Goal: Task Accomplishment & Management: Manage account settings

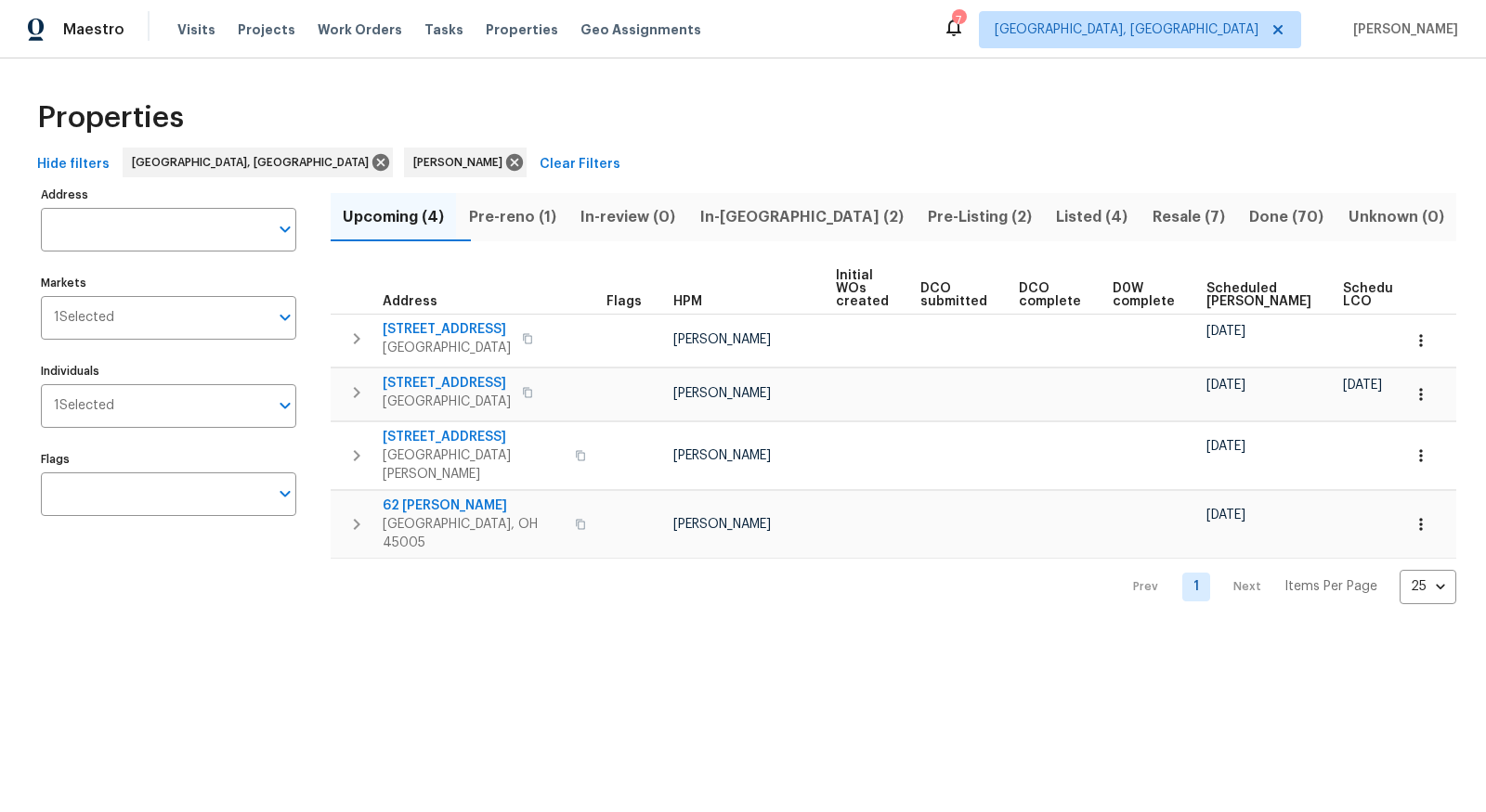
click at [926, 221] on span "Pre-Listing (2)" at bounding box center [979, 216] width 106 height 26
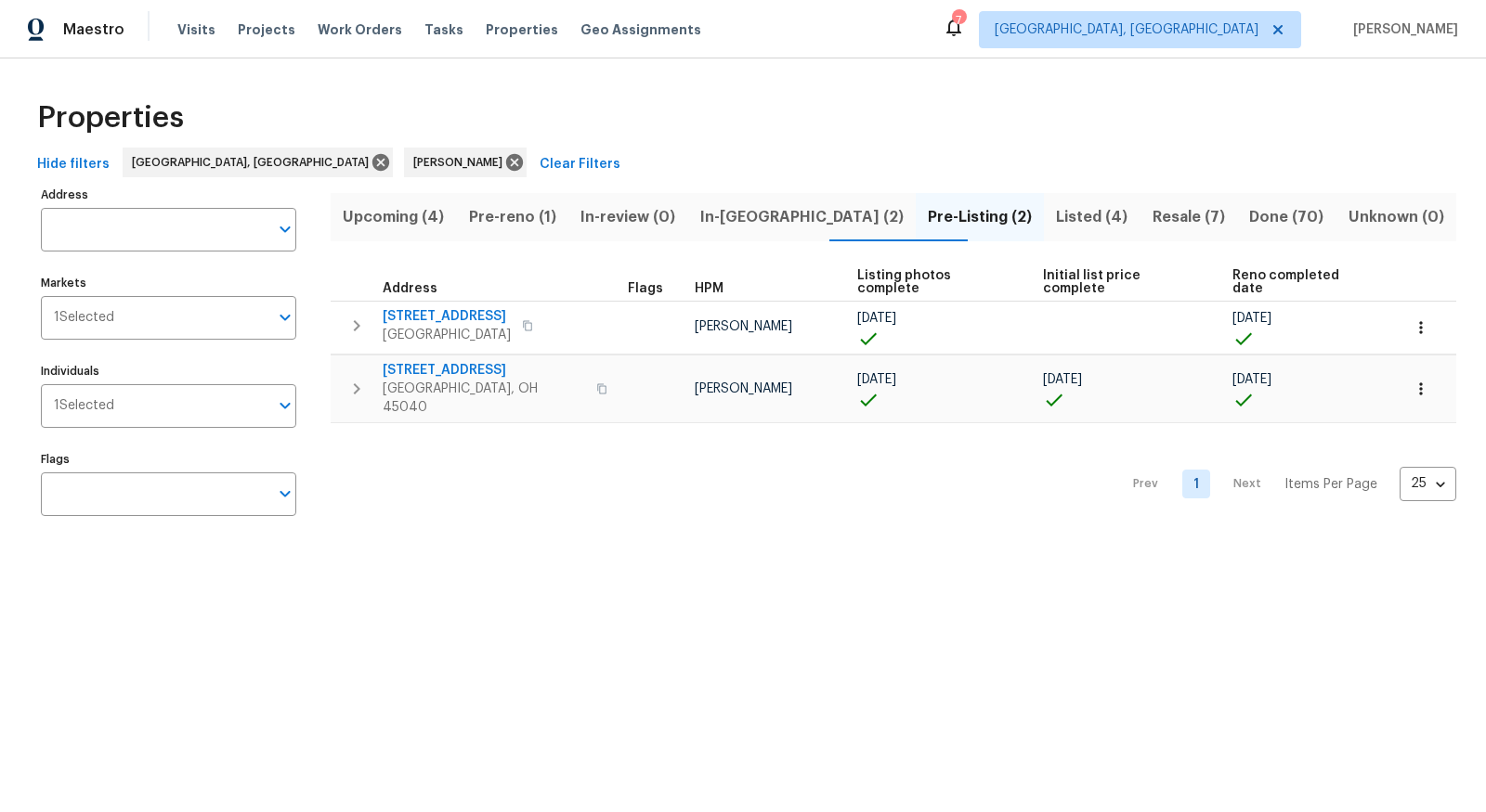
click at [747, 211] on span "In-reno (2)" at bounding box center [801, 216] width 205 height 26
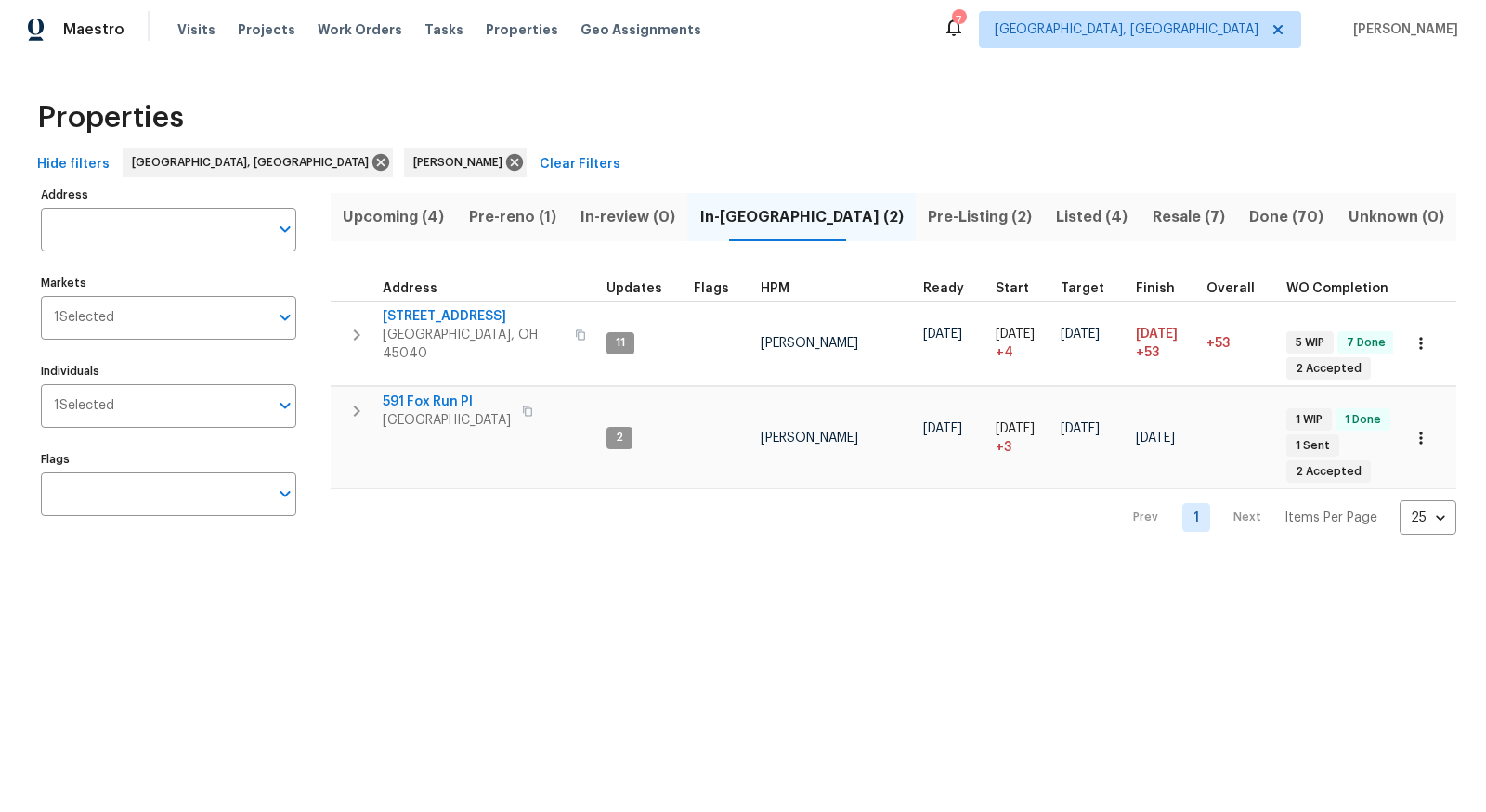
click at [532, 209] on span "Pre-reno (1)" at bounding box center [512, 216] width 89 height 26
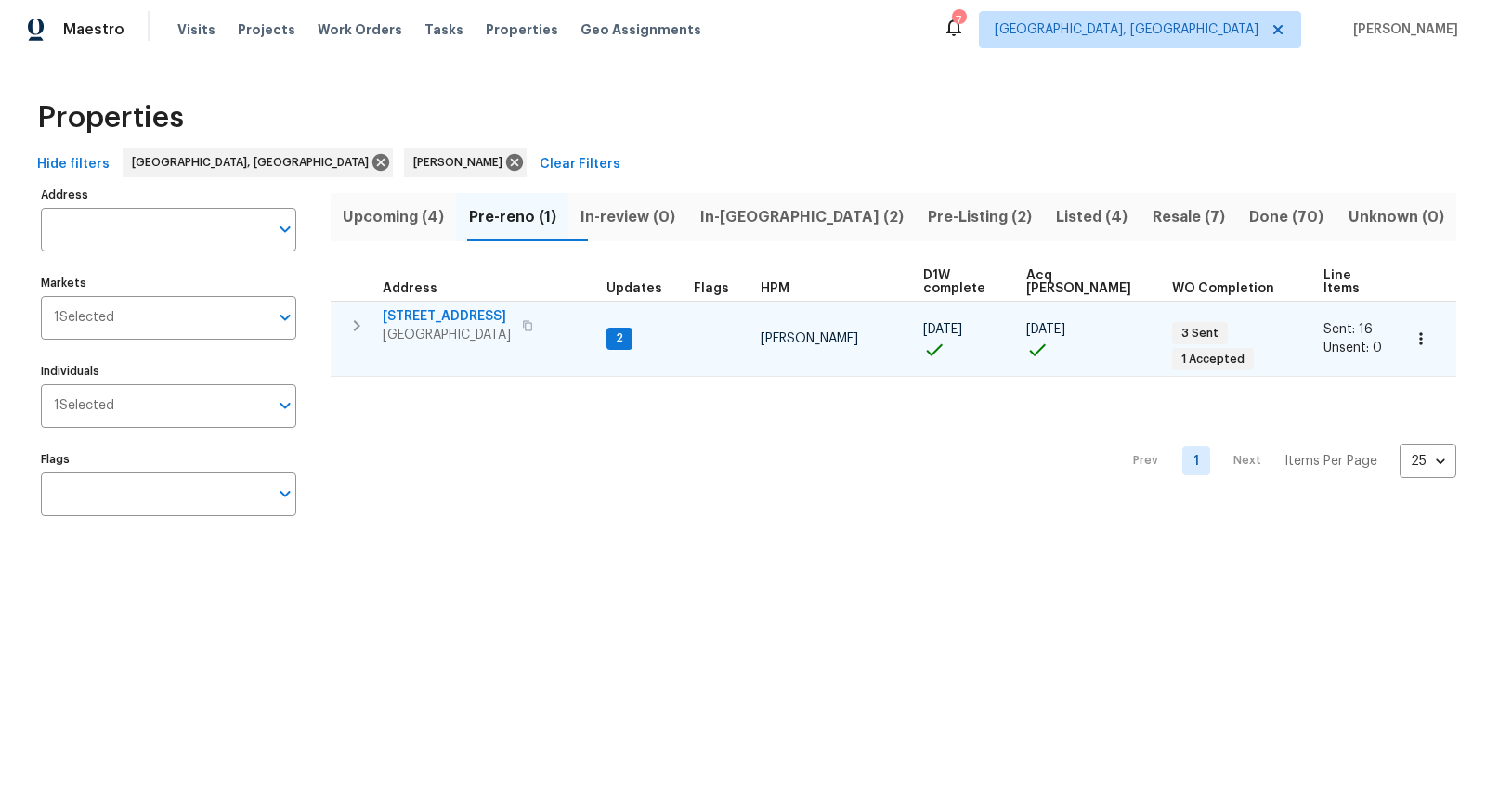
click at [525, 320] on icon "button" at bounding box center [528, 326] width 11 height 11
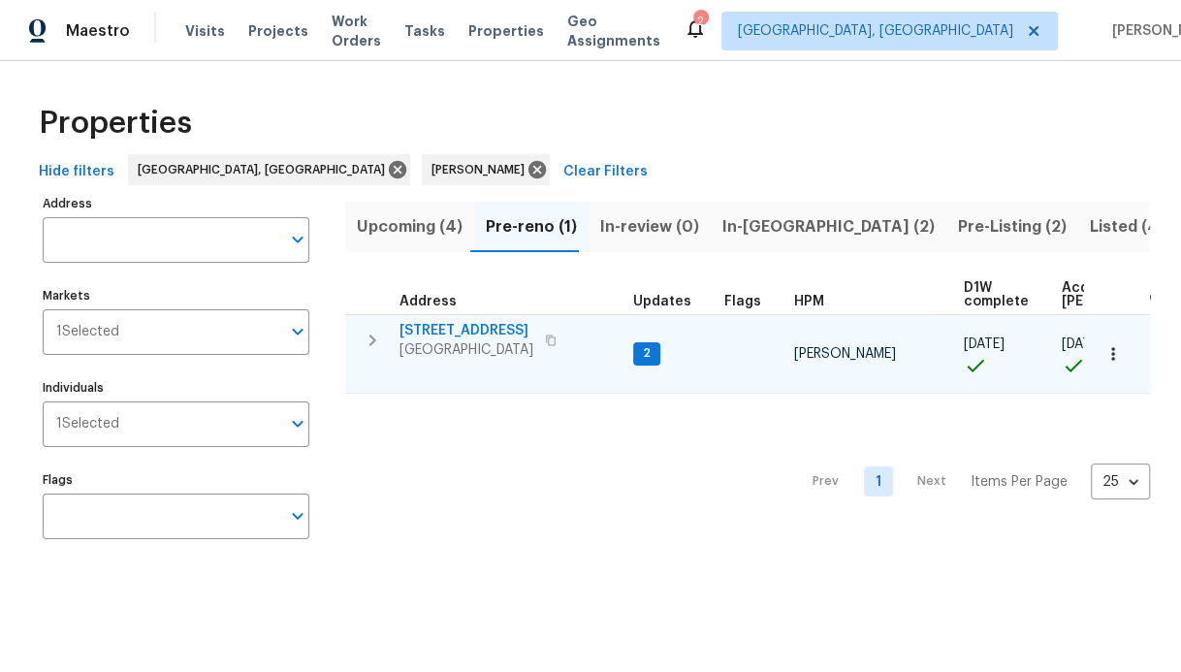
click at [461, 335] on span "[STREET_ADDRESS]" at bounding box center [466, 330] width 134 height 19
click at [480, 318] on td "8980 Palomar Rd Cincinnati, OH 45251" at bounding box center [485, 340] width 280 height 50
click at [478, 342] on span "[GEOGRAPHIC_DATA]" at bounding box center [466, 349] width 134 height 19
click at [459, 330] on span "[STREET_ADDRESS]" at bounding box center [466, 330] width 134 height 19
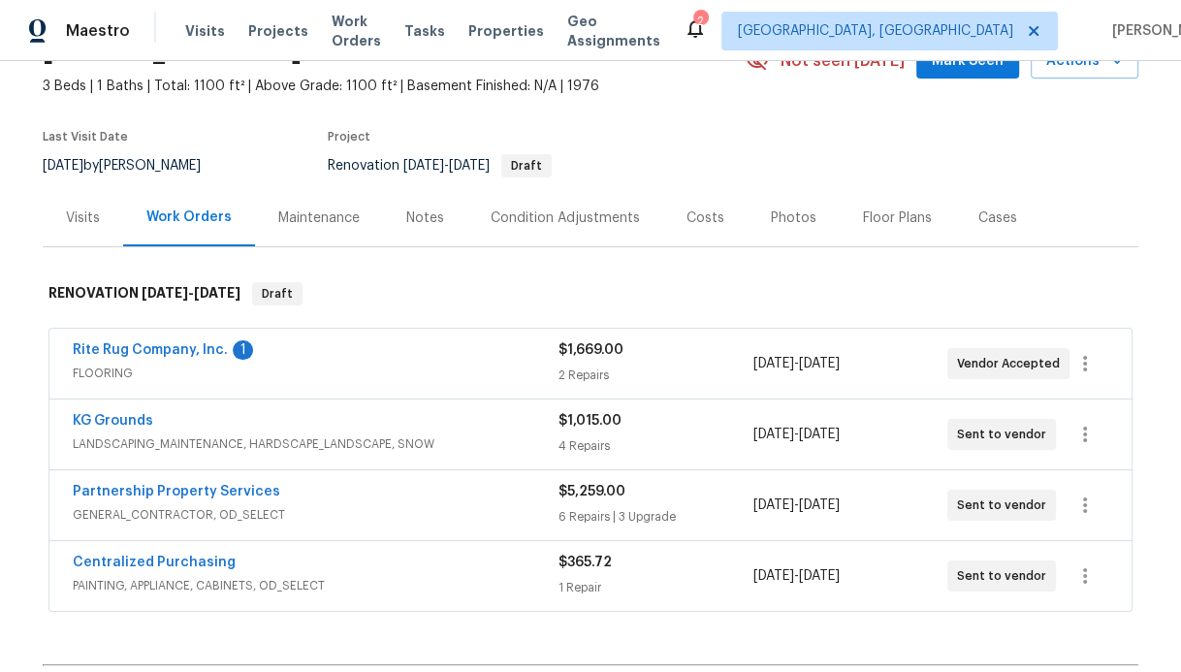
scroll to position [122, 0]
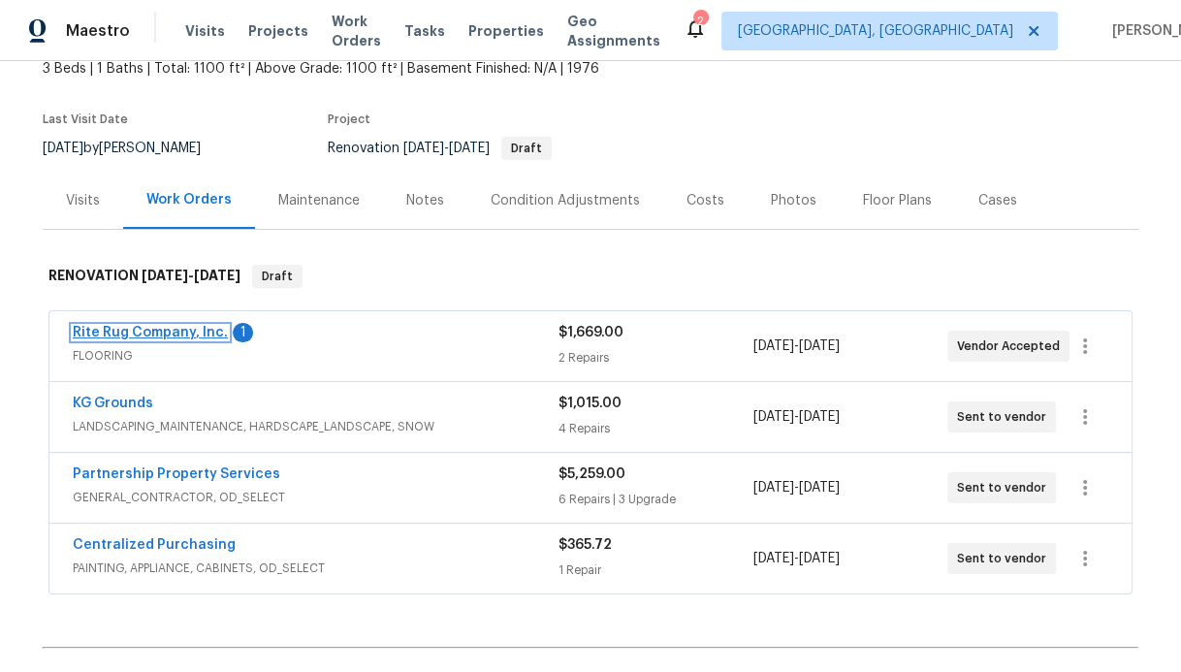
click at [132, 330] on link "Rite Rug Company, Inc." at bounding box center [150, 333] width 155 height 14
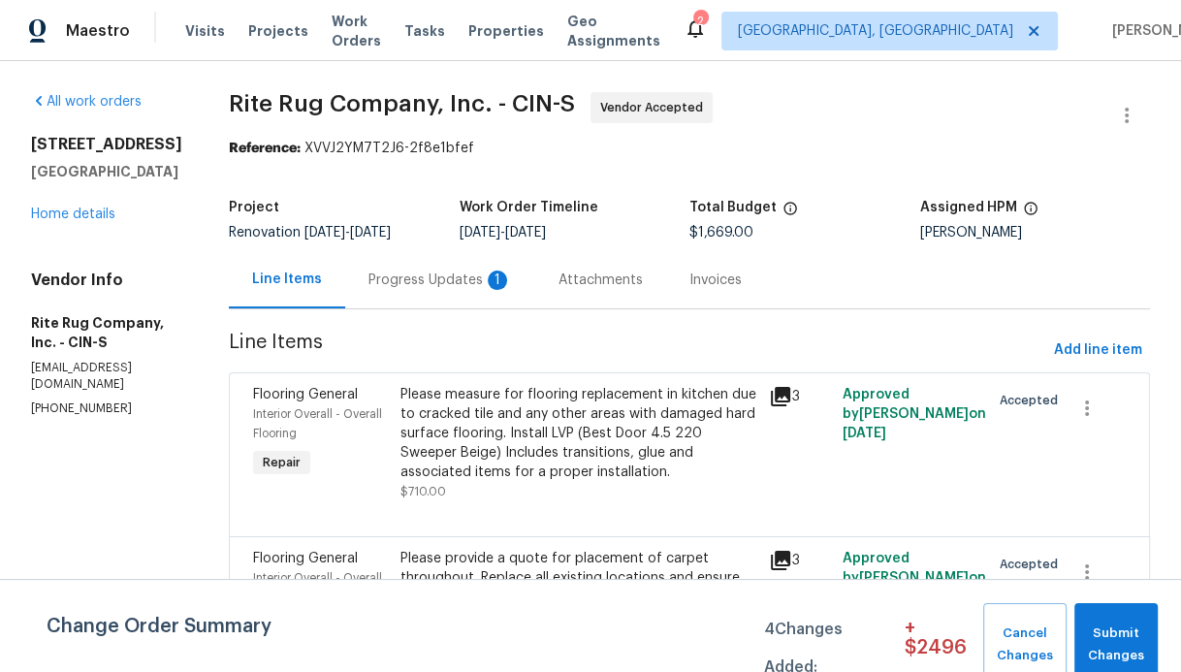
click at [488, 264] on div "Progress Updates 1" at bounding box center [440, 279] width 190 height 57
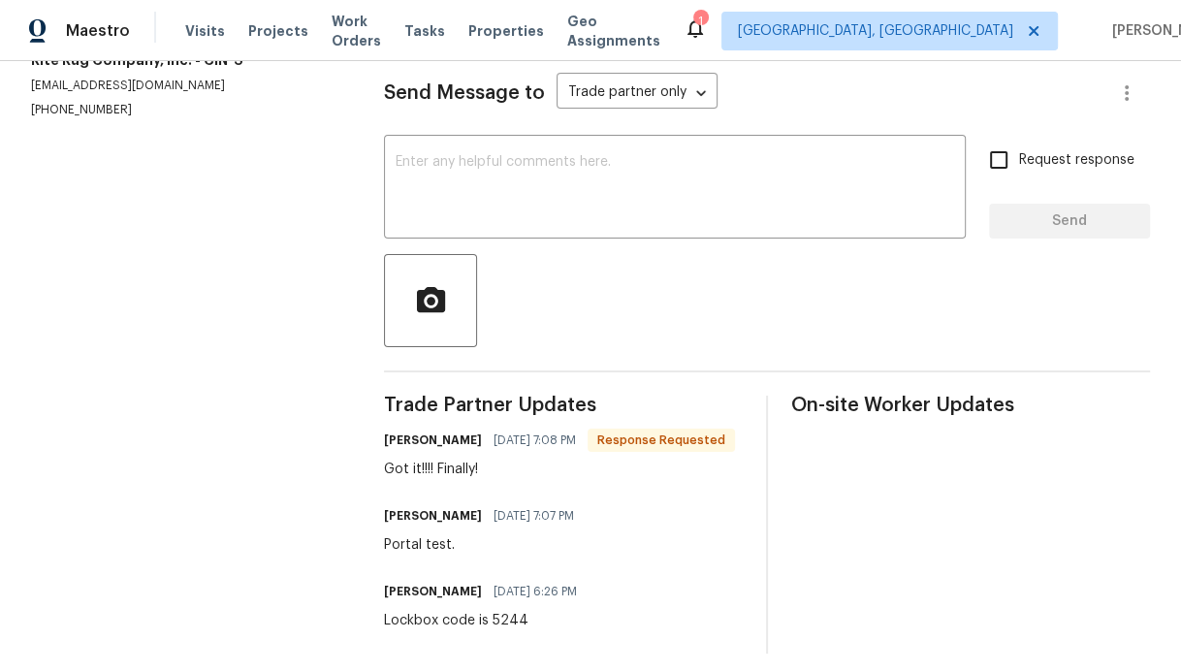
scroll to position [254, 0]
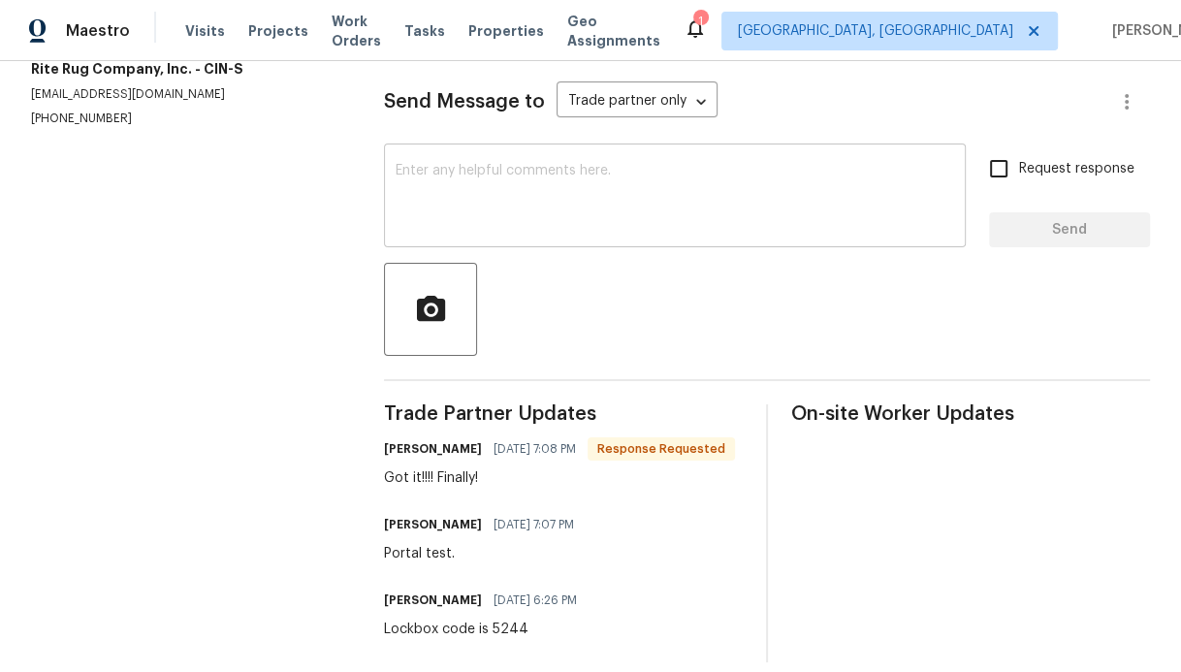
click at [602, 178] on textarea at bounding box center [675, 198] width 558 height 68
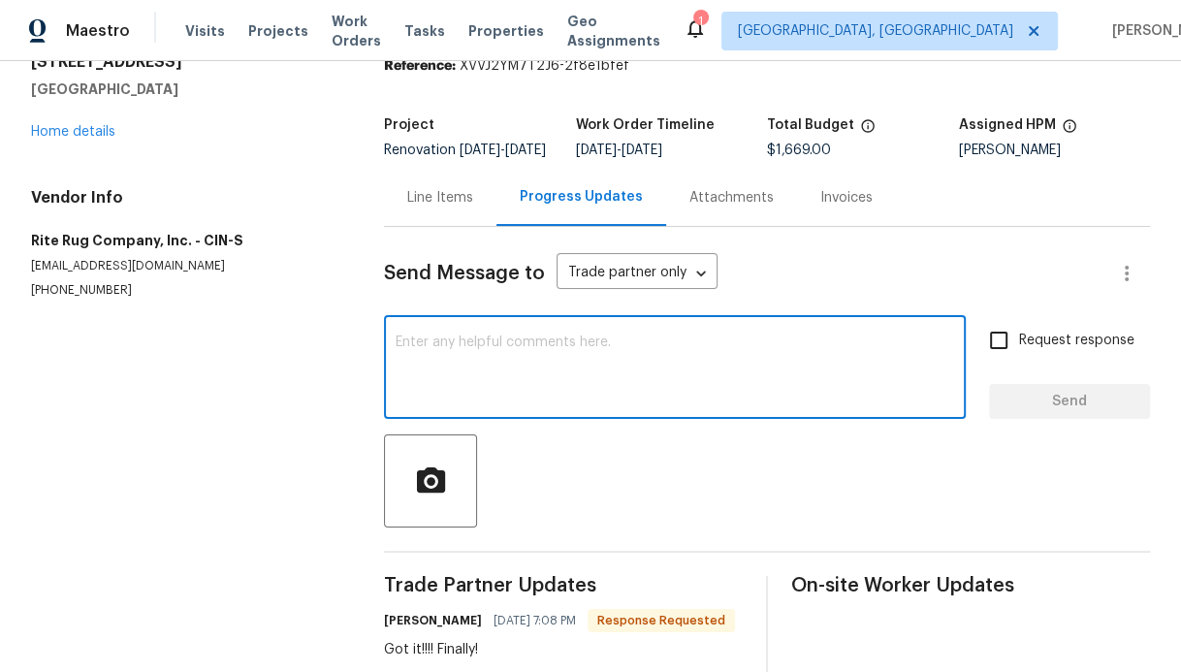
scroll to position [0, 0]
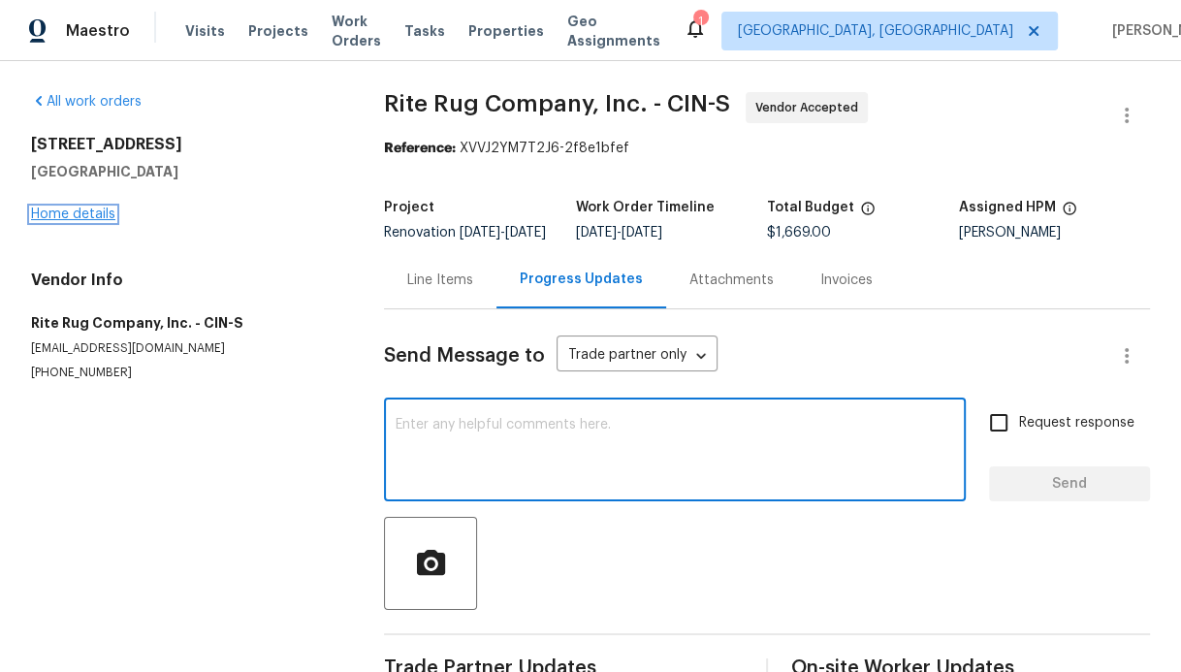
click at [93, 215] on link "Home details" at bounding box center [73, 214] width 84 height 14
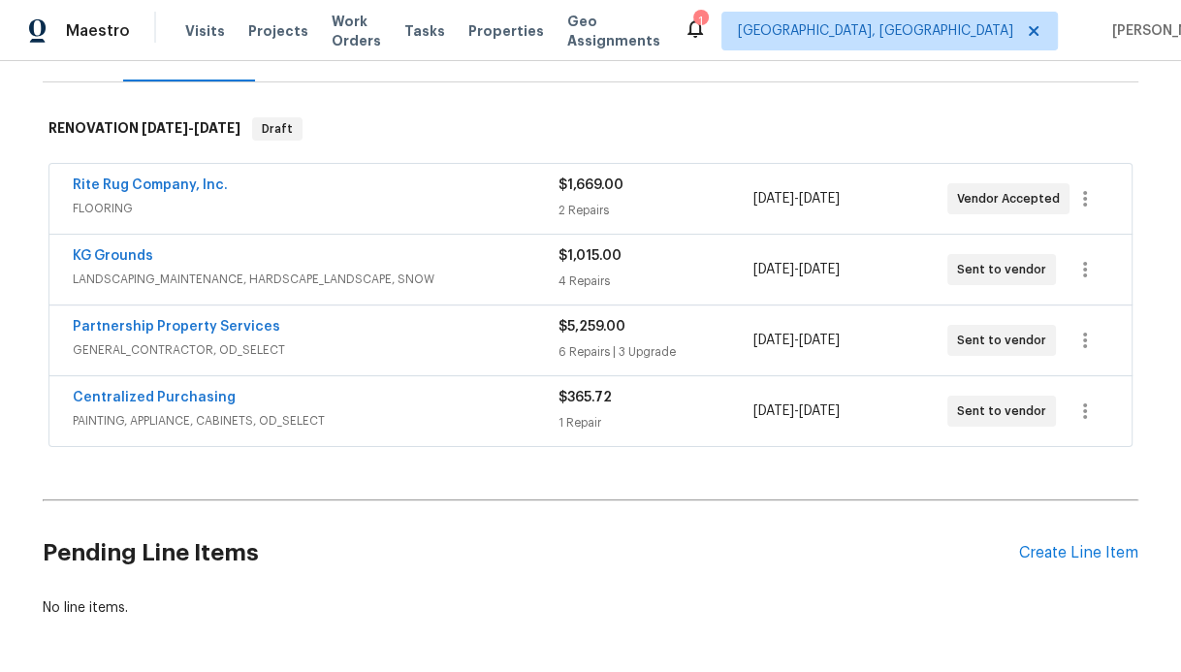
scroll to position [272, 0]
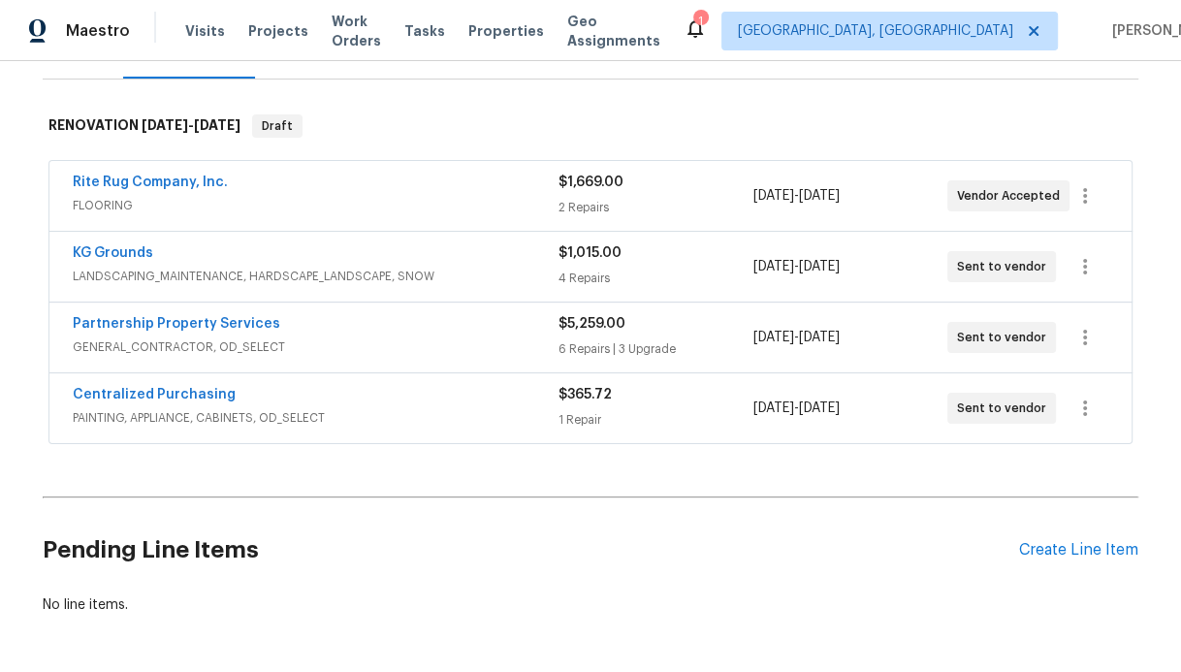
click at [205, 338] on span "GENERAL_CONTRACTOR, OD_SELECT" at bounding box center [316, 346] width 486 height 19
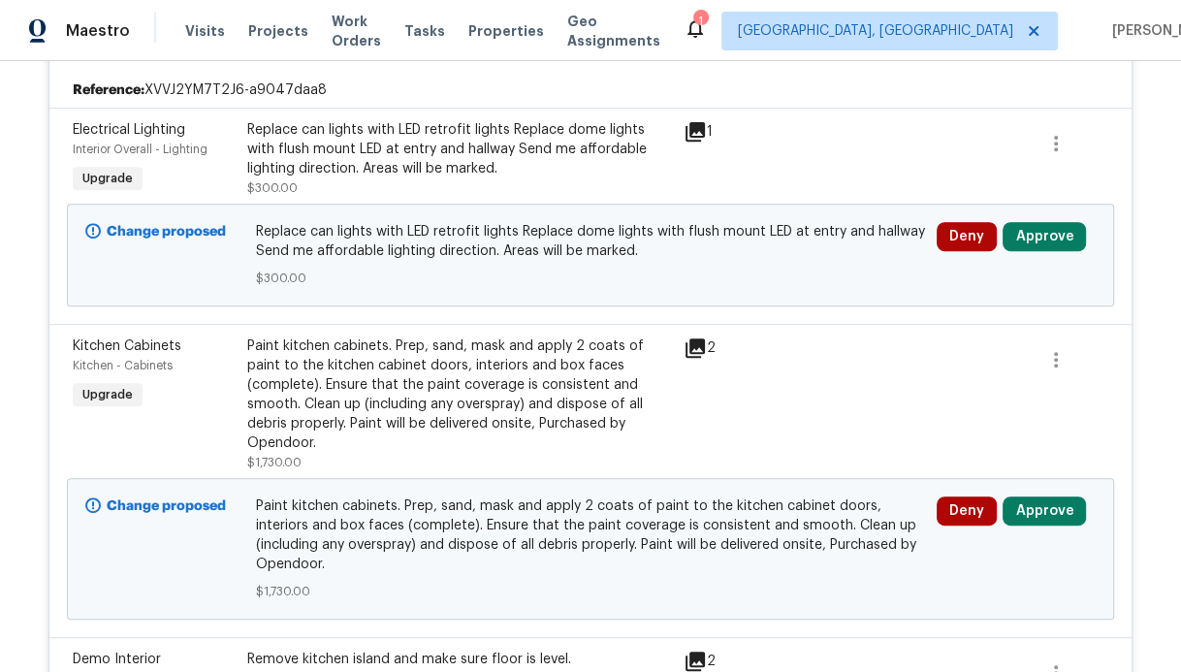
scroll to position [583, 0]
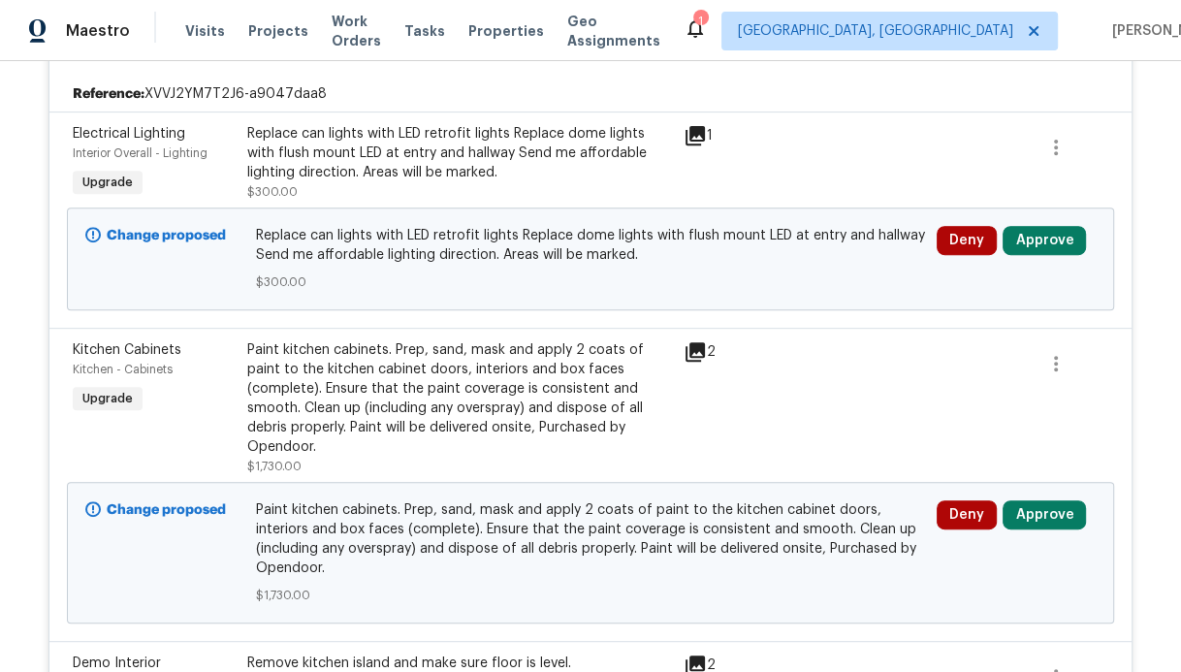
click at [516, 160] on div "Replace can lights with LED retrofit lights Replace dome lights with flush moun…" at bounding box center [459, 153] width 425 height 58
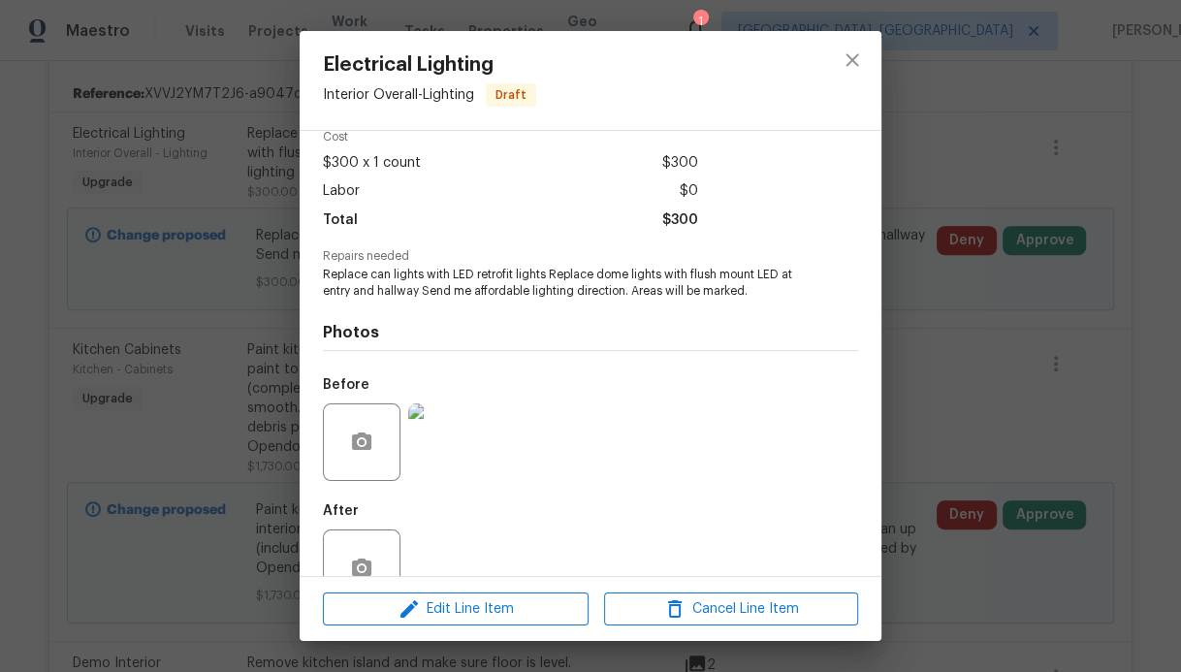
scroll to position [139, 0]
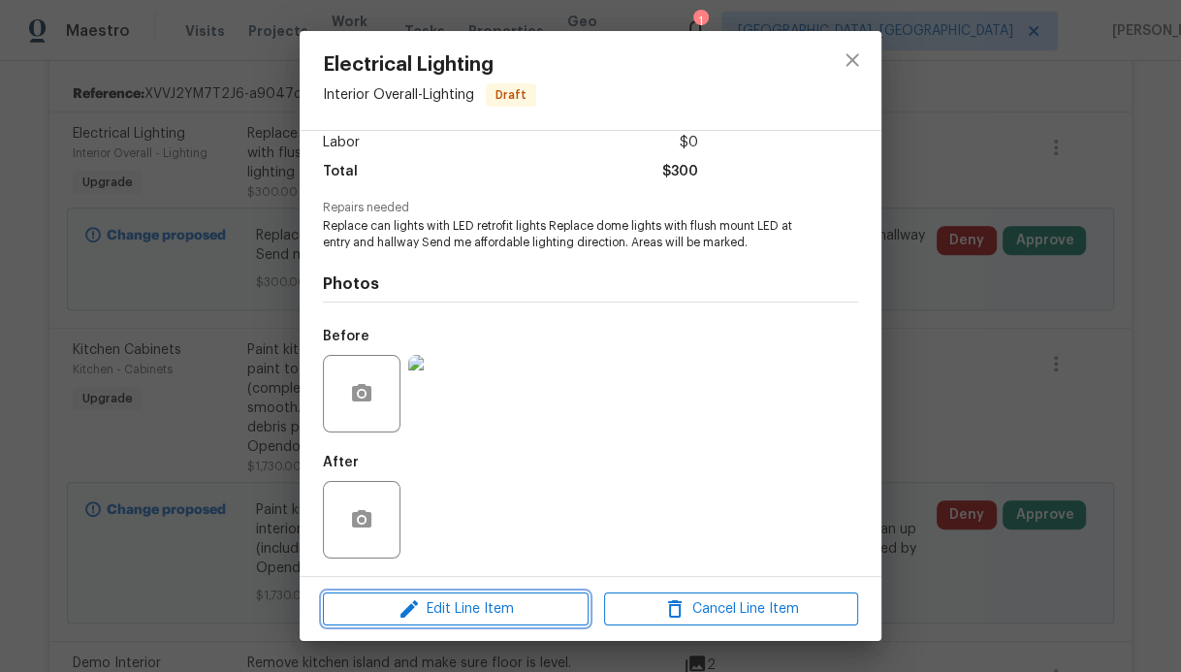
click at [514, 602] on span "Edit Line Item" at bounding box center [456, 609] width 254 height 24
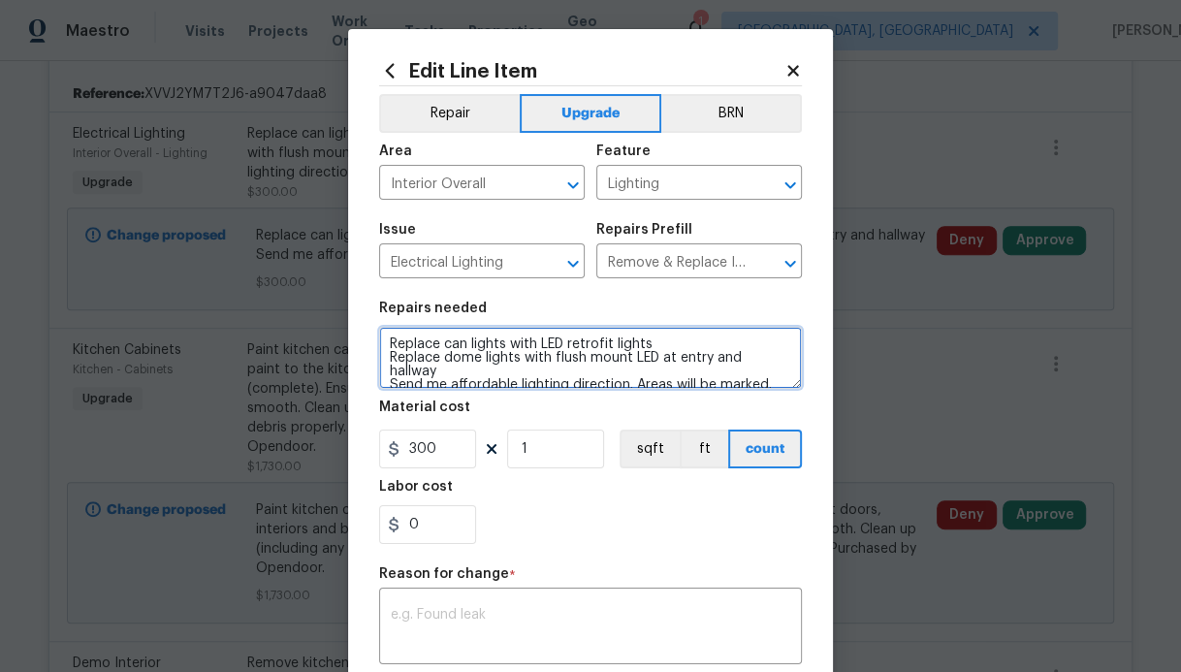
click at [513, 372] on textarea "Replace can lights with LED retrofit lights Replace dome lights with flush moun…" at bounding box center [590, 358] width 423 height 62
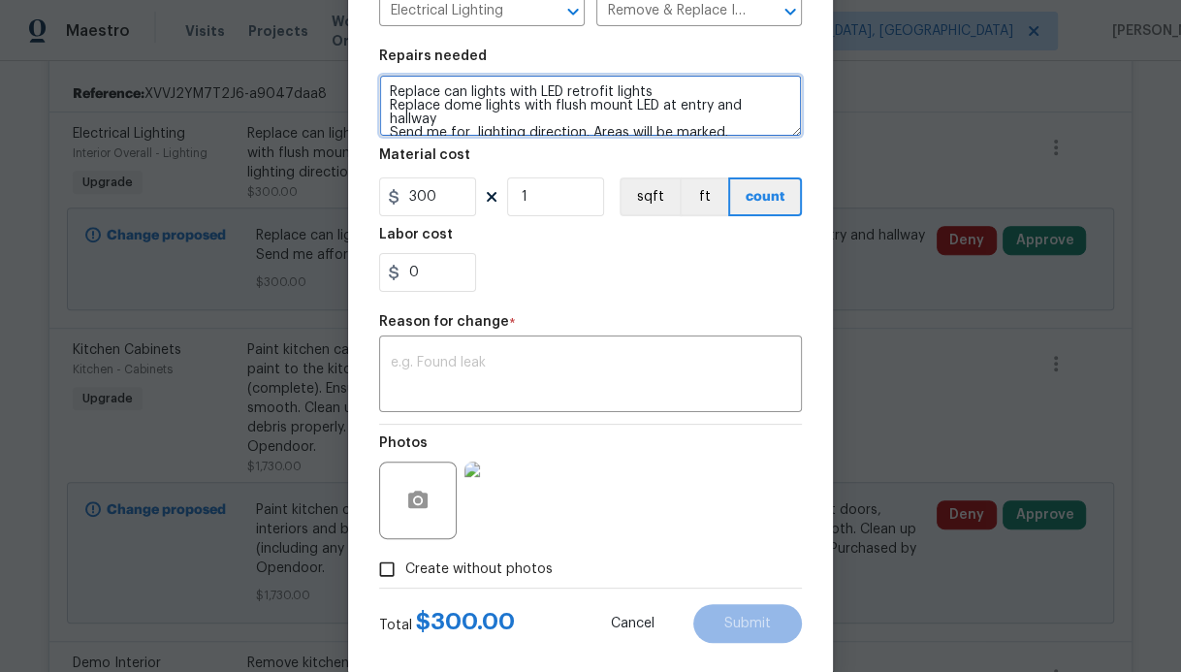
scroll to position [282, 0]
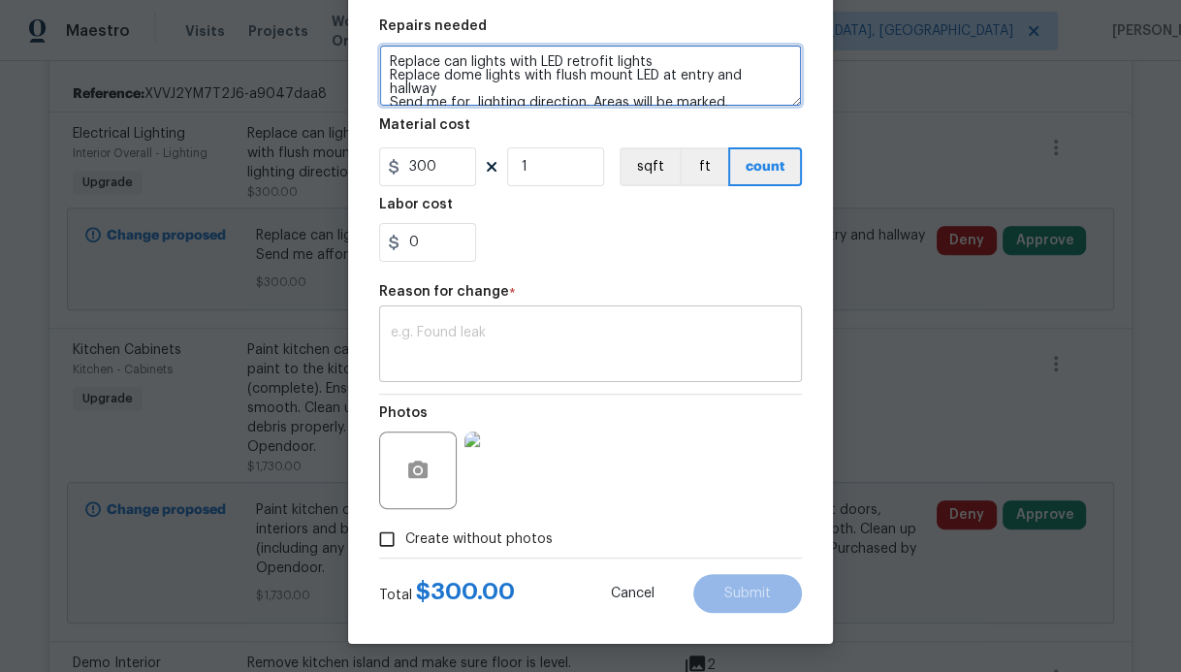
type textarea "Replace can lights with LED retrofit lights Replace dome lights with flush moun…"
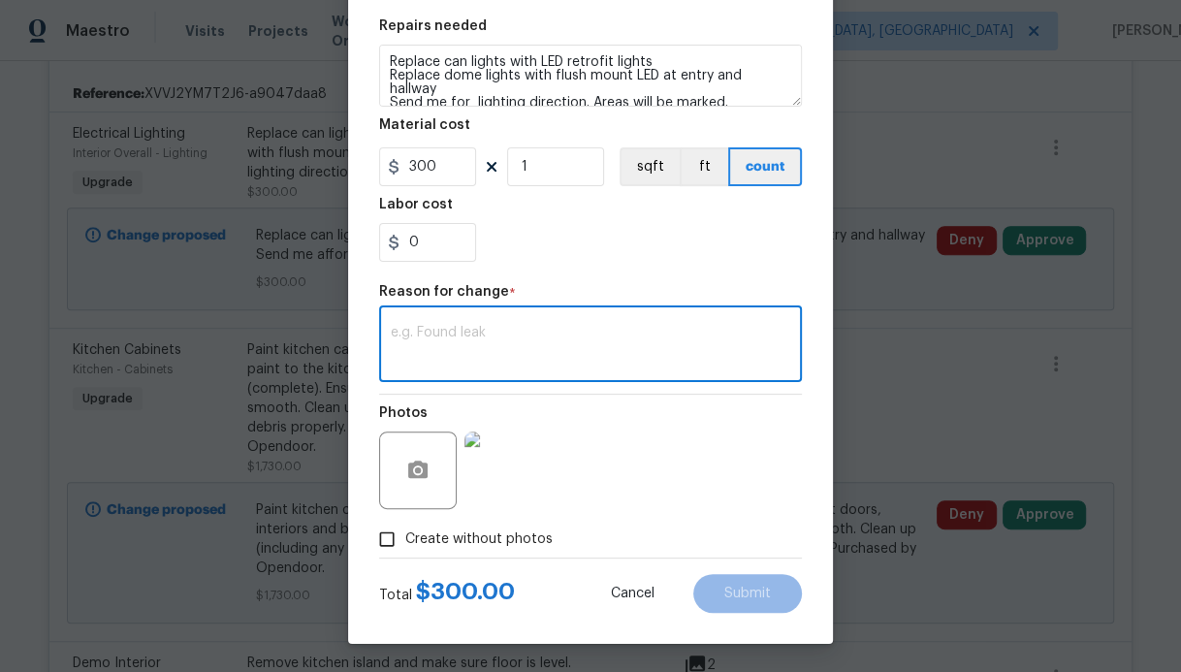
click at [589, 332] on textarea at bounding box center [590, 346] width 399 height 41
type textarea "spelling error"
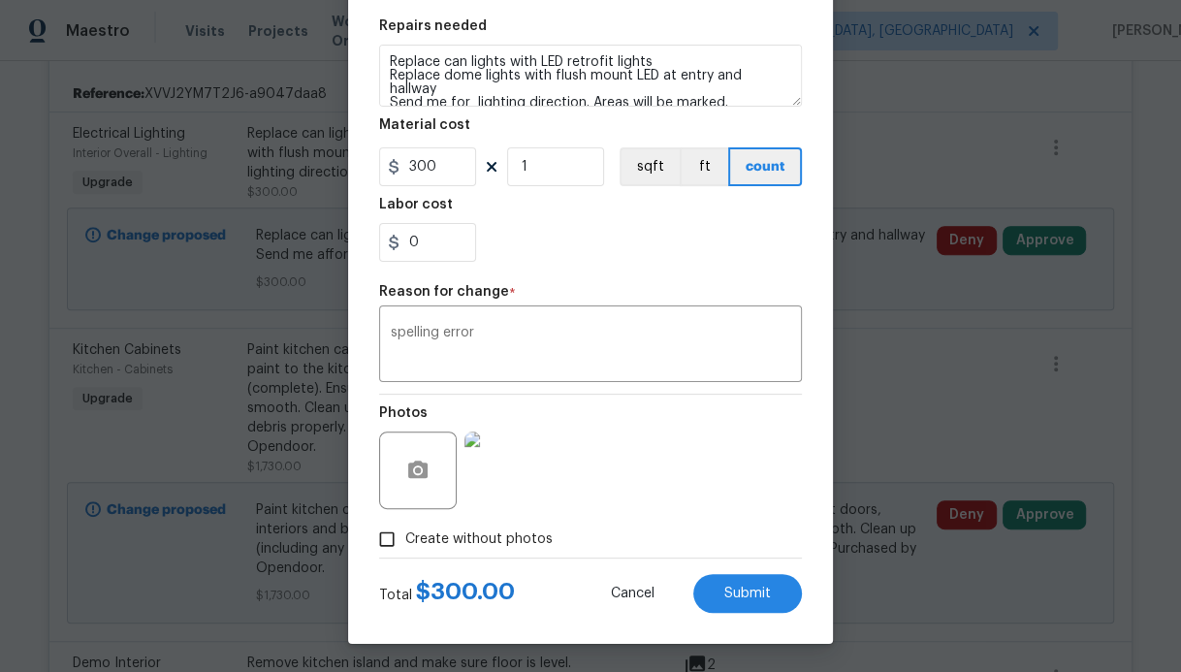
click at [738, 566] on div "Total $ 300.00 Cancel Submit" at bounding box center [590, 585] width 423 height 54
click at [738, 567] on div "Total $ 300.00 Cancel Submit" at bounding box center [590, 585] width 423 height 54
click at [748, 596] on span "Submit" at bounding box center [747, 593] width 47 height 15
type textarea "Replace can lights with LED retrofit lights Replace dome lights with flush moun…"
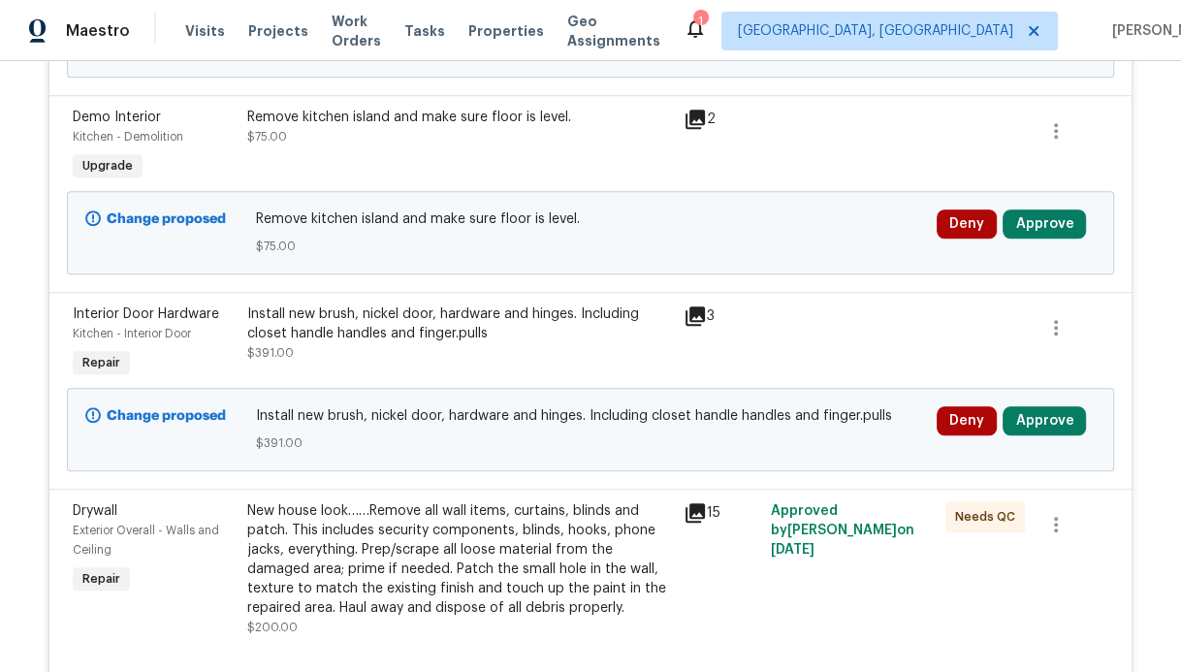
scroll to position [1160, 0]
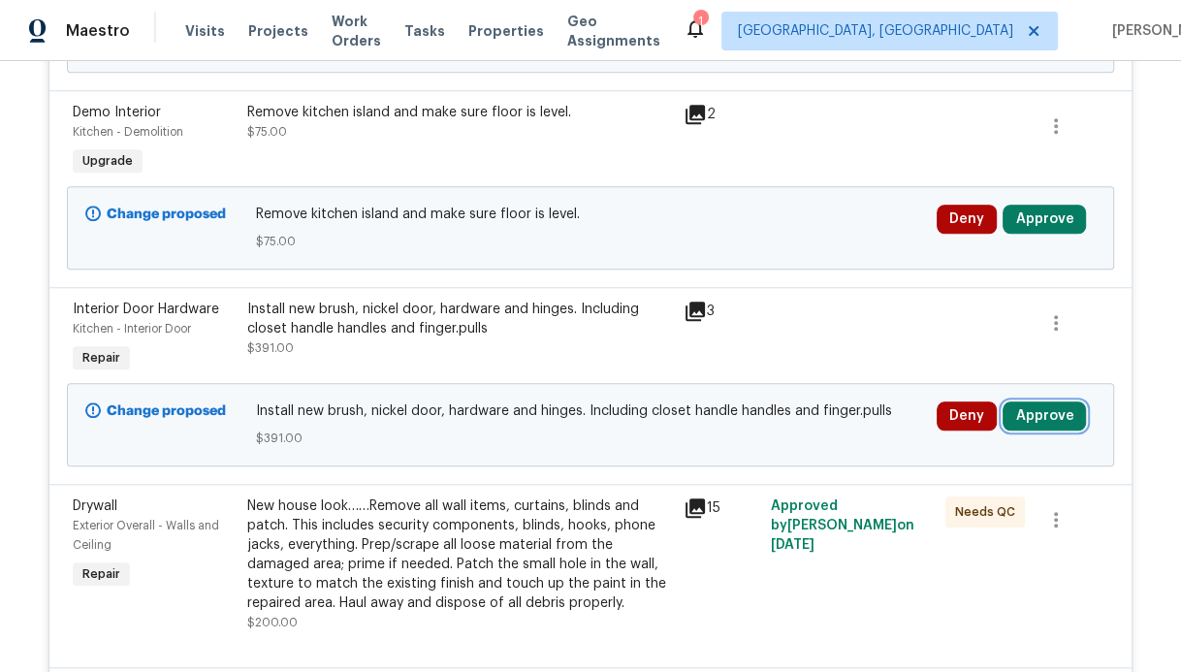
click at [1035, 401] on button "Approve" at bounding box center [1043, 415] width 83 height 29
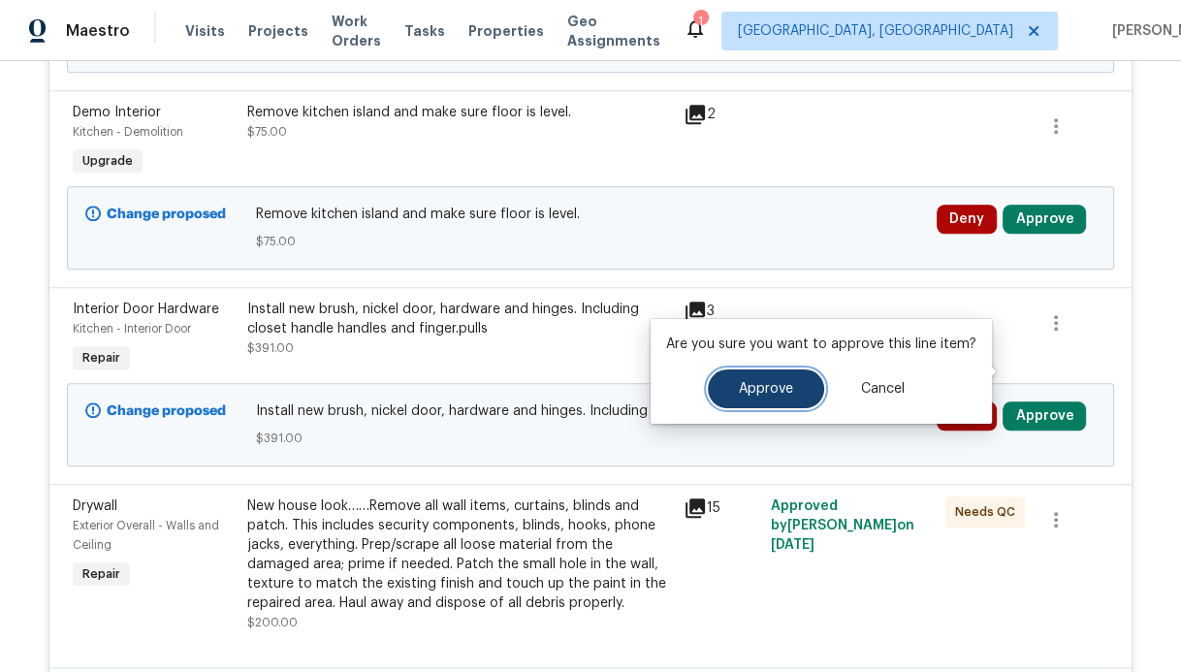
click at [783, 392] on span "Approve" at bounding box center [766, 389] width 54 height 15
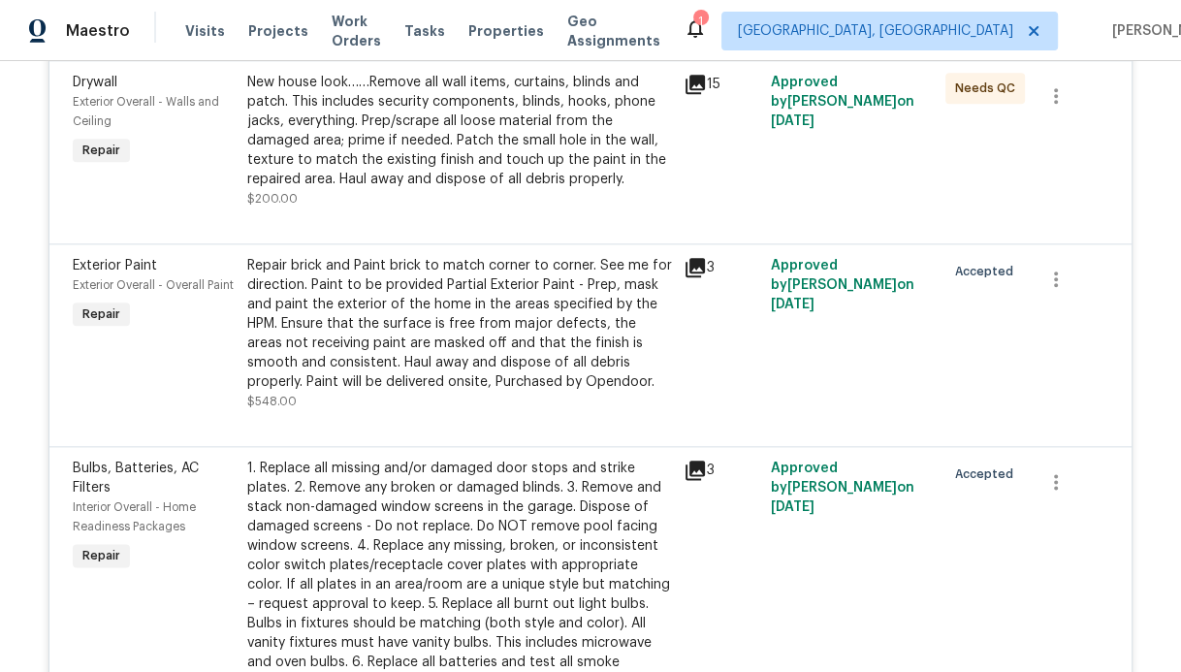
scroll to position [1602, 0]
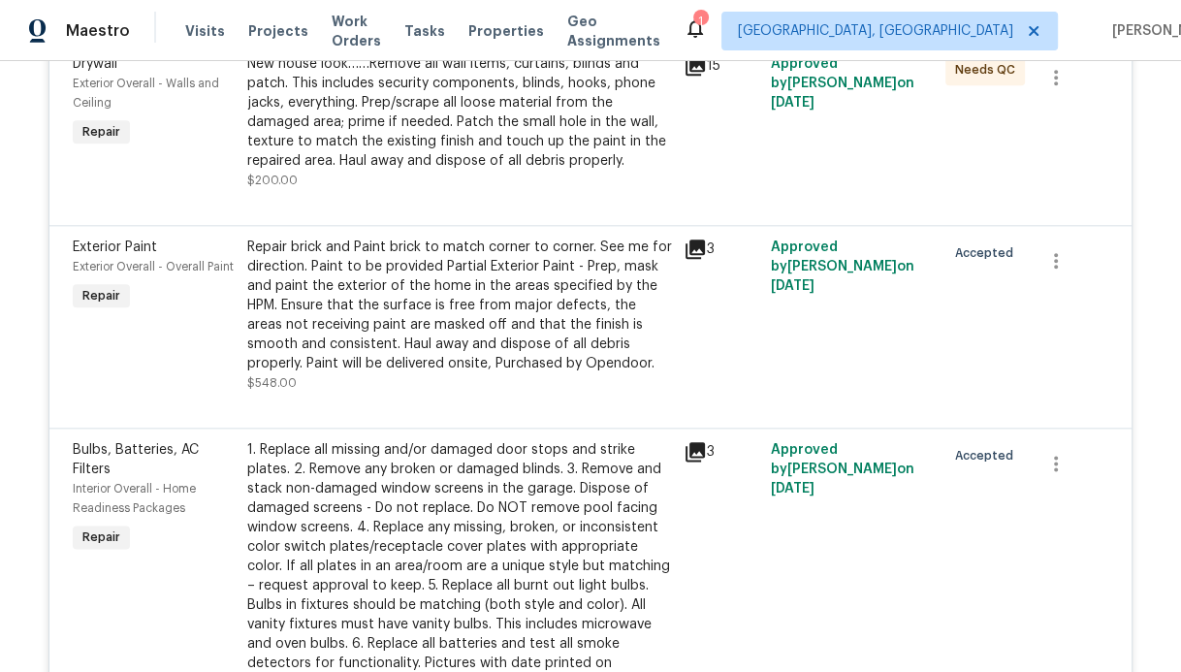
click at [445, 238] on div "Repair brick and Paint brick to match corner to corner. See me for direction. P…" at bounding box center [459, 306] width 425 height 136
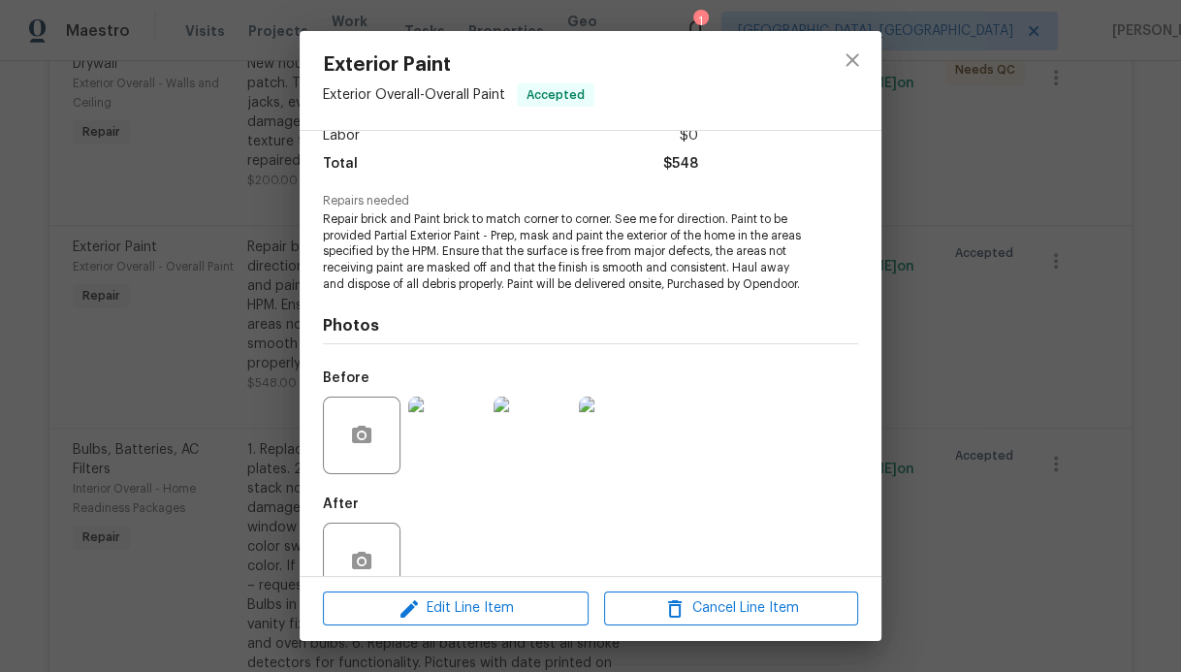
scroll to position [147, 0]
click at [325, 214] on span "Repair brick and Paint brick to match corner to corner. See me for direction. P…" at bounding box center [564, 249] width 482 height 81
click at [465, 608] on span "Edit Line Item" at bounding box center [456, 608] width 254 height 24
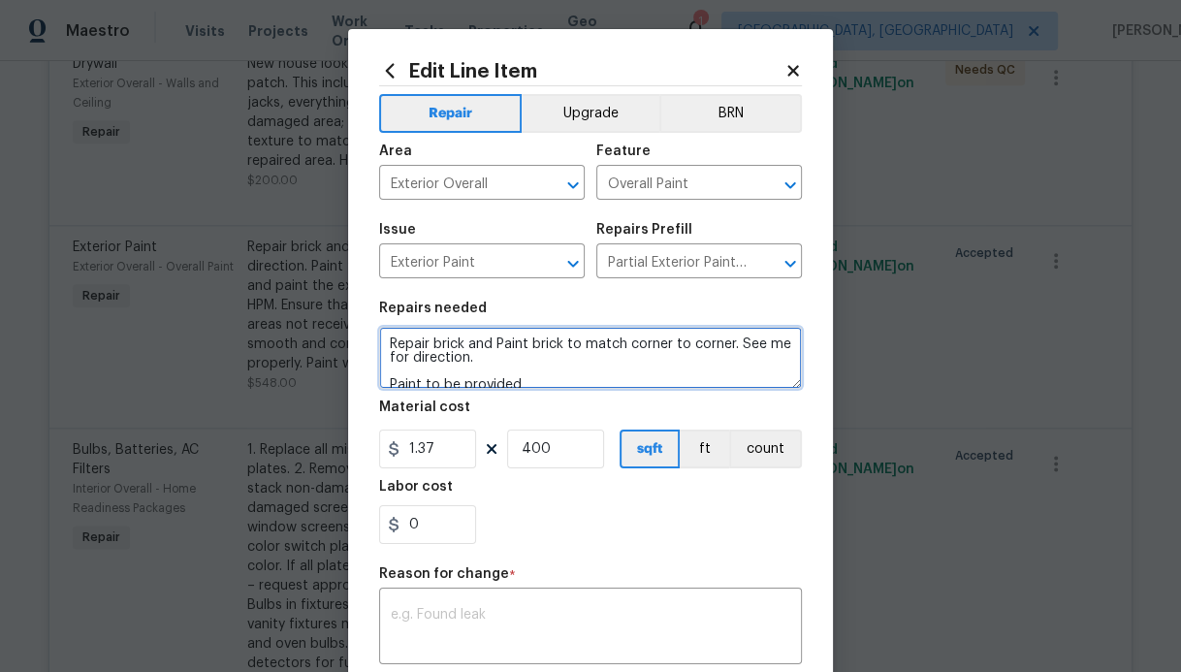
click at [390, 347] on textarea "Repair brick and Paint brick to match corner to corner. See me for direction. P…" at bounding box center [590, 358] width 423 height 62
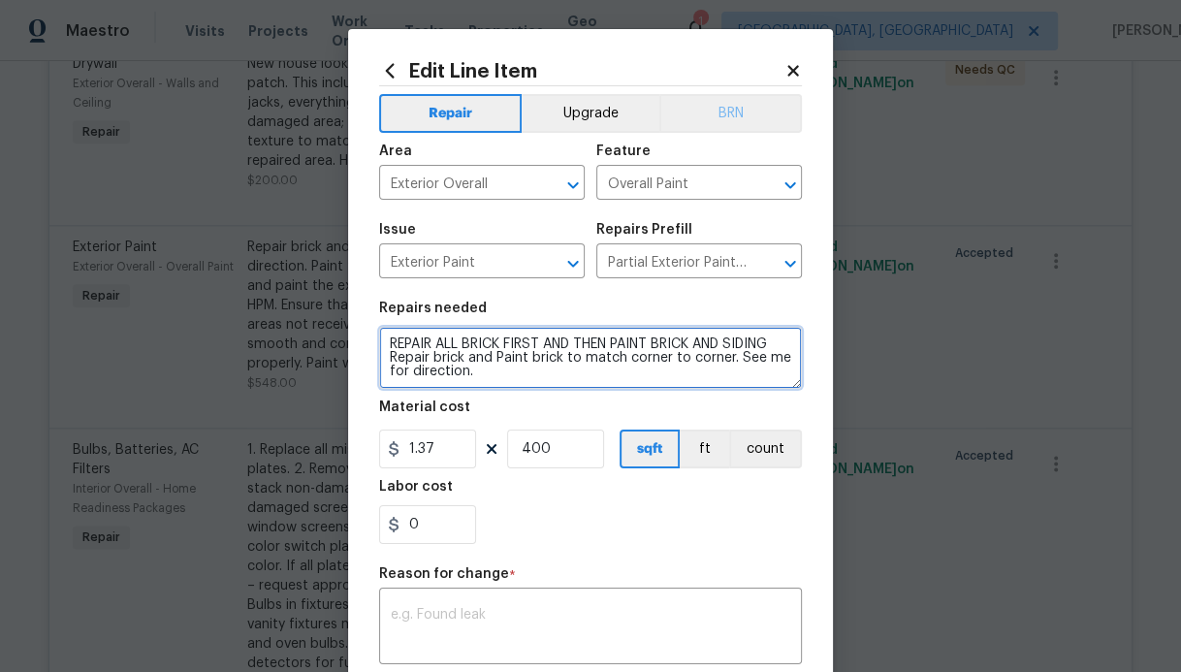
drag, startPoint x: 390, startPoint y: 347, endPoint x: 661, endPoint y: 124, distance: 351.3
click at [639, 139] on div "Repair Upgrade BRN Area Exterior Overall ​ Feature Overall Paint ​ Issue Exteri…" at bounding box center [590, 462] width 423 height 753
click at [784, 342] on textarea "REPAIR ALL BRICK FIRST AND THEN PAINT BRICK AND SIDING Repair brick and Paint b…" at bounding box center [590, 358] width 423 height 62
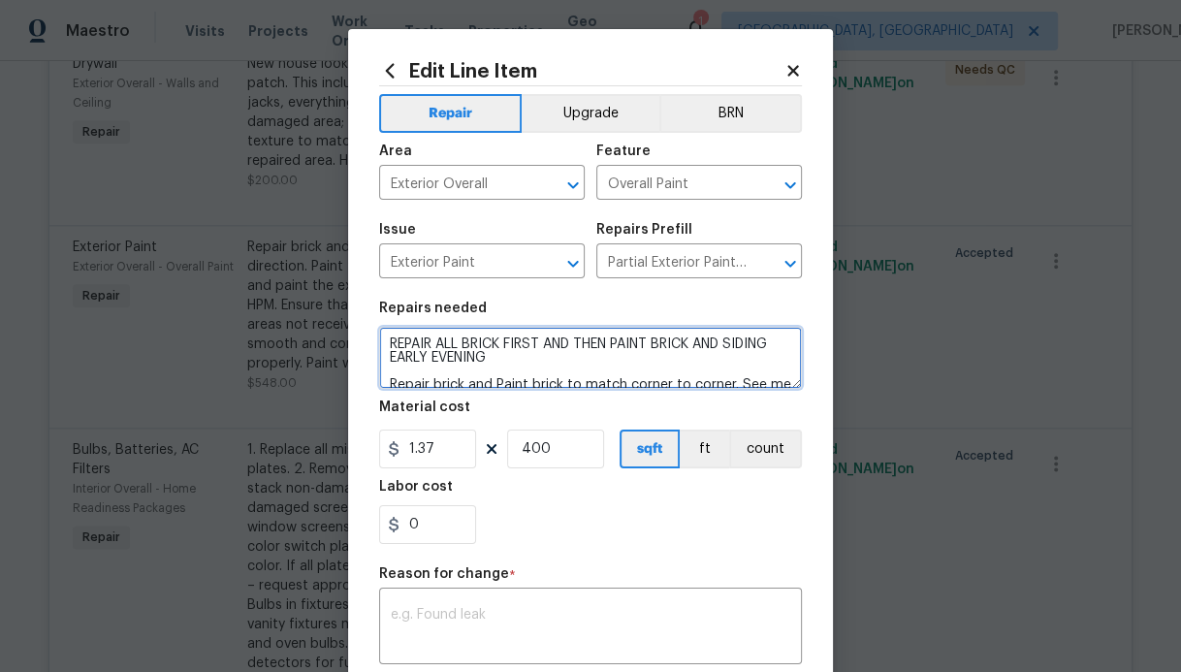
scroll to position [4, 0]
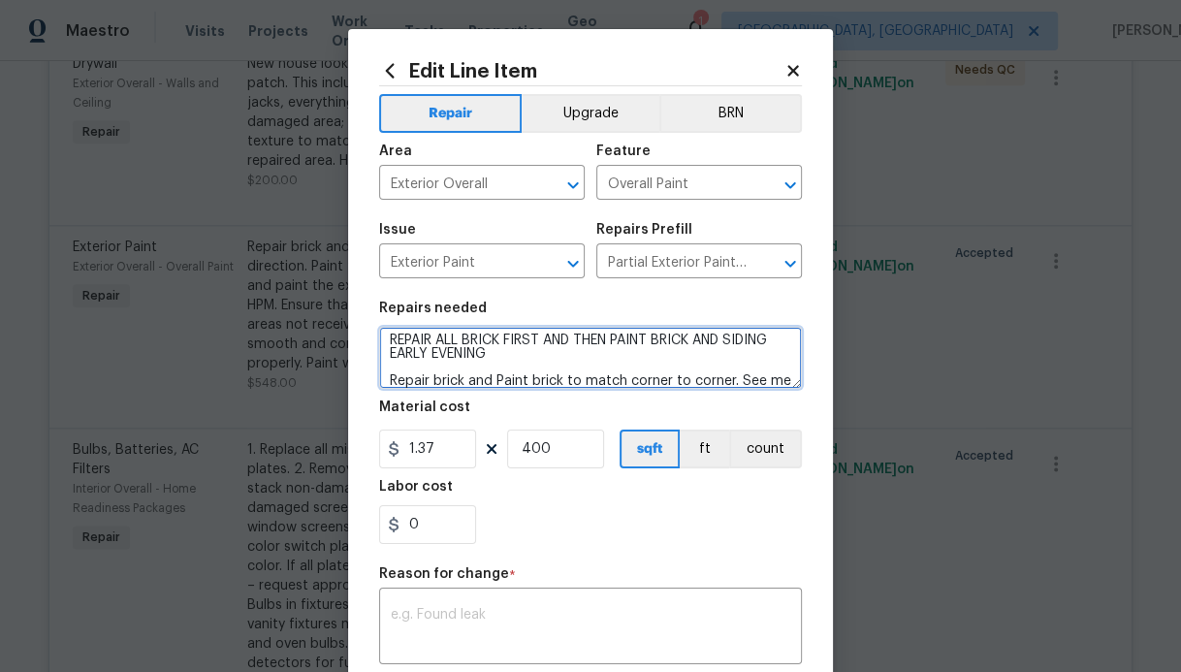
click at [743, 353] on textarea "REPAIR ALL BRICK FIRST AND THEN PAINT BRICK AND SIDING EARLY EVENING Repair bri…" at bounding box center [590, 358] width 423 height 62
click at [537, 333] on textarea "REPAIR ALL BRICK FIRST AND THEN PAINT BRICK AND SIDING EARLY EVENING TRIM IS DE…" at bounding box center [590, 358] width 423 height 62
click at [505, 344] on textarea "REPAIR ALL BRICK FIRST AND THEN PAINT BRICK AND SIDING EARLY EVENING TRIM IS DE…" at bounding box center [590, 358] width 423 height 62
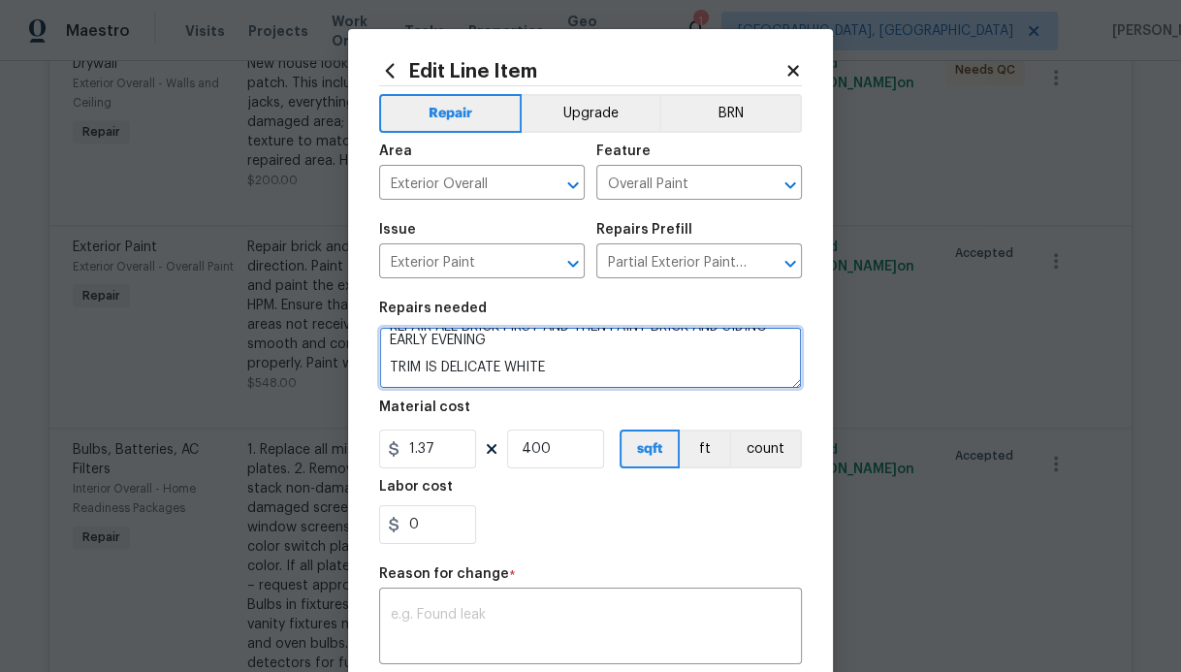
scroll to position [31, 0]
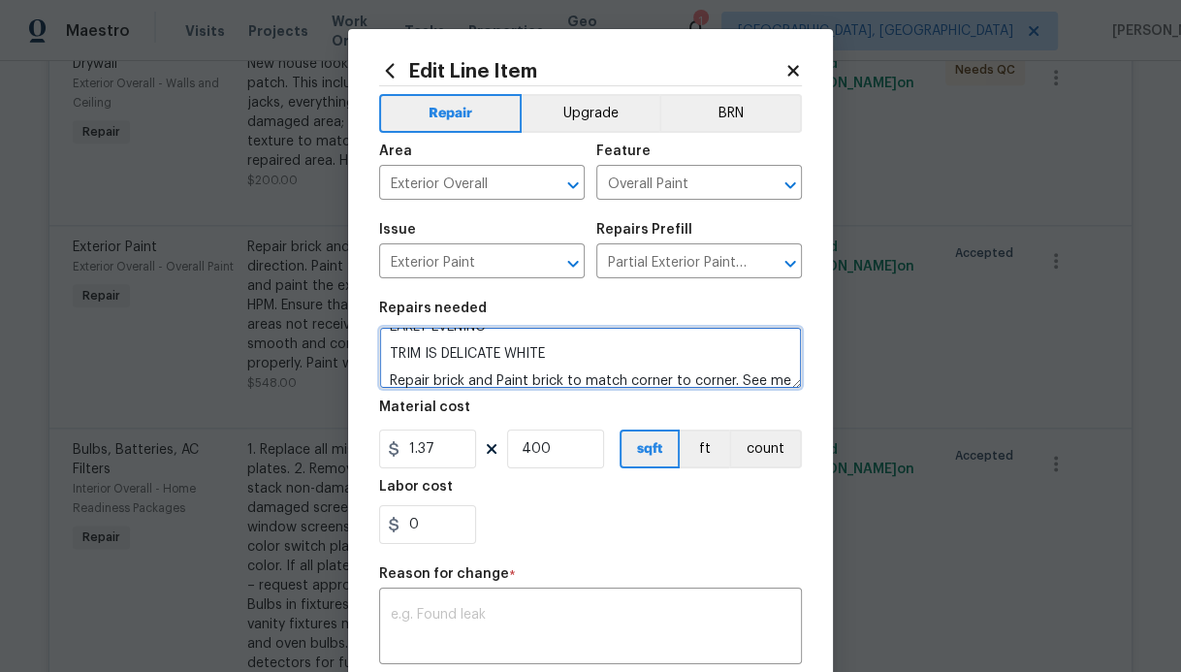
click at [561, 353] on textarea "REPAIR ALL BRICK FIRST AND THEN PAINT BRICK AND SIDING EARLY EVENING TRIM IS DE…" at bounding box center [590, 358] width 423 height 62
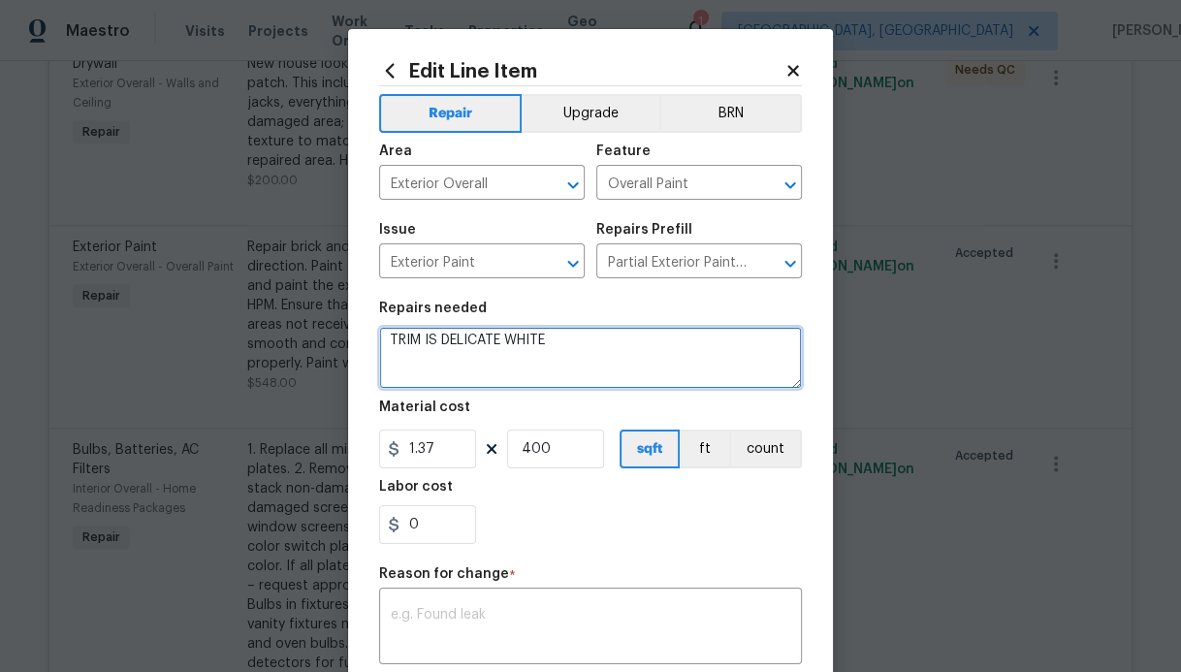
scroll to position [58, 0]
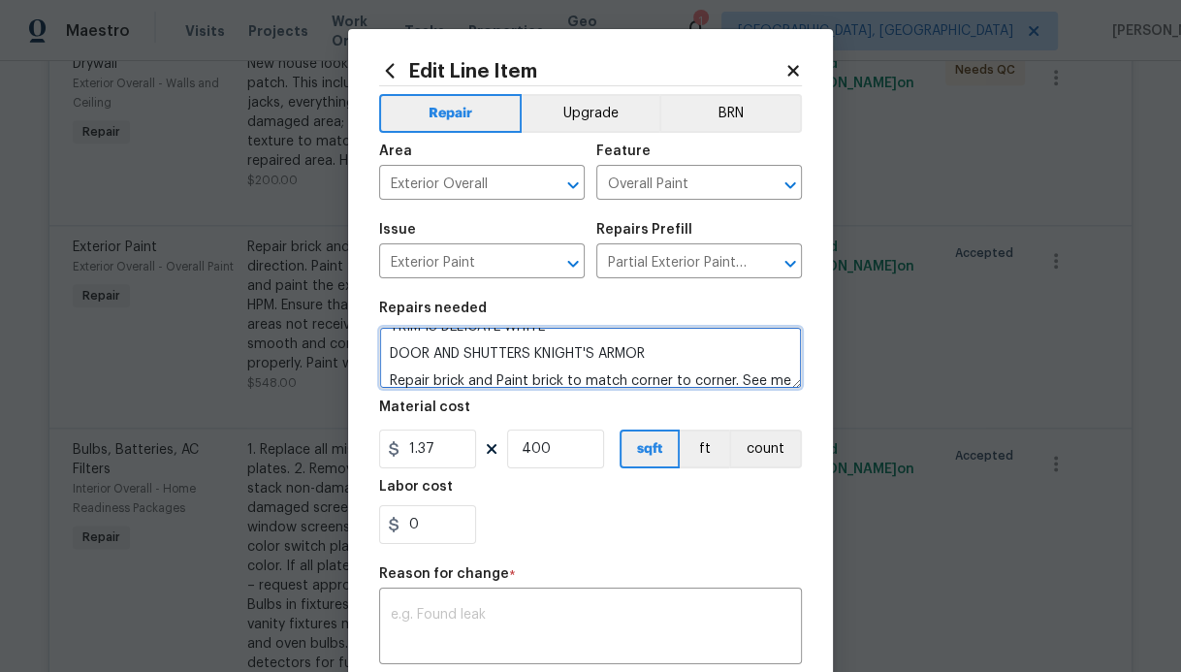
type textarea "REPAIR ALL BRICK FIRST AND THEN PAINT BRICK AND SIDING EARLY EVENING TRIM IS DE…"
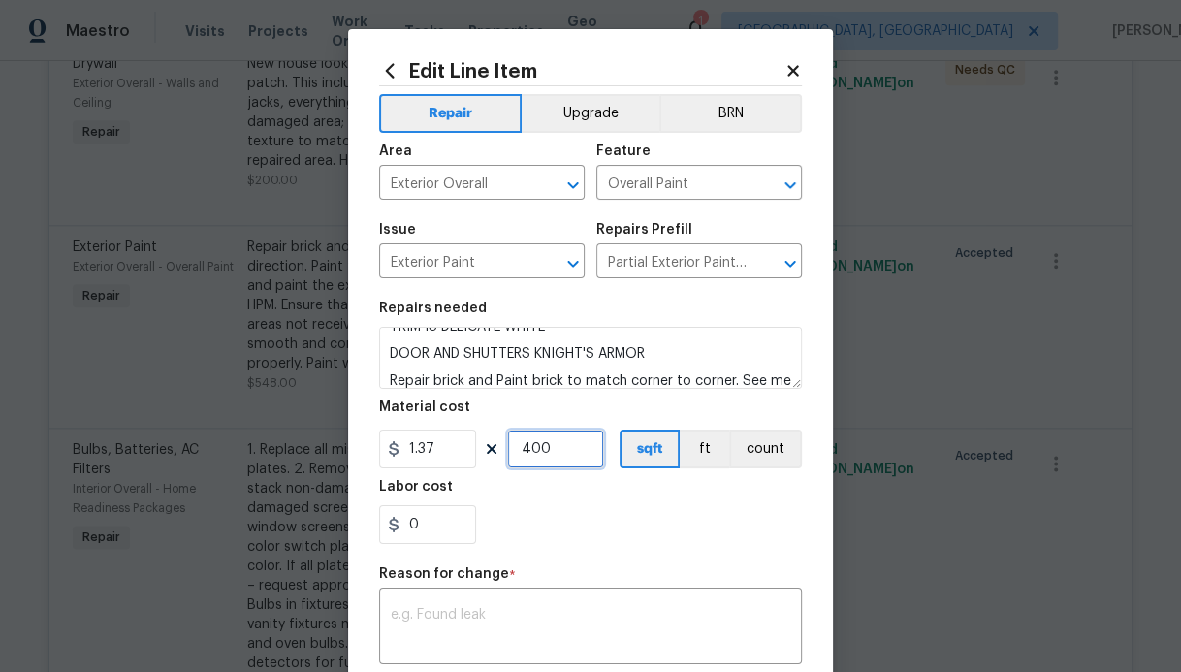
click at [554, 450] on input "400" at bounding box center [555, 448] width 97 height 39
type input "1100"
click at [627, 545] on section "Repairs needed REPAIR ALL BRICK FIRST AND THEN PAINT BRICK AND SIDING EARLY EVE…" at bounding box center [590, 423] width 423 height 266
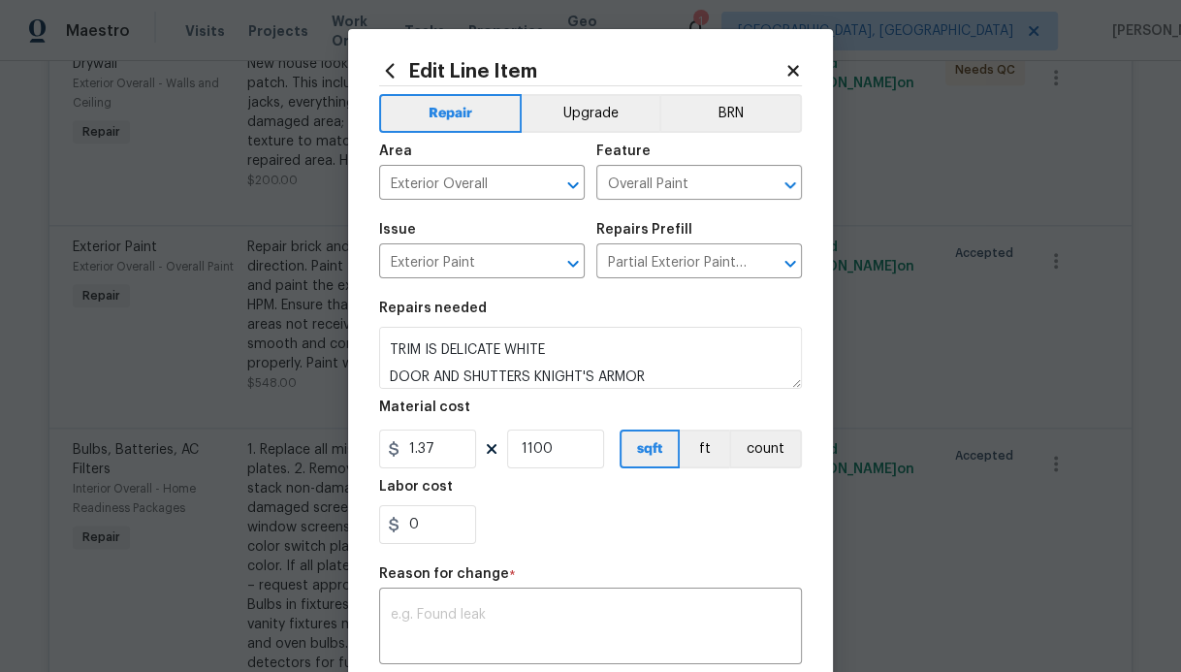
scroll to position [0, 0]
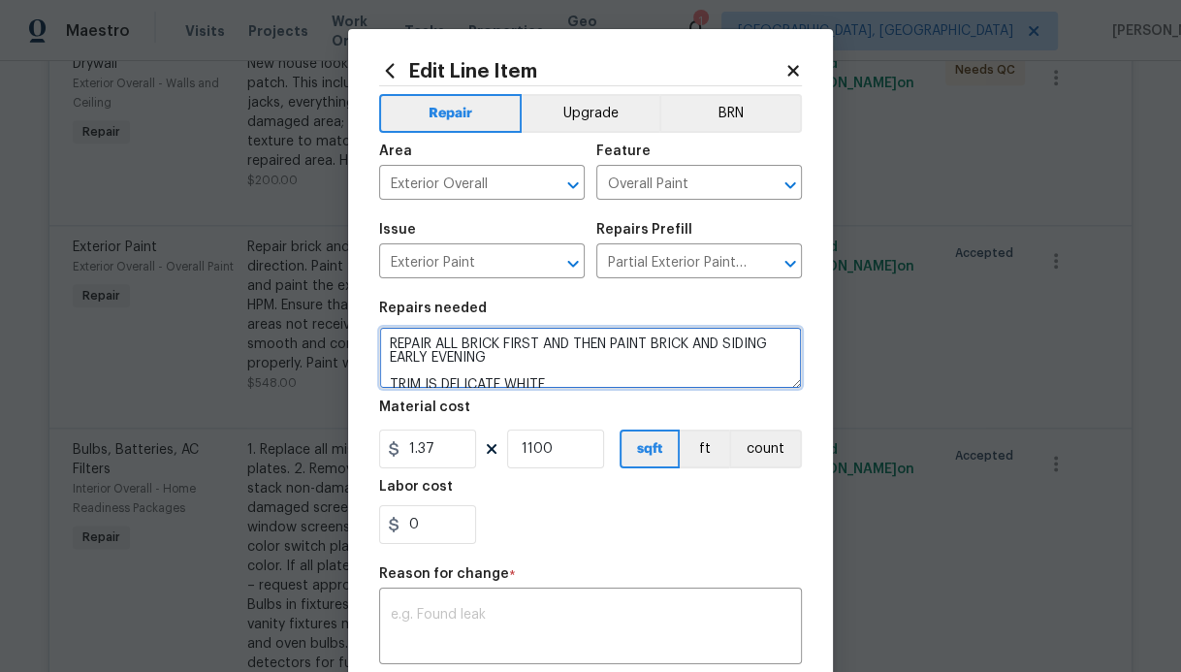
click at [384, 339] on textarea "REPAIR ALL BRICK FIRST AND THEN PAINT BRICK AND SIDING EARLY EVENING TRIM IS DE…" at bounding box center [590, 358] width 423 height 62
click at [402, 337] on textarea "REPAIR ALL BRICK FIRST AND THEN PAINT BRICK AND SIDING EARLY EVENING TRIM IS DE…" at bounding box center [590, 358] width 423 height 62
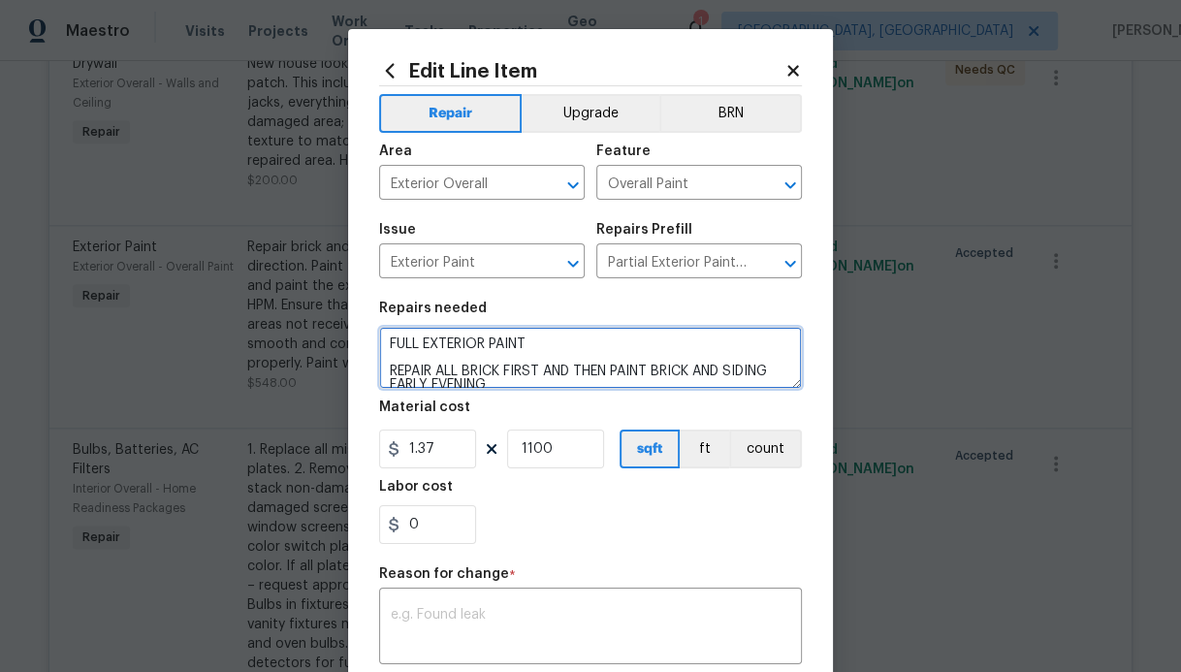
type textarea "FULL EXTERIOR PAINT REPAIR ALL BRICK FIRST AND THEN PAINT BRICK AND SIDING EARL…"
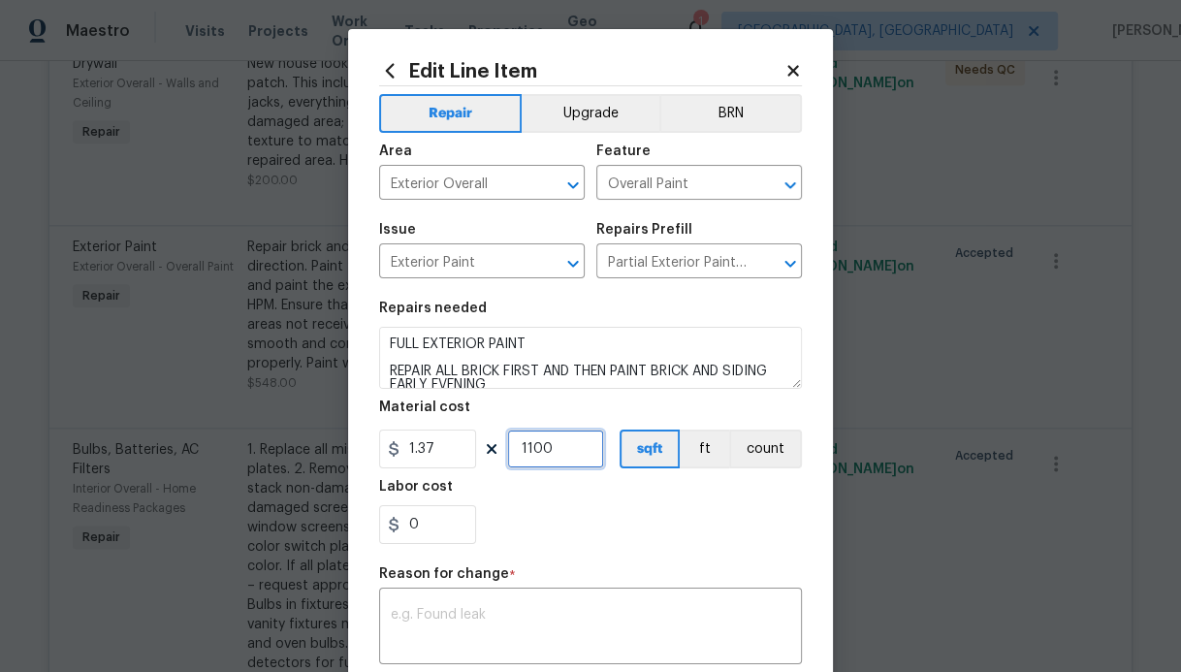
click at [545, 446] on input "1100" at bounding box center [555, 448] width 97 height 39
click at [530, 449] on input "1100" at bounding box center [555, 448] width 97 height 39
click at [628, 523] on div "0" at bounding box center [590, 524] width 423 height 39
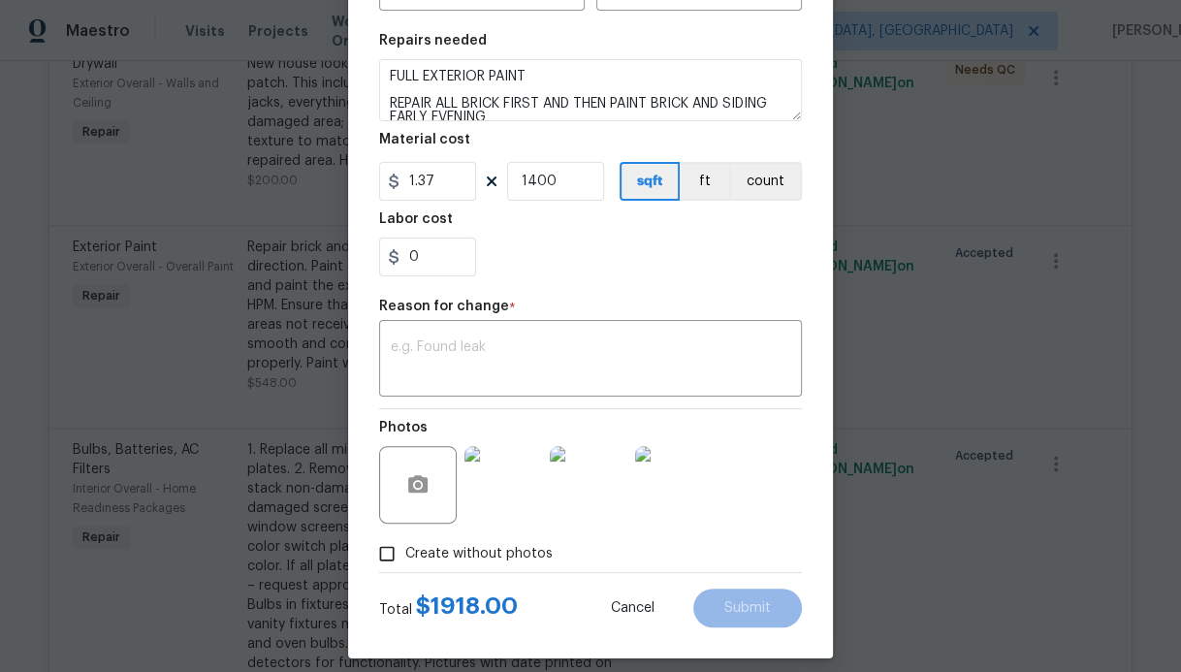
scroll to position [282, 0]
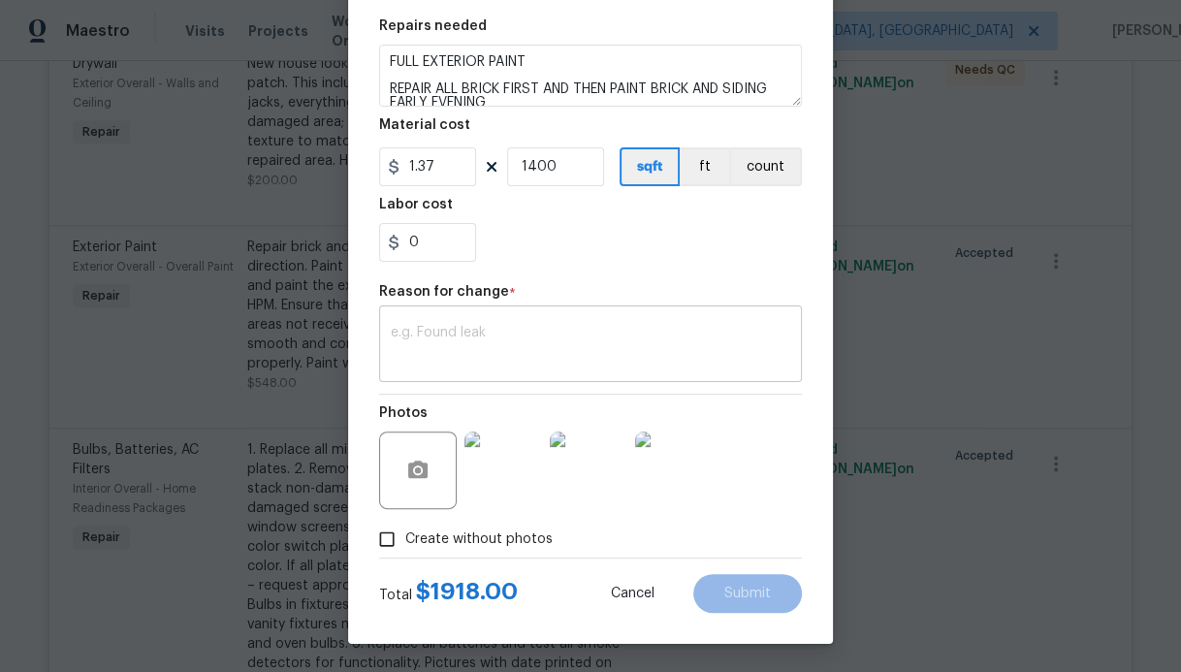
click at [566, 361] on textarea at bounding box center [590, 346] width 399 height 41
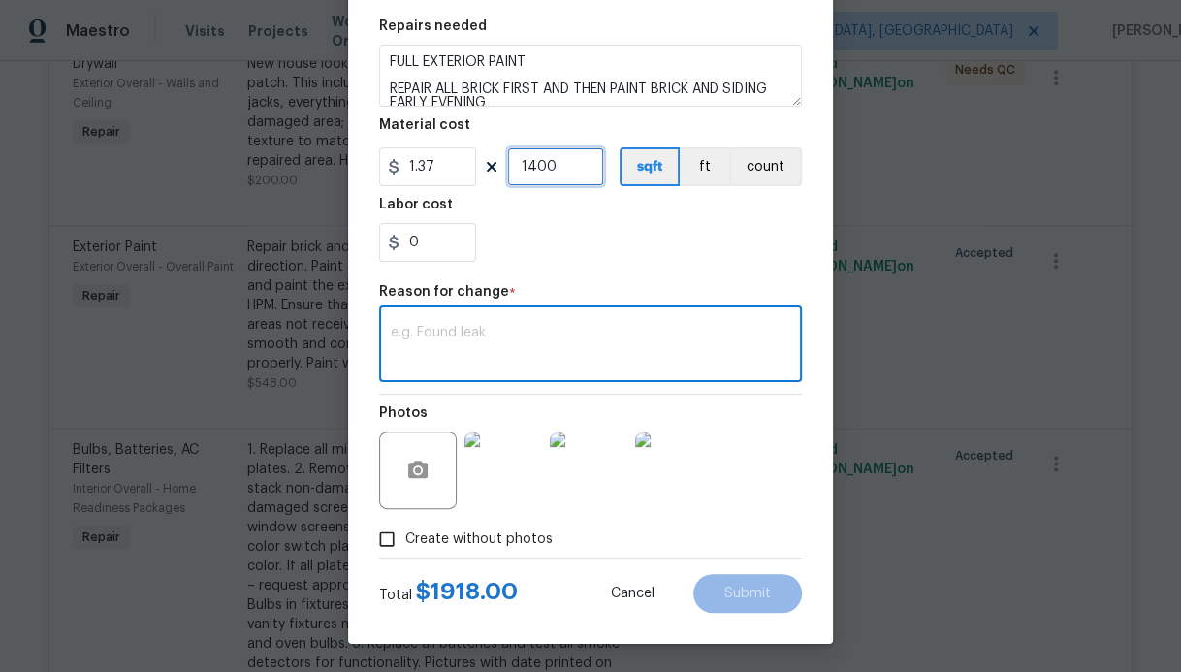
click at [528, 167] on input "1400" at bounding box center [555, 166] width 97 height 39
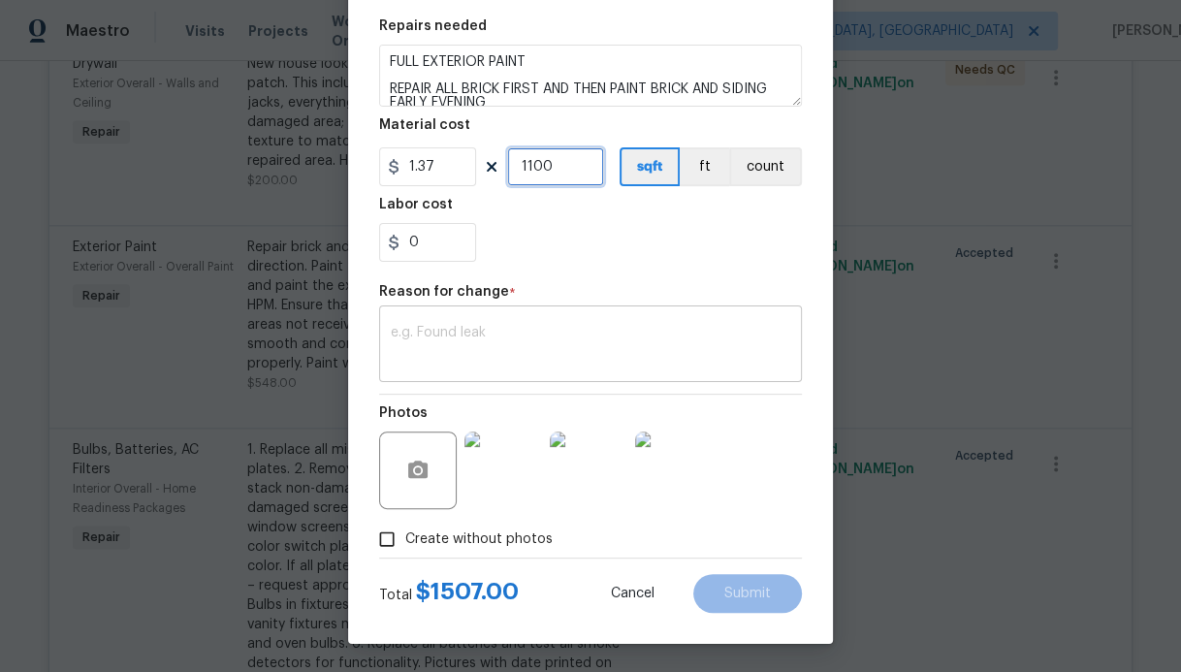
type input "1100"
click at [484, 356] on textarea at bounding box center [590, 346] width 399 height 41
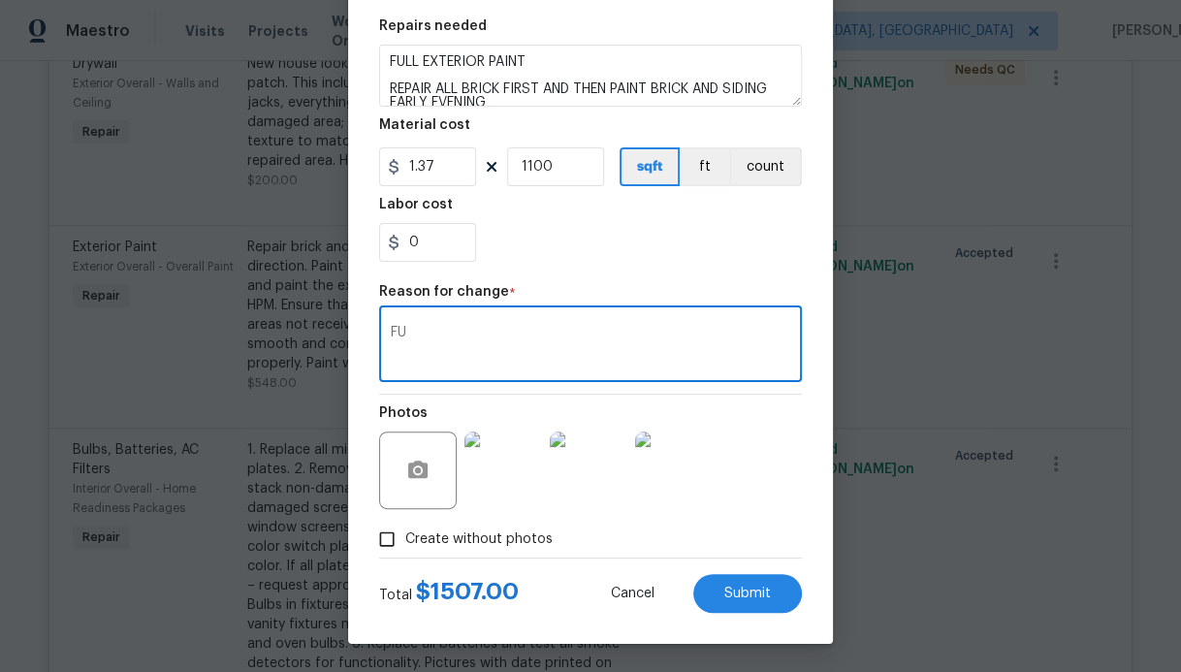
type textarea "F"
click at [447, 239] on input "0" at bounding box center [427, 242] width 97 height 39
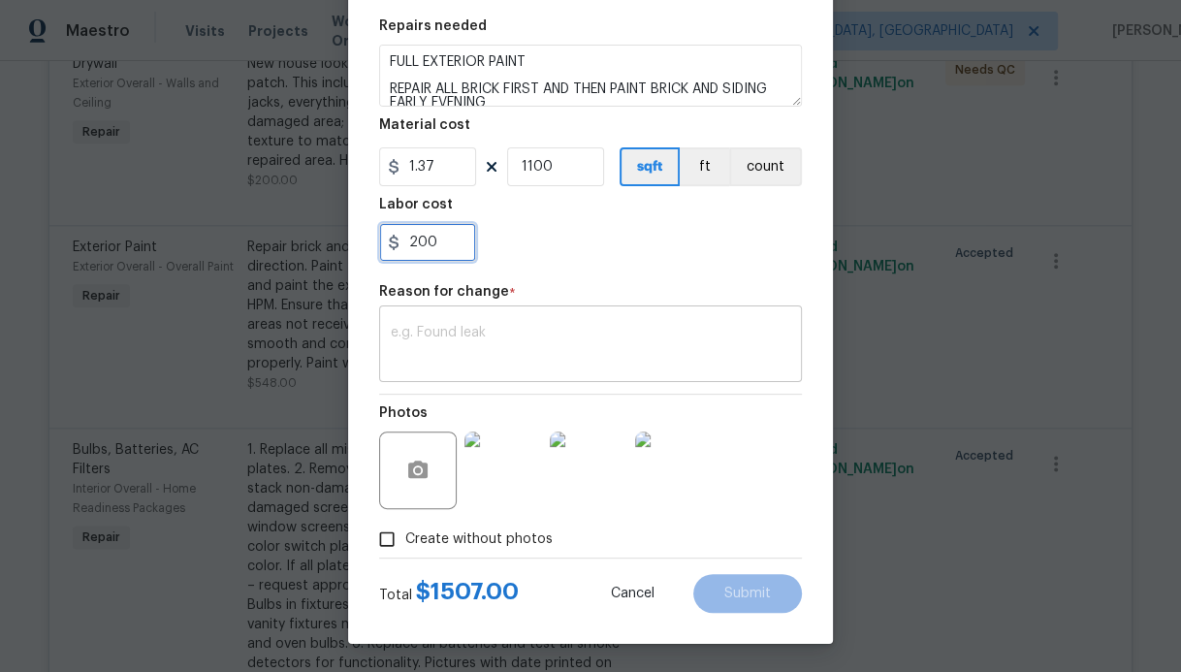
type input "200"
click at [434, 326] on textarea at bounding box center [590, 346] width 399 height 41
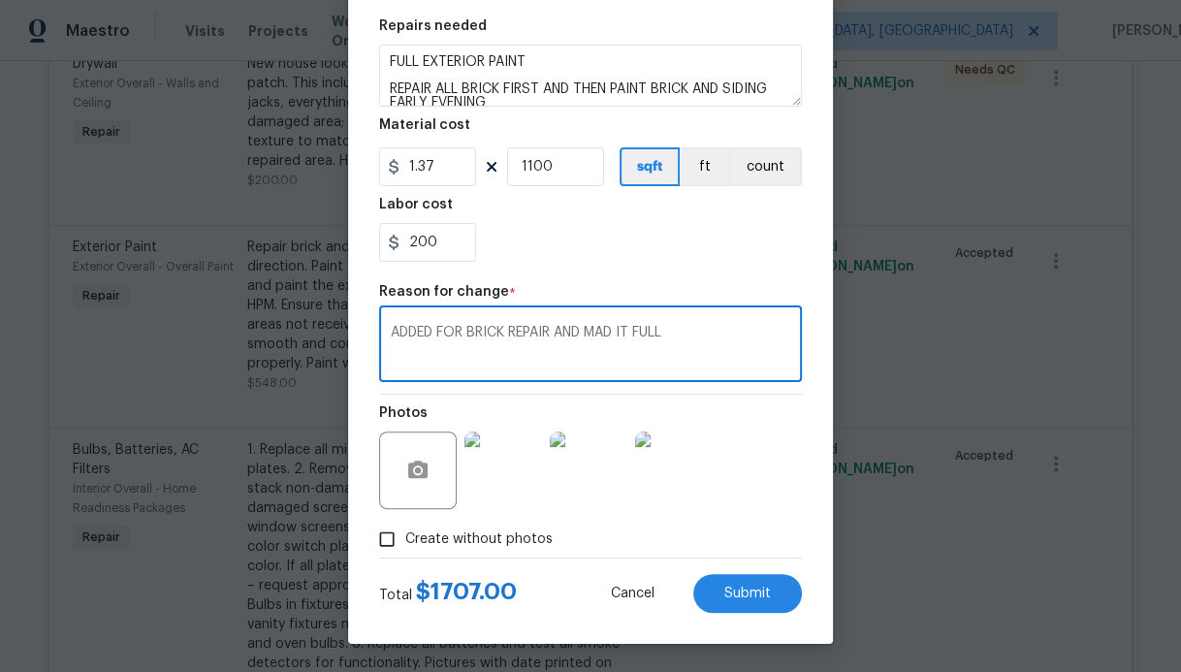
click at [647, 331] on textarea "ADDED FOR BRICK REPAIR AND MAD IT FULL" at bounding box center [590, 346] width 399 height 41
type textarea "ADDED FOR BRICK REP"
click at [435, 239] on input "200" at bounding box center [427, 242] width 97 height 39
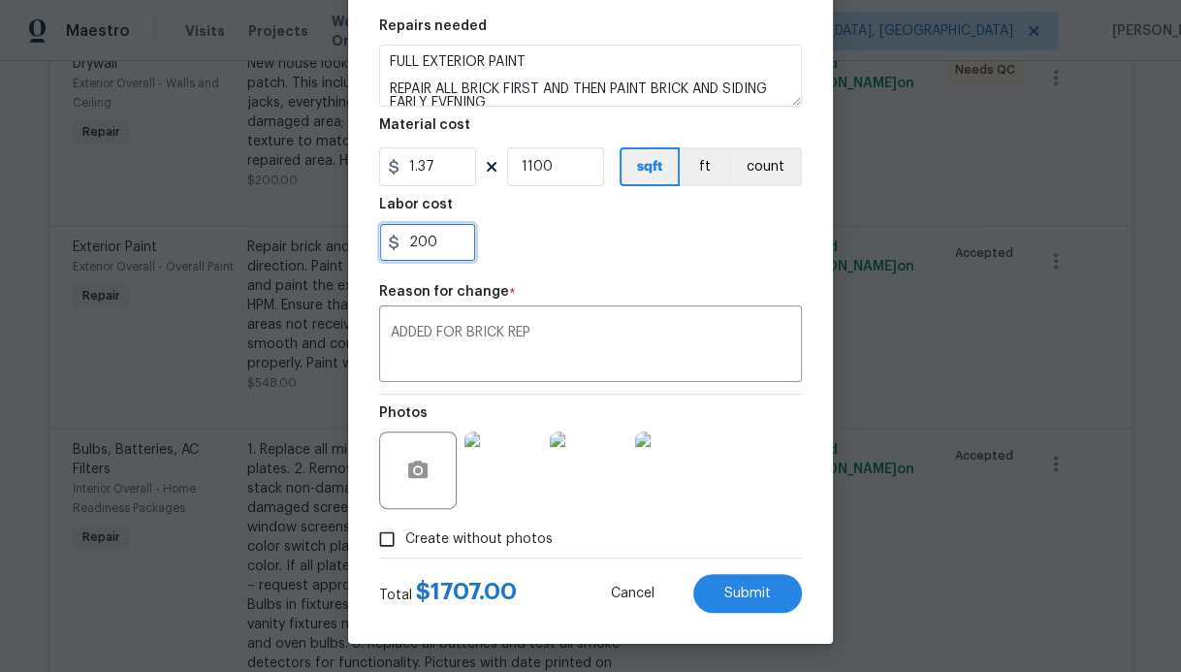
click at [435, 239] on input "200" at bounding box center [427, 242] width 97 height 39
click at [548, 333] on textarea "ADDED FOR BRICK REP" at bounding box center [590, 346] width 399 height 41
type input "0"
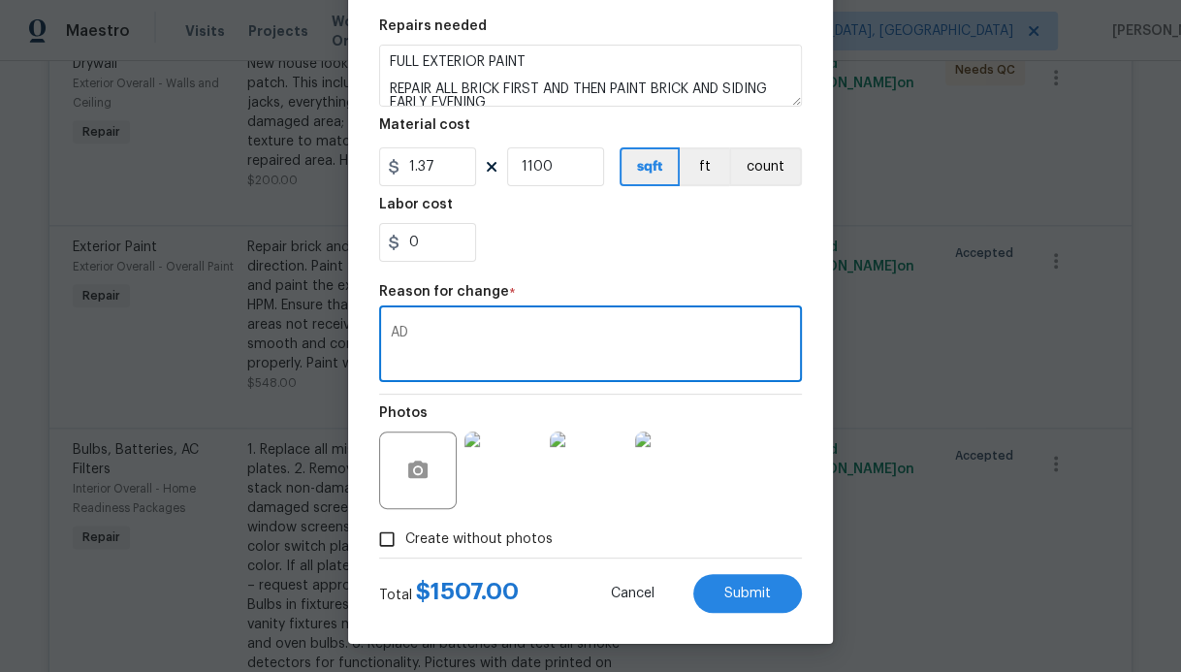
type textarea "A"
type textarea "F"
type textarea "FULL EXTRERIOR PAINT"
click at [772, 471] on div "Photos" at bounding box center [590, 458] width 423 height 126
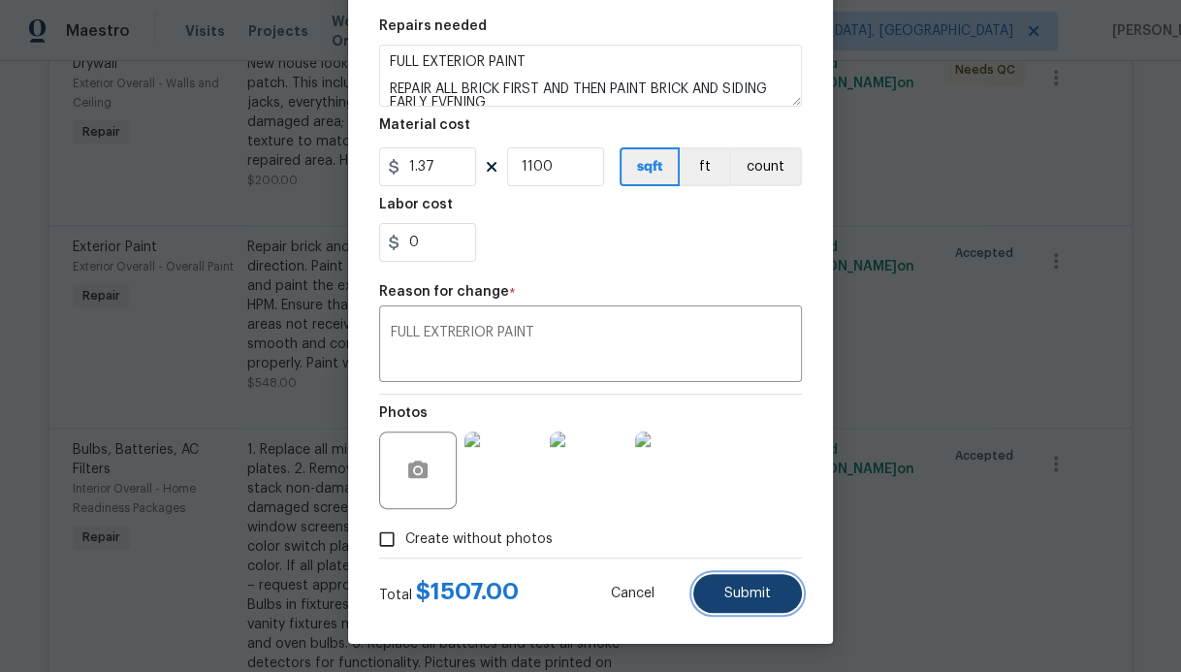
click at [766, 578] on button "Submit" at bounding box center [747, 593] width 109 height 39
type textarea "Repair brick and Paint brick to match corner to corner. See me for direction. P…"
type input "400"
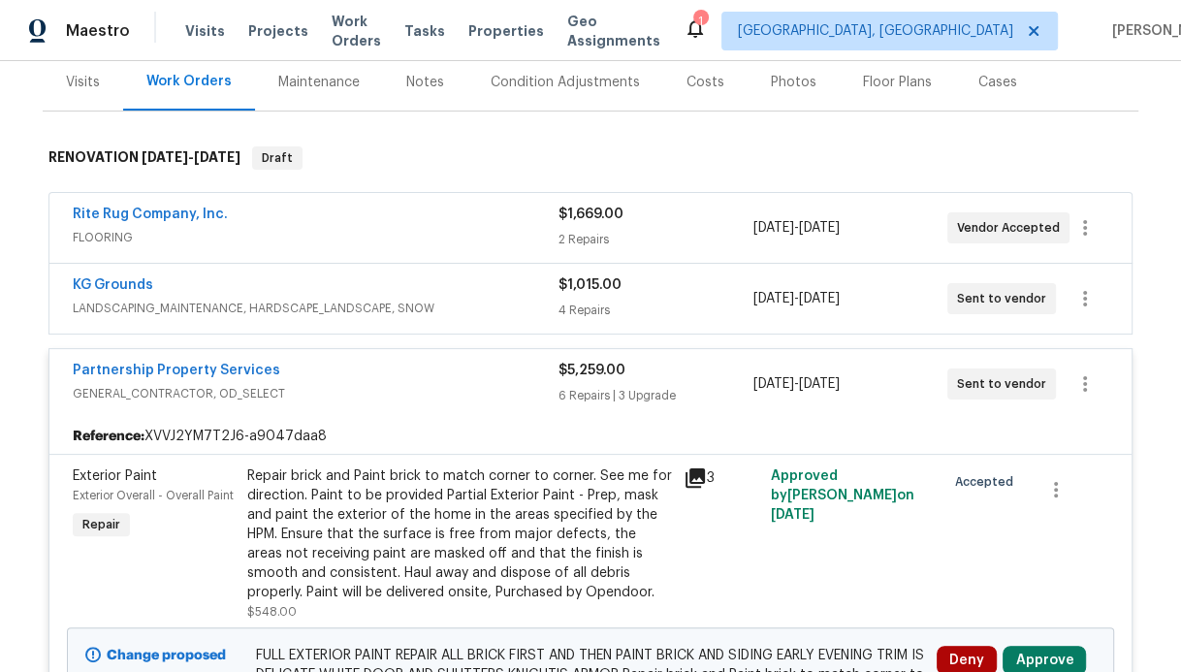
scroll to position [226, 0]
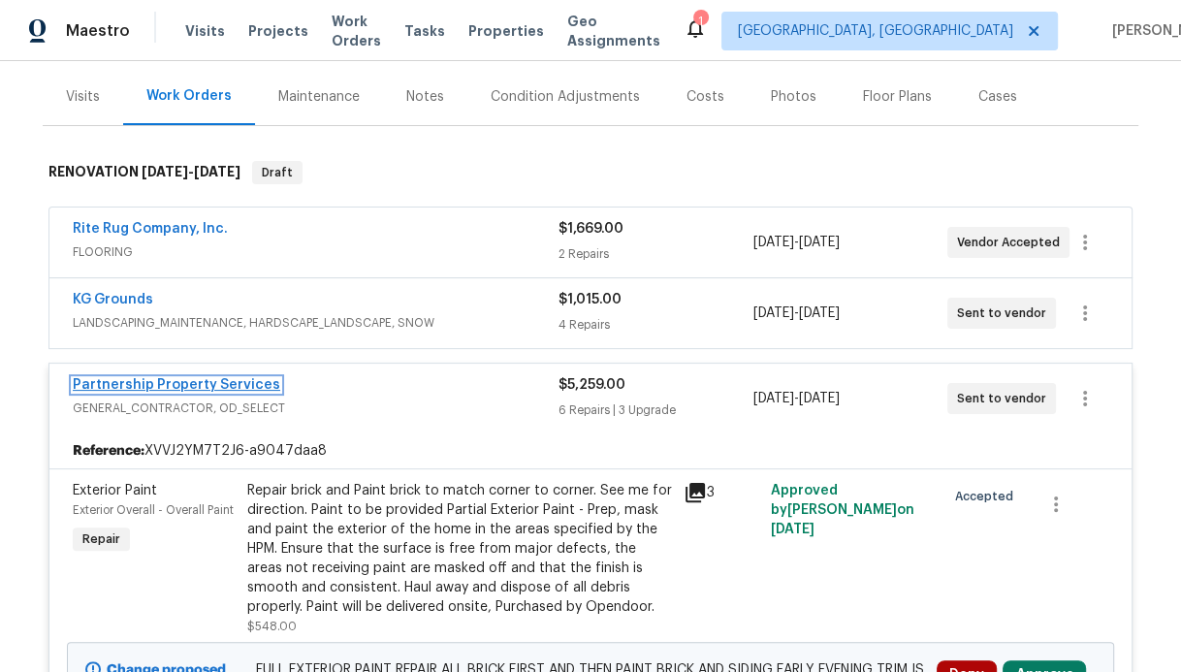
click at [219, 384] on link "Partnership Property Services" at bounding box center [176, 385] width 207 height 14
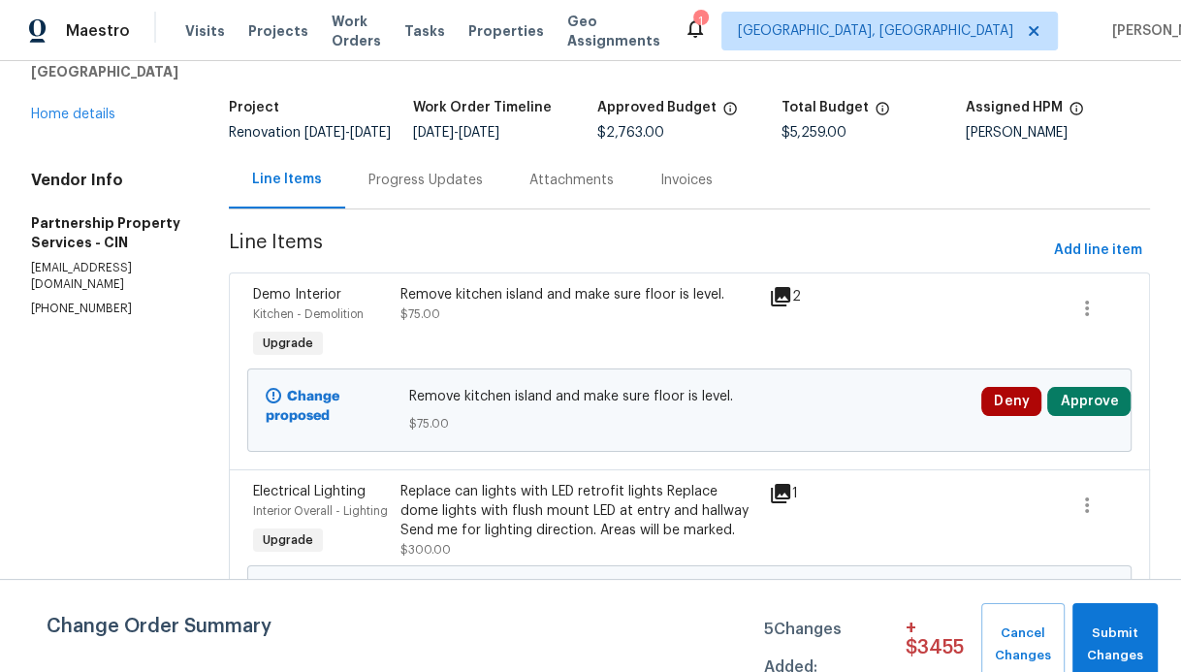
scroll to position [93, 0]
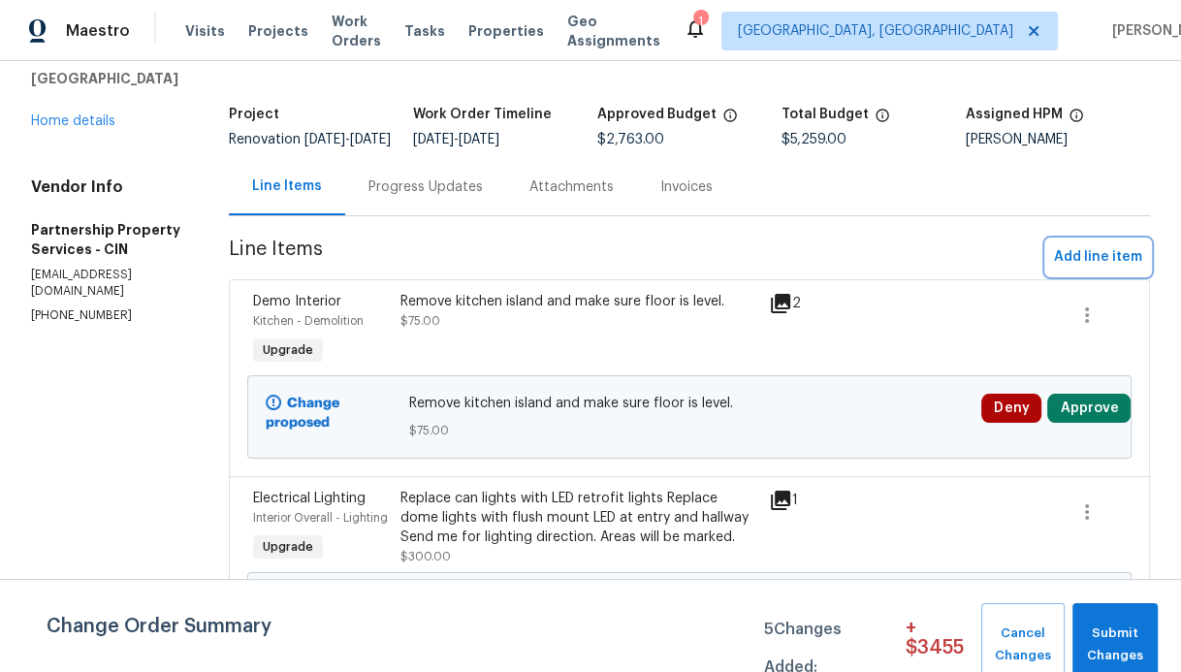
click at [1072, 269] on span "Add line item" at bounding box center [1098, 257] width 88 height 24
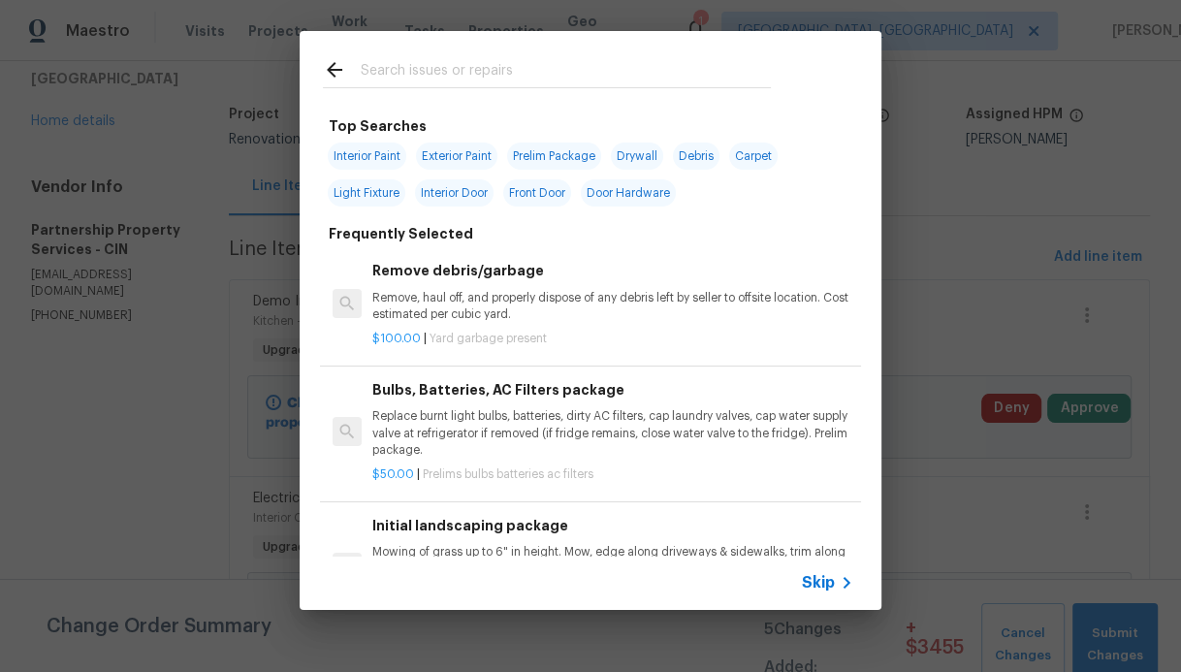
click at [556, 88] on div at bounding box center [547, 69] width 494 height 77
click at [558, 78] on input "text" at bounding box center [565, 72] width 411 height 29
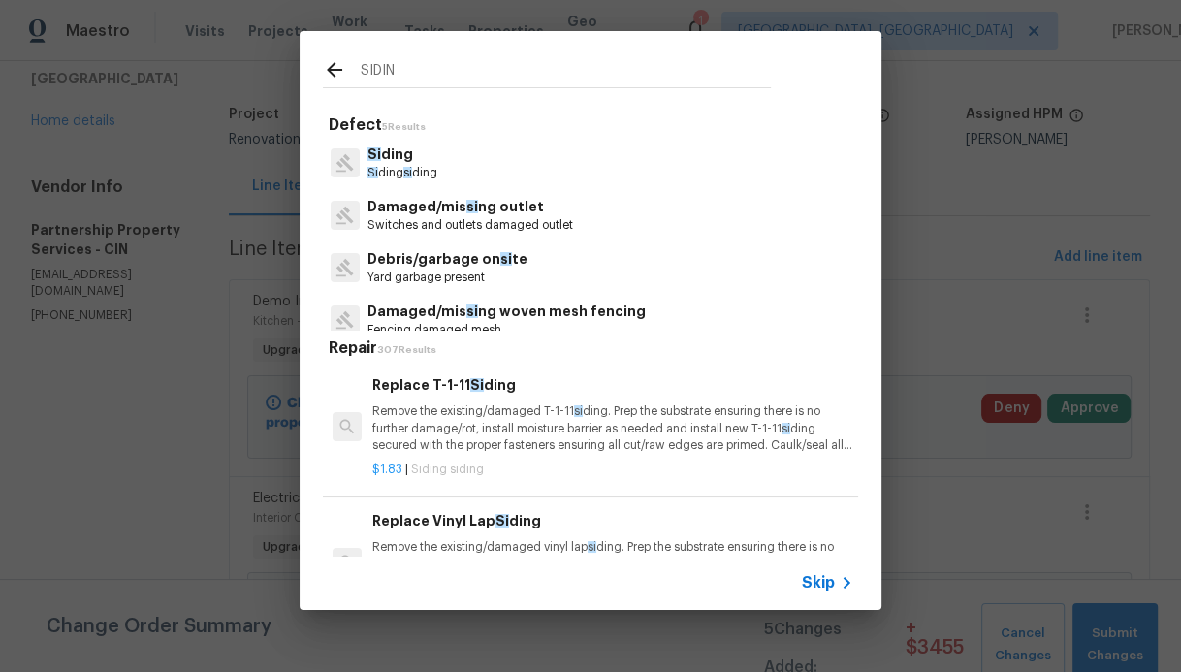
type input "SIDING"
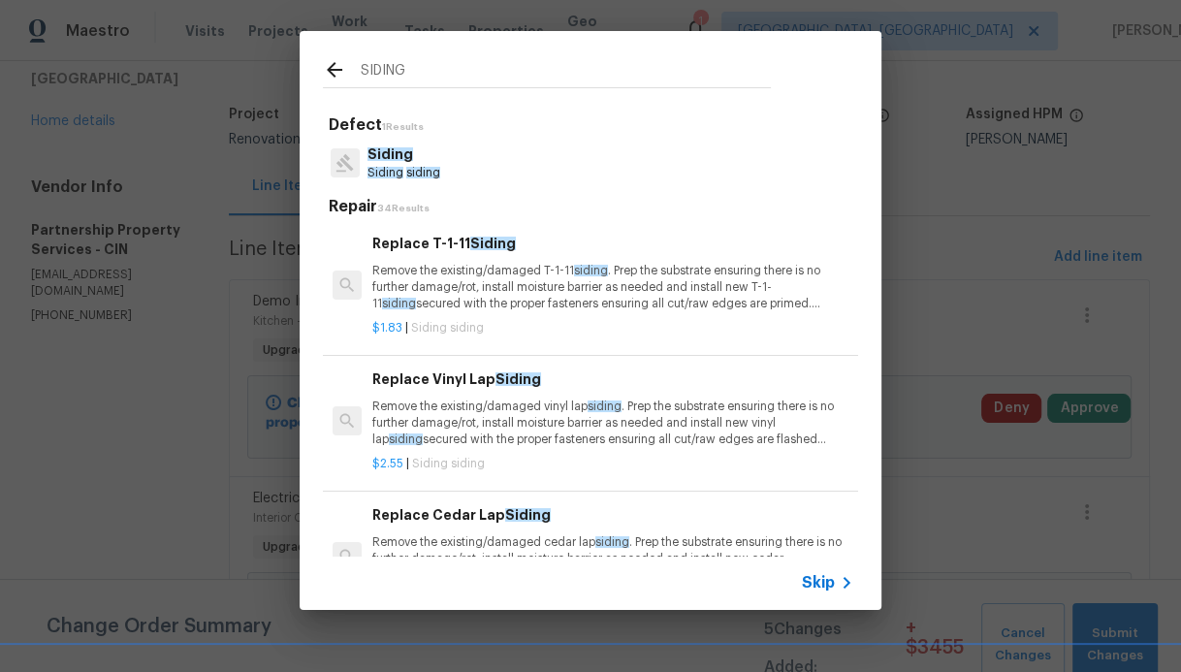
click at [454, 404] on p "Remove the existing/damaged vinyl lap siding . Prep the substrate ensuring ther…" at bounding box center [612, 422] width 481 height 49
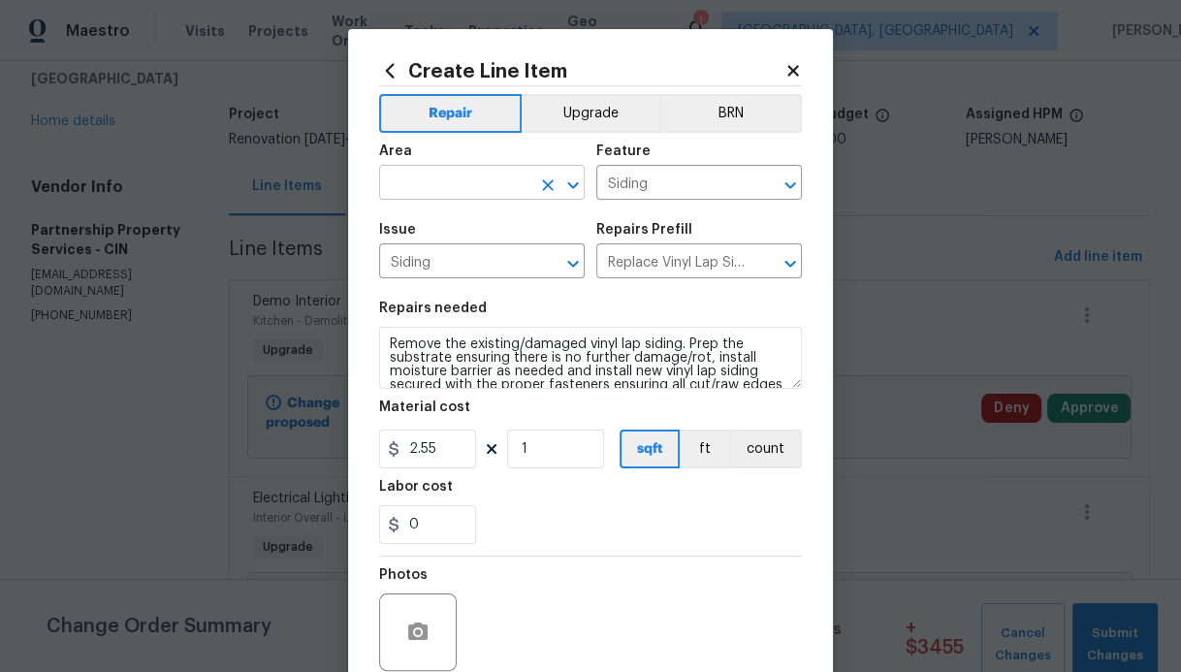
click at [479, 191] on input "text" at bounding box center [454, 185] width 151 height 30
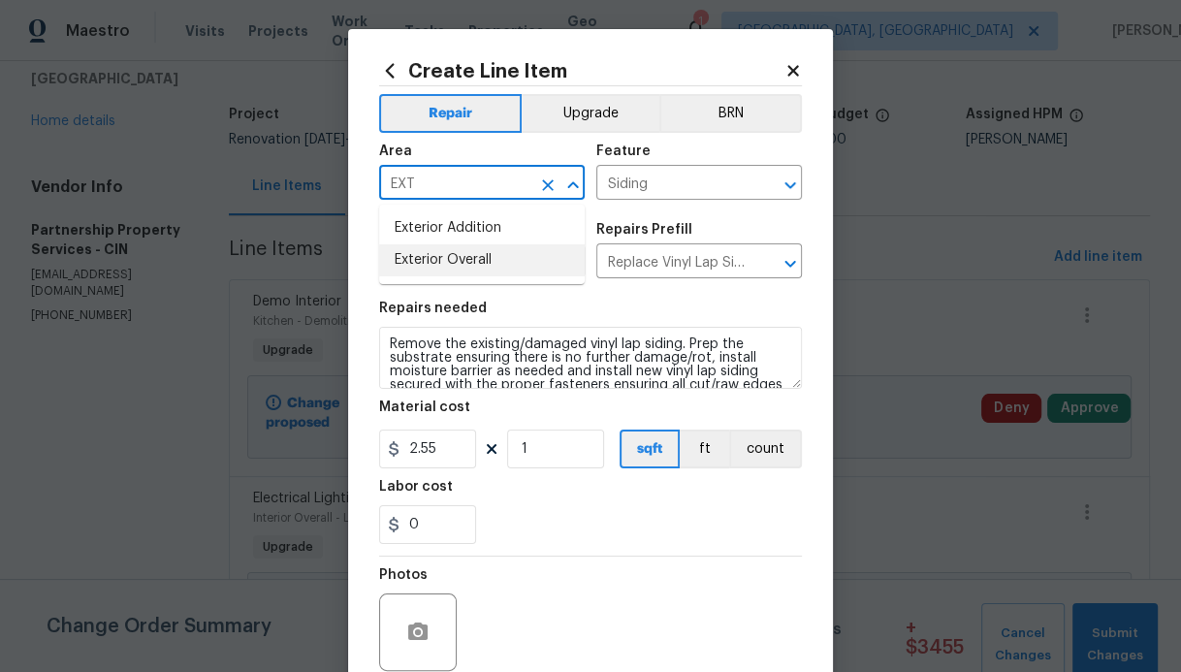
click at [458, 268] on li "Exterior Overall" at bounding box center [482, 260] width 206 height 32
type input "Exterior Overall"
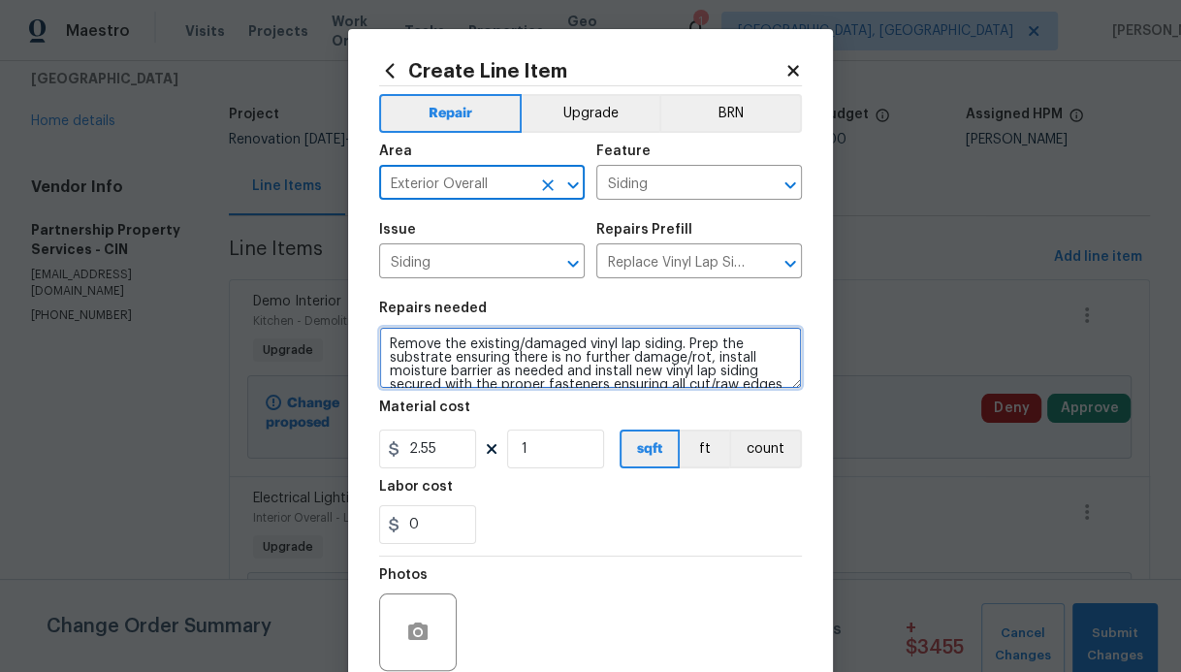
click at [389, 343] on textarea "Remove the existing/damaged vinyl lap siding. Prep the substrate ensuring there…" at bounding box center [590, 358] width 423 height 62
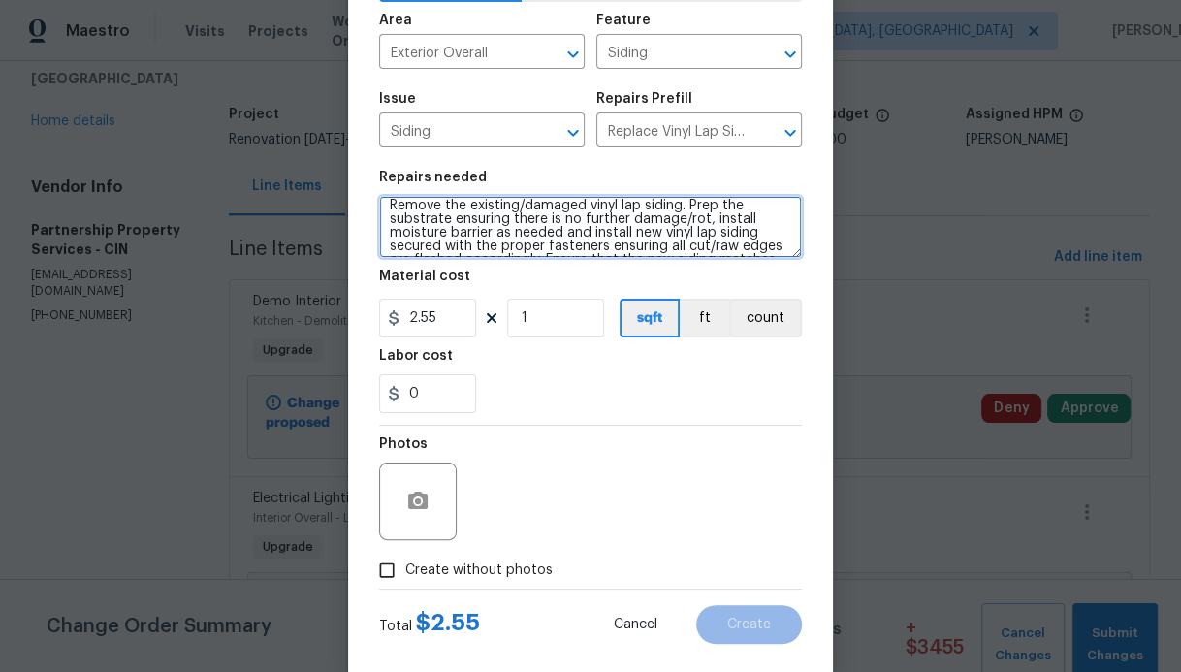
scroll to position [162, 0]
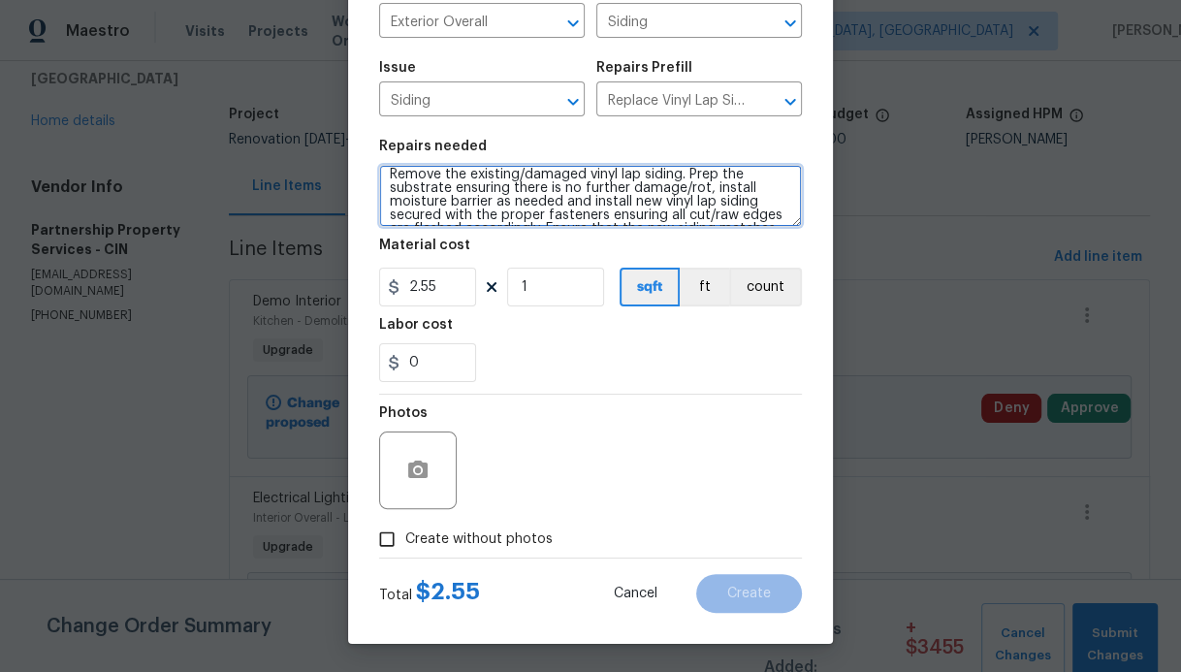
type textarea "REPAIR BRICK AND SIDING PRIOR TO PAINTING...... Remove the existing/damaged vin…"
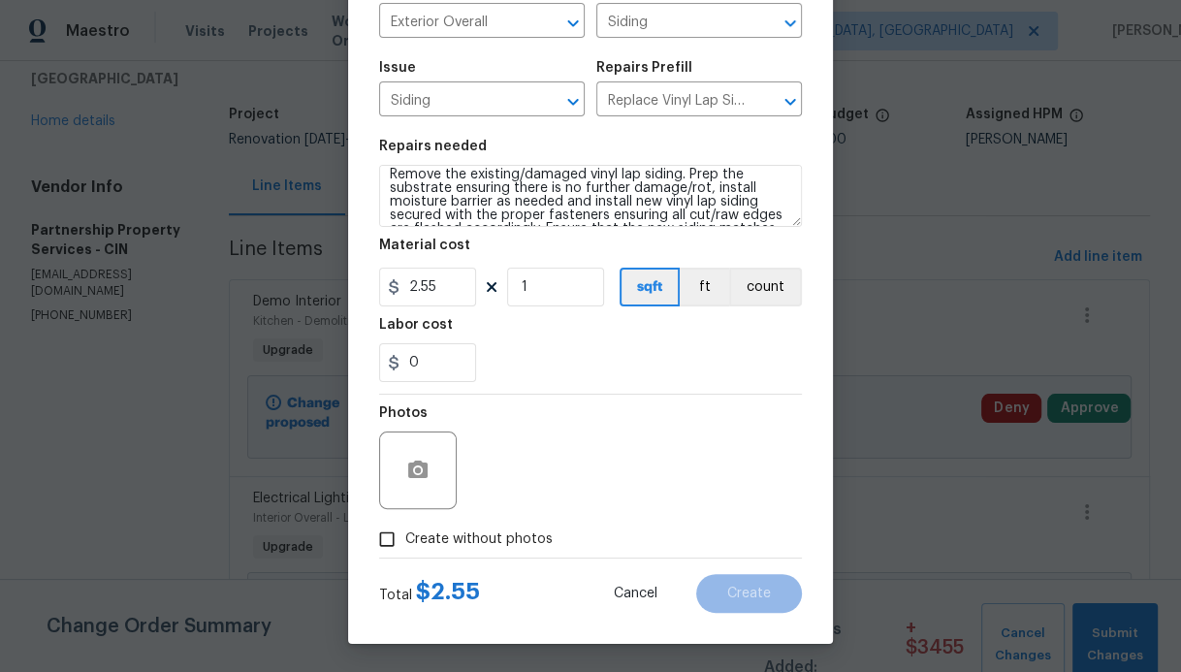
click at [386, 547] on input "Create without photos" at bounding box center [386, 539] width 37 height 37
checkbox input "true"
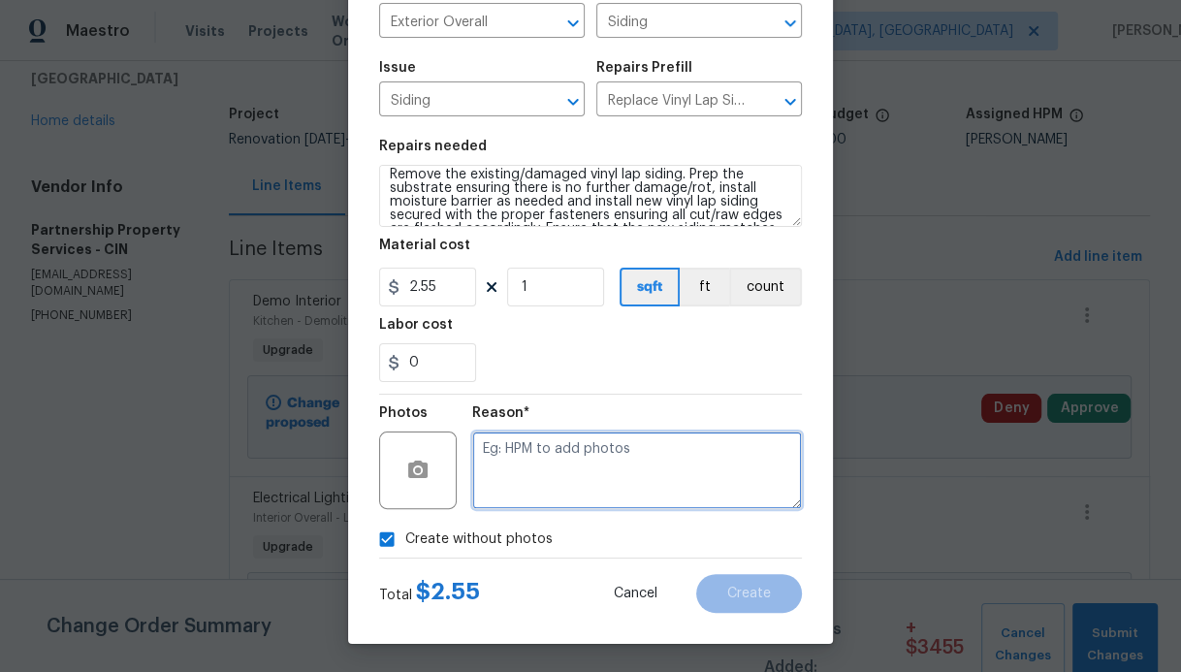
click at [597, 456] on textarea at bounding box center [637, 470] width 330 height 78
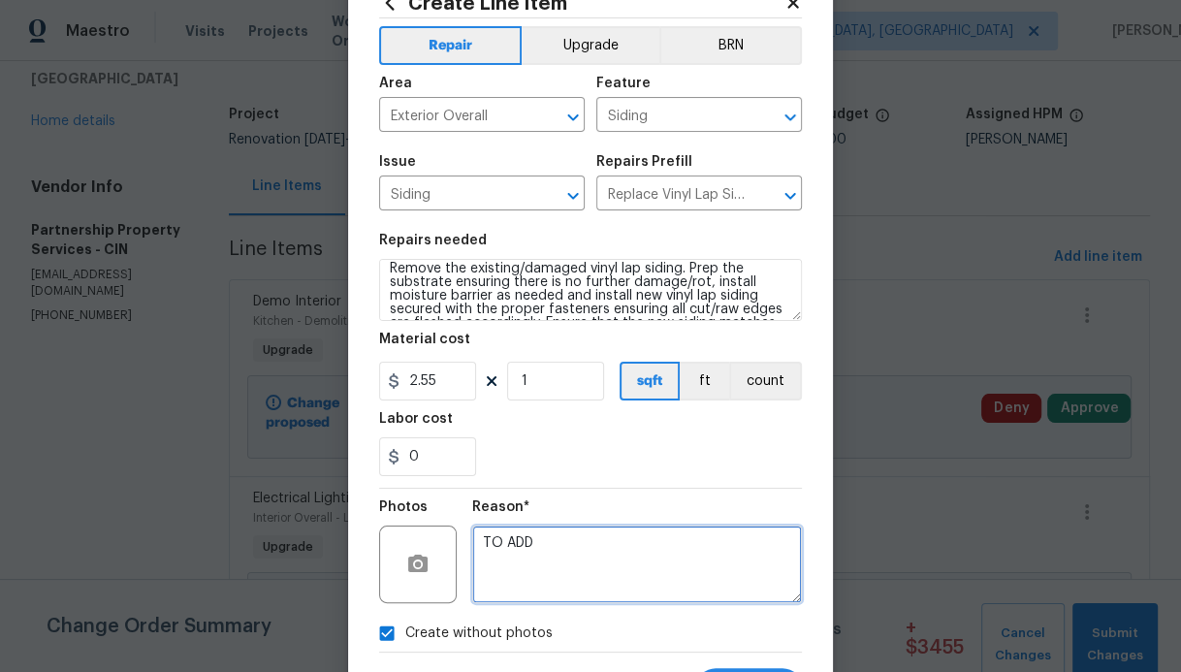
scroll to position [69, 0]
type textarea "TO ADD"
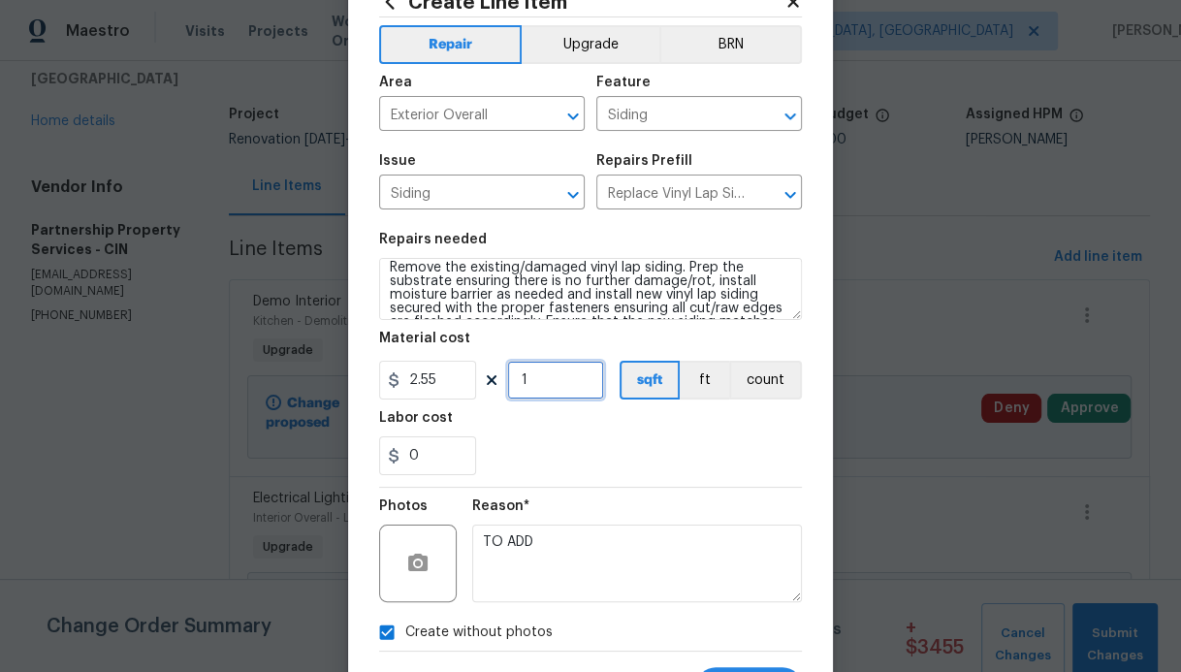
click at [542, 392] on input "1" at bounding box center [555, 380] width 97 height 39
type input "75"
click at [647, 449] on div "0" at bounding box center [590, 455] width 423 height 39
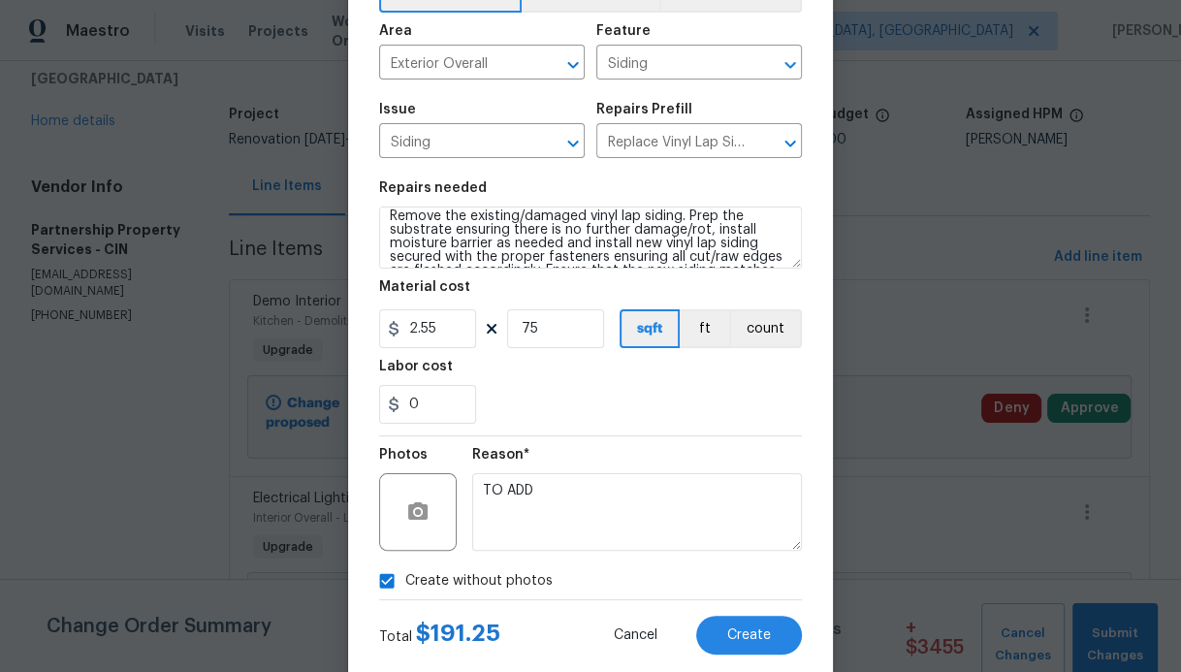
scroll to position [162, 0]
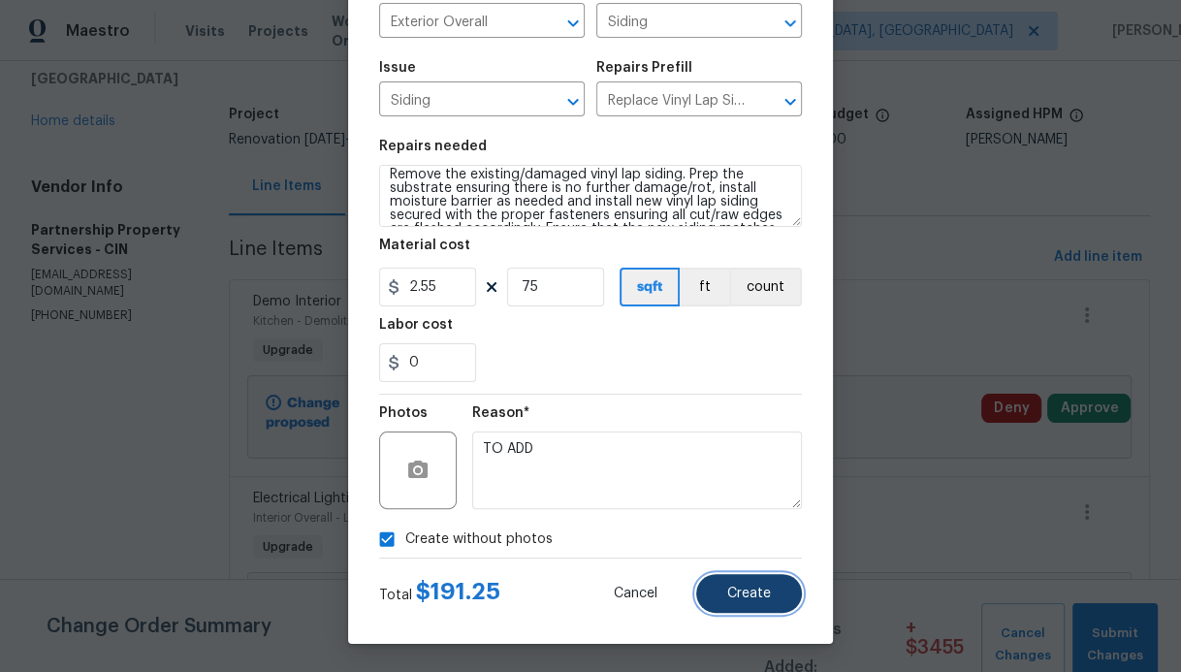
click at [705, 594] on button "Create" at bounding box center [749, 593] width 106 height 39
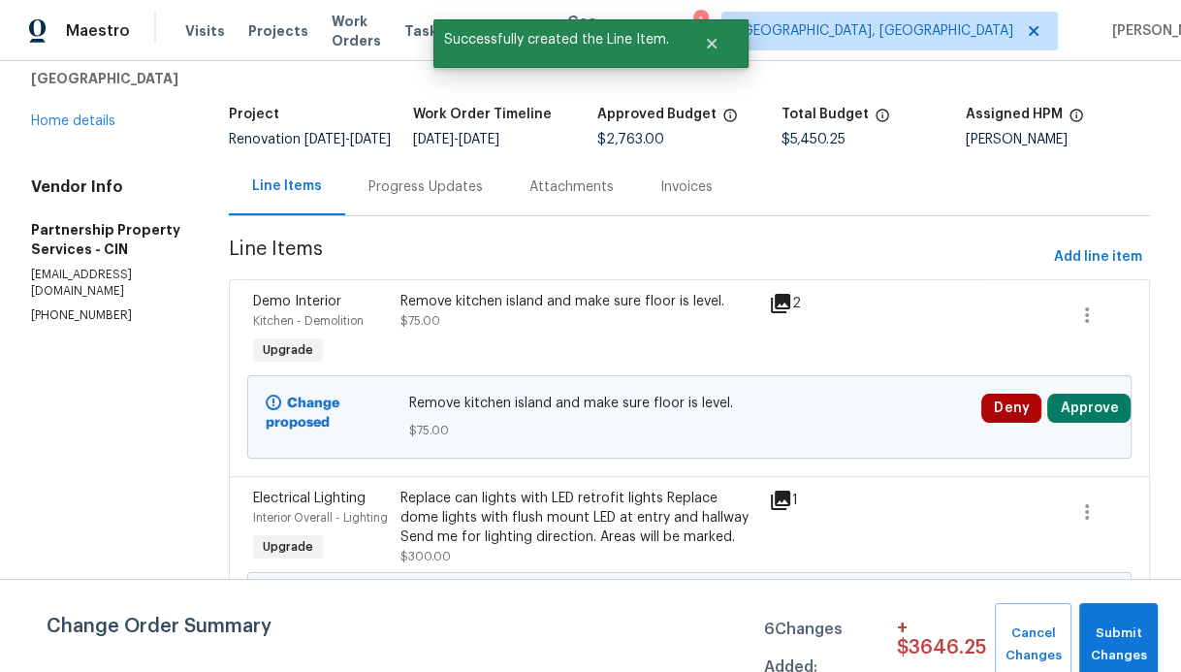
scroll to position [0, 0]
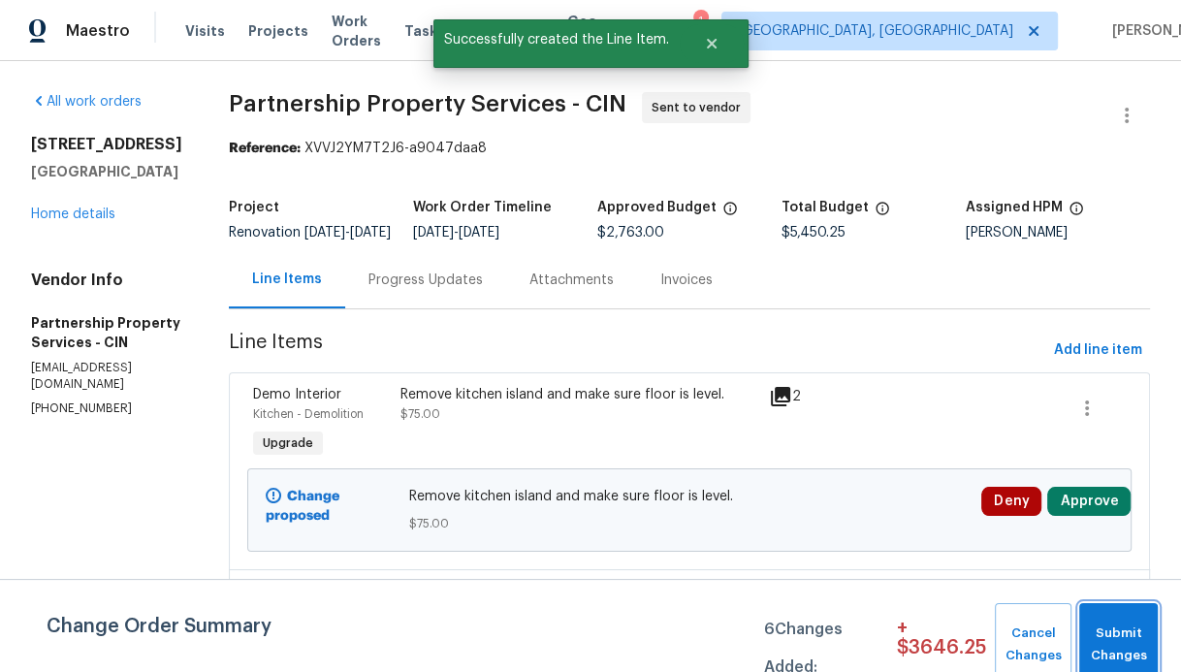
click at [1133, 647] on span "Submit Changes" at bounding box center [1118, 644] width 59 height 45
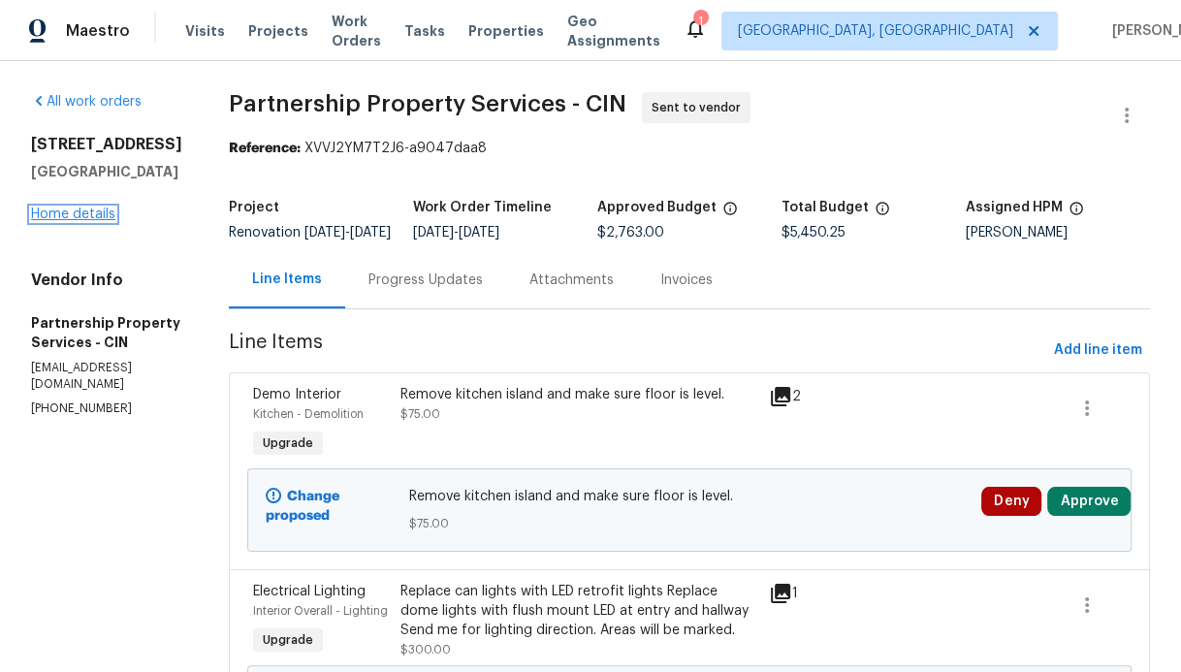
click at [83, 219] on link "Home details" at bounding box center [73, 214] width 84 height 14
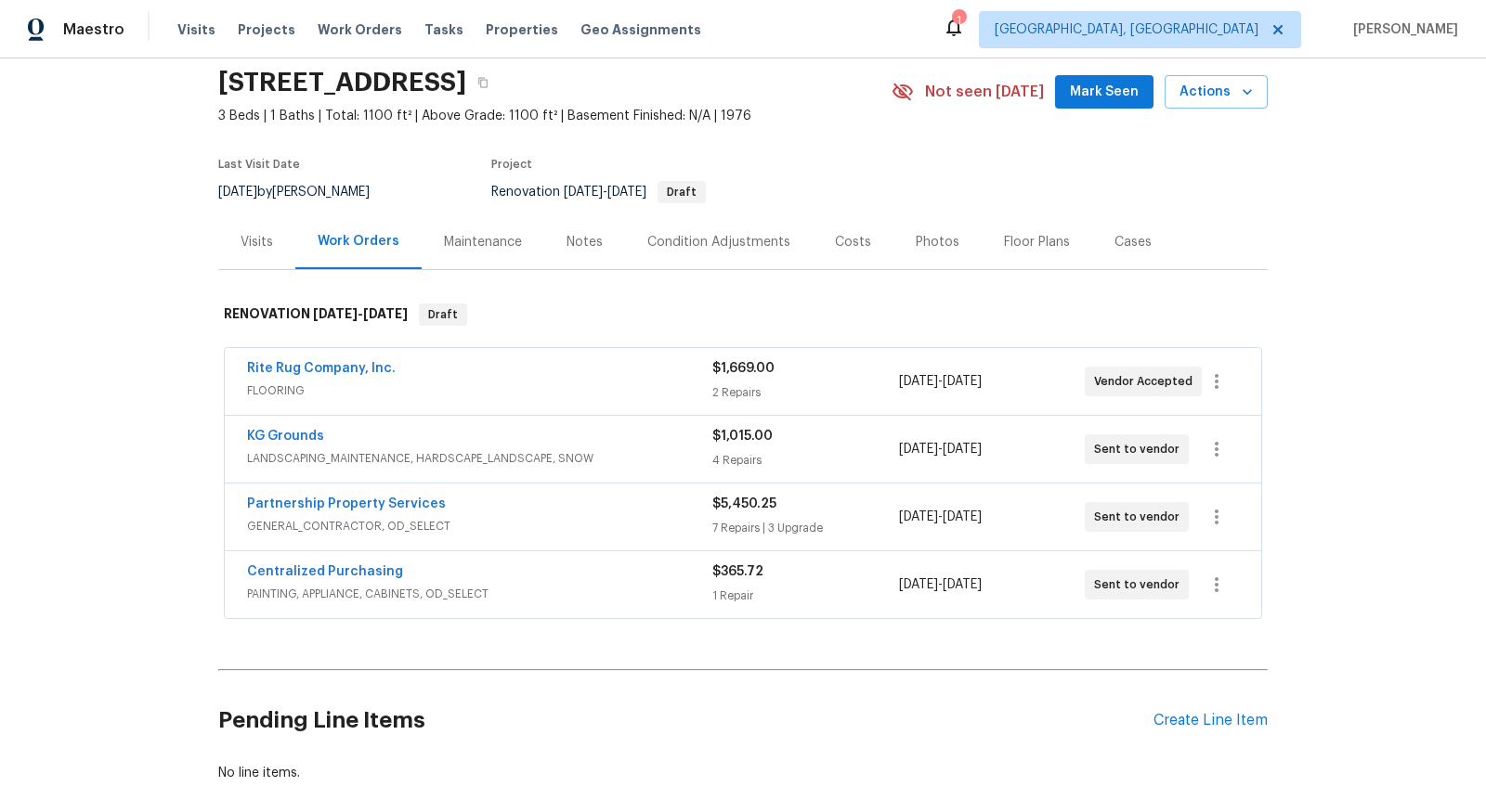
scroll to position [158, 0]
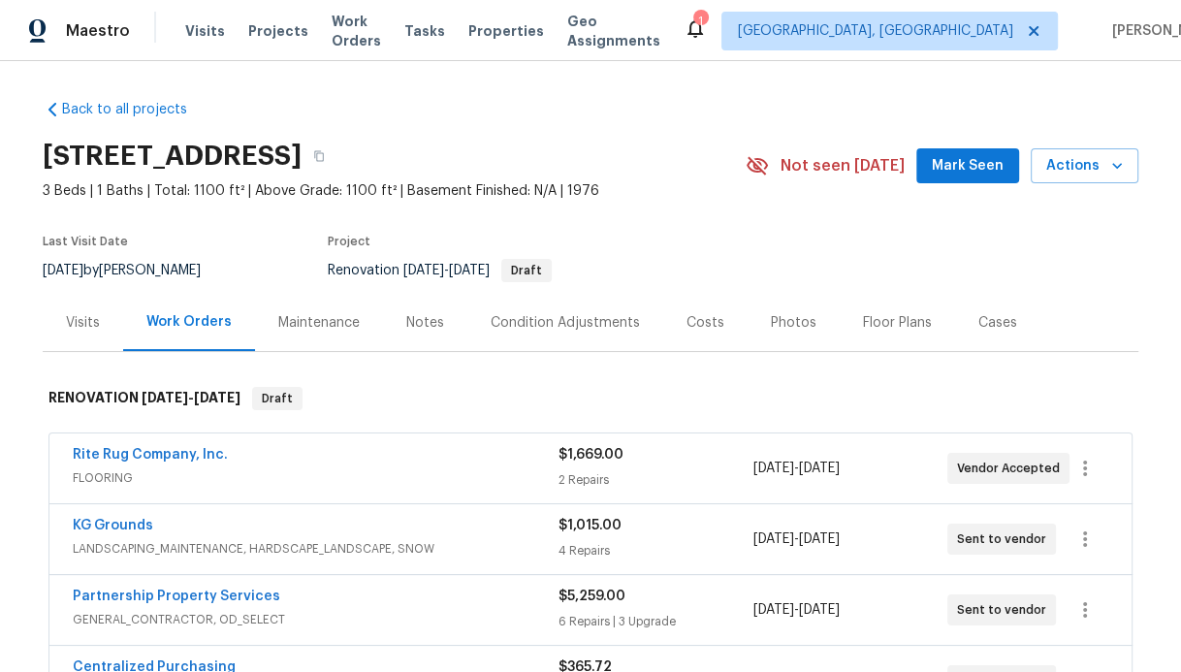
click at [872, 314] on div "Floor Plans" at bounding box center [897, 322] width 69 height 19
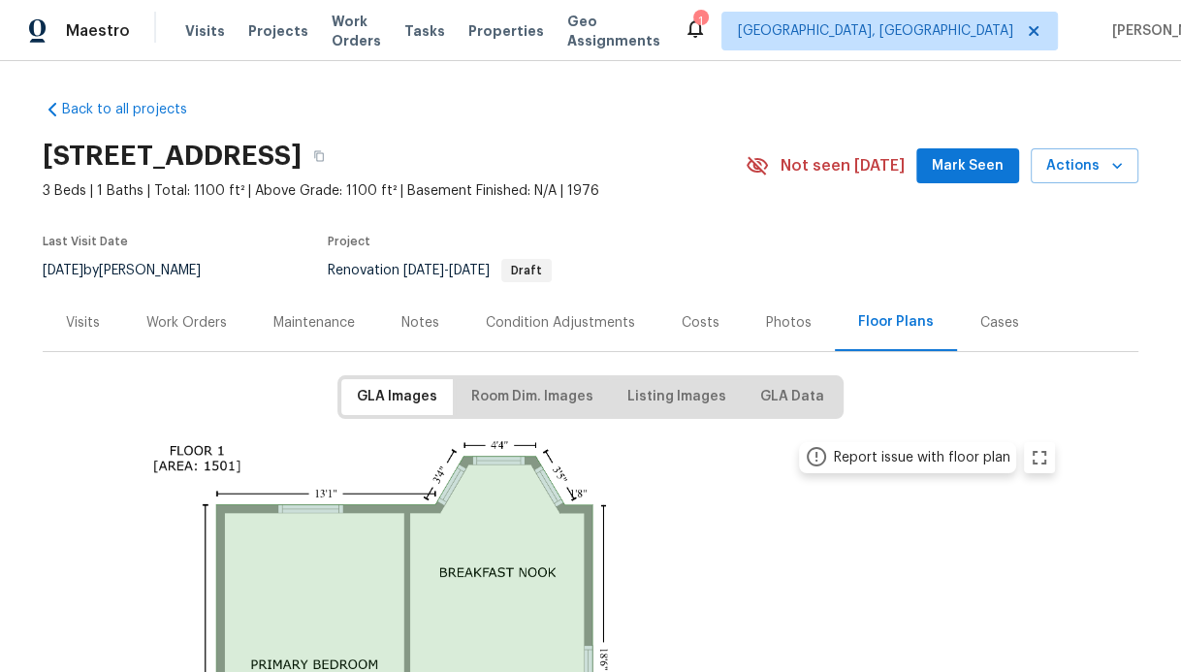
click at [67, 321] on div "Visits" at bounding box center [83, 322] width 34 height 19
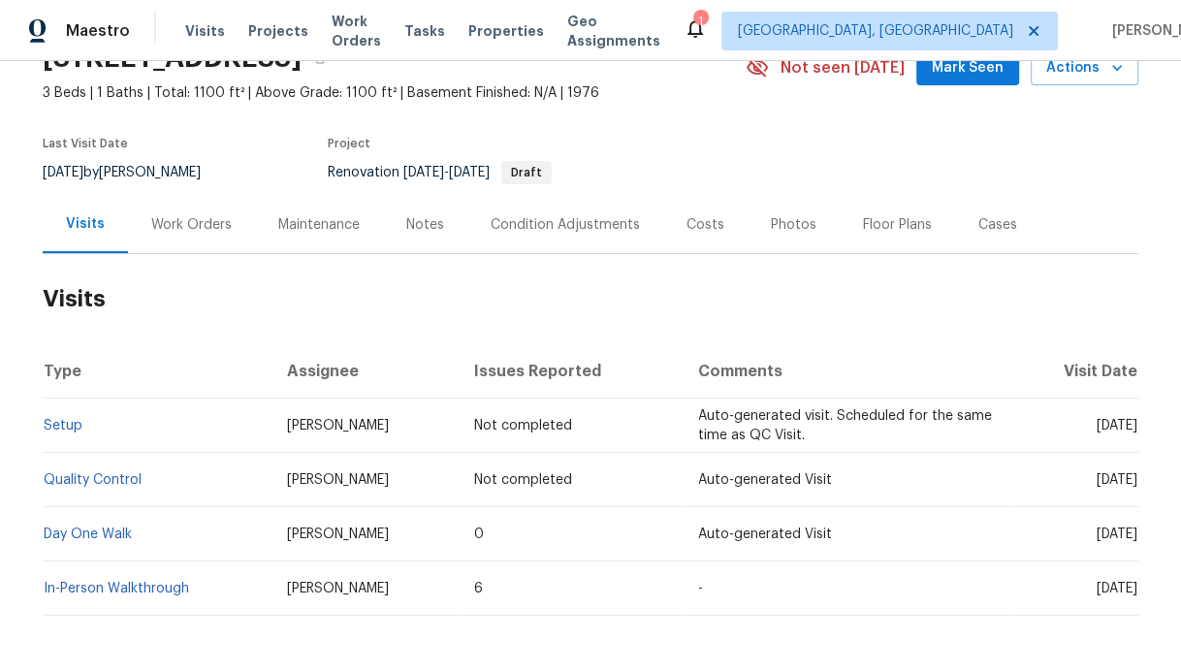
scroll to position [173, 0]
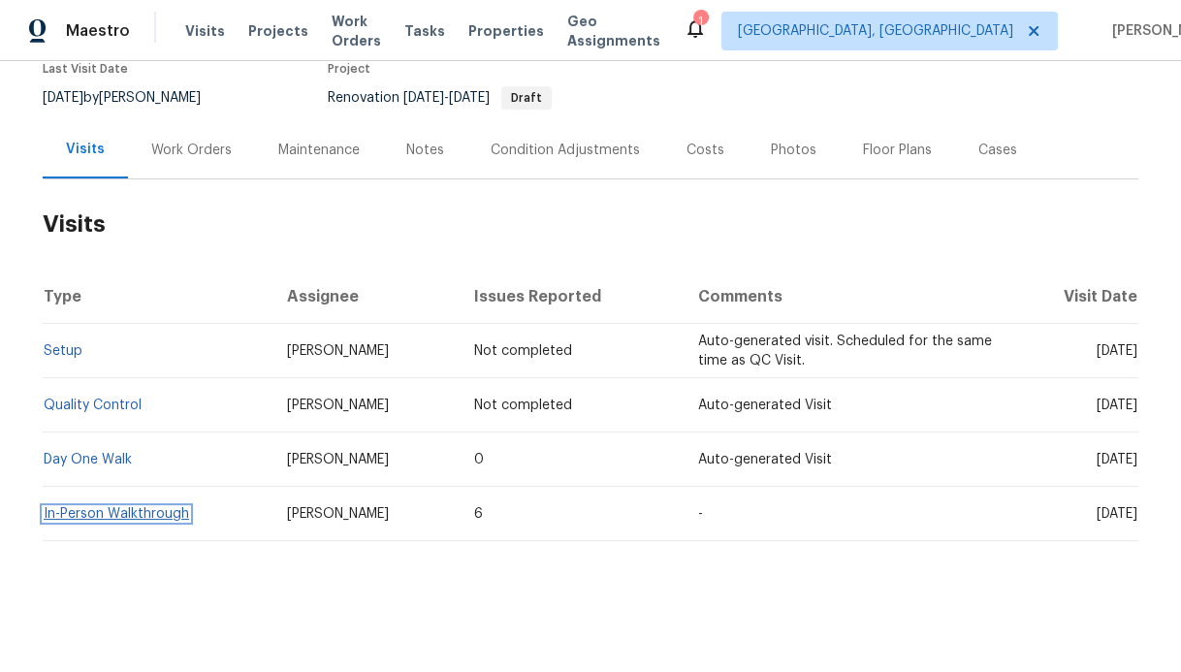
click at [121, 509] on link "In-Person Walkthrough" at bounding box center [116, 514] width 145 height 14
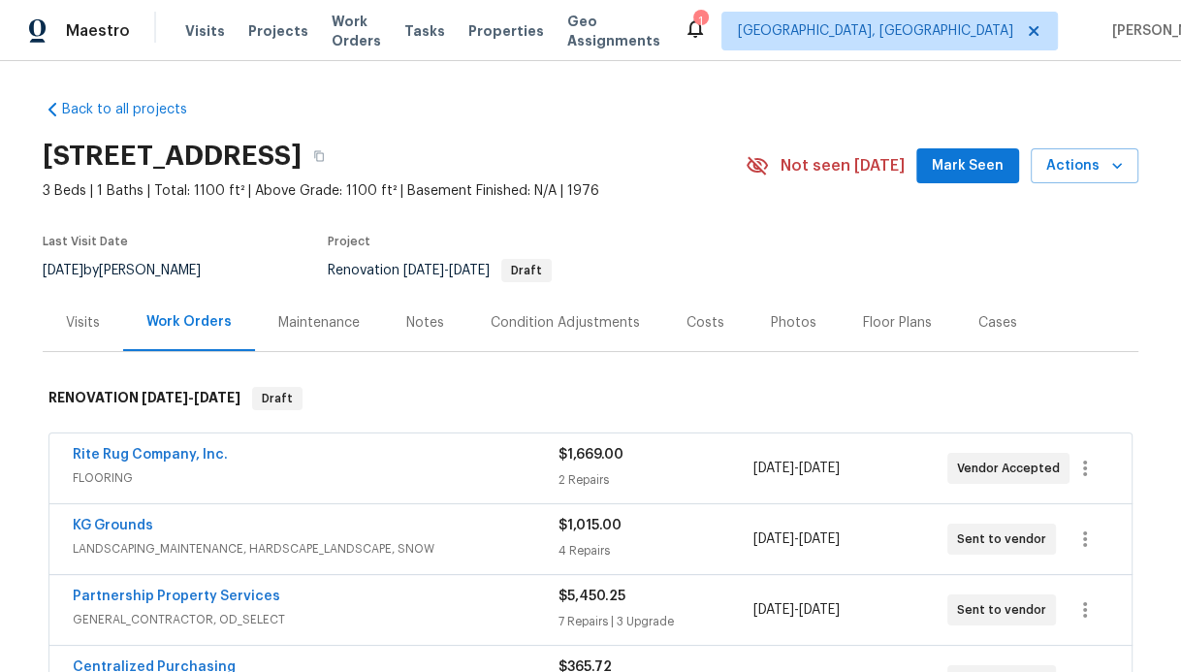
click at [410, 326] on div "Notes" at bounding box center [425, 322] width 38 height 19
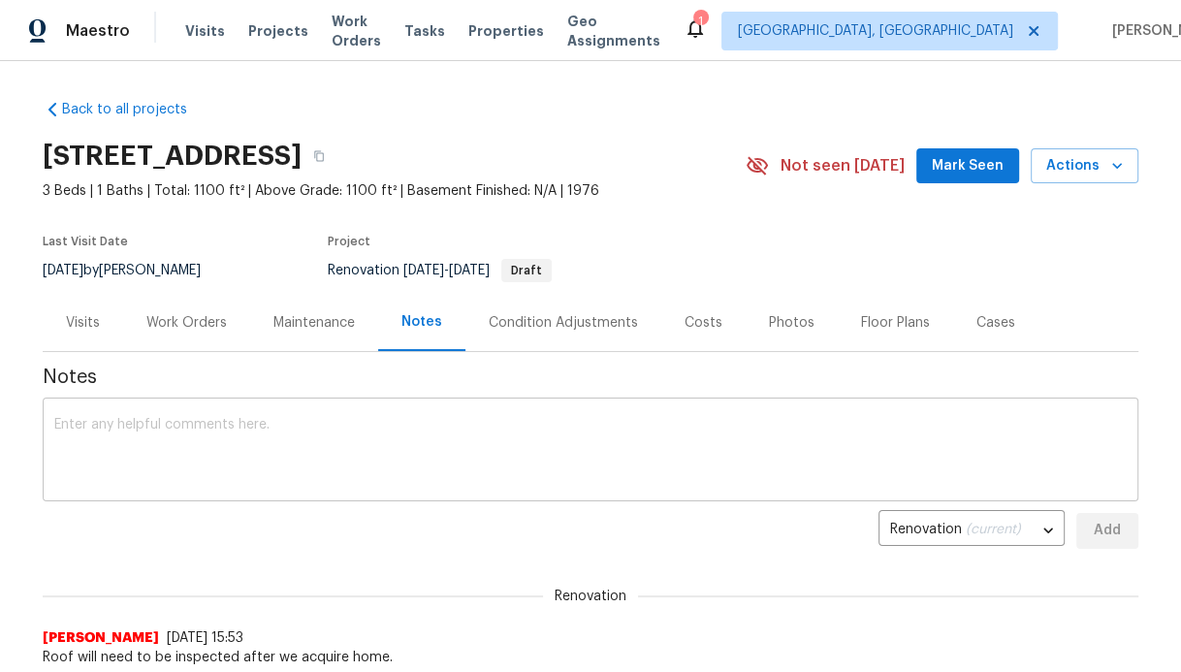
click at [313, 413] on div "x ​" at bounding box center [590, 451] width 1095 height 99
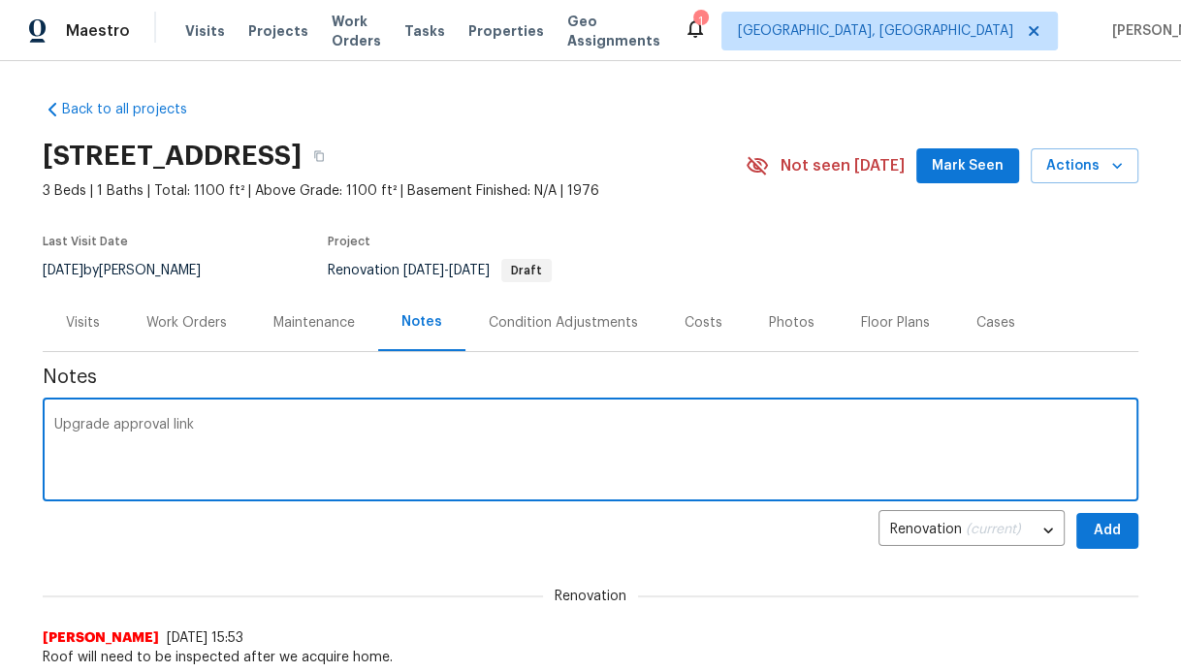
paste textarea "https://opendoor.slack.com/archives/C03E0HL7ERJ/p1755010680674779"
type textarea "Upgrade approval link https://opendoor.slack.com/archives/C03E0HL7ERJ/p17550106…"
click at [1089, 528] on button "Add" at bounding box center [1107, 531] width 62 height 36
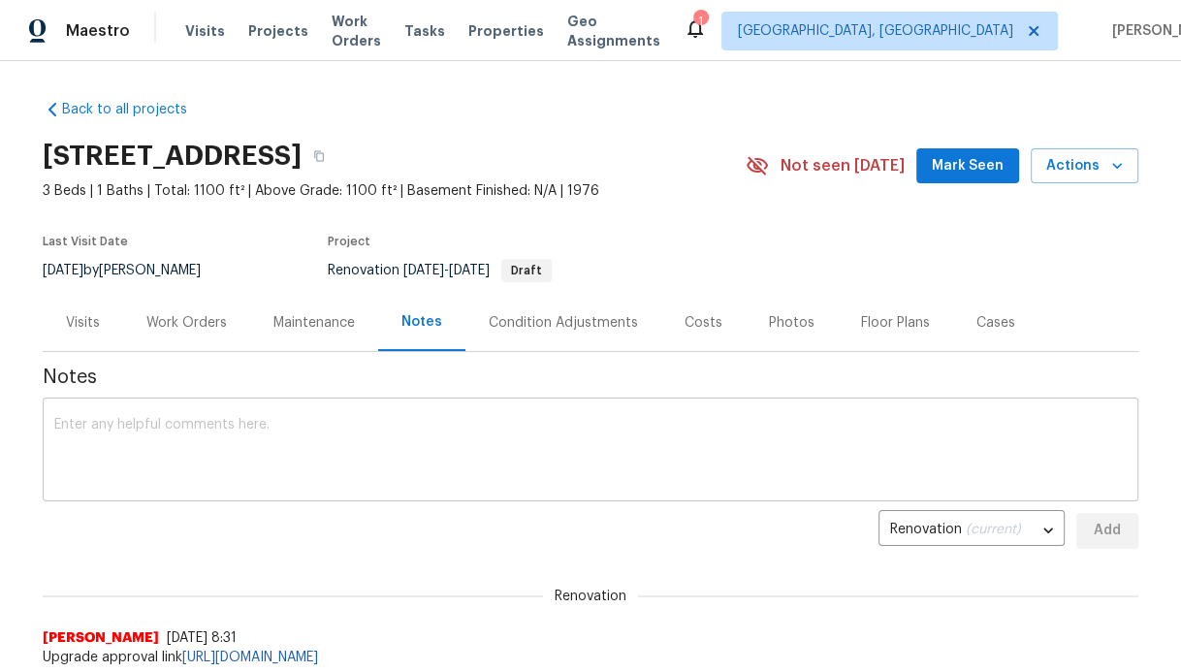
click at [850, 460] on textarea at bounding box center [590, 452] width 1072 height 68
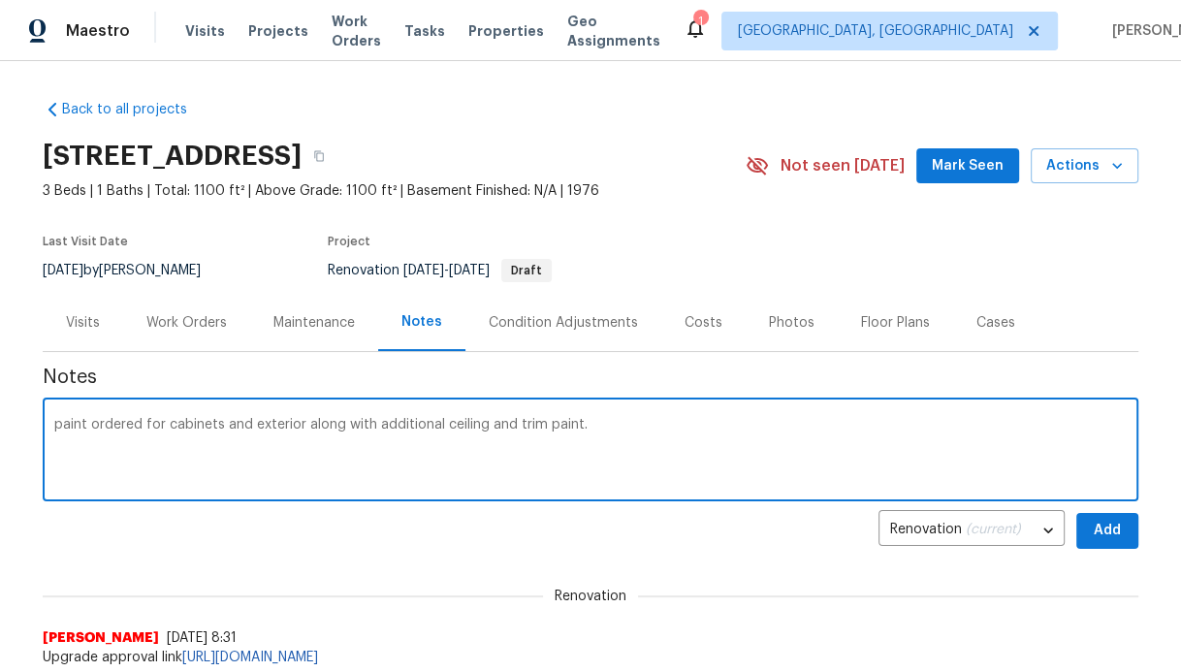
type textarea "paint ordered for cabinets and exterior along with additional ceiling and trim …"
click at [1125, 538] on button "Add" at bounding box center [1107, 531] width 62 height 36
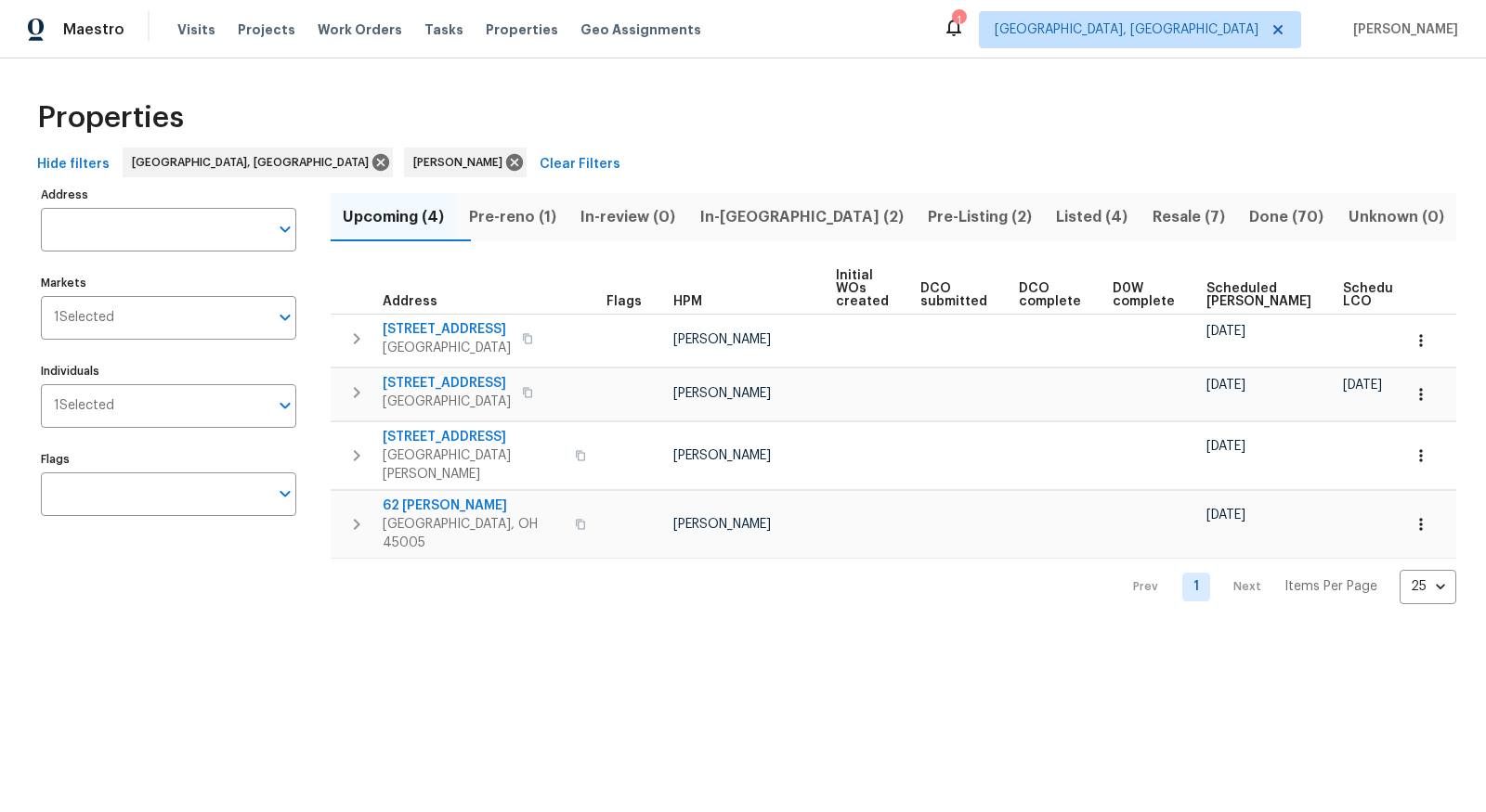
click at [1267, 217] on span "Done (70)" at bounding box center [1286, 216] width 76 height 26
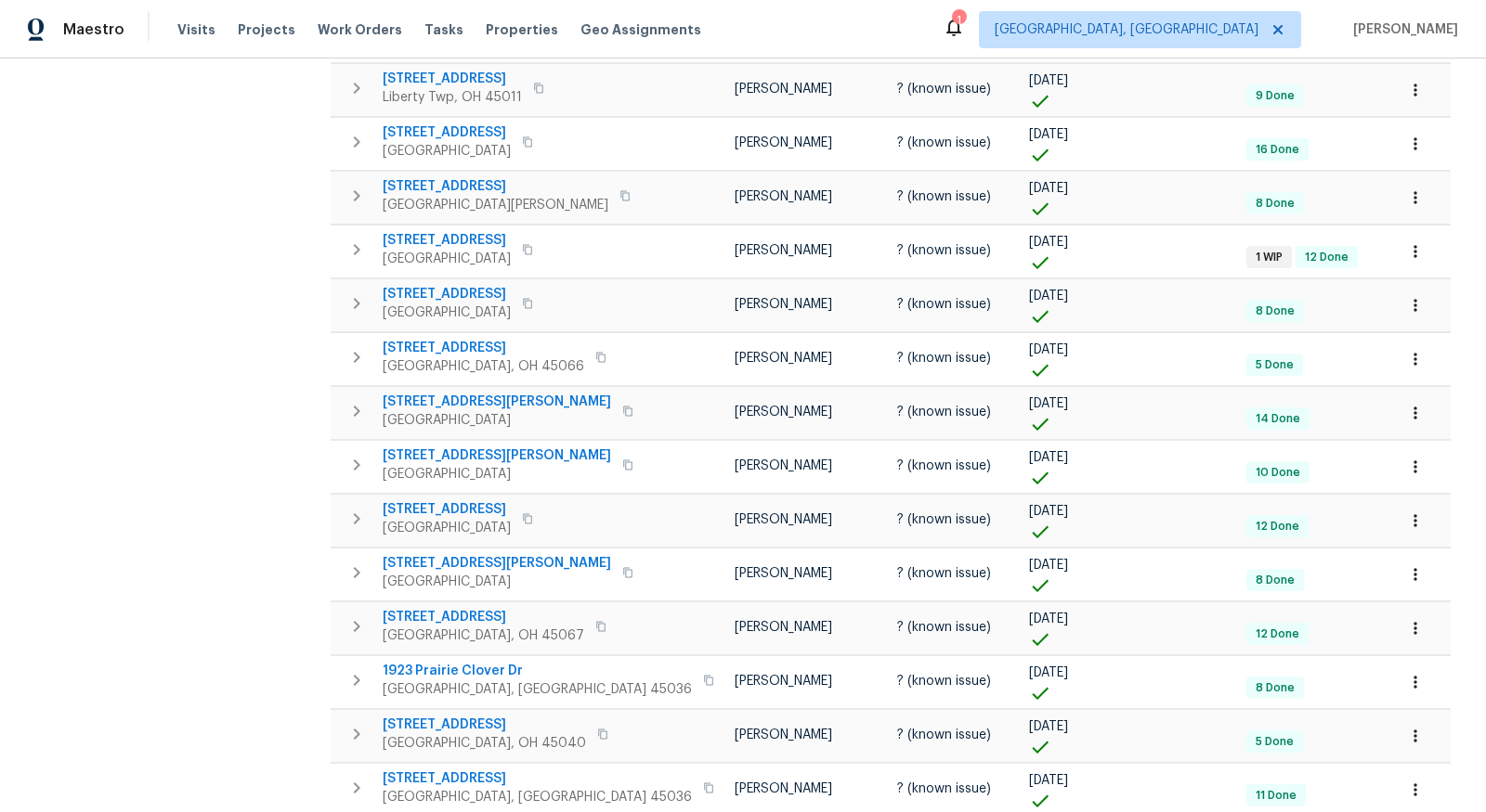
scroll to position [874, 0]
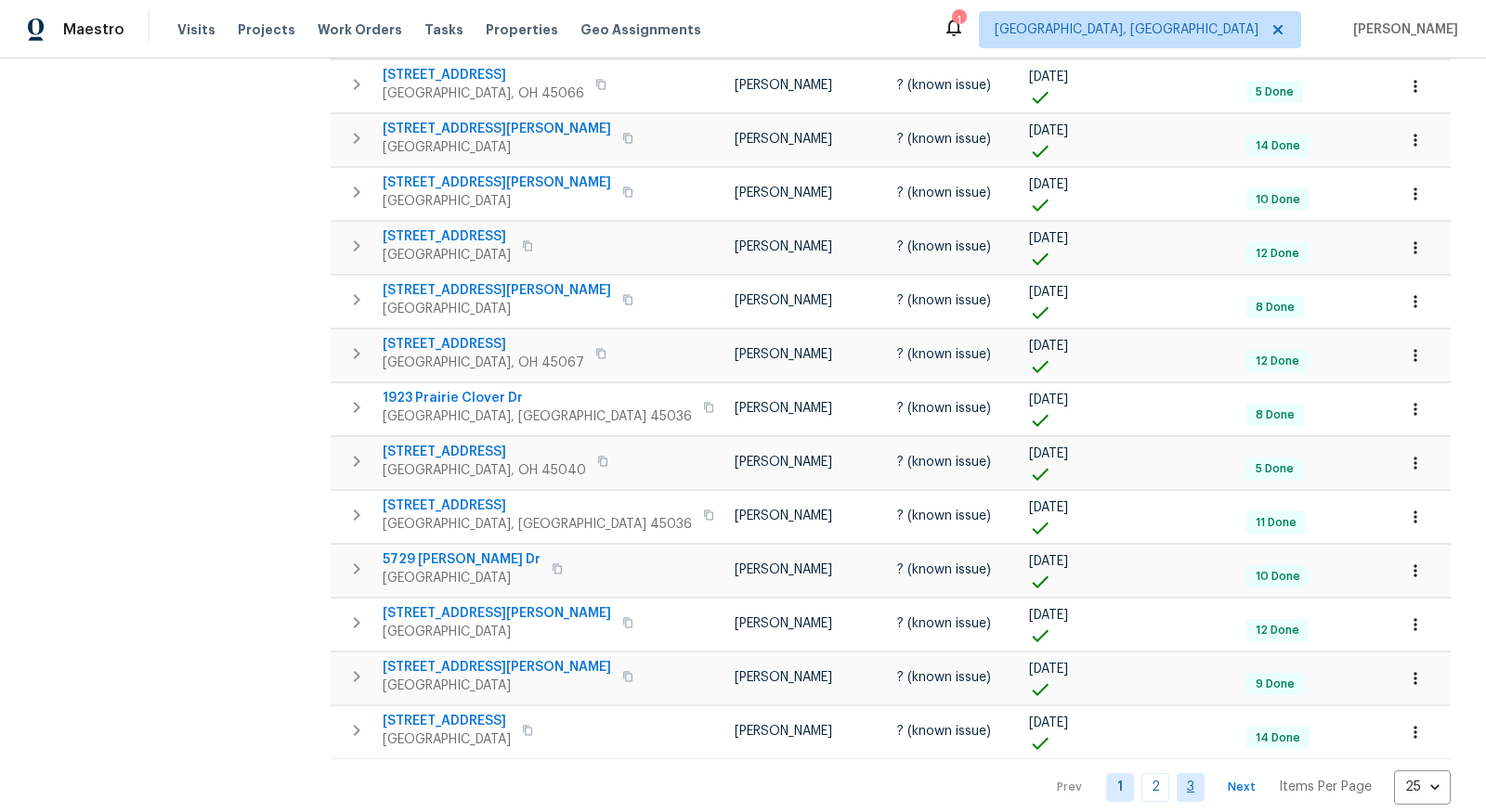
click at [1177, 774] on link "3" at bounding box center [1190, 788] width 28 height 29
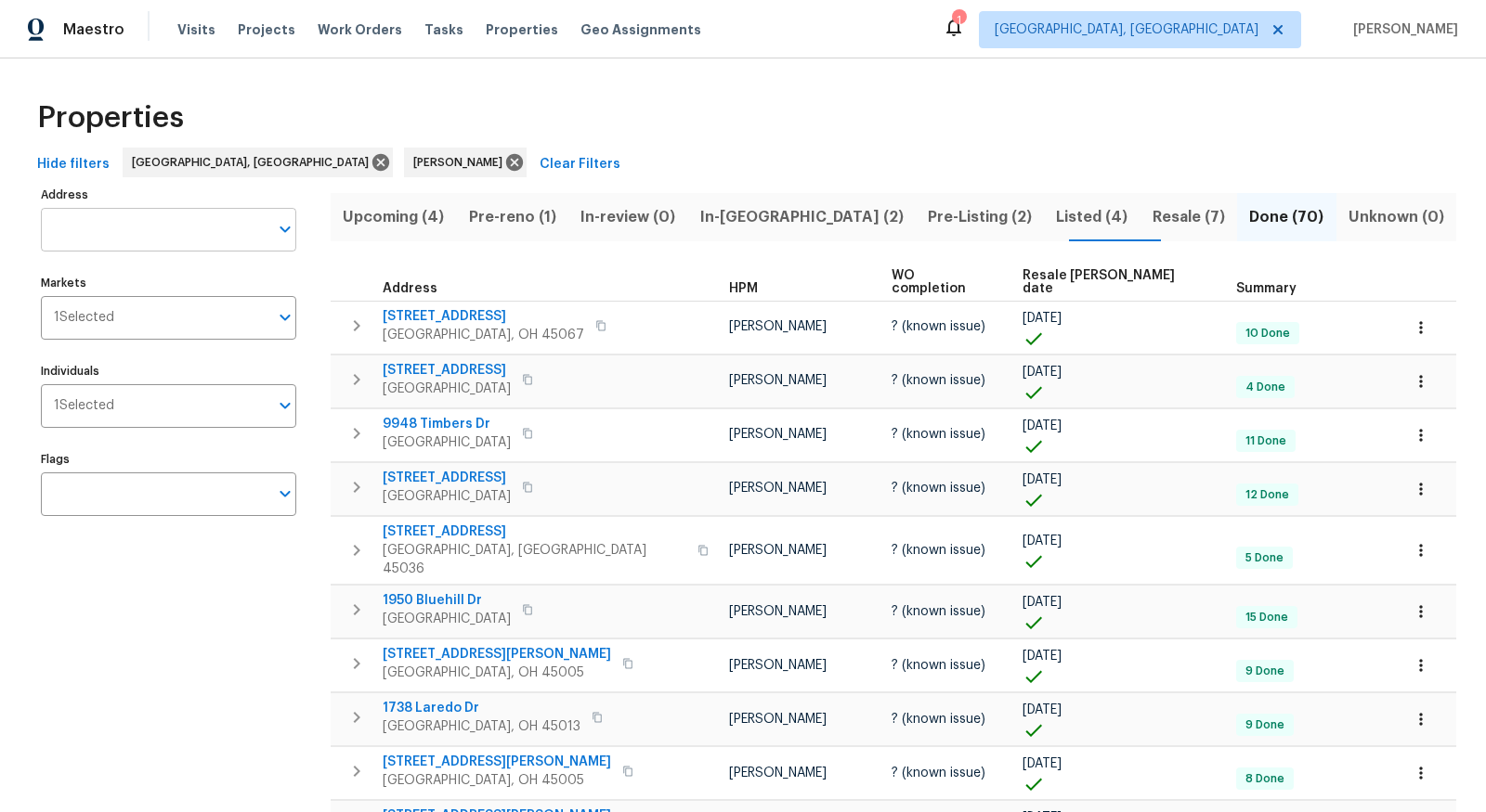
click at [228, 232] on input "Address" at bounding box center [155, 230] width 228 height 44
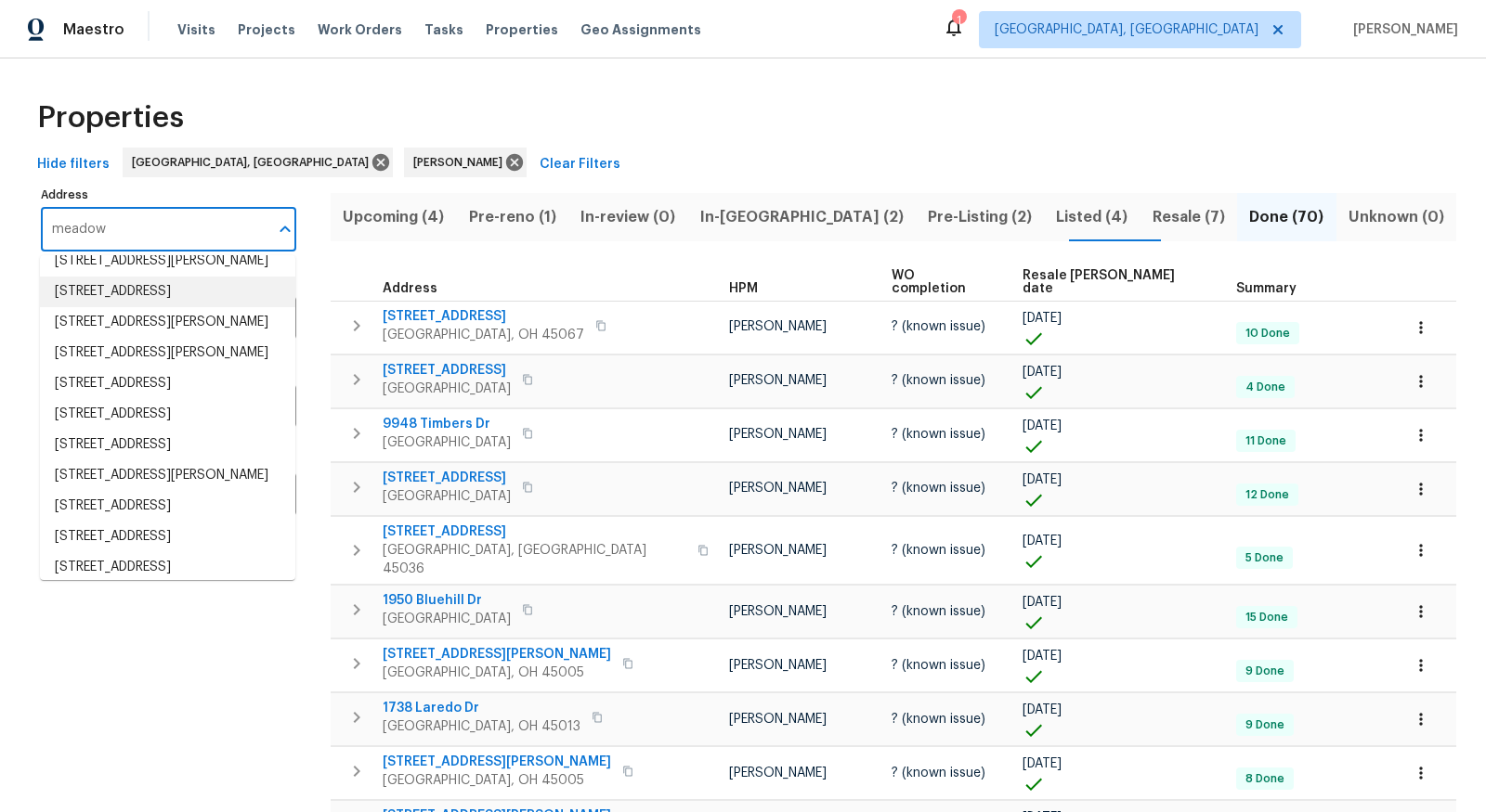
scroll to position [269, 0]
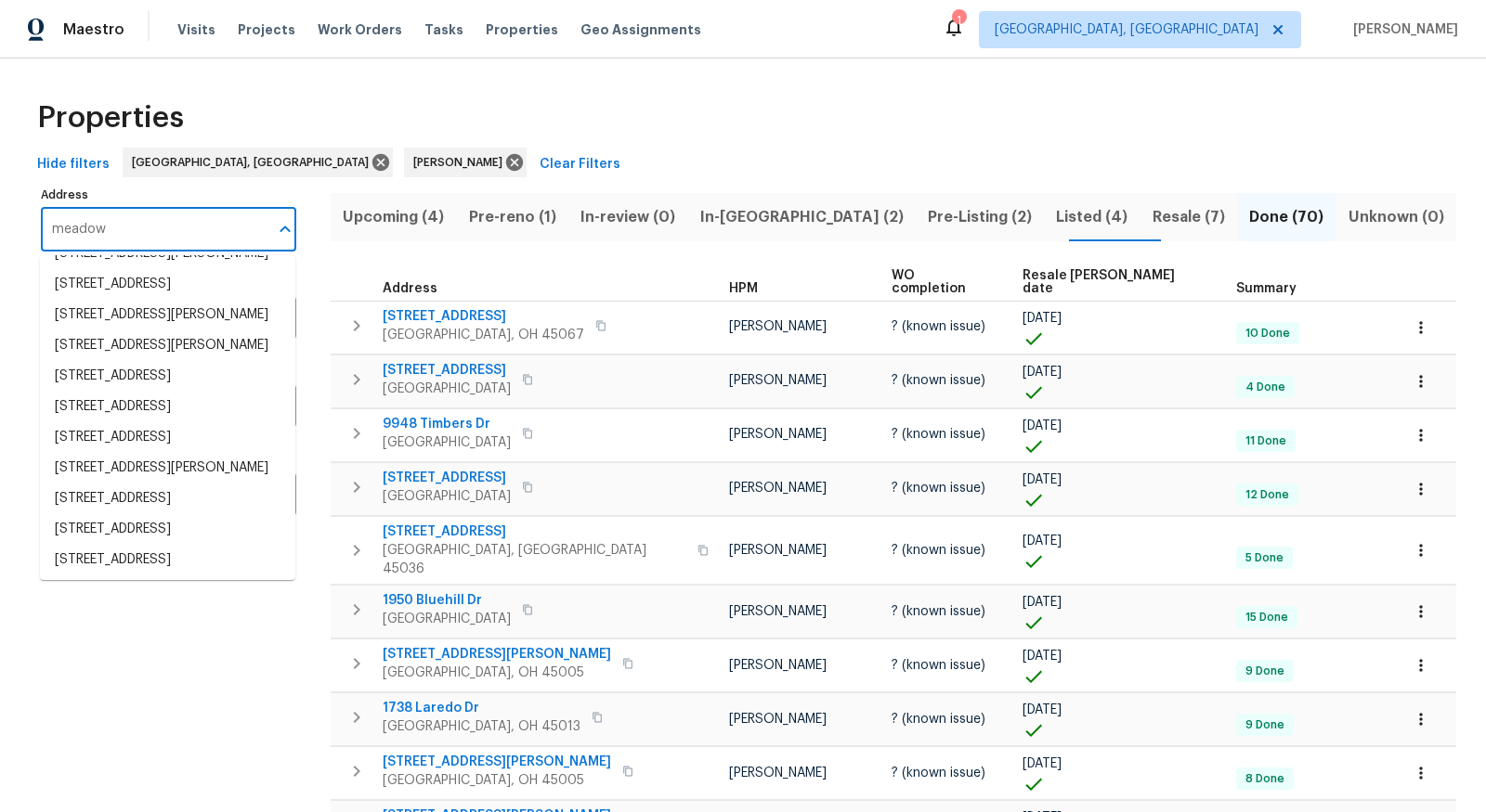
click at [55, 225] on input "meadow" at bounding box center [155, 230] width 228 height 44
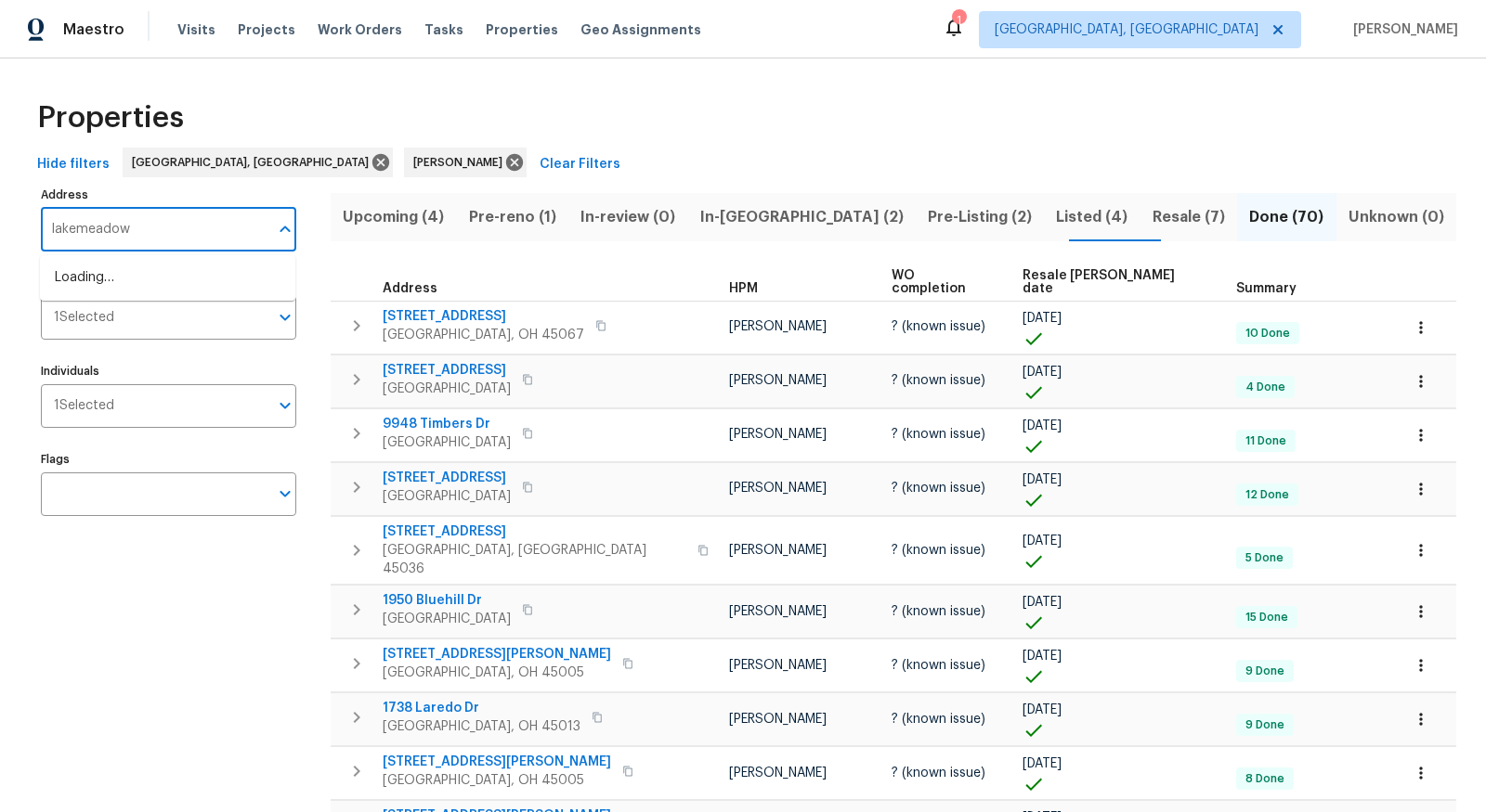
type input "lake meadow"
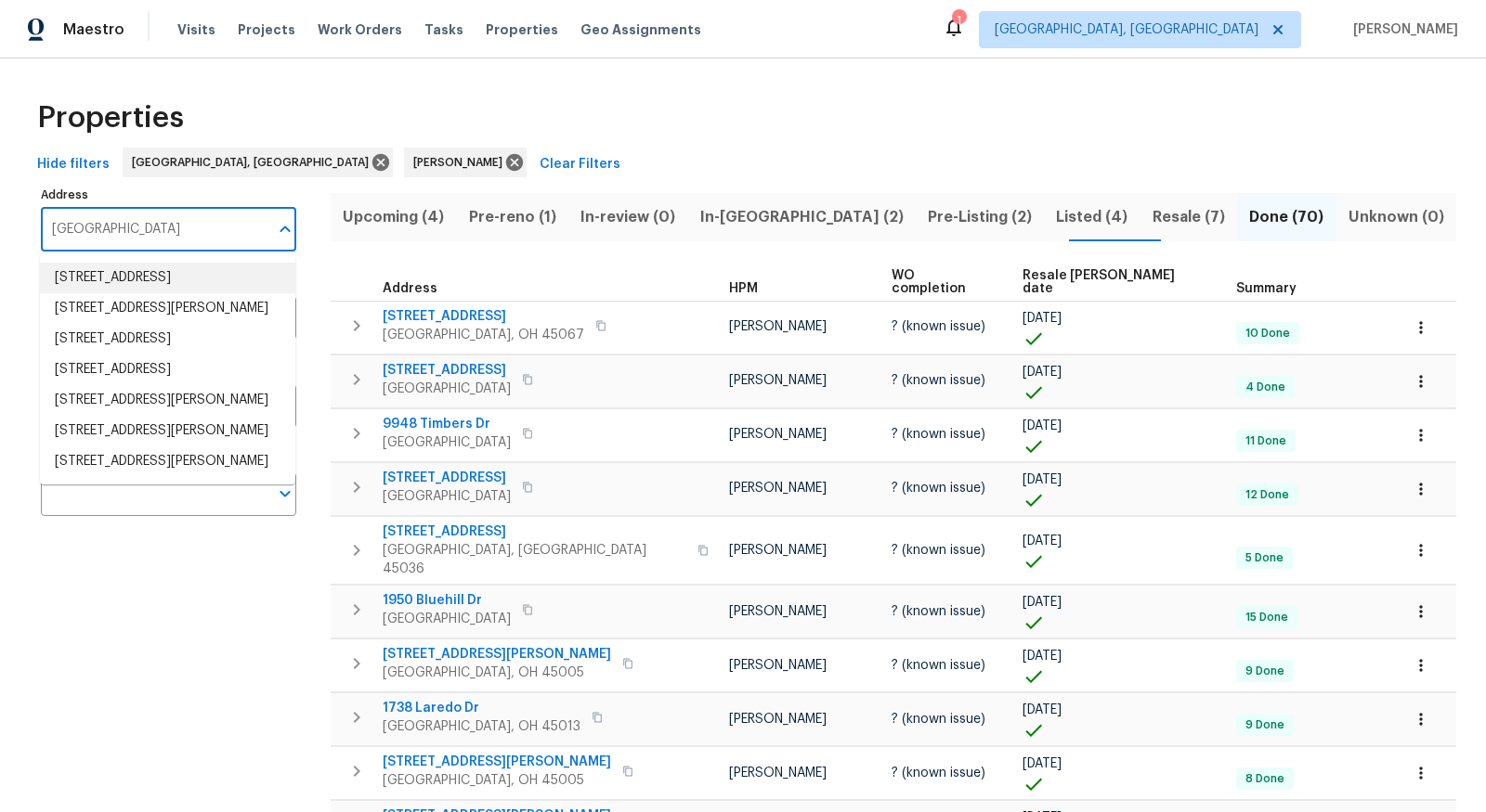
click at [106, 264] on li "1193 Lake Meadow Ct Lebanon OH 45036" at bounding box center [168, 278] width 256 height 31
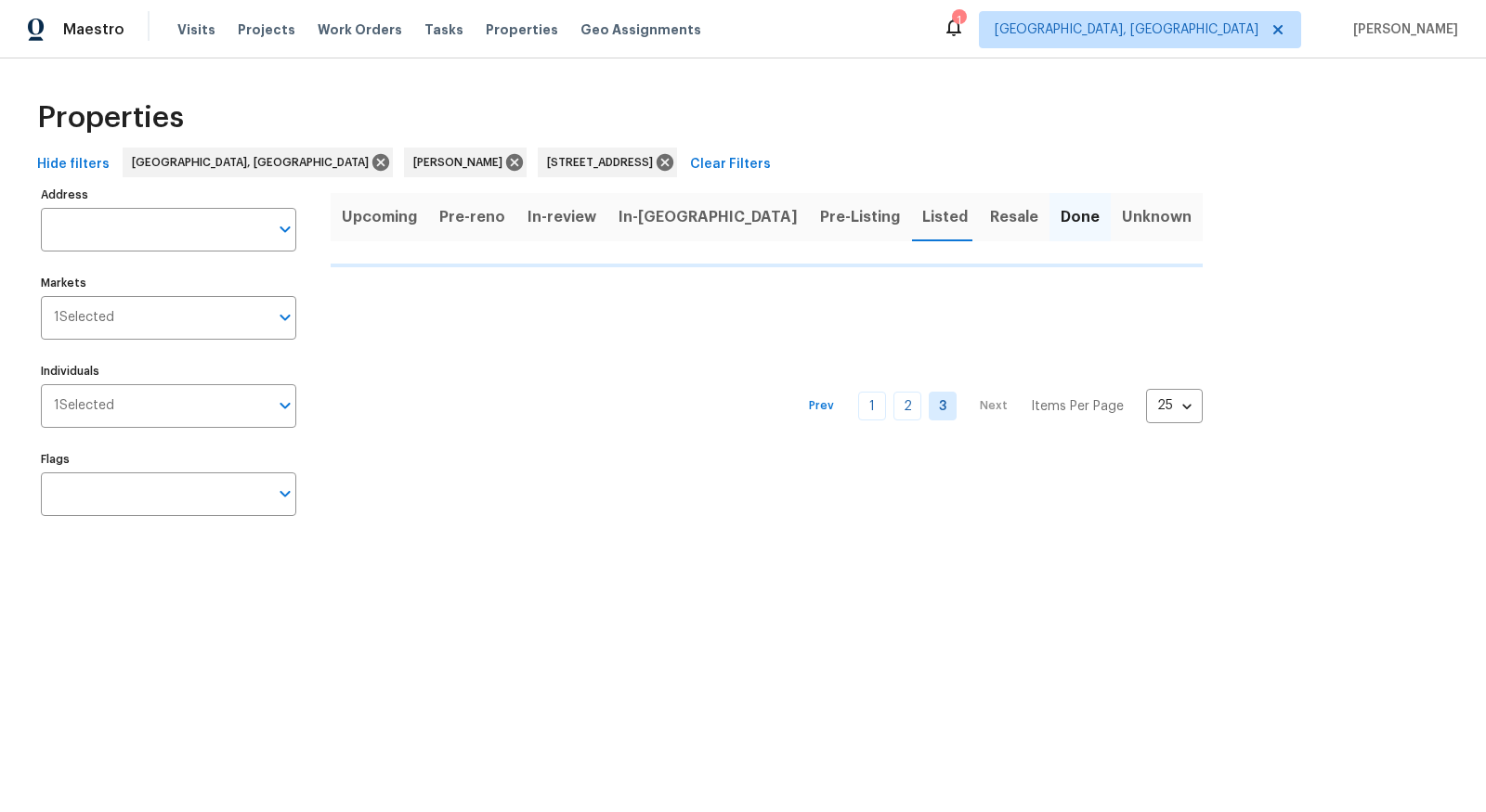
type input "1193 Lake Meadow Ct Lebanon OH 45036"
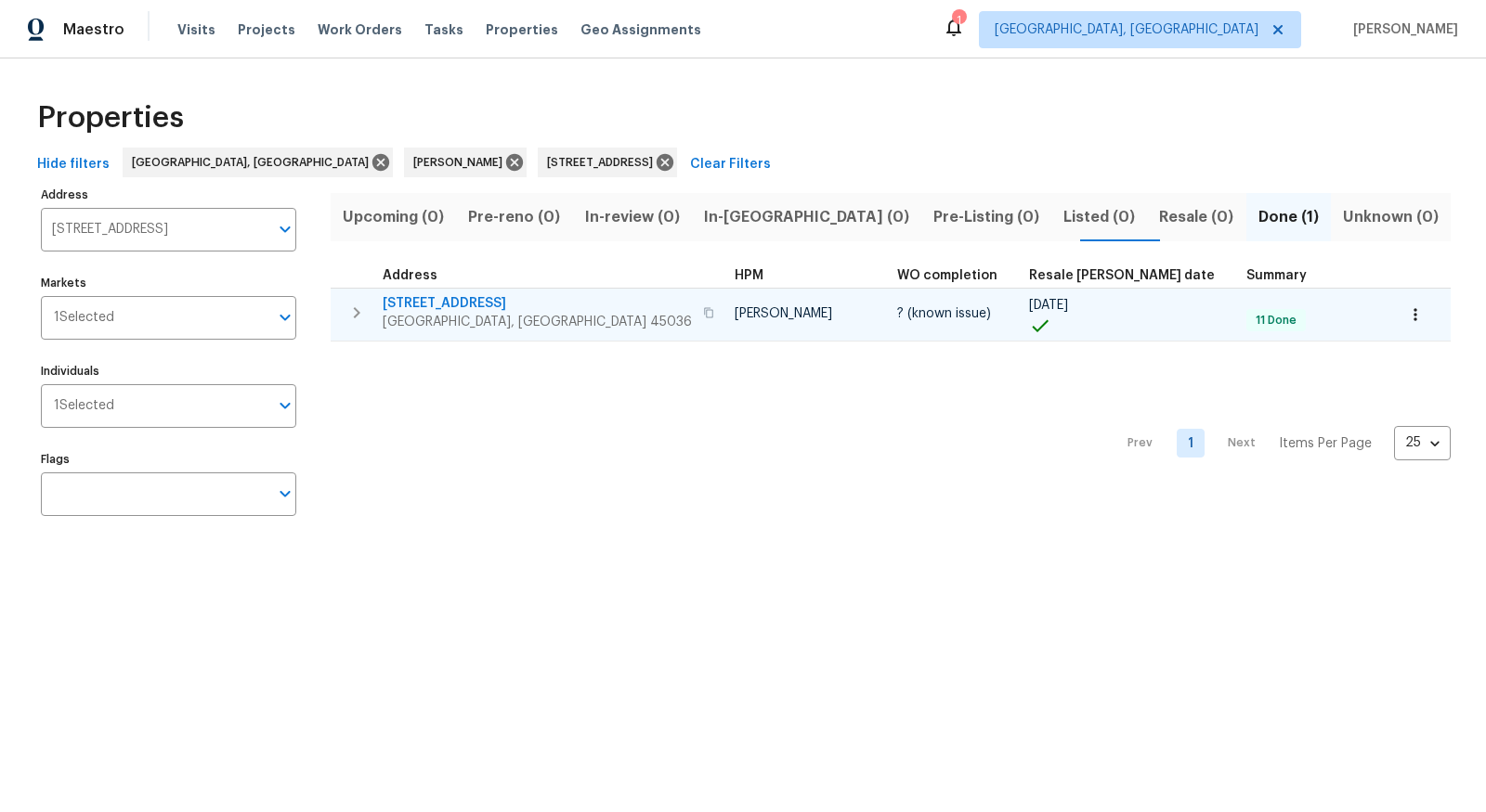
click at [703, 315] on icon "button" at bounding box center [709, 313] width 11 height 11
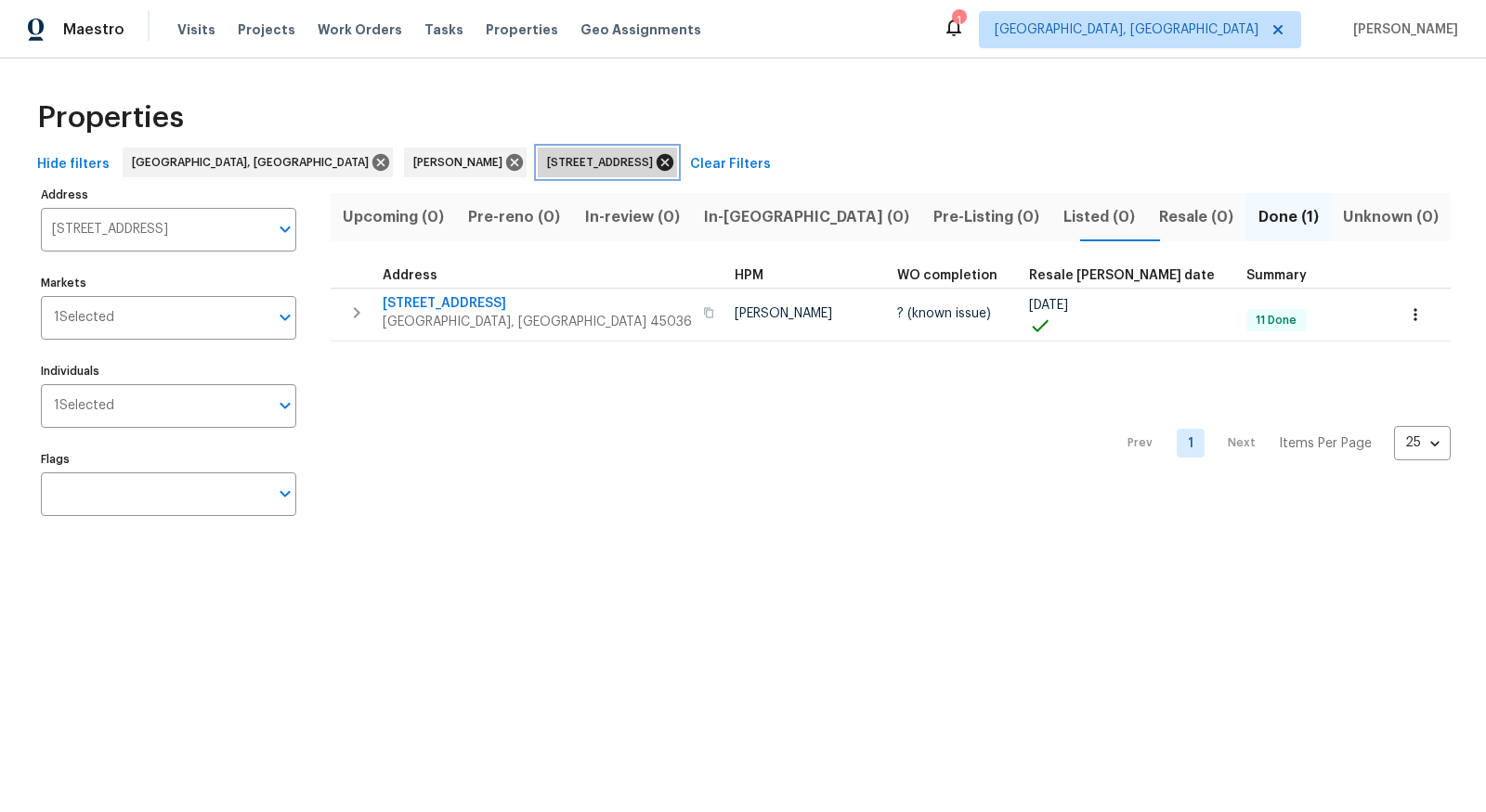
click at [656, 167] on icon at bounding box center [664, 162] width 16 height 16
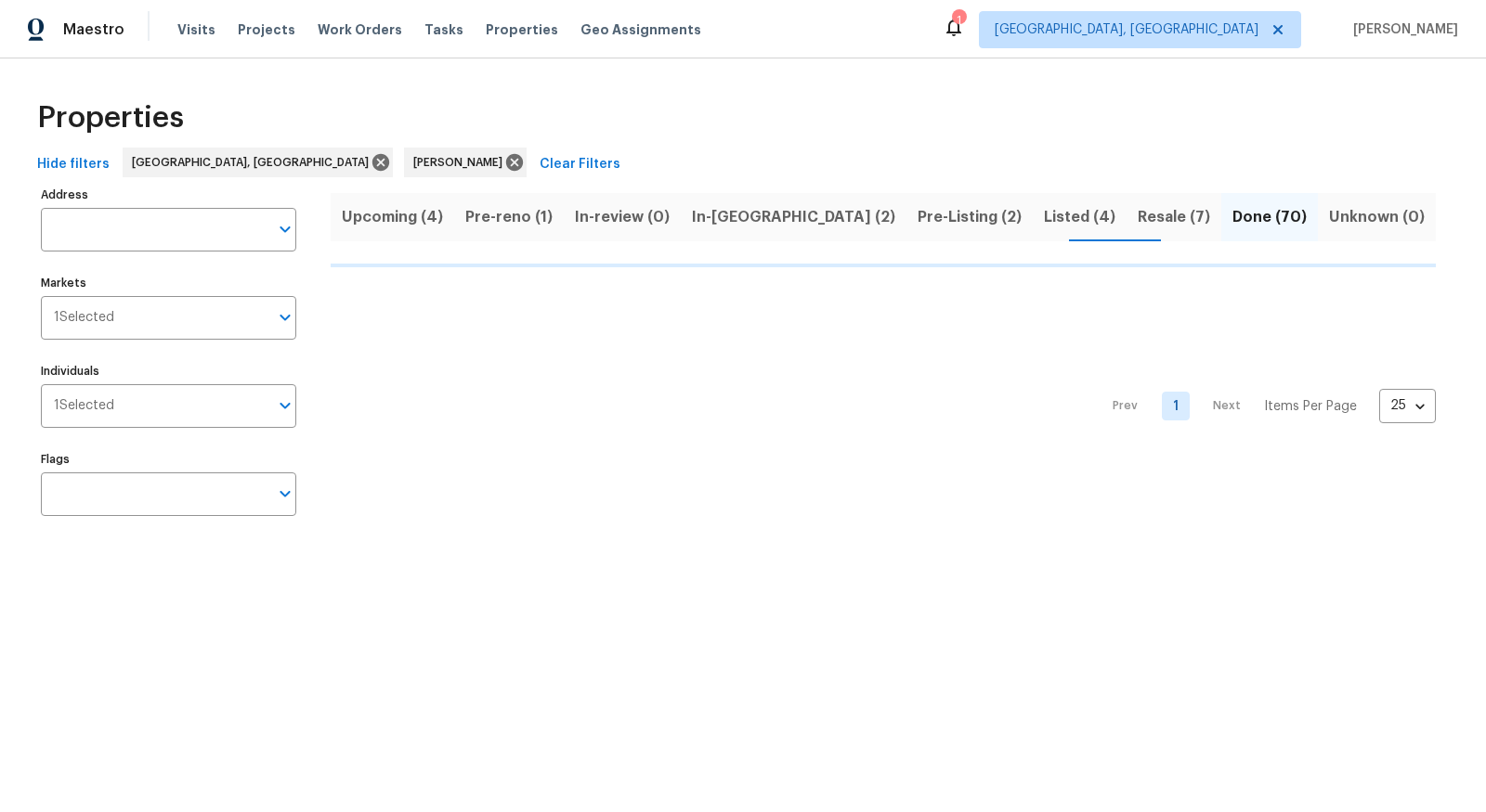
click at [520, 226] on span "Pre-reno (1)" at bounding box center [509, 216] width 87 height 26
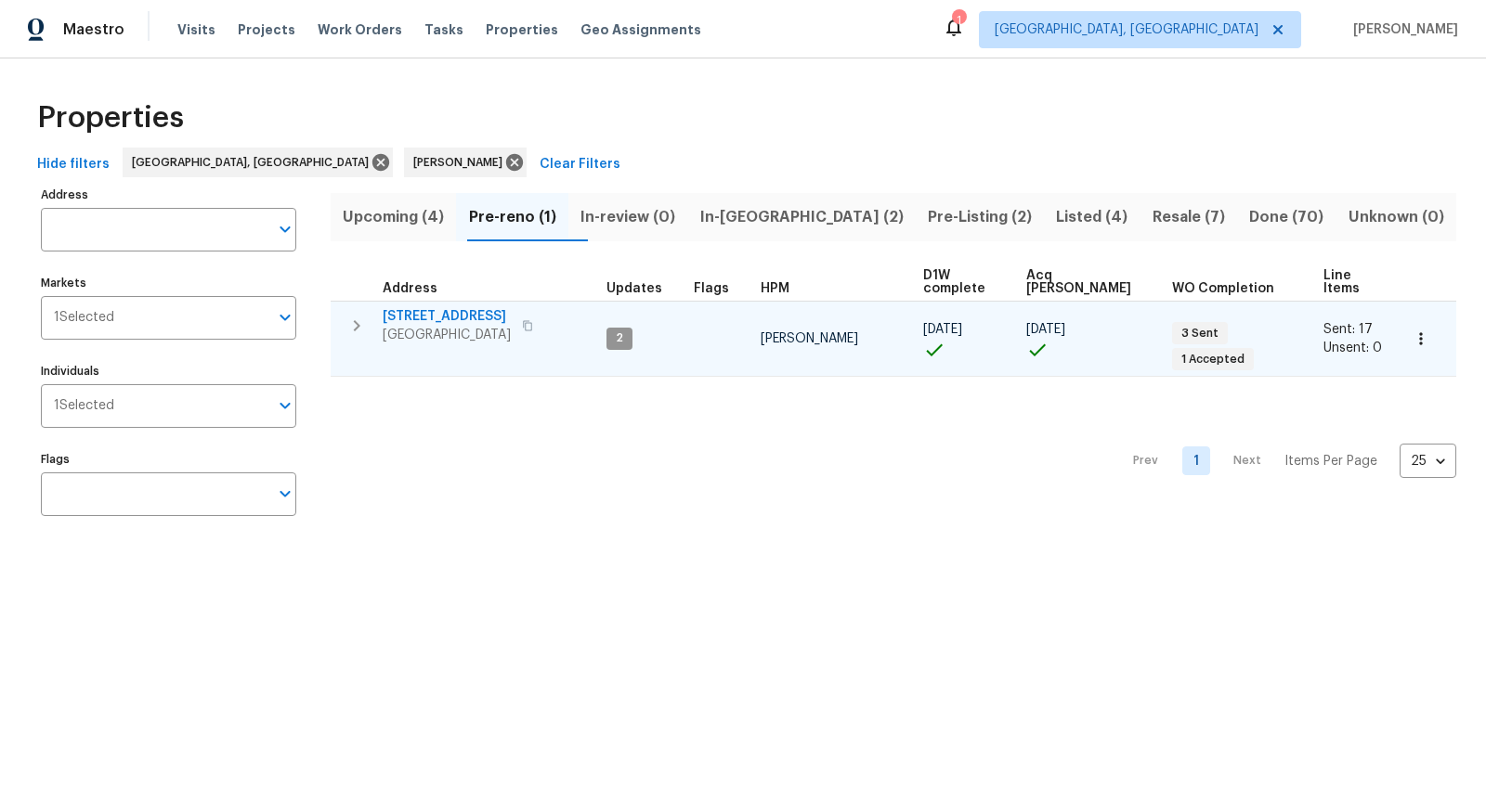
click at [445, 326] on span "[GEOGRAPHIC_DATA]" at bounding box center [446, 334] width 128 height 18
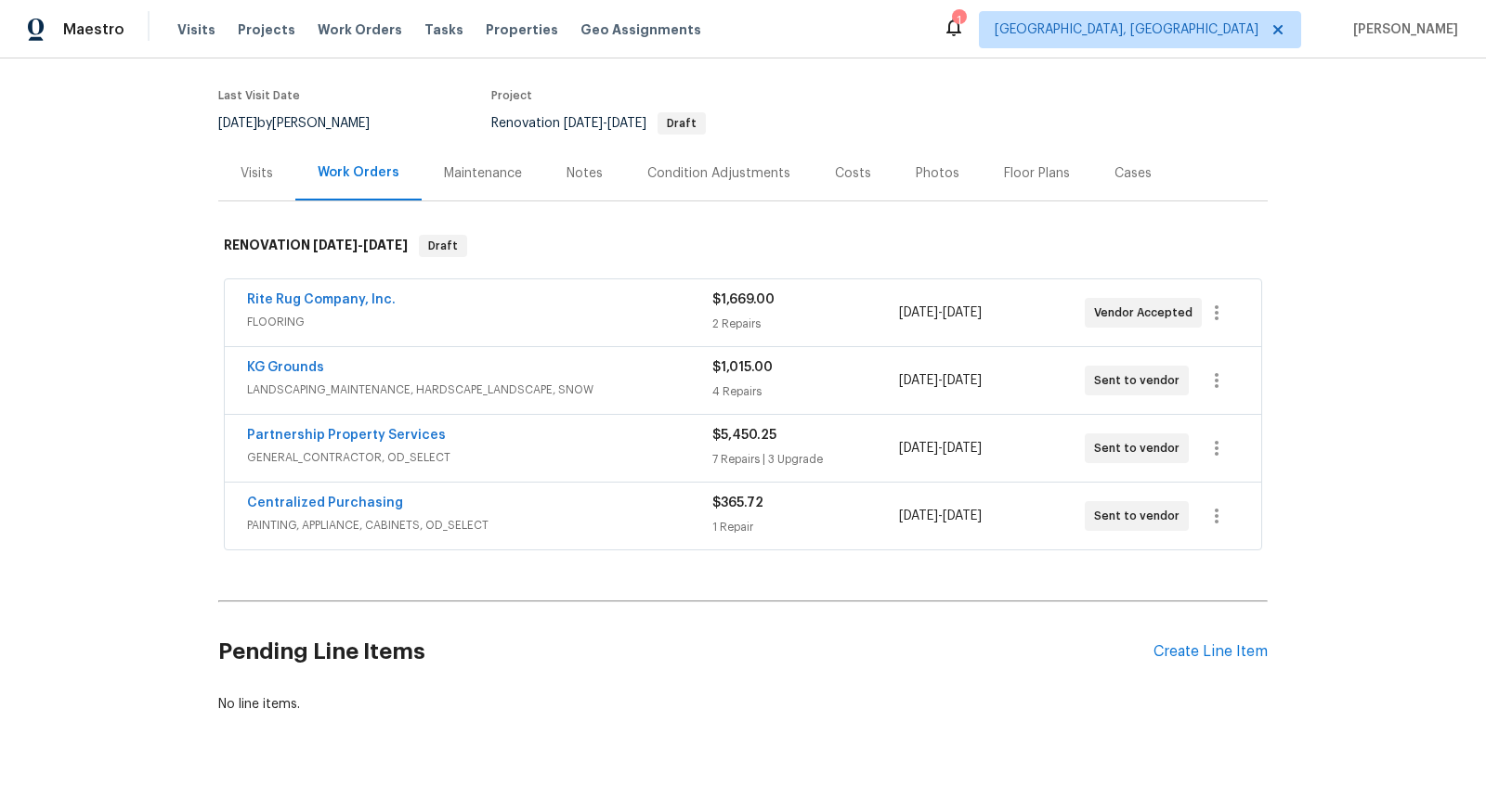
scroll to position [158, 0]
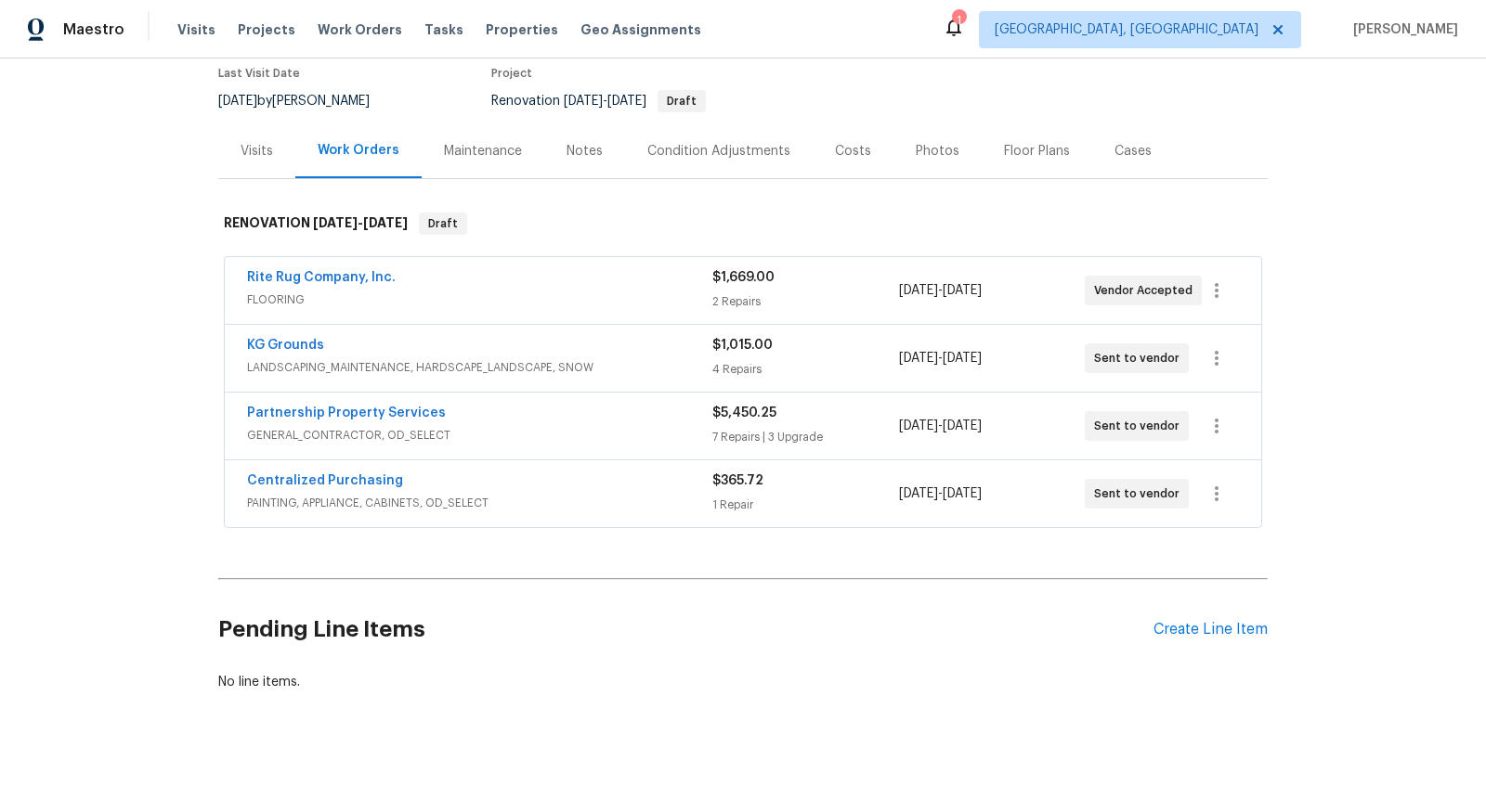
click at [440, 409] on div "Partnership Property Services" at bounding box center [480, 415] width 466 height 22
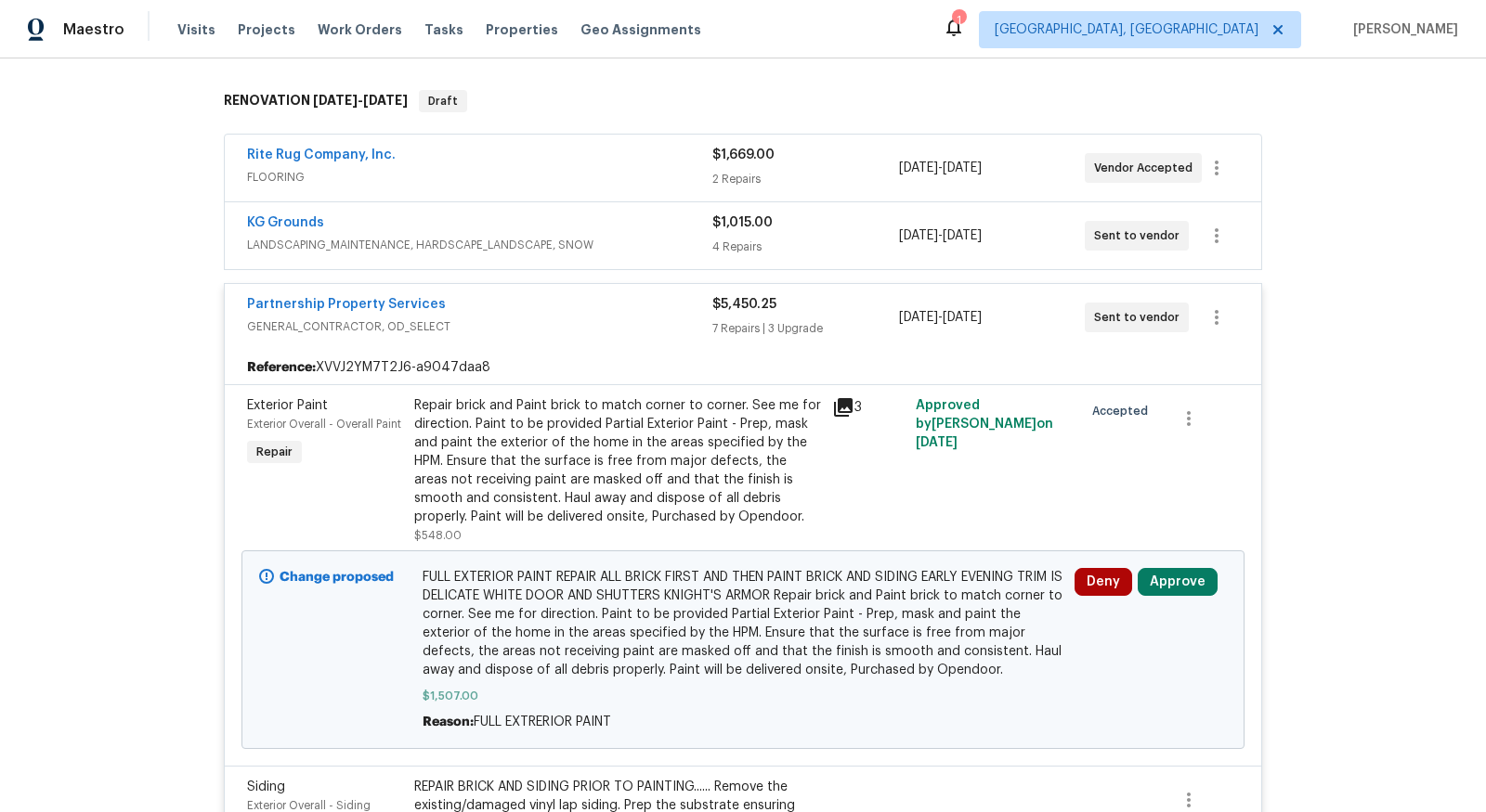
scroll to position [285, 0]
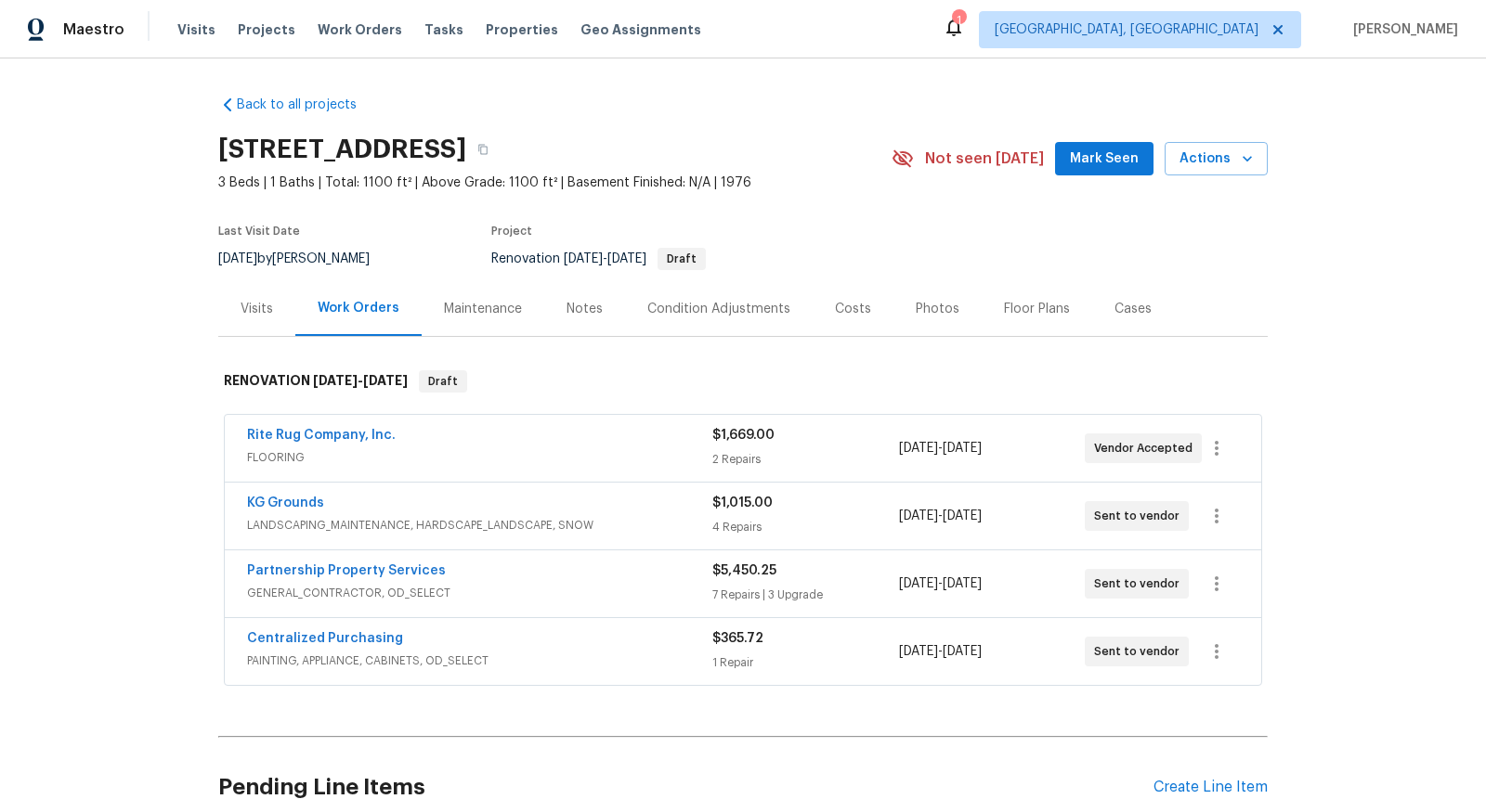
scroll to position [158, 0]
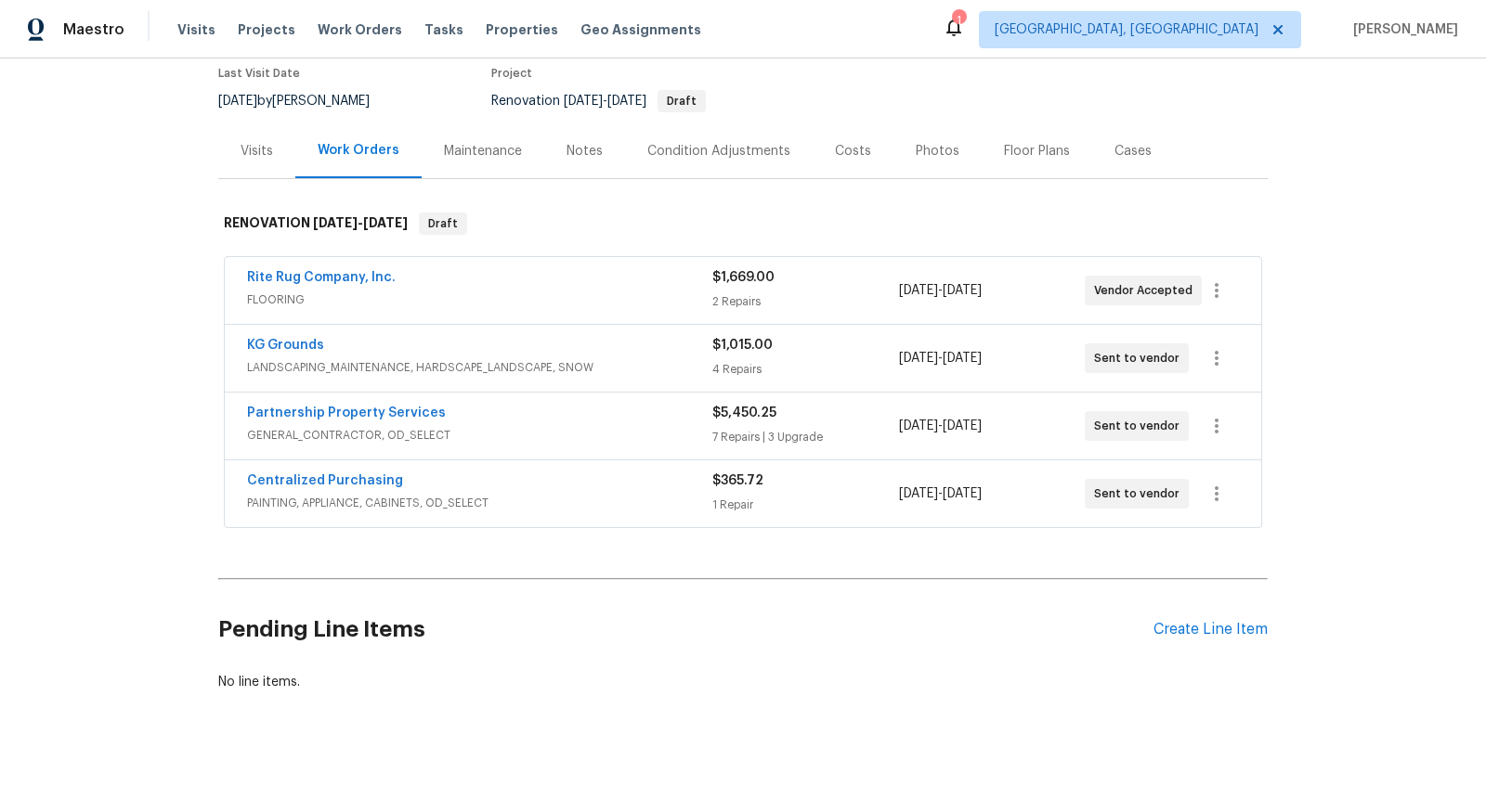
click at [496, 415] on div "Partnership Property Services" at bounding box center [480, 415] width 466 height 22
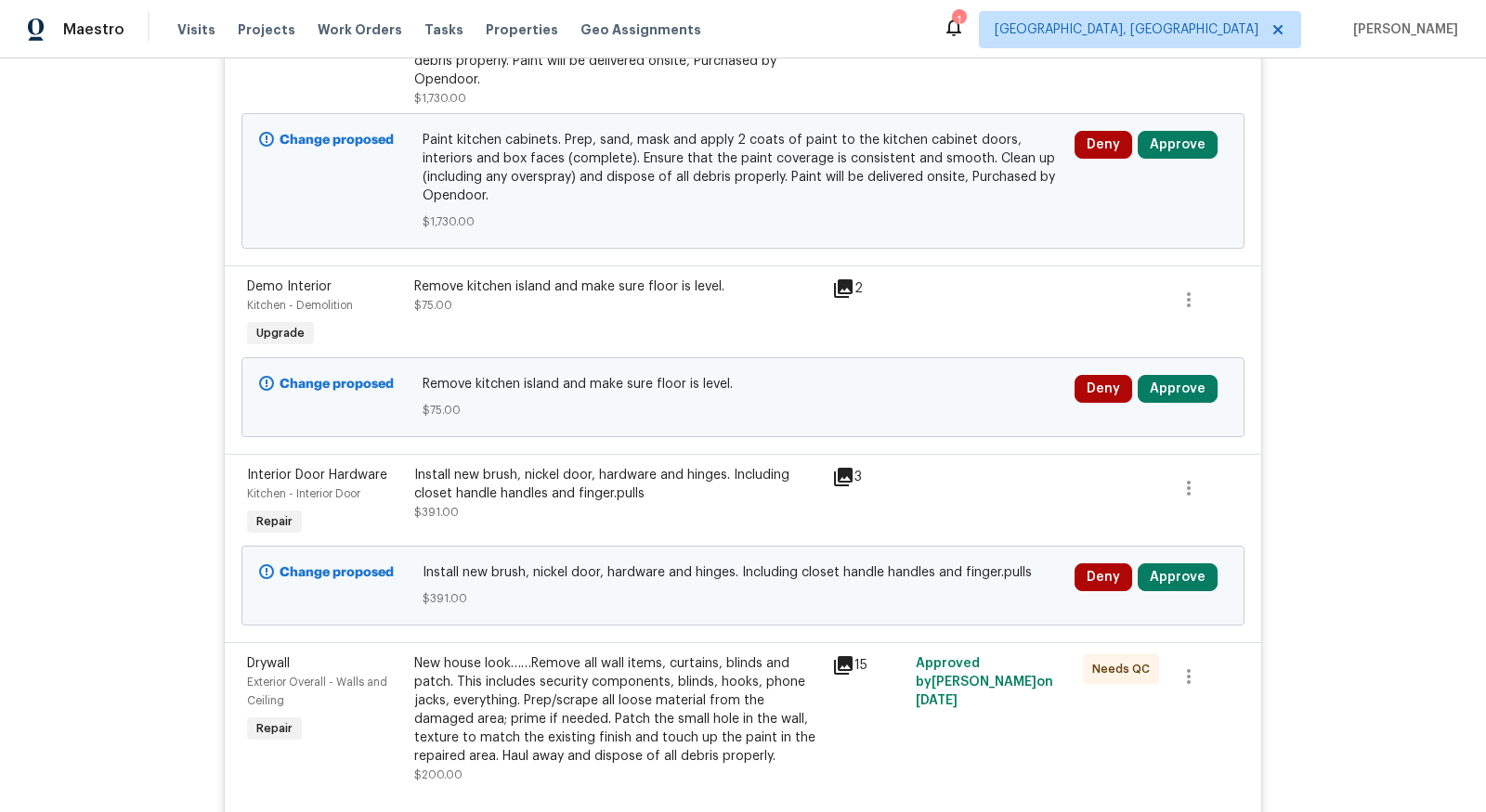
scroll to position [2712, 0]
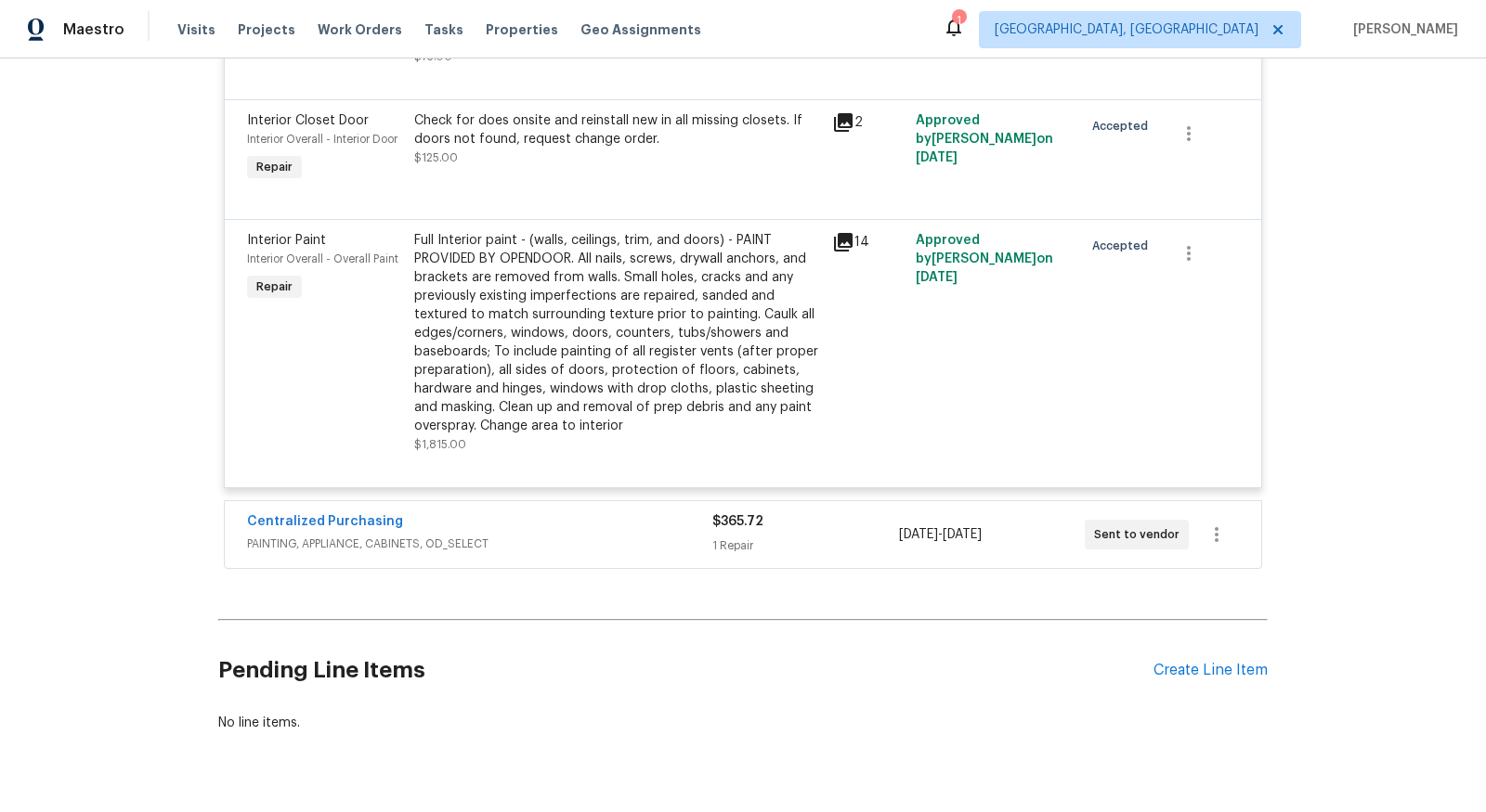
click at [921, 743] on div "Back to all projects [STREET_ADDRESS] 3 Beds | 1 Baths | Total: 1100 ft² | Abov…" at bounding box center [743, 435] width 1486 height 754
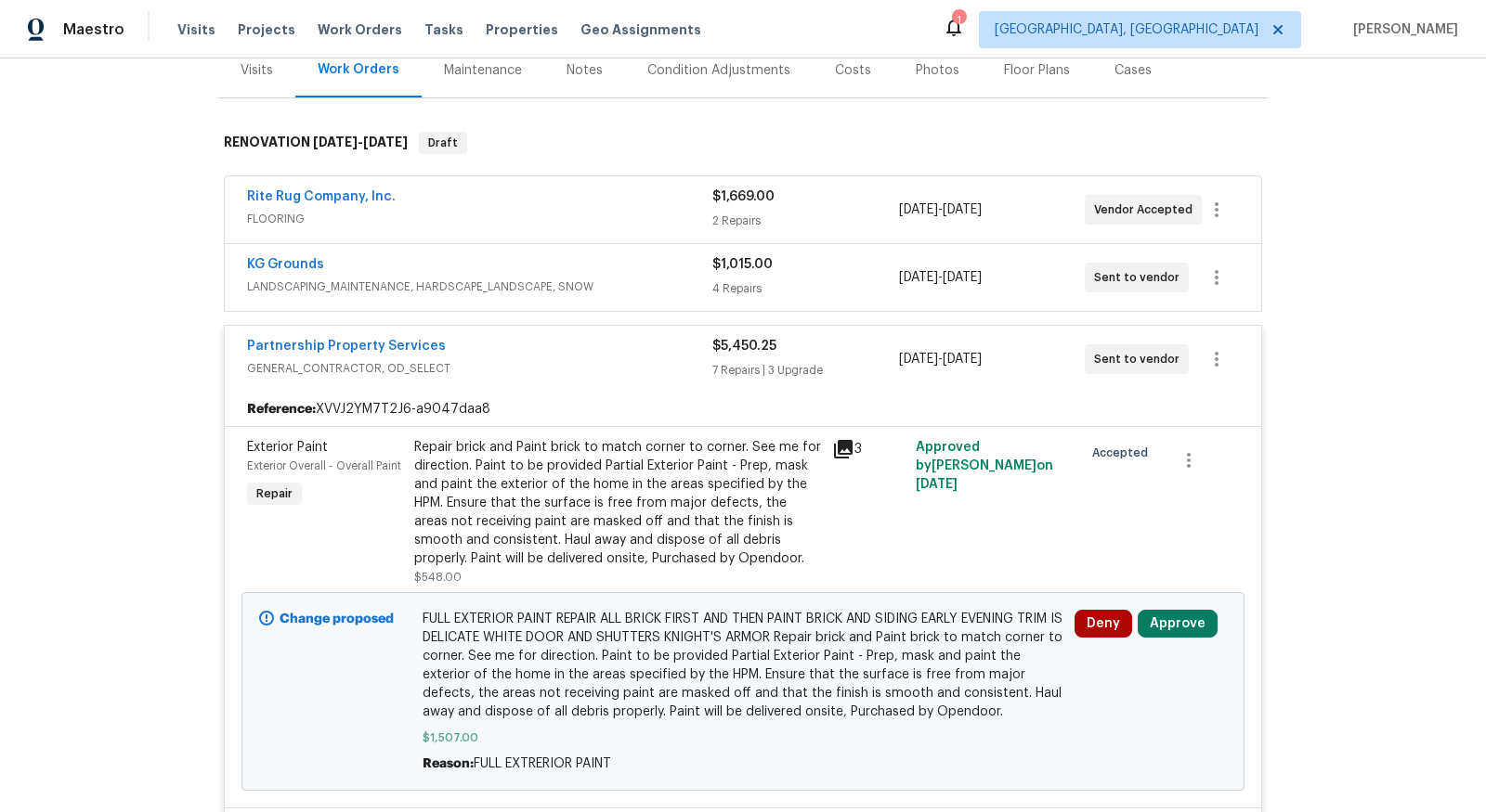
scroll to position [204, 0]
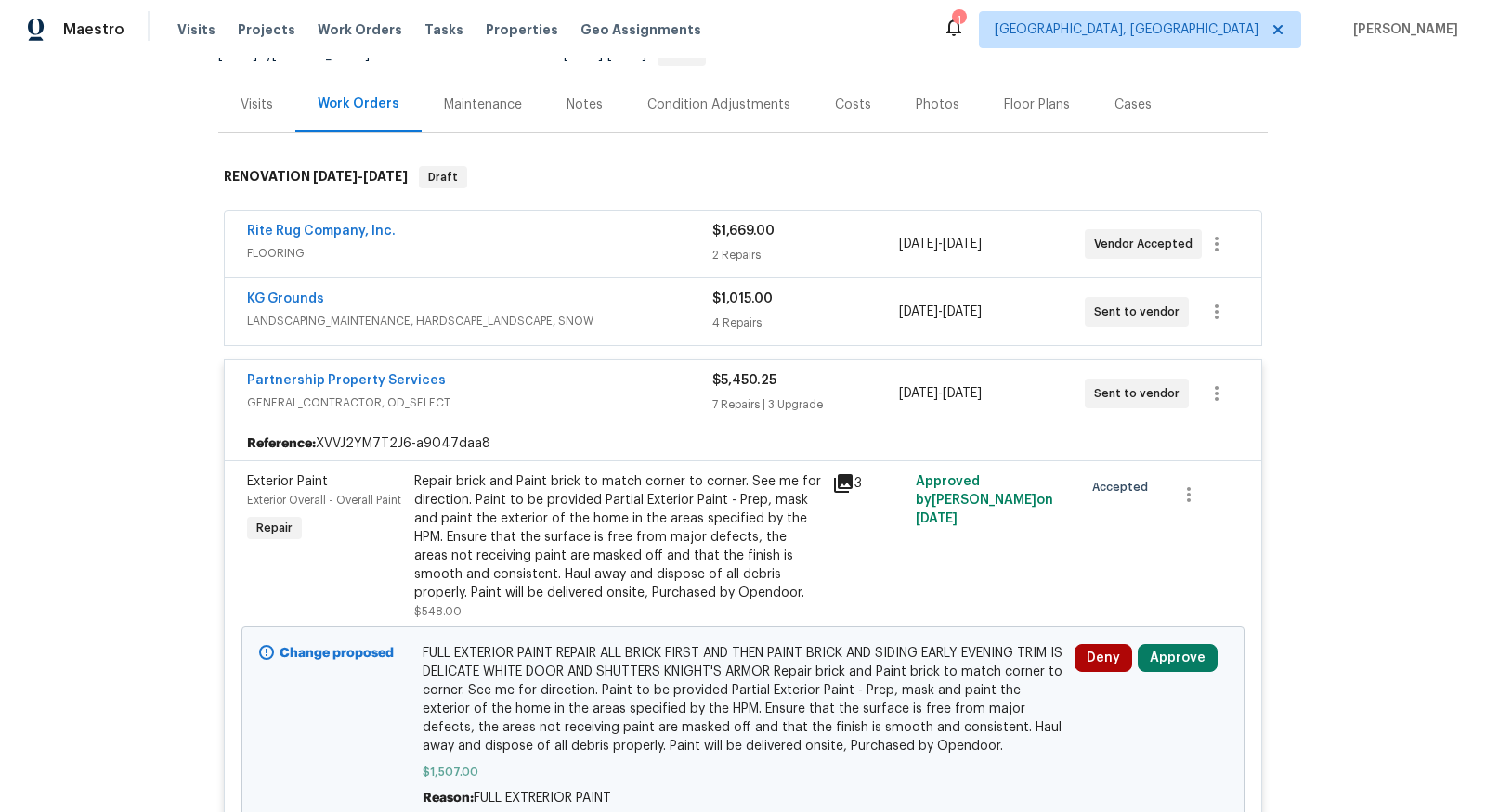
click at [147, 563] on div "Back to all projects [STREET_ADDRESS] 3 Beds | 1 Baths | Total: 1100 ft² | Abov…" at bounding box center [743, 435] width 1486 height 754
click at [343, 379] on link "Partnership Property Services" at bounding box center [346, 381] width 198 height 13
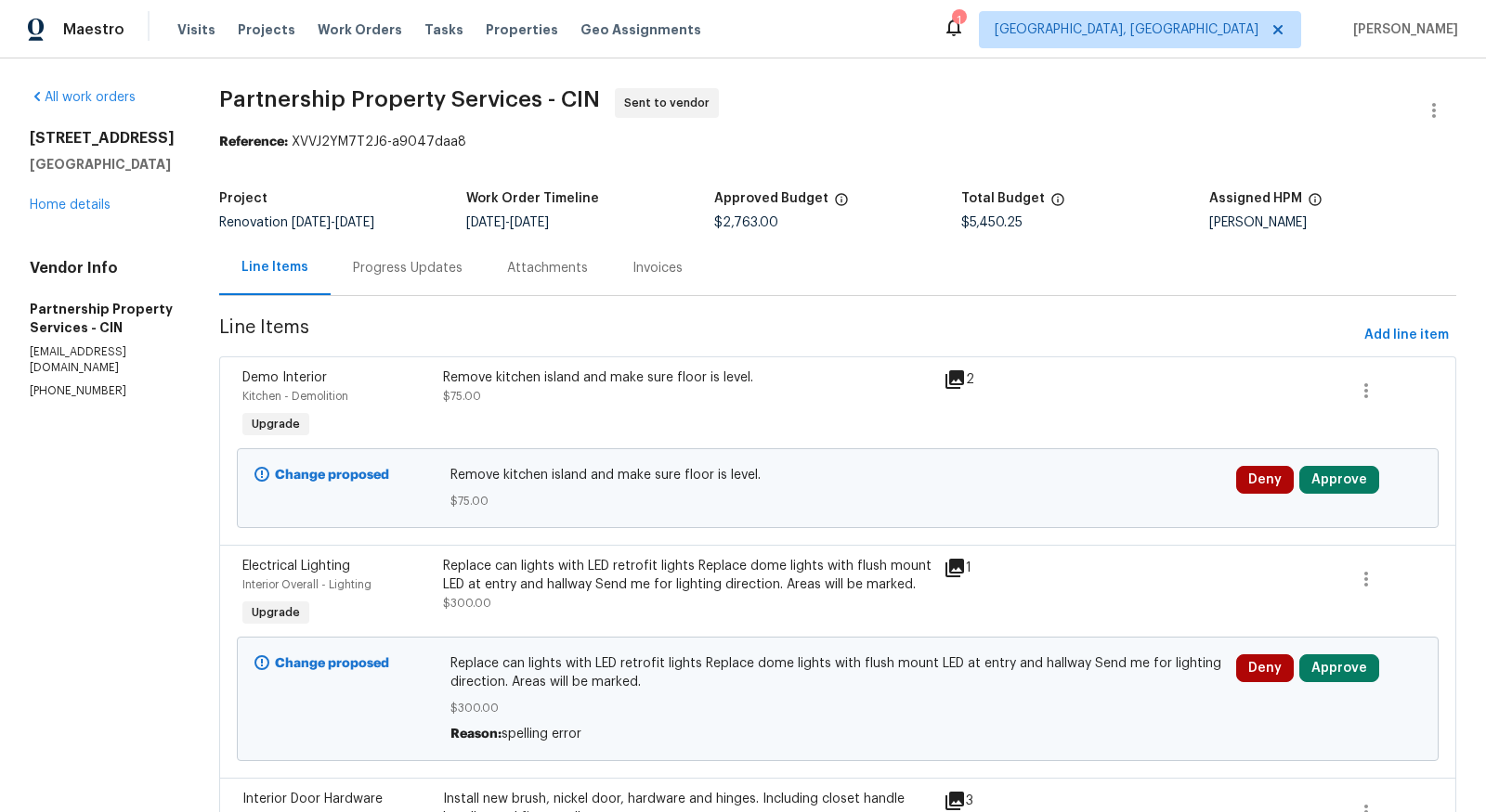
click at [57, 197] on div "8980 Palomar Rd Cincinnati, OH 45251 Home details" at bounding box center [102, 171] width 145 height 85
click at [76, 200] on link "Home details" at bounding box center [70, 205] width 80 height 13
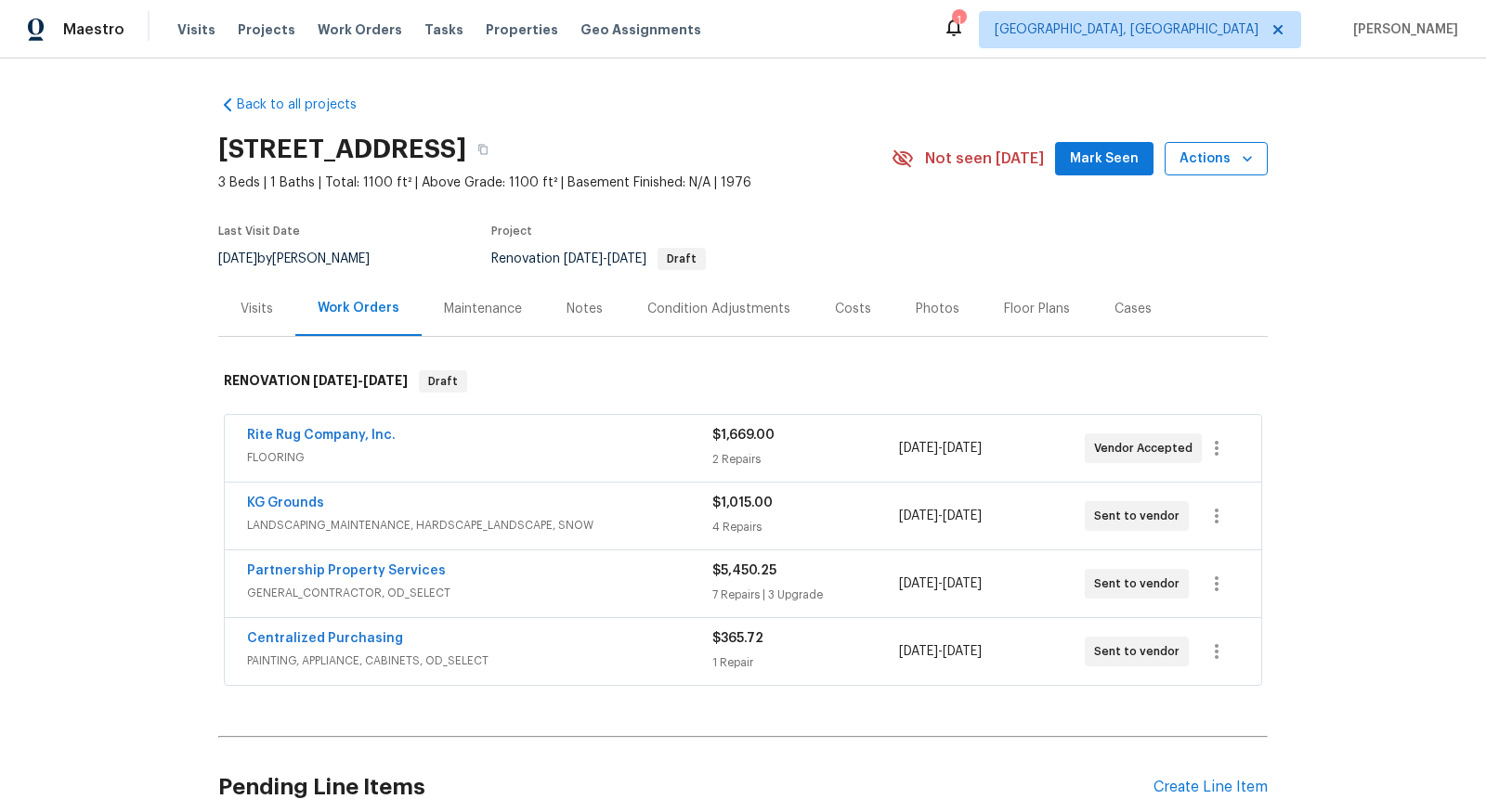
click at [1229, 165] on span "Actions" at bounding box center [1216, 159] width 74 height 23
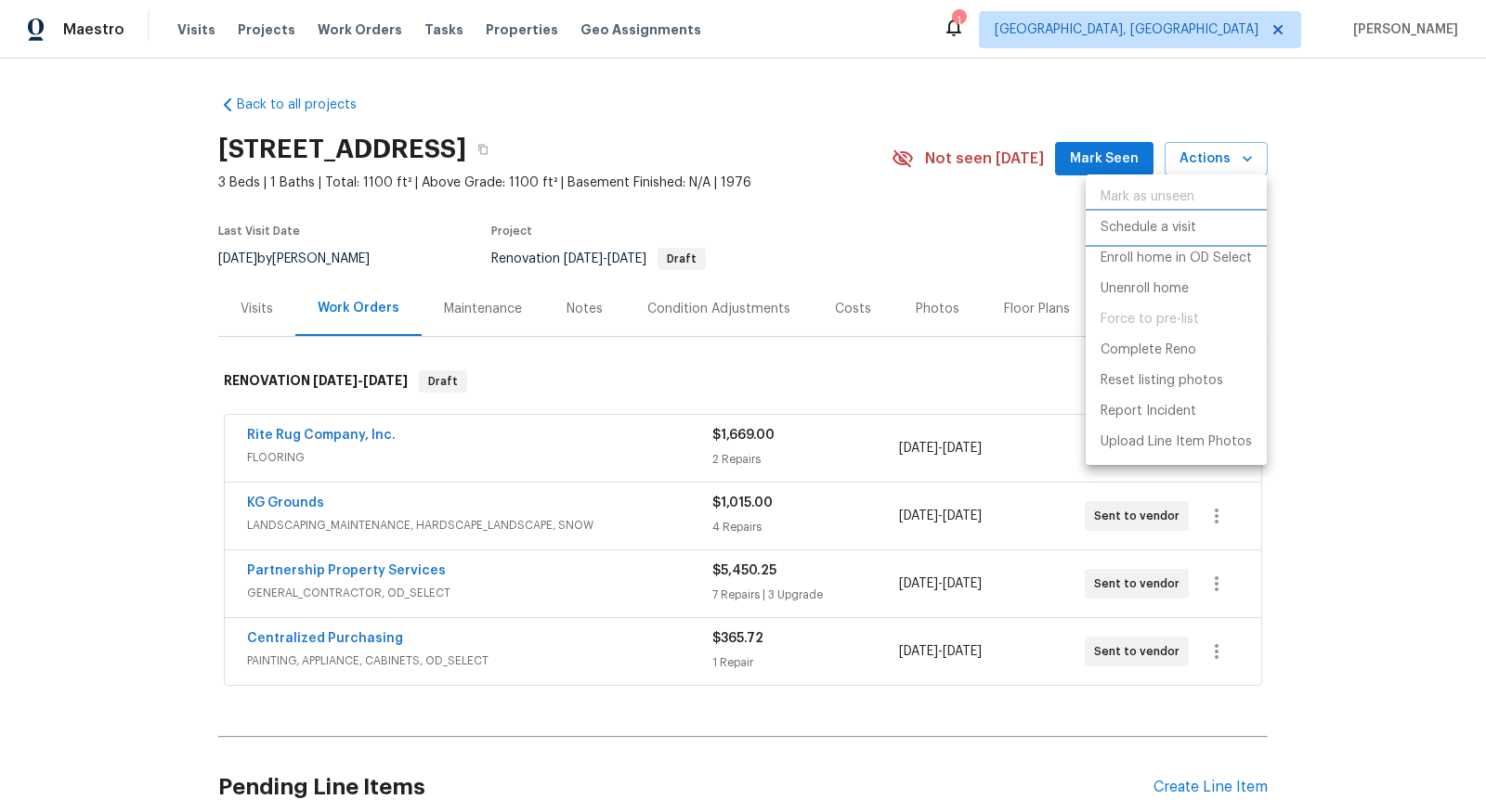
click at [1169, 231] on p "Schedule a visit" at bounding box center [1149, 228] width 96 height 19
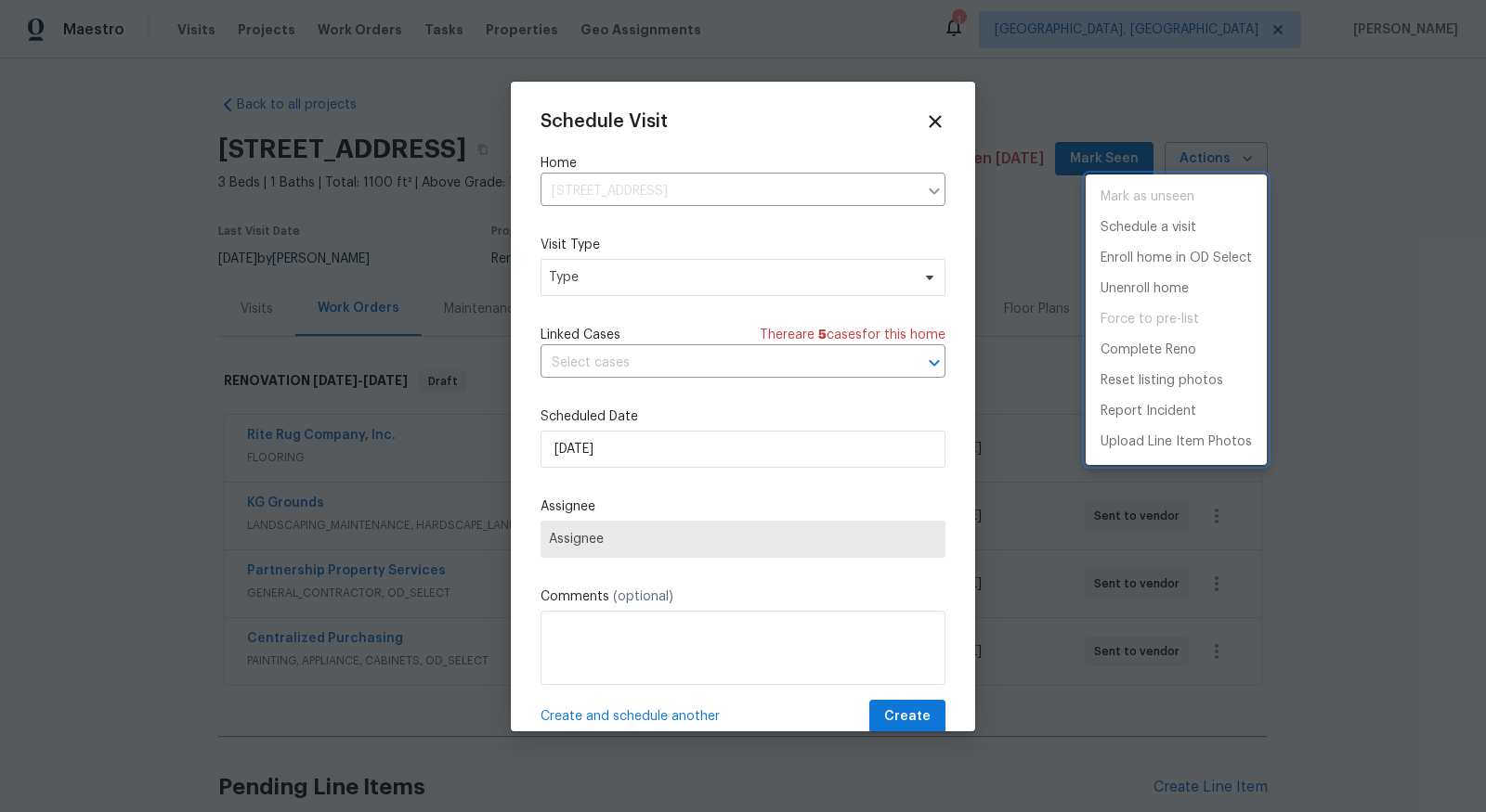
click at [634, 279] on div at bounding box center [743, 406] width 1486 height 812
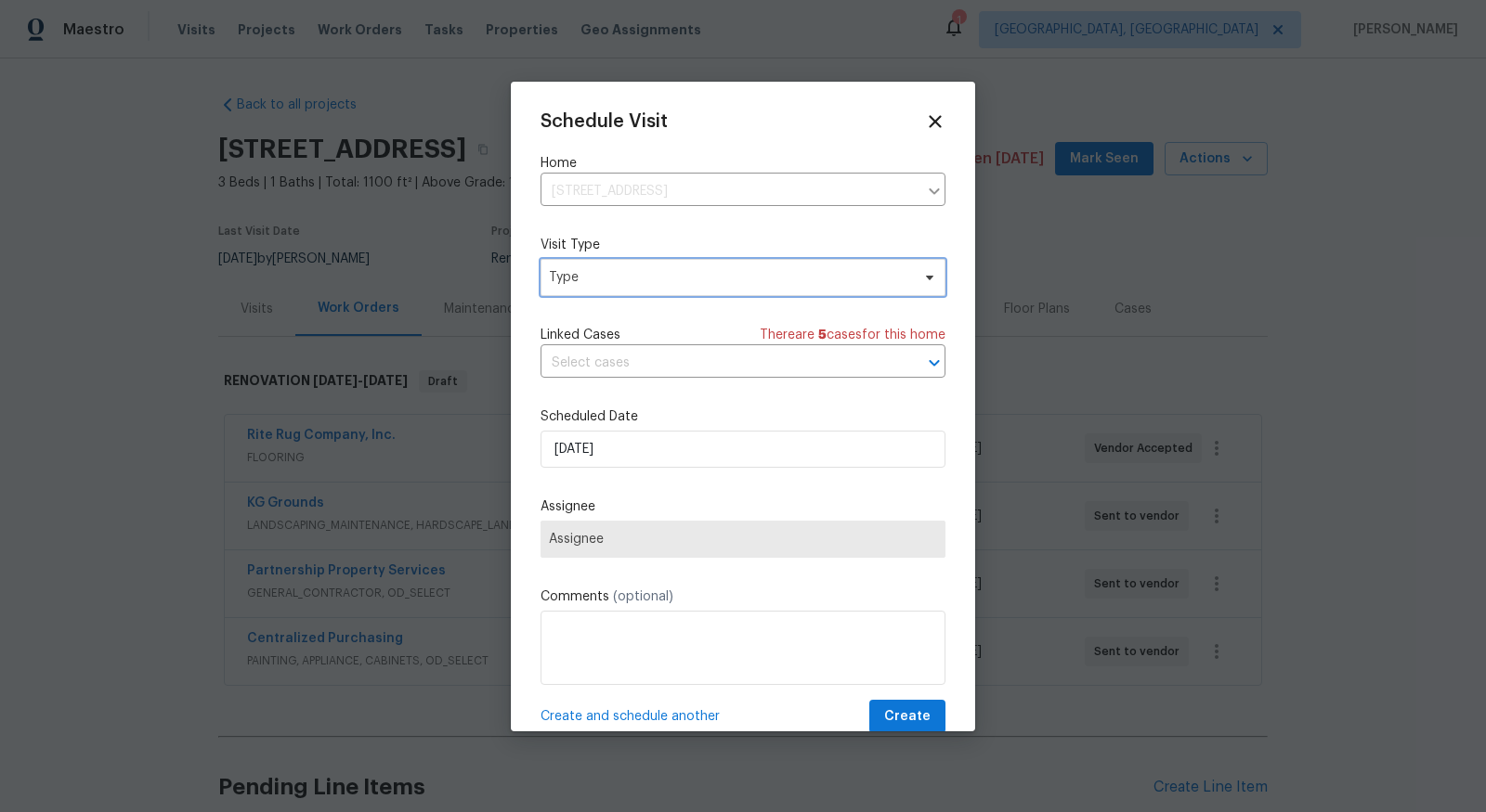
click at [632, 280] on span "Type" at bounding box center [729, 277] width 361 height 18
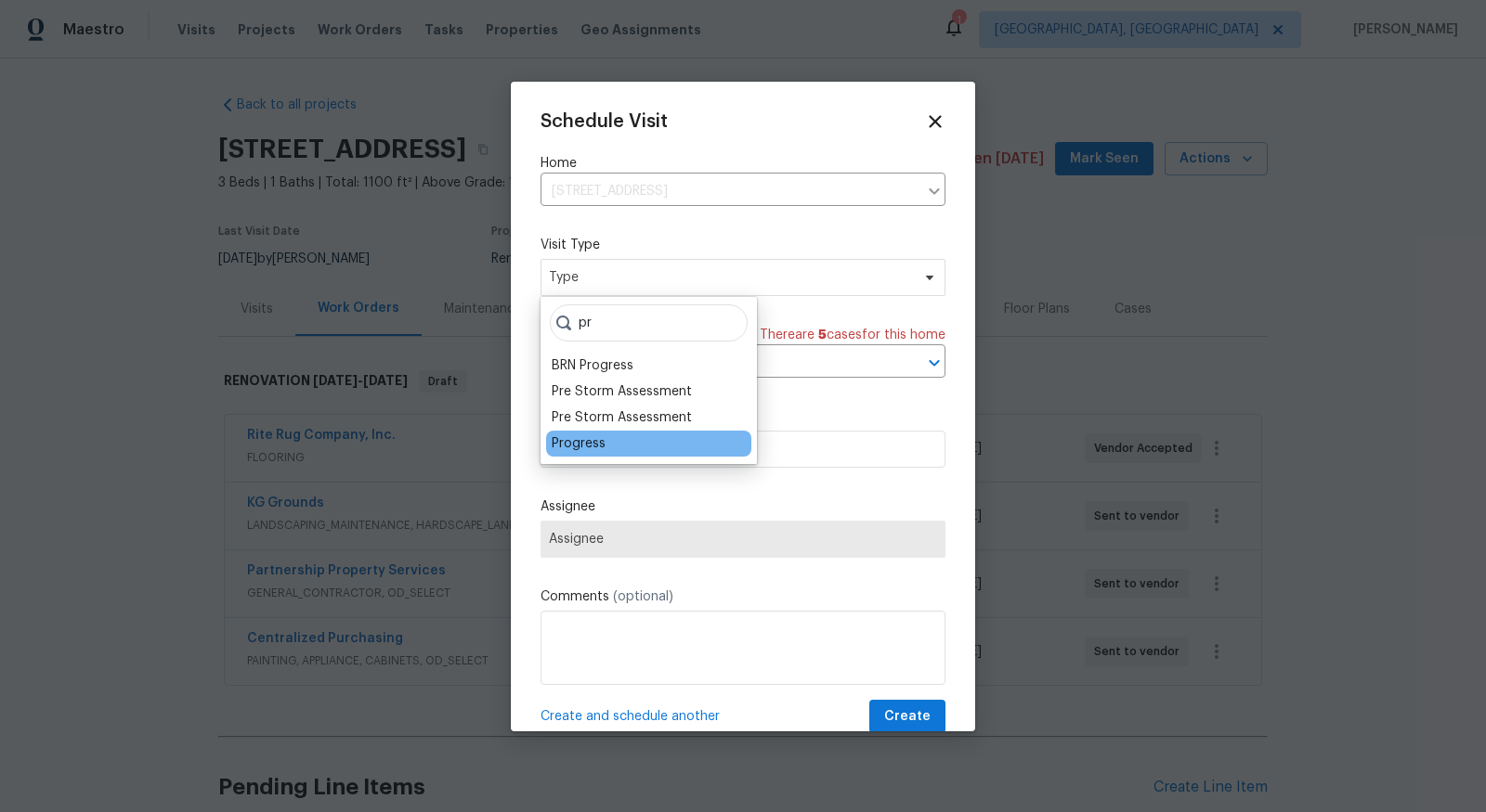
type input "pr"
click at [561, 446] on div "Progress" at bounding box center [579, 443] width 54 height 18
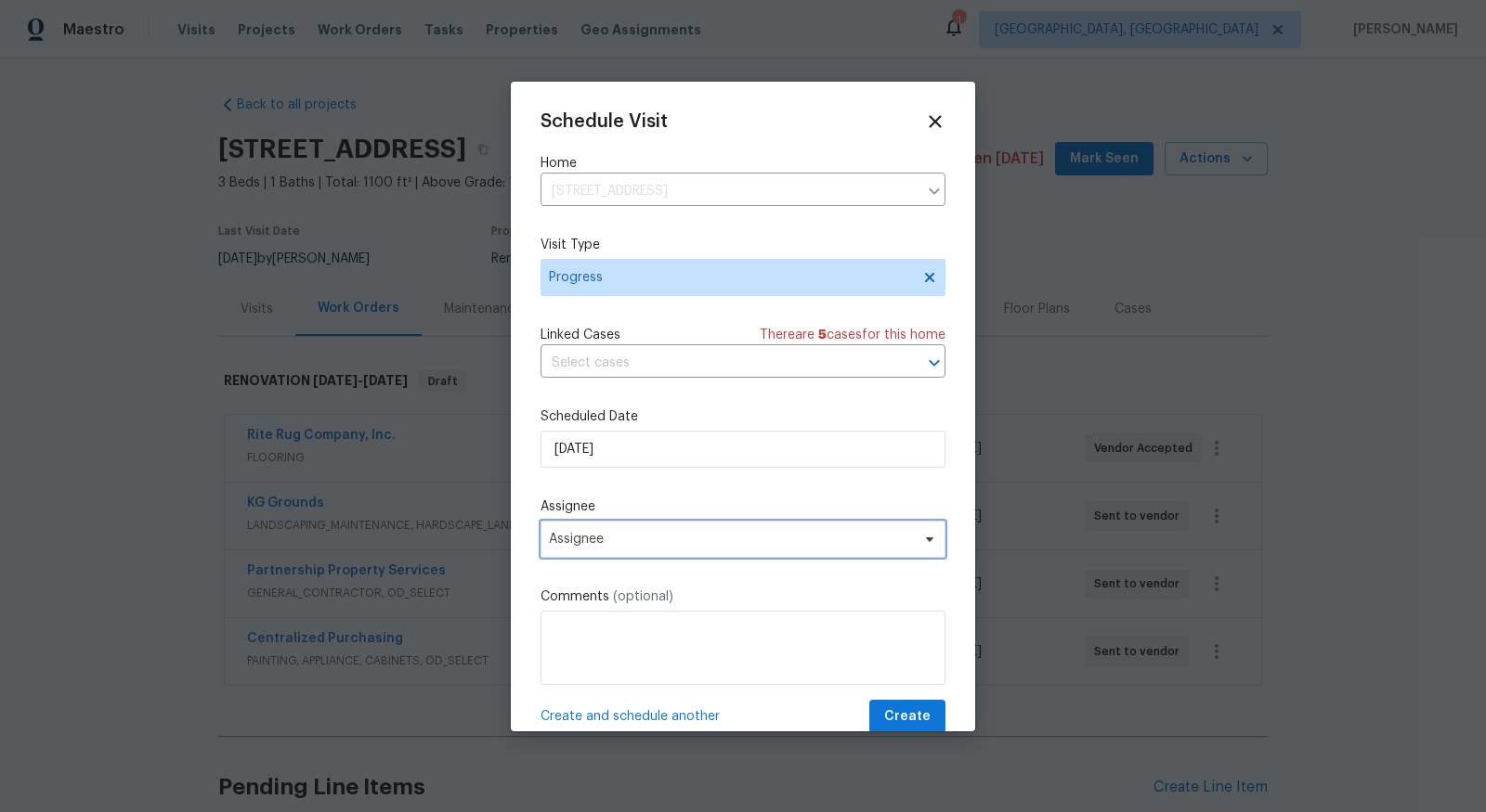
click at [735, 534] on span "Assignee" at bounding box center [731, 539] width 364 height 15
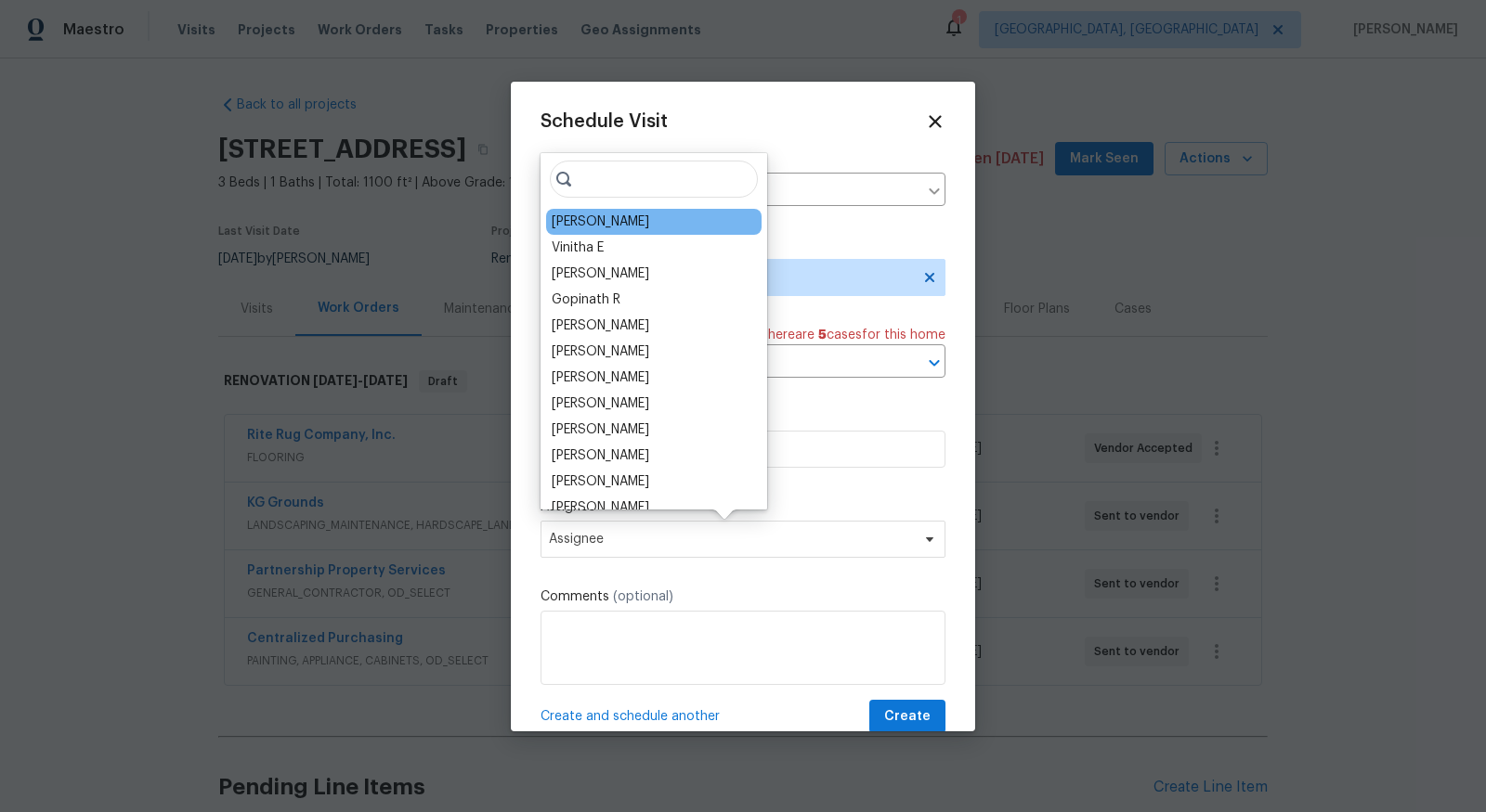
click at [622, 224] on div "[PERSON_NAME]" at bounding box center [653, 221] width 216 height 26
click at [628, 223] on div "[PERSON_NAME]" at bounding box center [653, 221] width 216 height 26
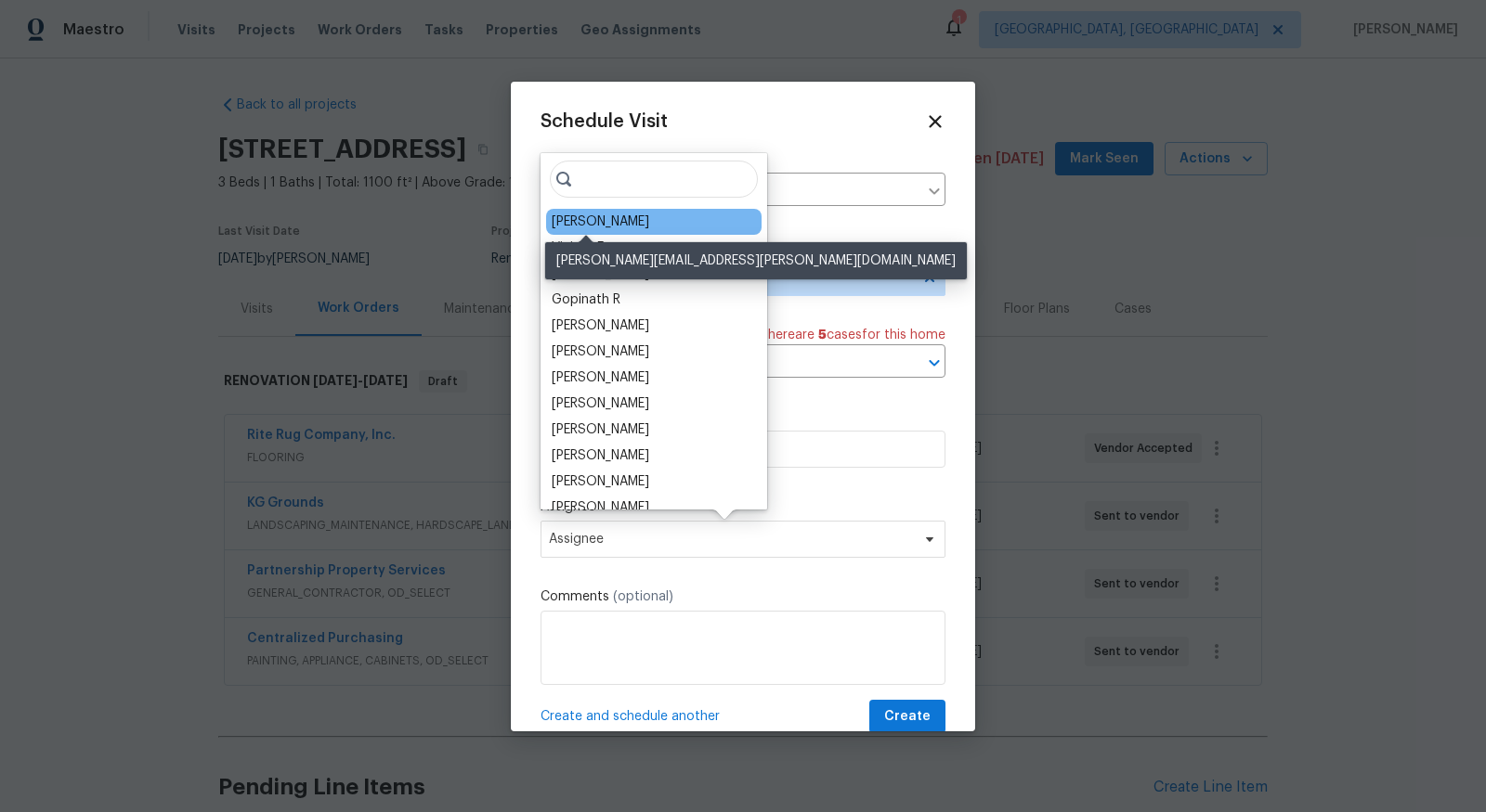
click at [581, 219] on div "[PERSON_NAME]" at bounding box center [601, 221] width 98 height 18
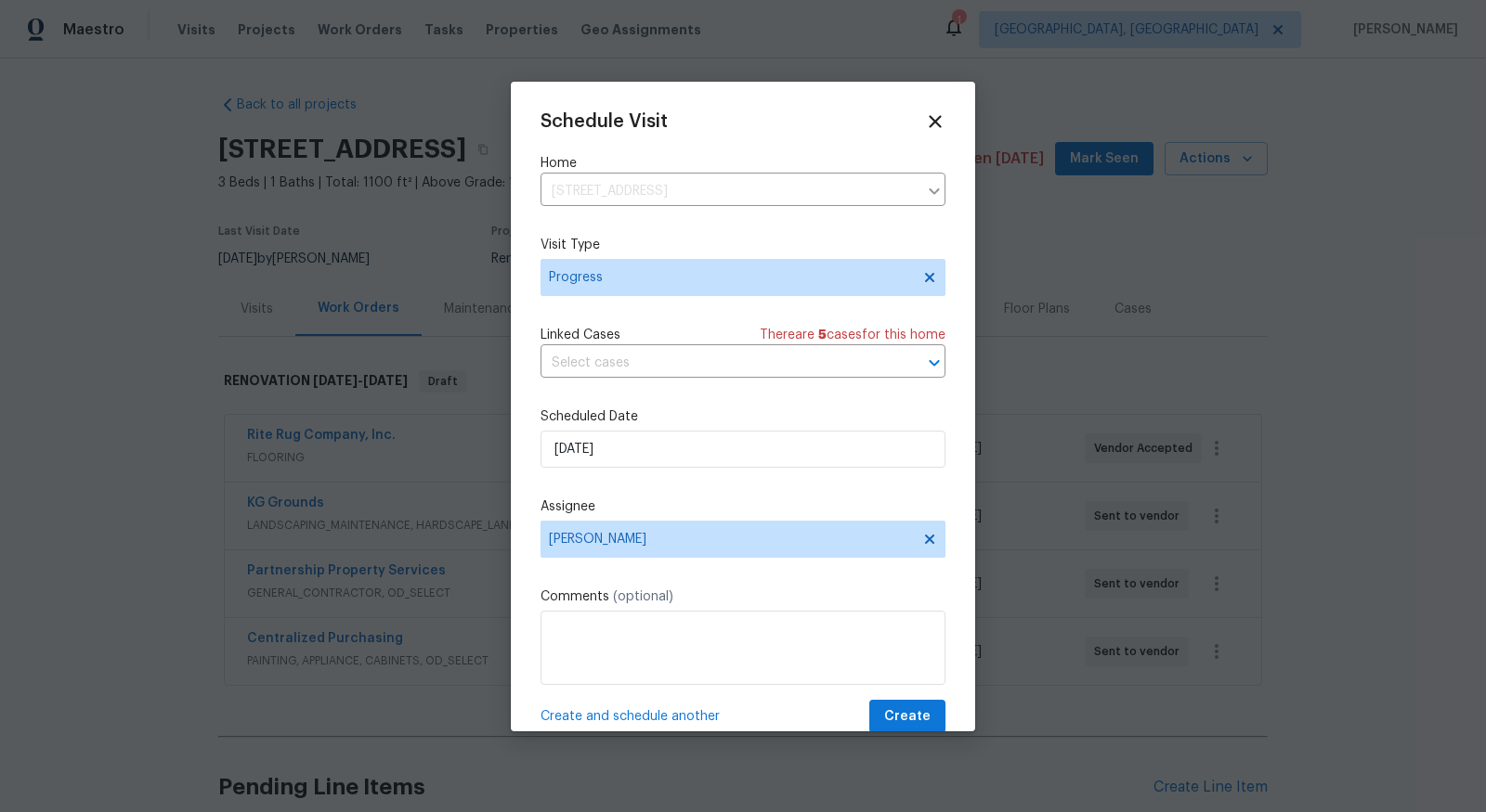
click at [683, 726] on span "Create and schedule another" at bounding box center [629, 716] width 179 height 18
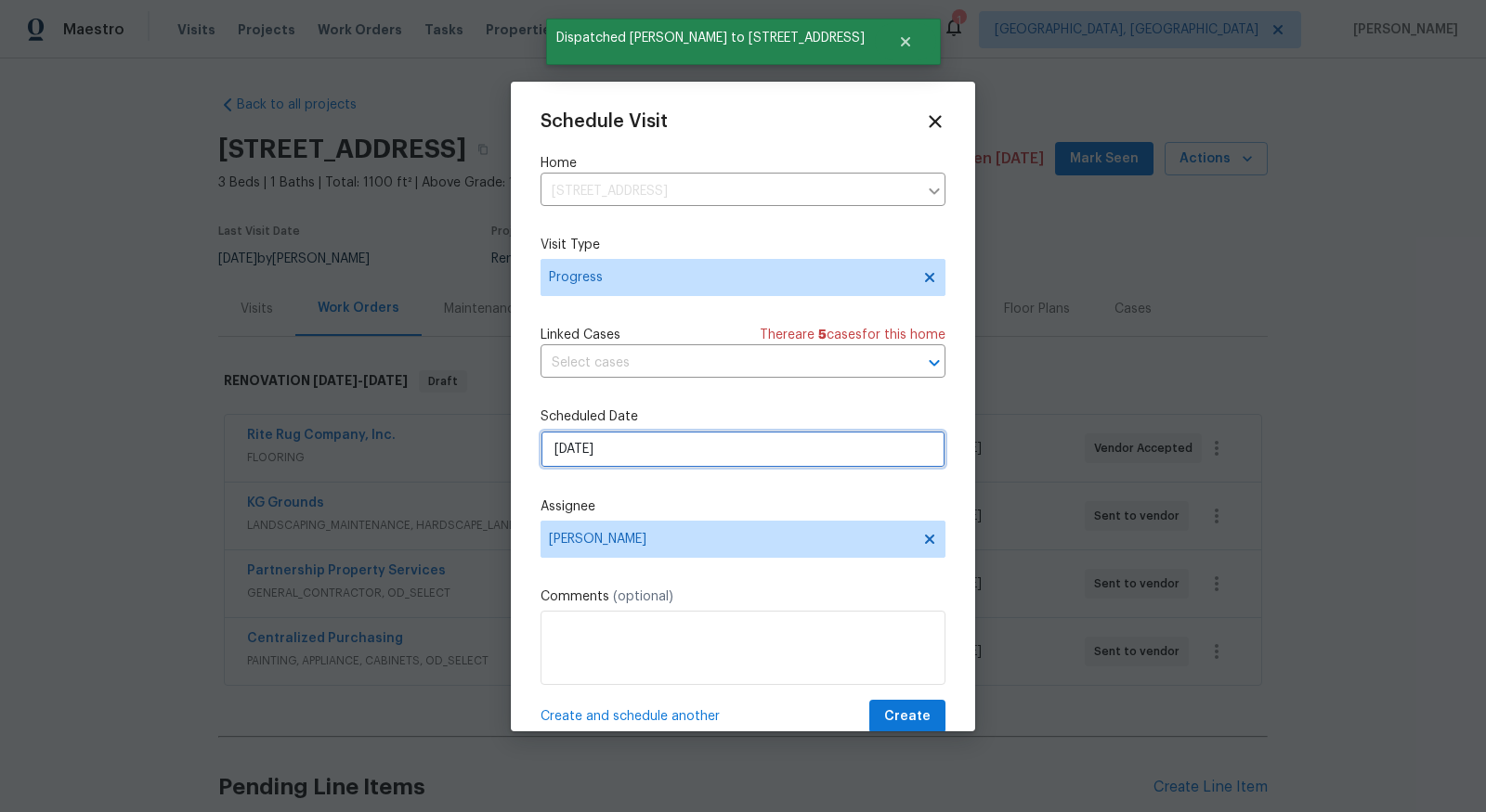
click at [727, 464] on input "8/13/2025" at bounding box center [743, 449] width 405 height 37
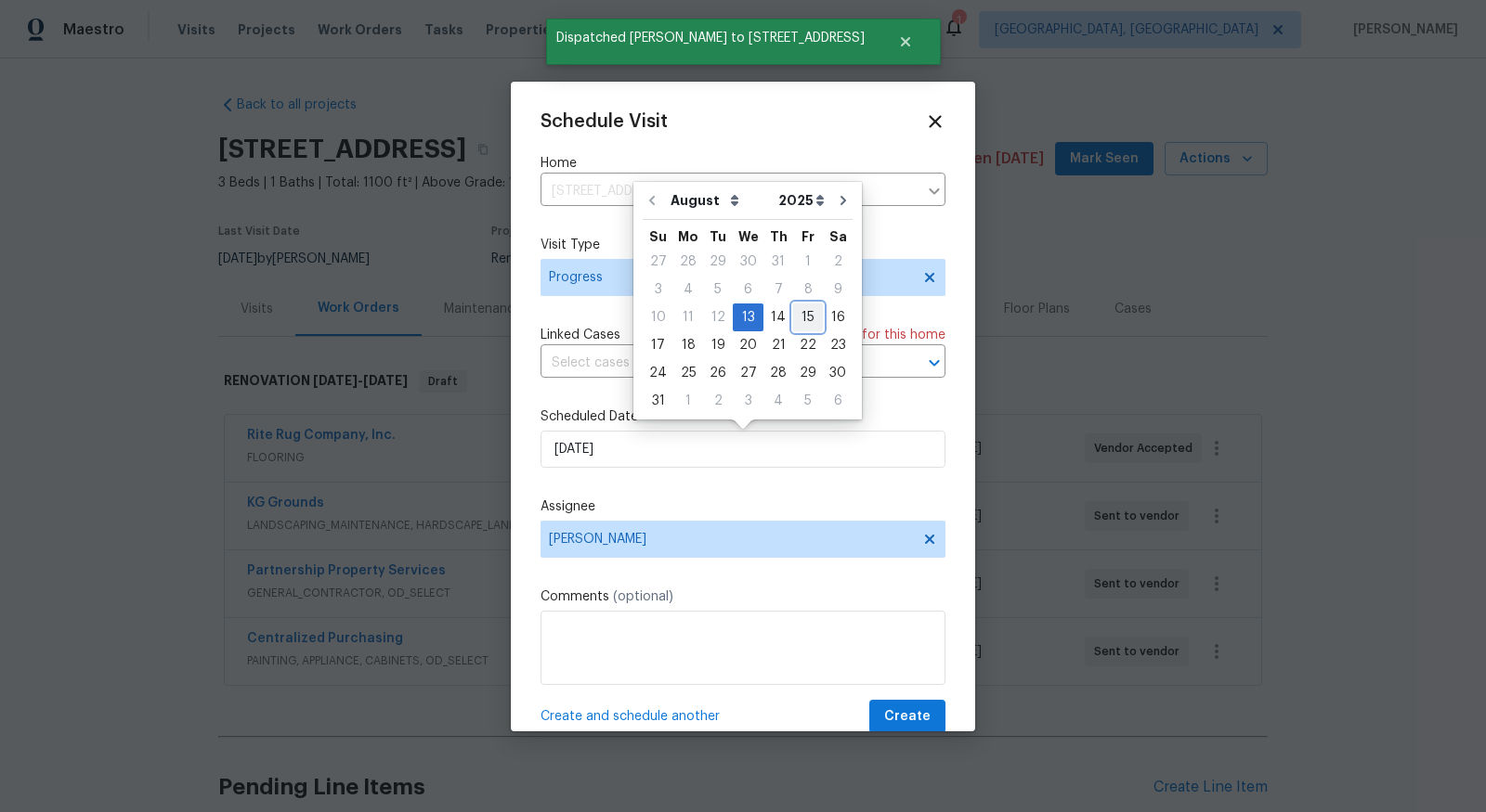
click at [797, 311] on div "15" at bounding box center [808, 317] width 30 height 26
type input "[DATE]"
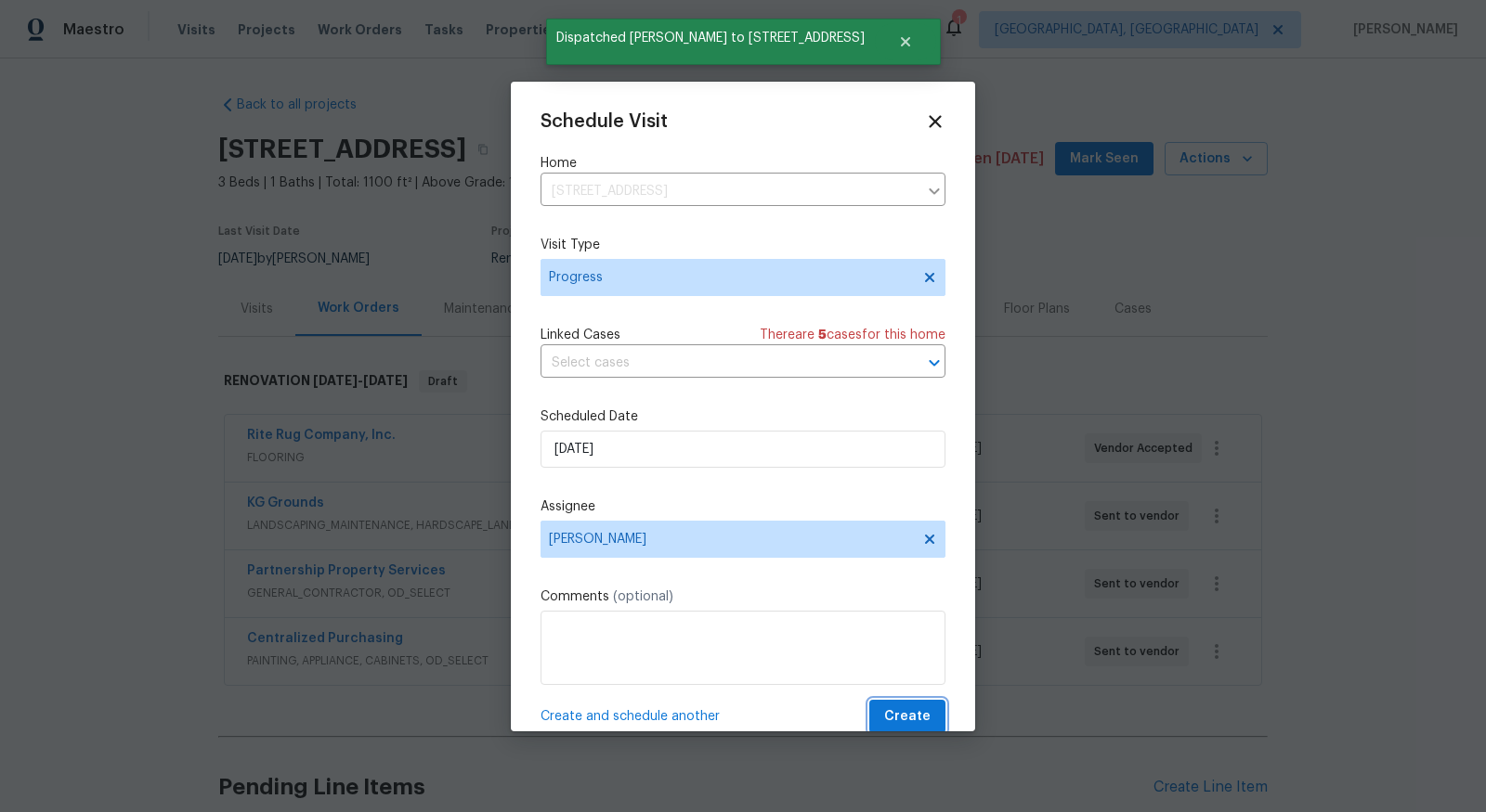
click at [904, 712] on span "Create" at bounding box center [907, 717] width 46 height 23
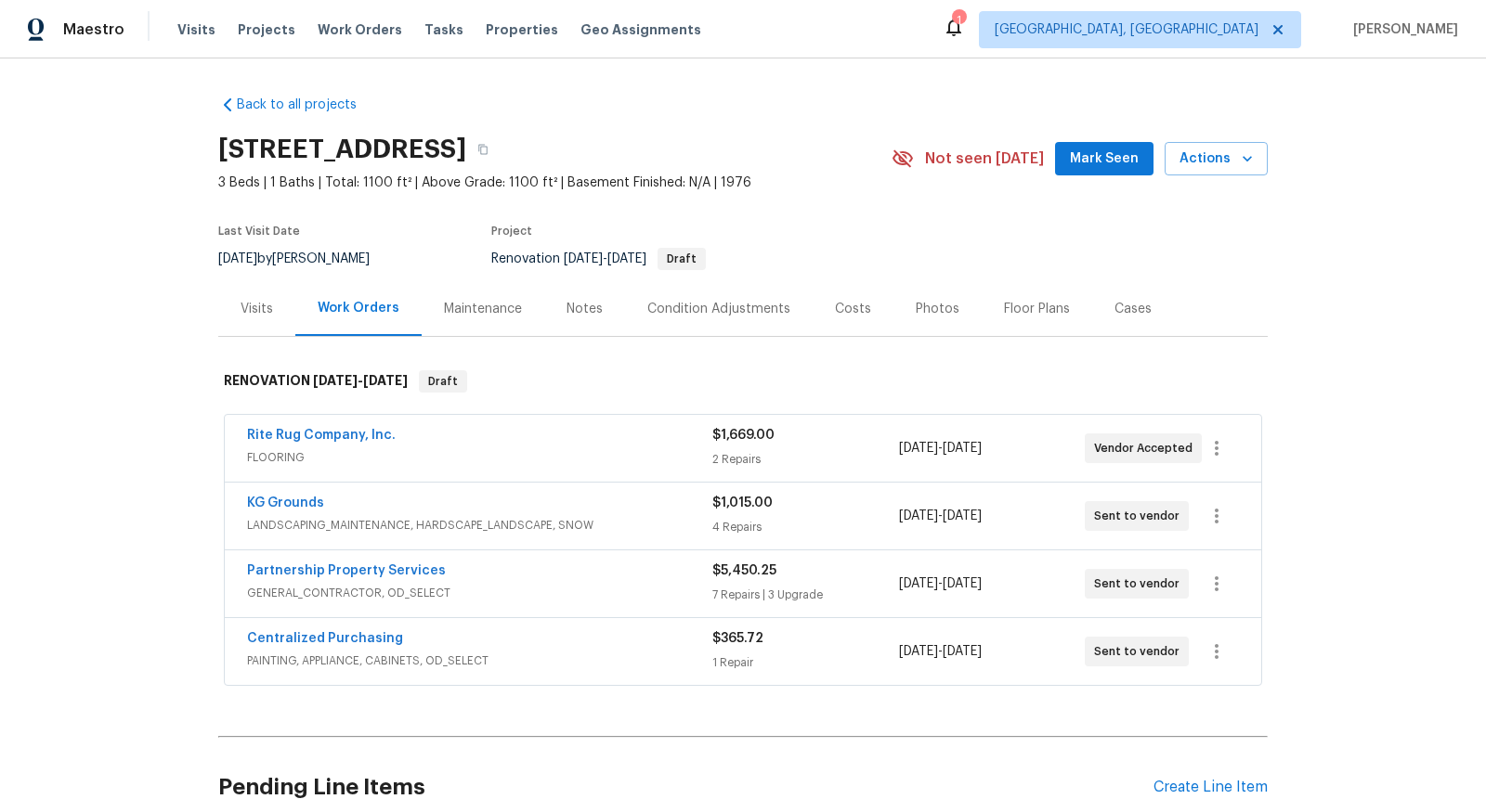
click at [317, 555] on div "Partnership Property Services GENERAL_CONTRACTOR, OD_SELECT $5,450.25 7 Repairs…" at bounding box center [743, 584] width 1037 height 67
click at [290, 564] on link "Partnership Property Services" at bounding box center [346, 571] width 198 height 13
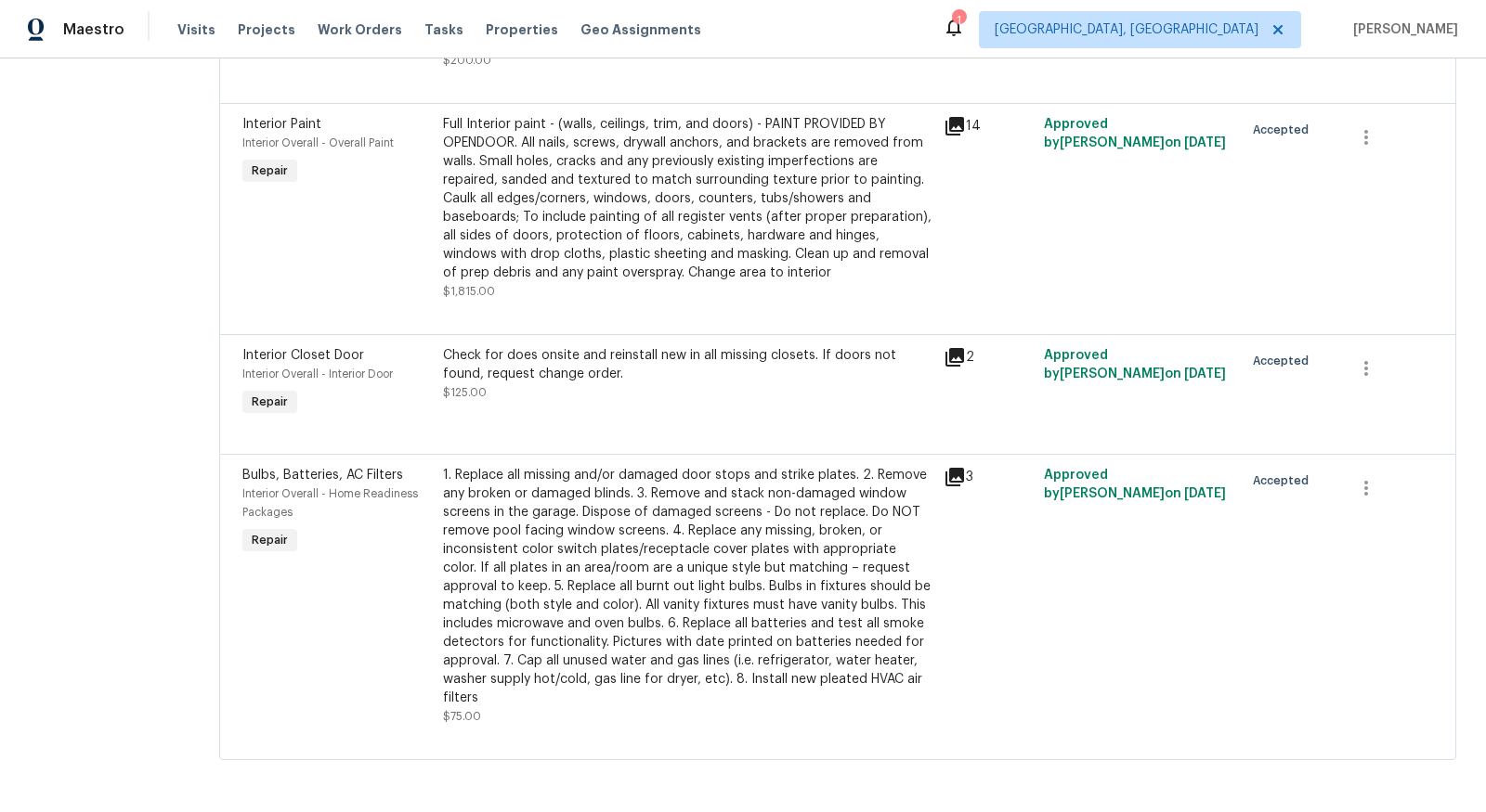
scroll to position [2034, 0]
click at [753, 225] on div "Full Interior paint - (walls, ceilings, trim, and doors) - PAINT PROVIDED BY OP…" at bounding box center [687, 198] width 490 height 167
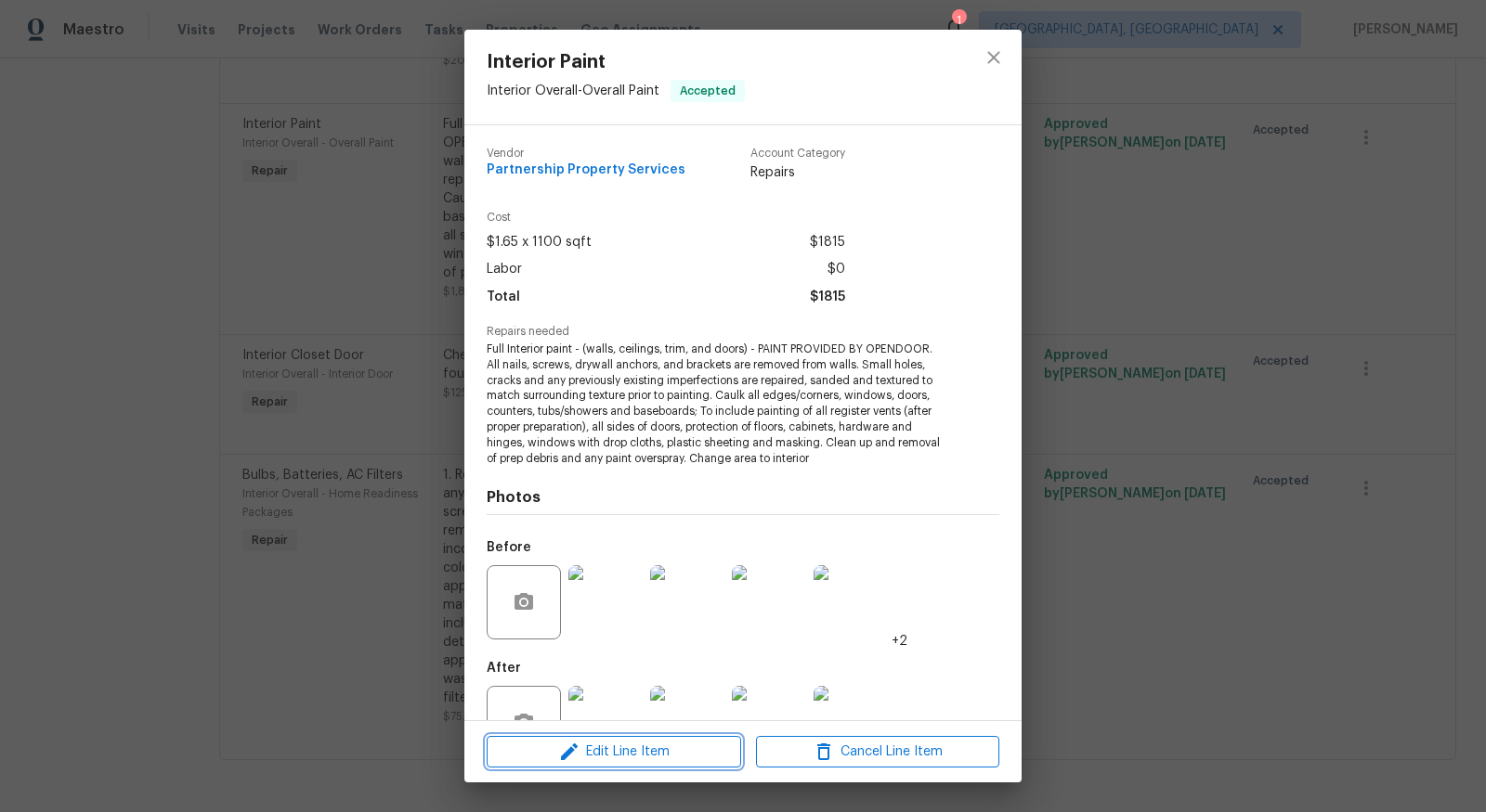
click at [563, 760] on icon "button" at bounding box center [569, 752] width 22 height 22
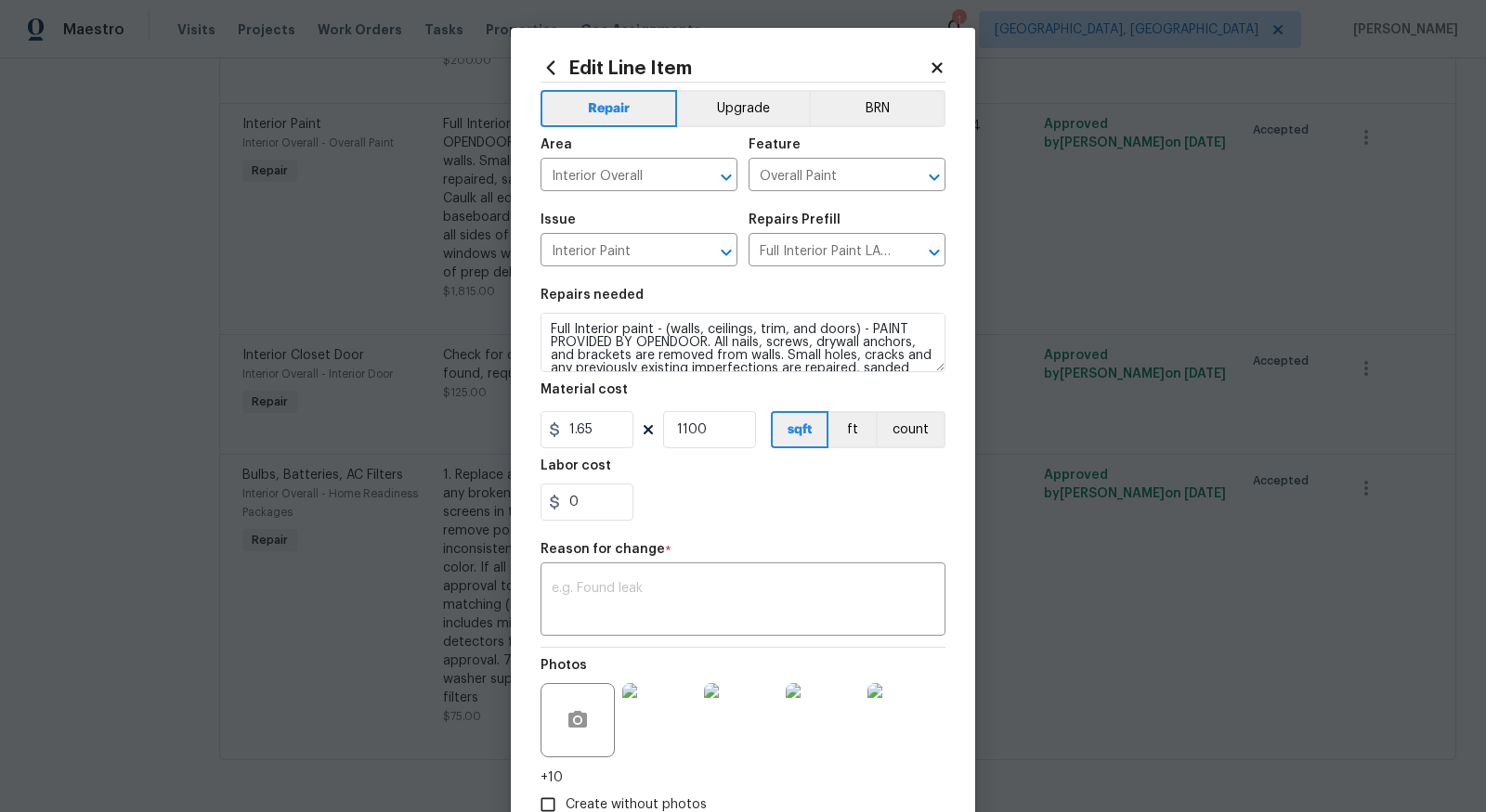
click at [939, 68] on icon at bounding box center [936, 67] width 11 height 11
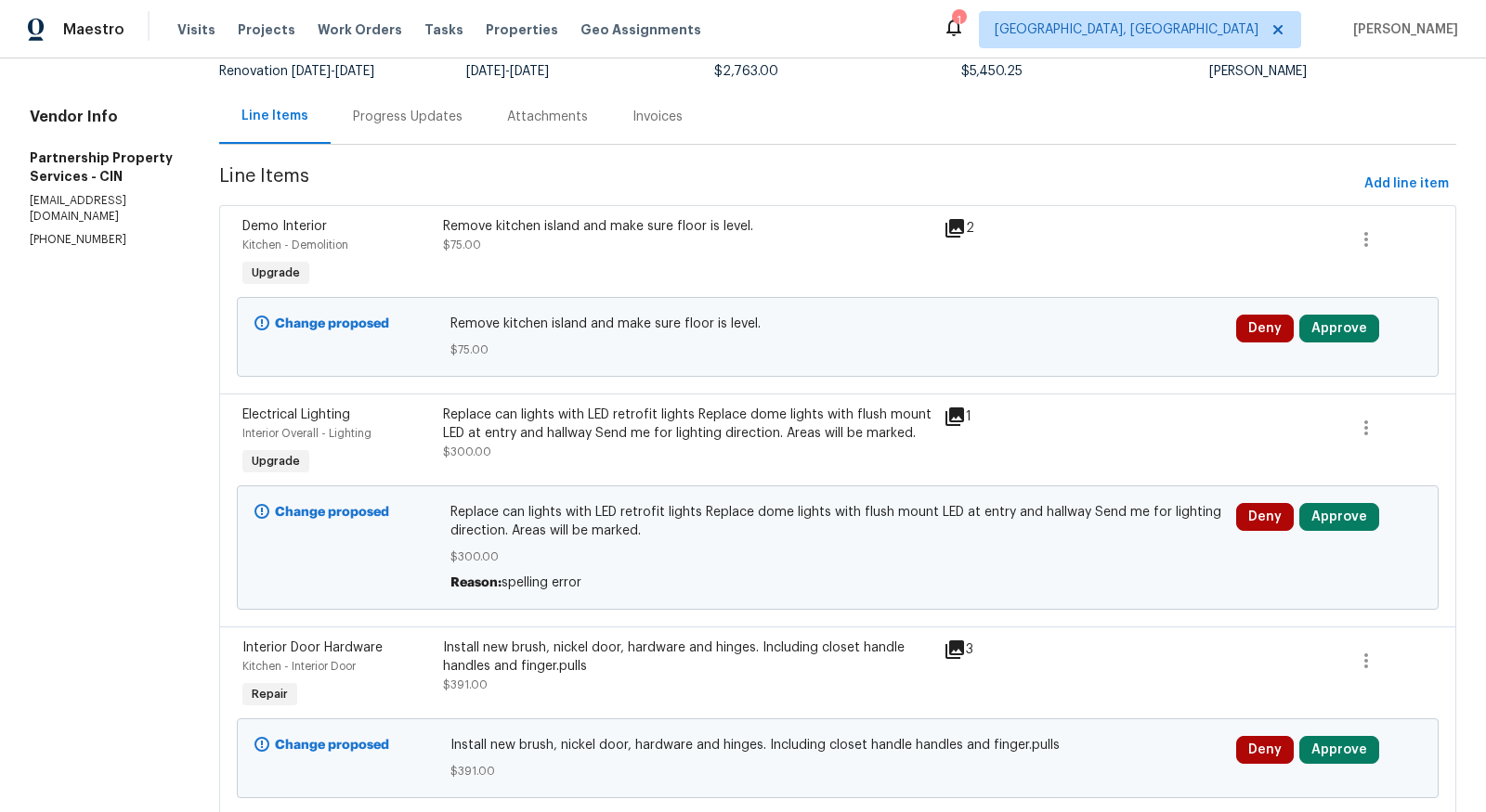
scroll to position [0, 0]
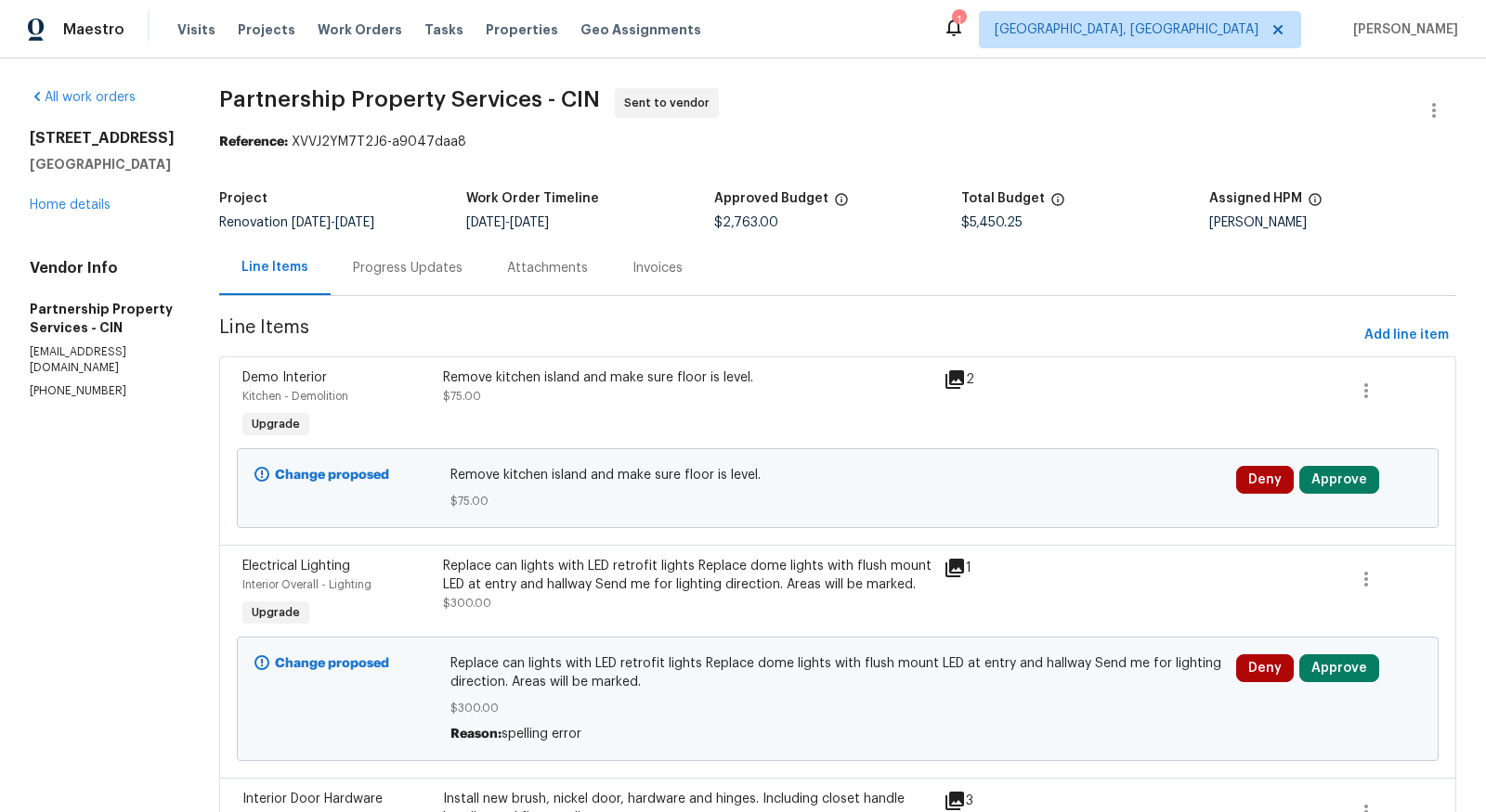
click at [66, 211] on div "[STREET_ADDRESS] Home details" at bounding box center [102, 171] width 145 height 85
click at [66, 208] on link "Home details" at bounding box center [70, 205] width 80 height 13
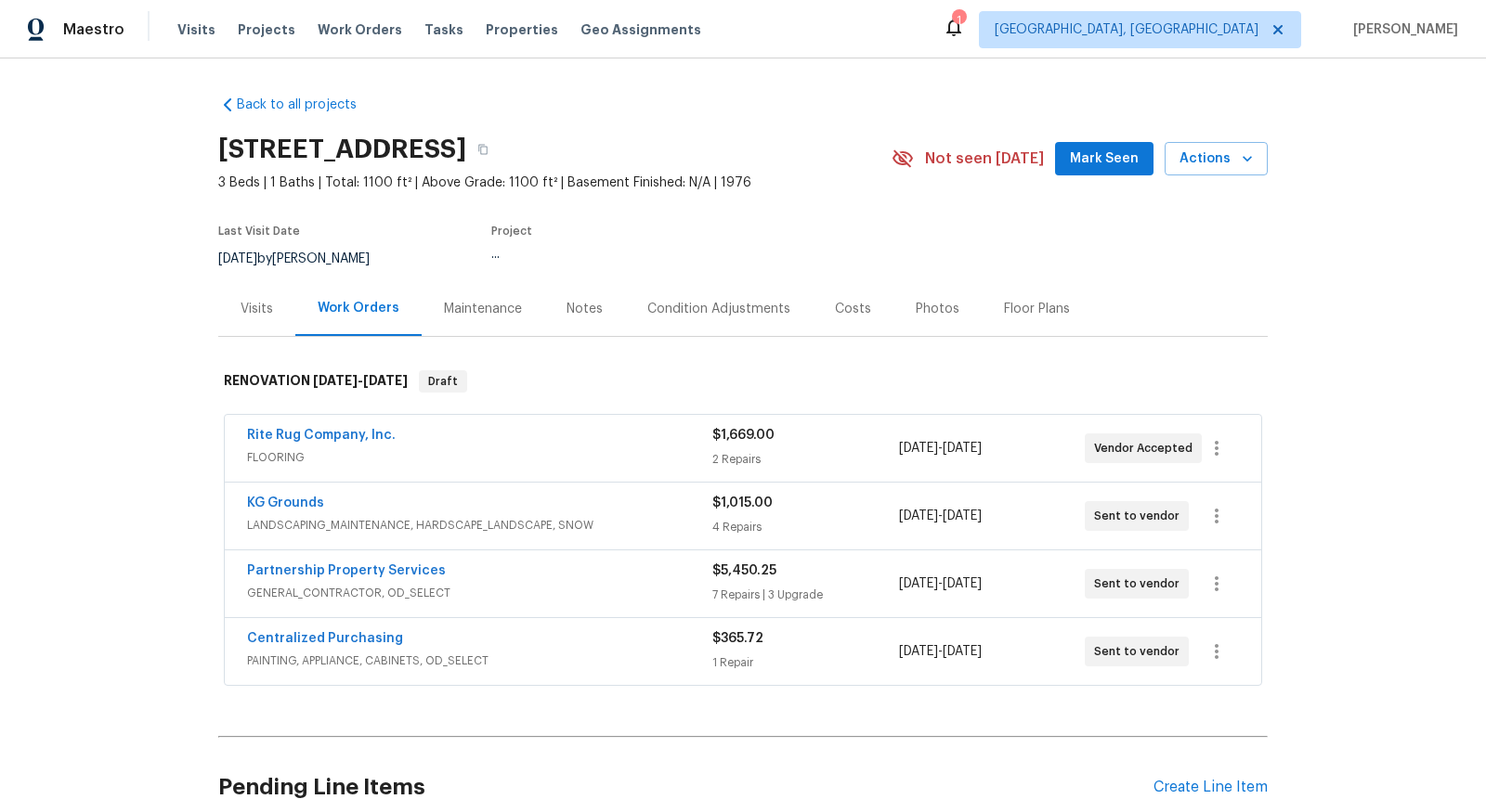
click at [66, 208] on div "Back to all projects [STREET_ADDRESS] 3 Beds | 1 Baths | Total: 1100 ft² | Abov…" at bounding box center [743, 435] width 1486 height 754
click at [1047, 298] on div "Floor Plans" at bounding box center [1037, 308] width 110 height 55
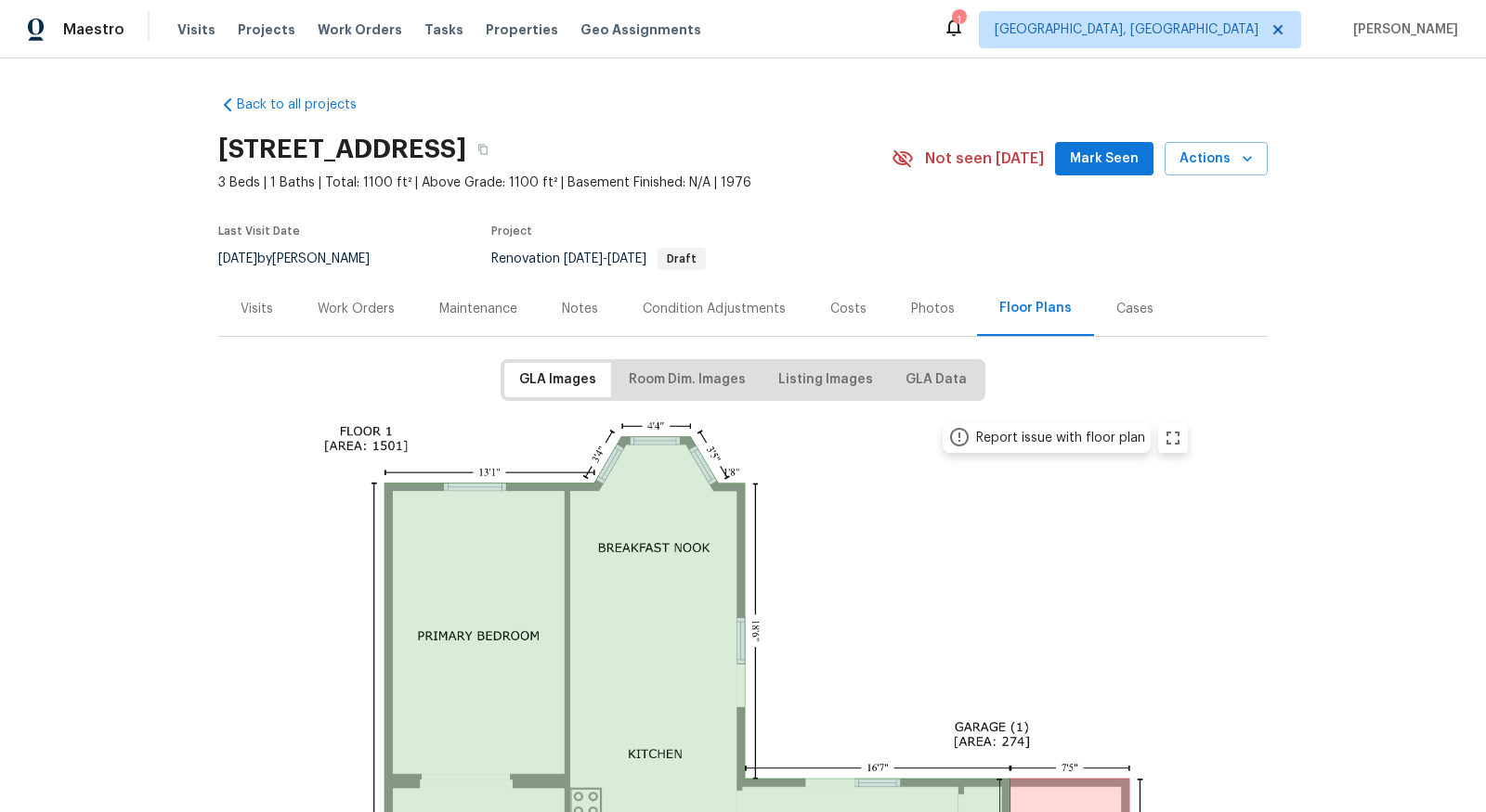
click at [375, 302] on div "Work Orders" at bounding box center [356, 308] width 77 height 18
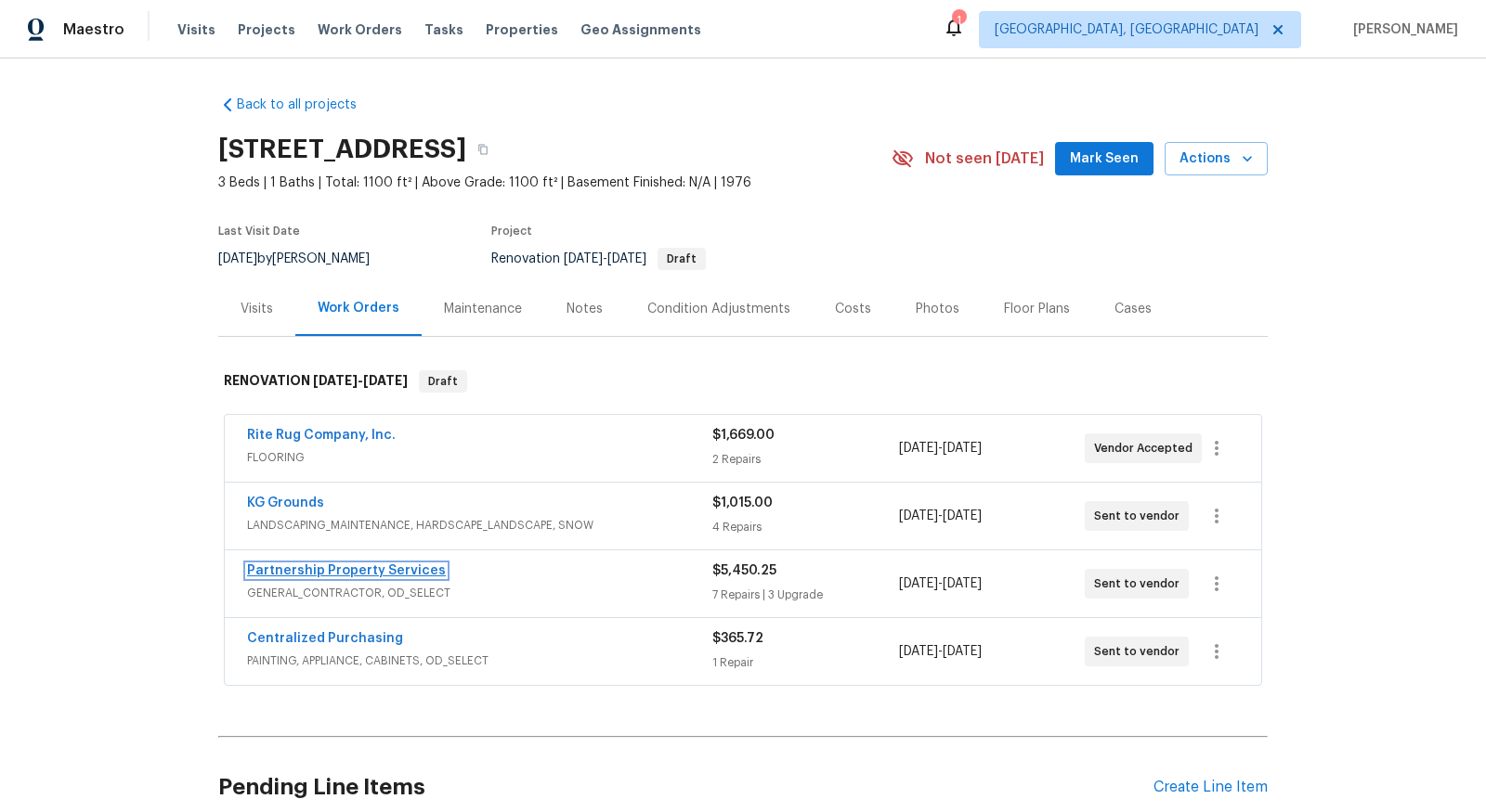
click at [324, 575] on link "Partnership Property Services" at bounding box center [346, 571] width 198 height 13
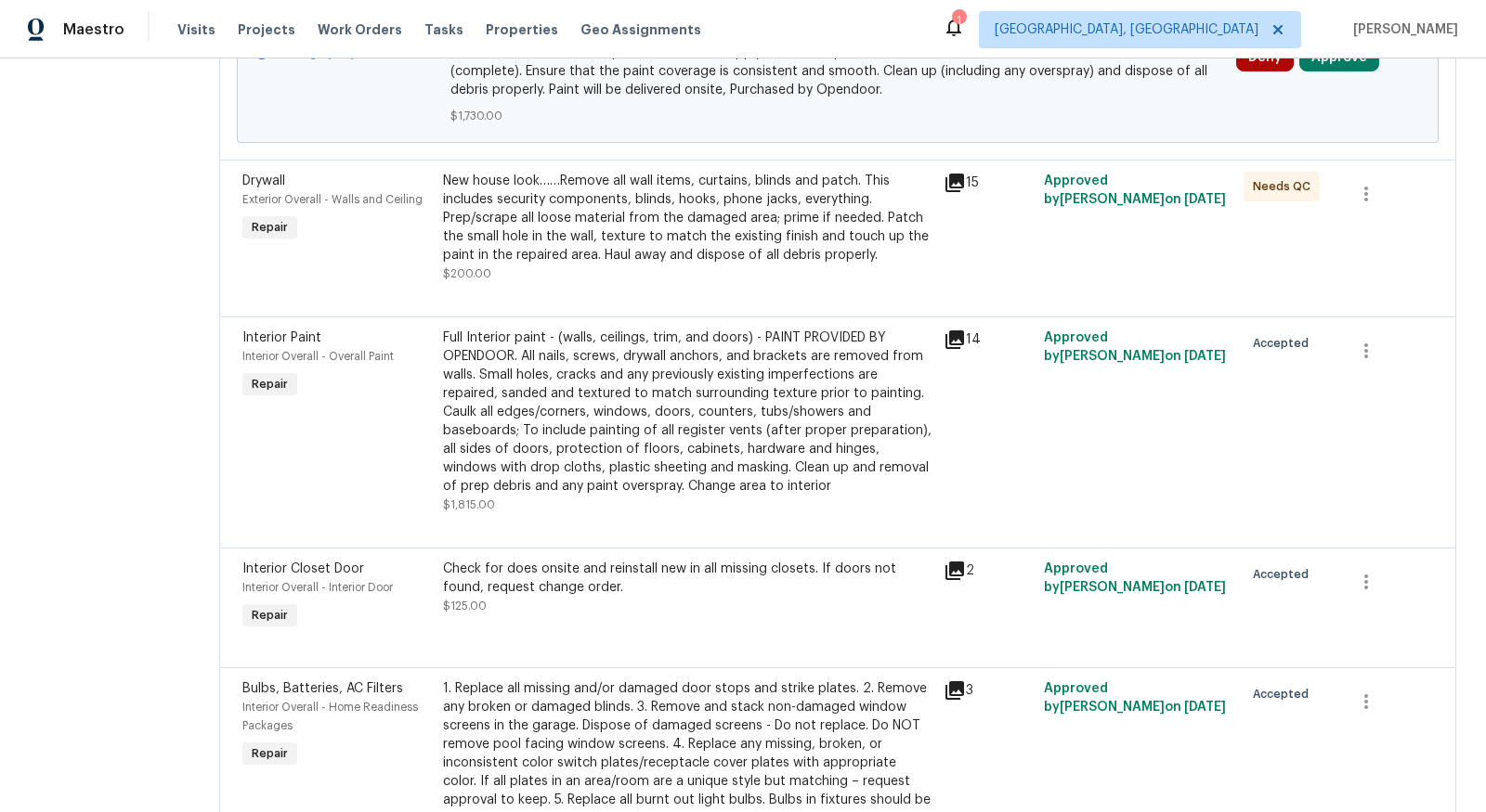
scroll to position [1811, 0]
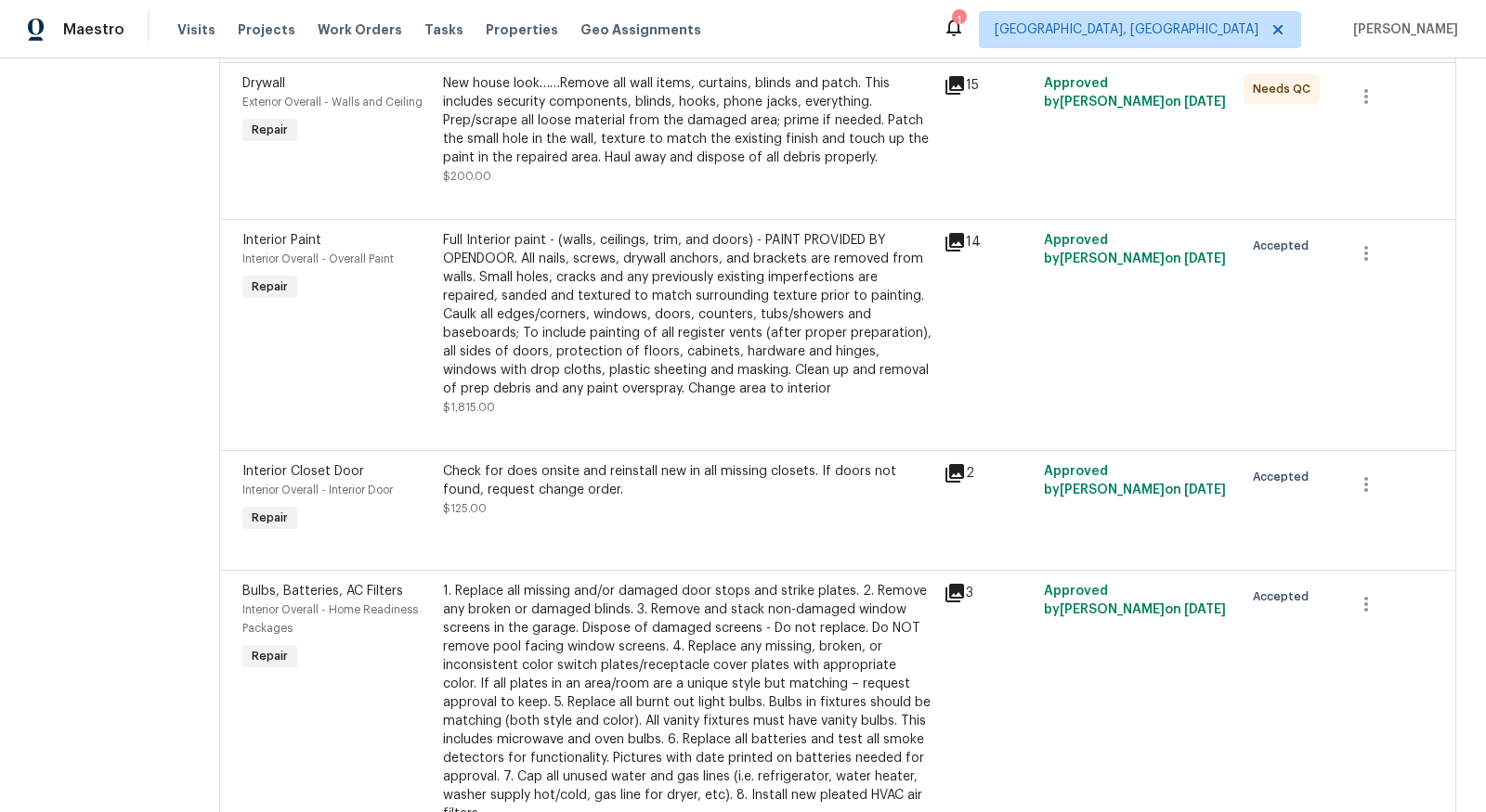
click at [685, 385] on div "Full Interior paint - (walls, ceilings, trim, and doors) - PAINT PROVIDED BY OP…" at bounding box center [687, 314] width 490 height 167
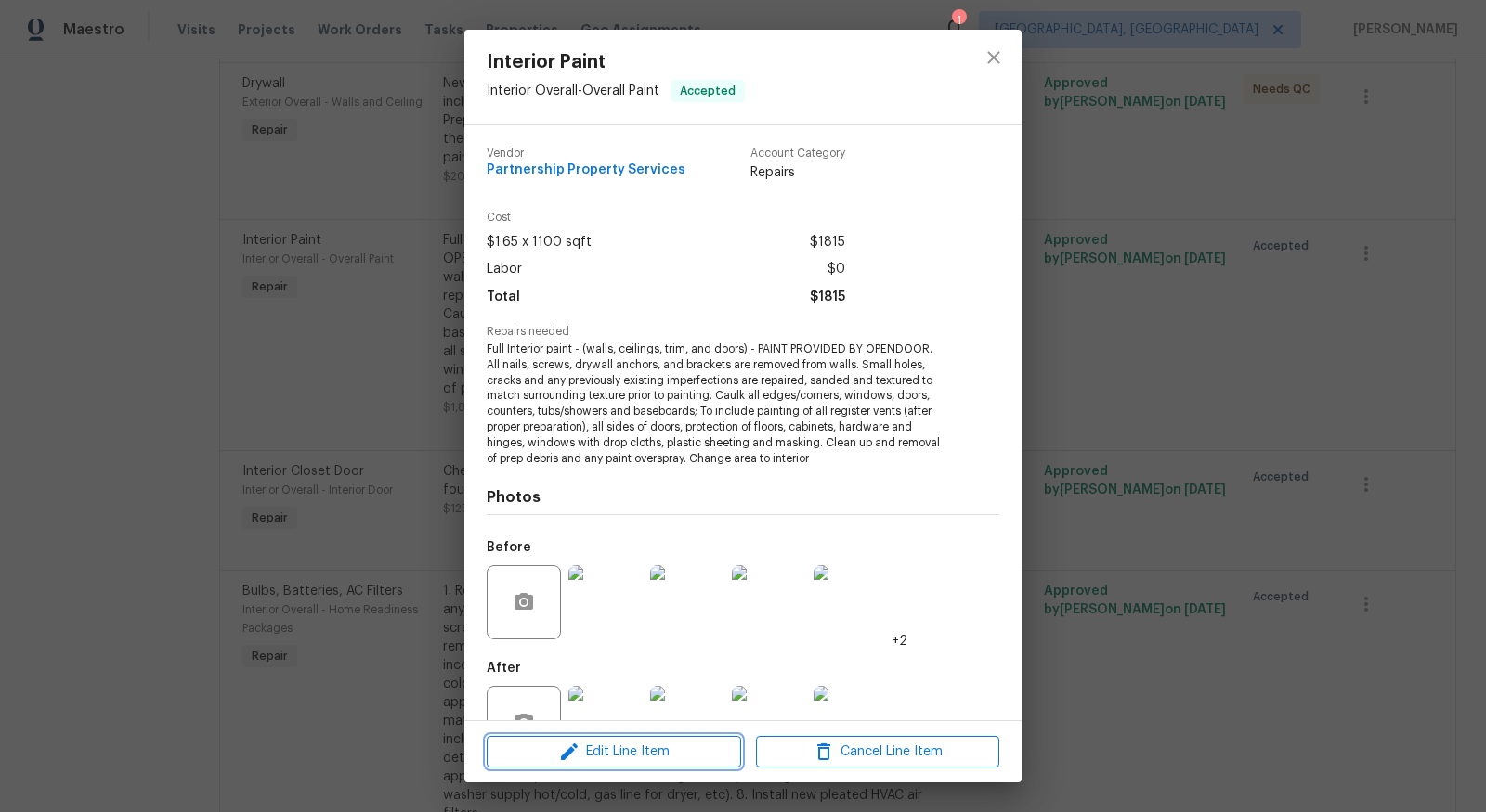
click at [632, 761] on span "Edit Line Item" at bounding box center [614, 753] width 243 height 23
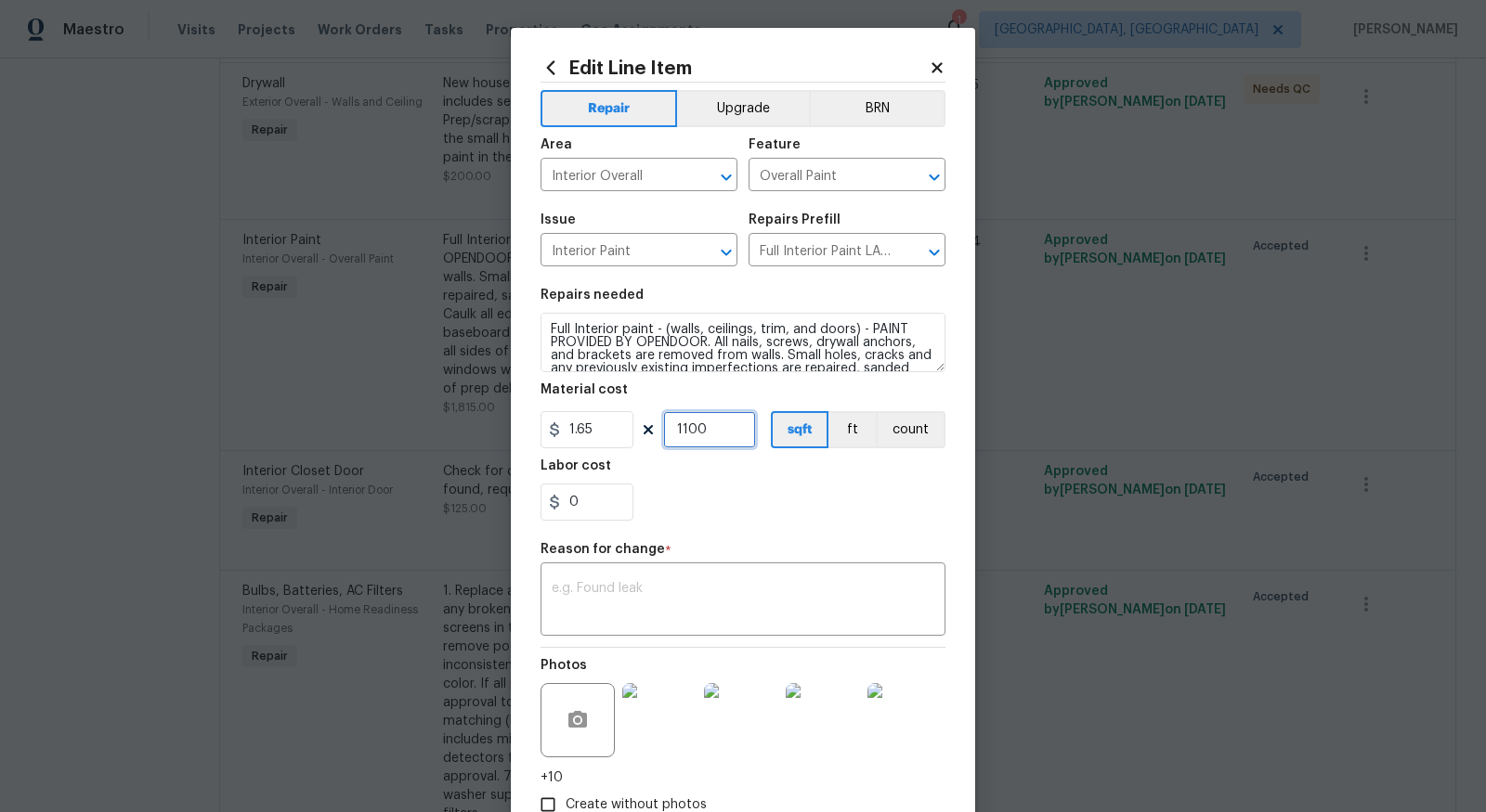
click at [715, 440] on input "1100" at bounding box center [709, 429] width 93 height 37
type input "1501"
click at [739, 514] on div "0" at bounding box center [743, 502] width 405 height 37
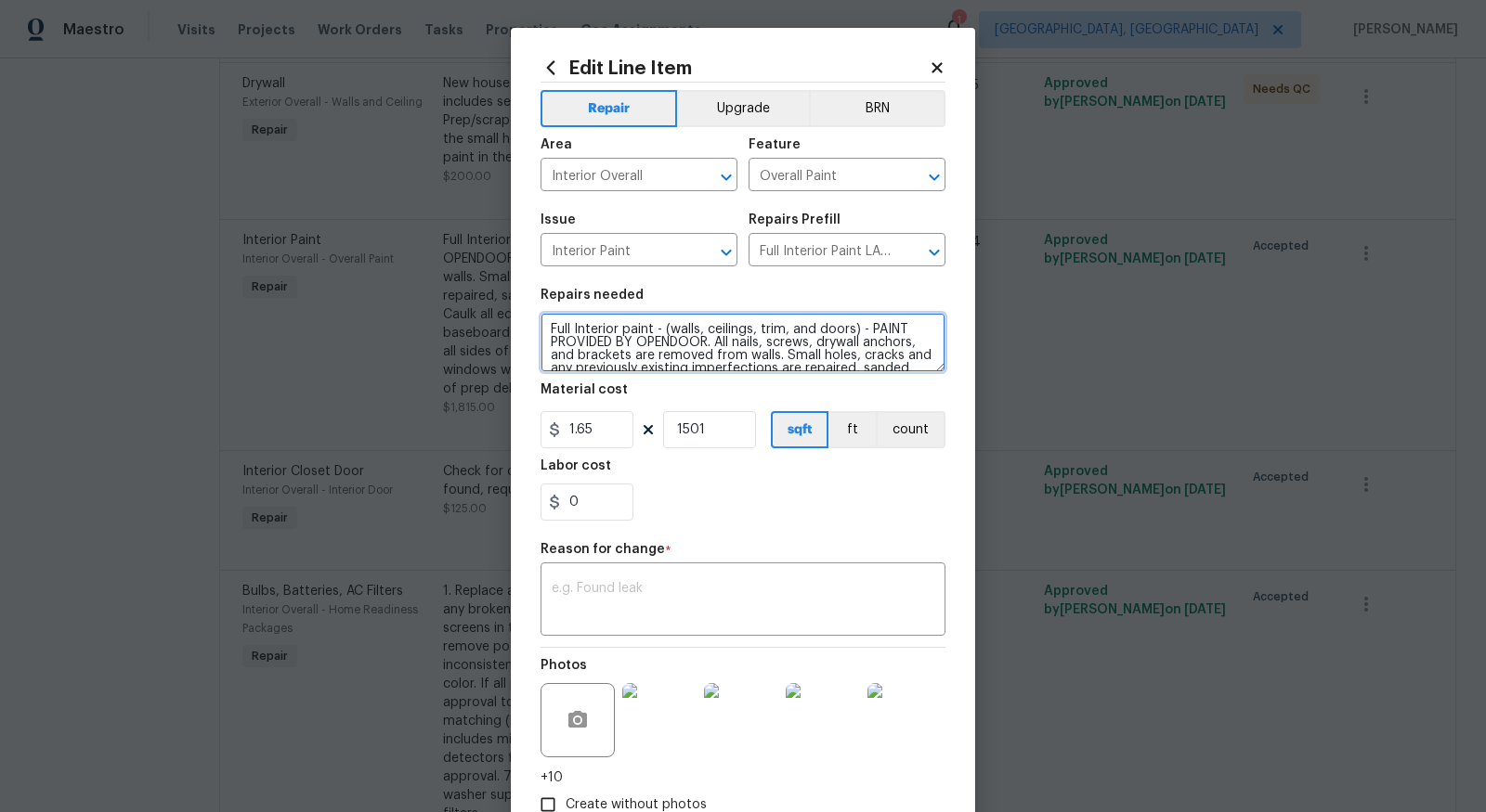
click at [541, 328] on textarea "Full Interior paint - (walls, ceilings, trim, and doors) - PAINT PROVIDED BY OP…" at bounding box center [743, 343] width 405 height 59
type textarea "FULL PAINT AND GARAGE INTERIOR ---- Full Interior paint - (walls, ceilings, tri…"
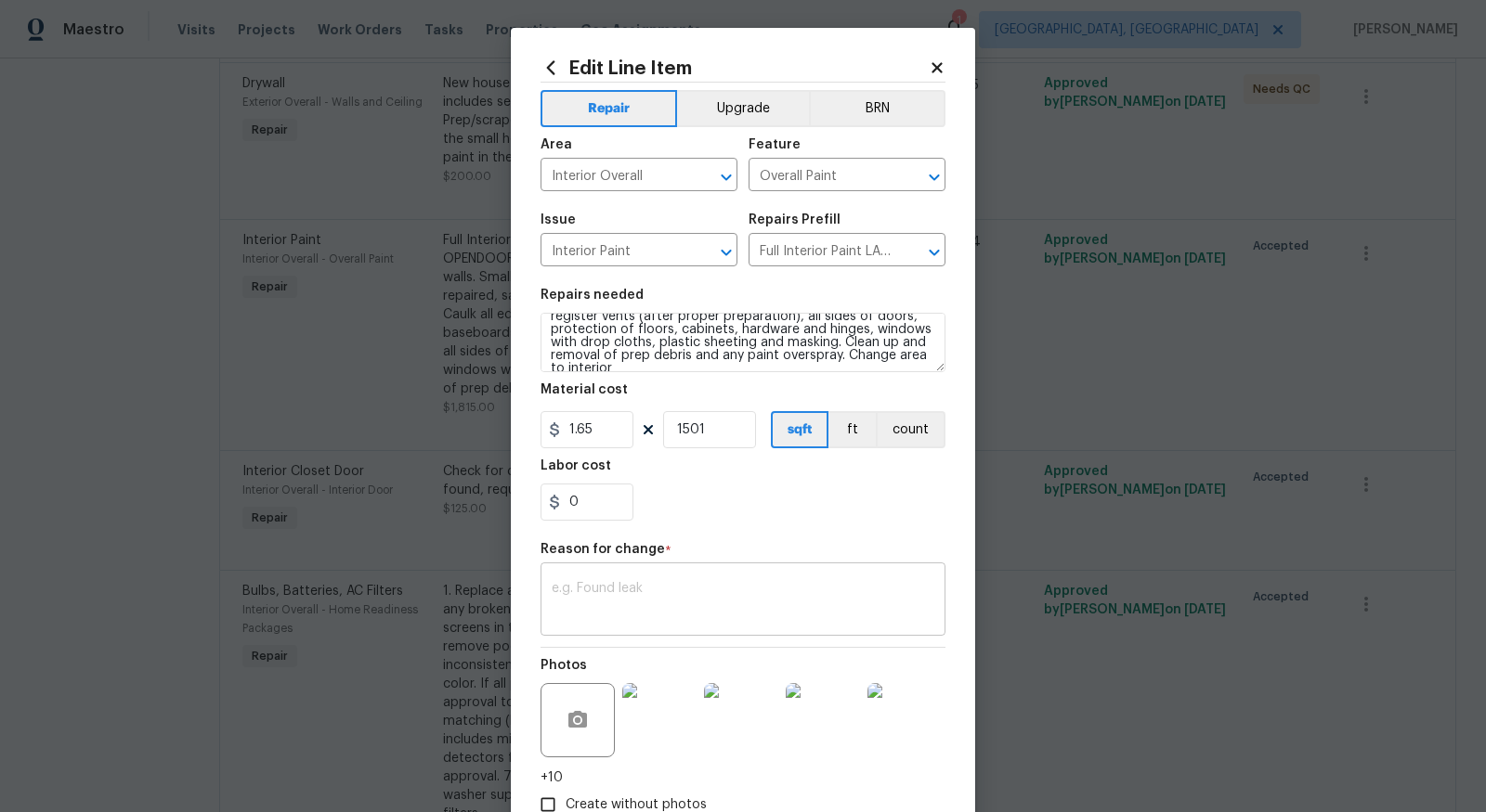
click at [605, 575] on div "x ​" at bounding box center [743, 601] width 405 height 69
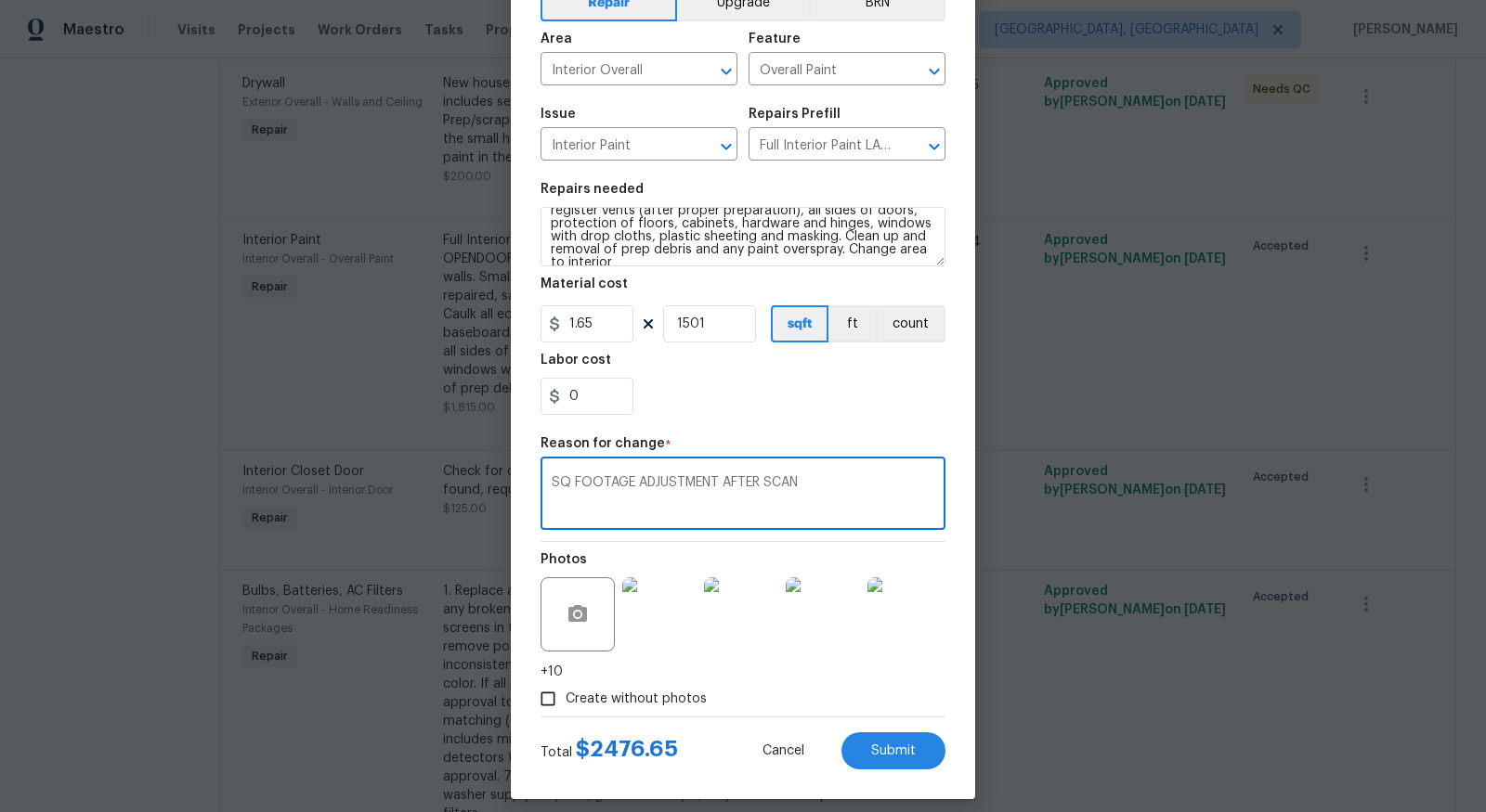
scroll to position [120, 0]
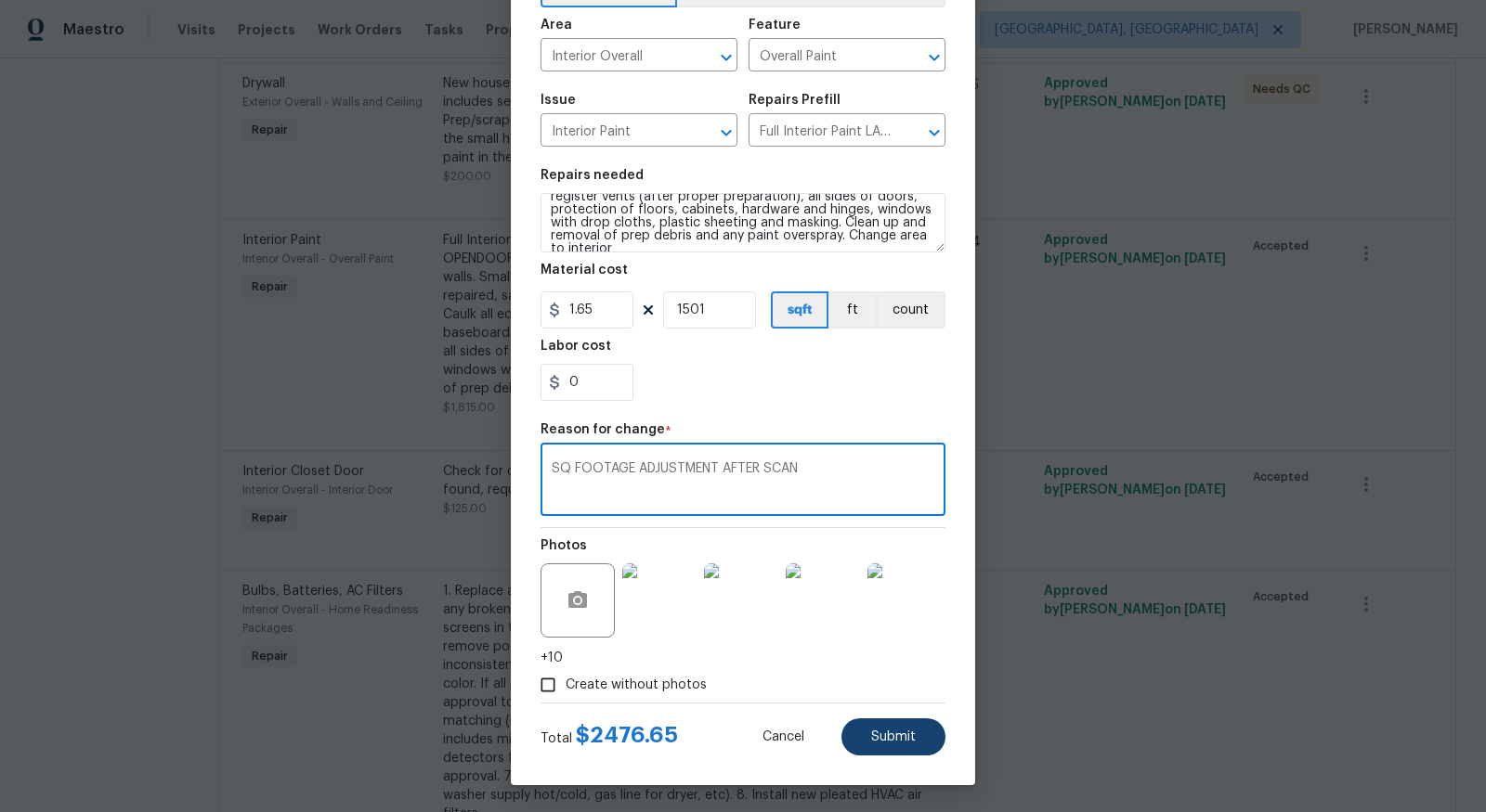
type textarea "SQ FOOTAGE ADJUSTMENT AFTER SCAN"
click at [856, 727] on button "Submit" at bounding box center [893, 736] width 104 height 37
type textarea "Full Interior paint - (walls, ceilings, trim, and doors) - PAINT PROVIDED BY OP…"
type input "1100"
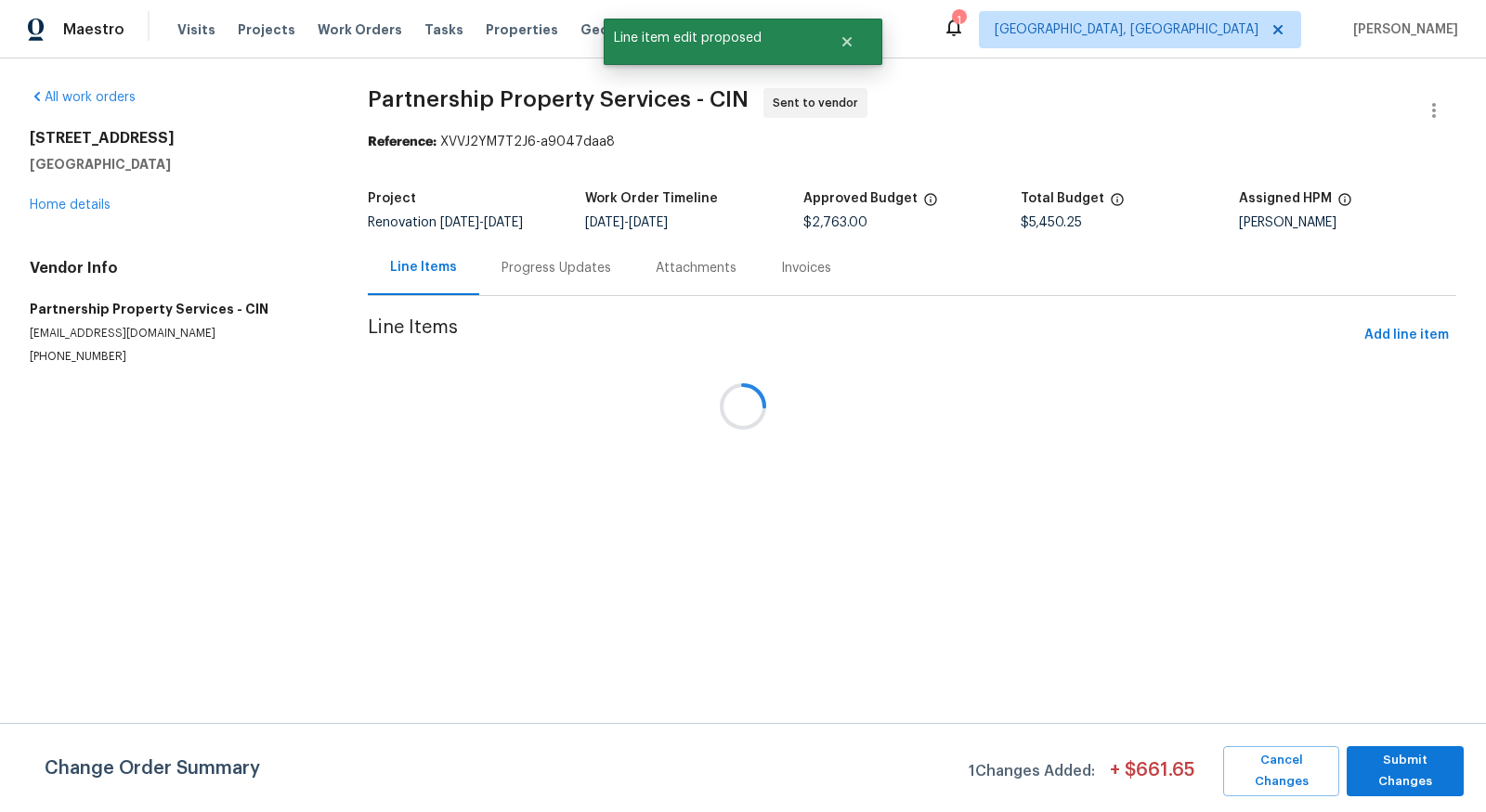
scroll to position [0, 0]
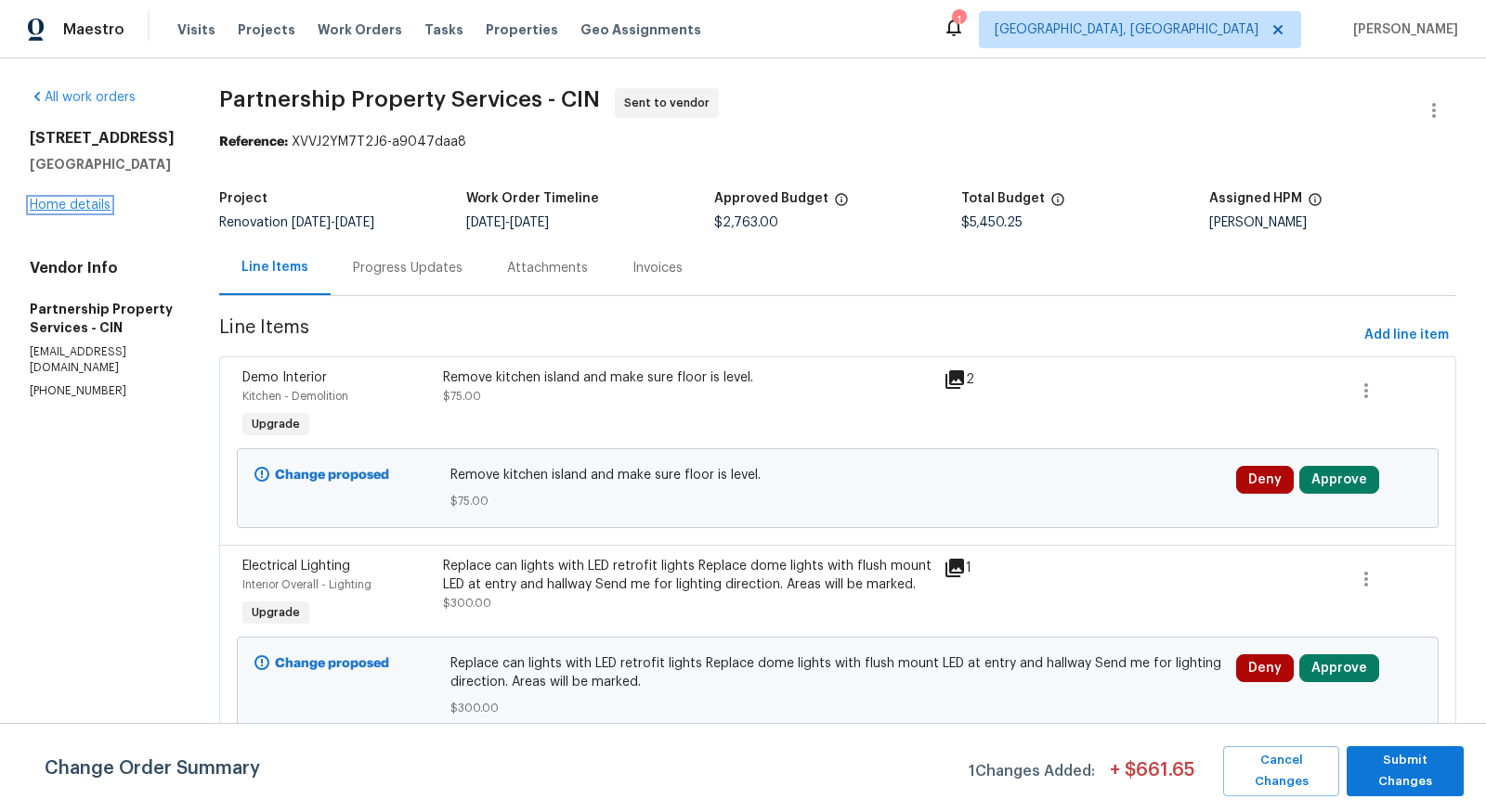
click at [90, 198] on link "Home details" at bounding box center [70, 205] width 80 height 13
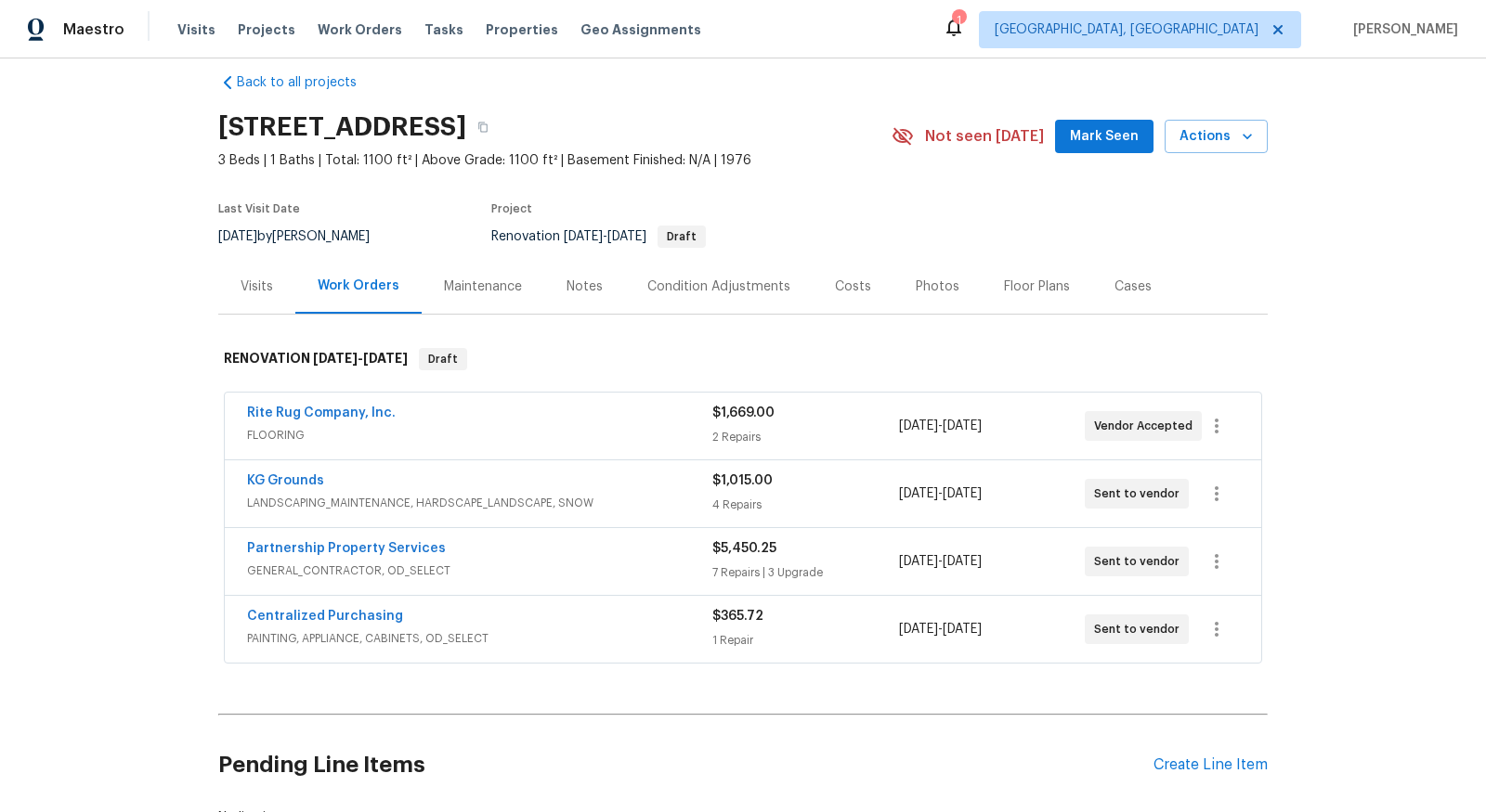
scroll to position [18, 0]
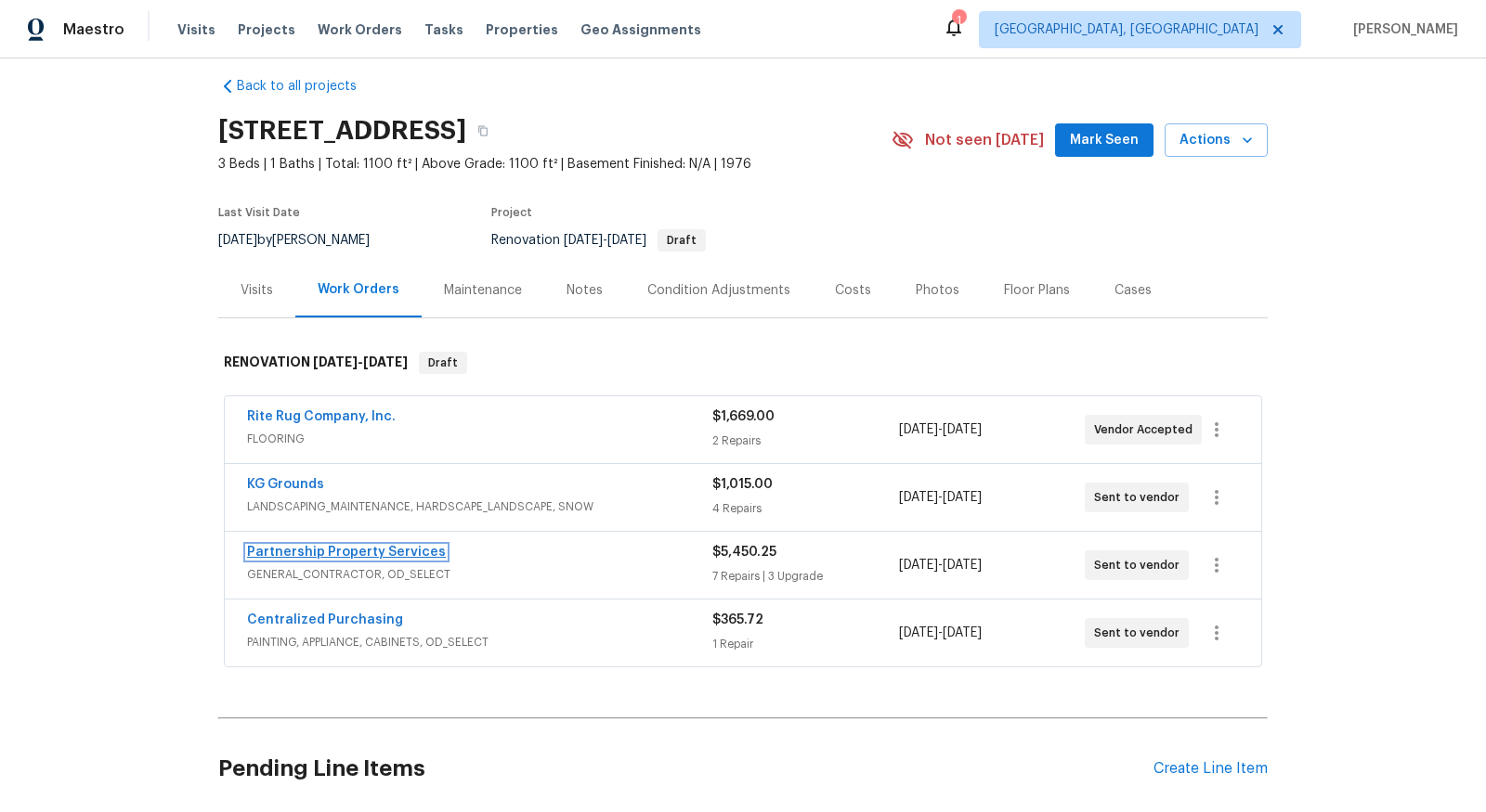
click at [314, 554] on link "Partnership Property Services" at bounding box center [346, 553] width 198 height 13
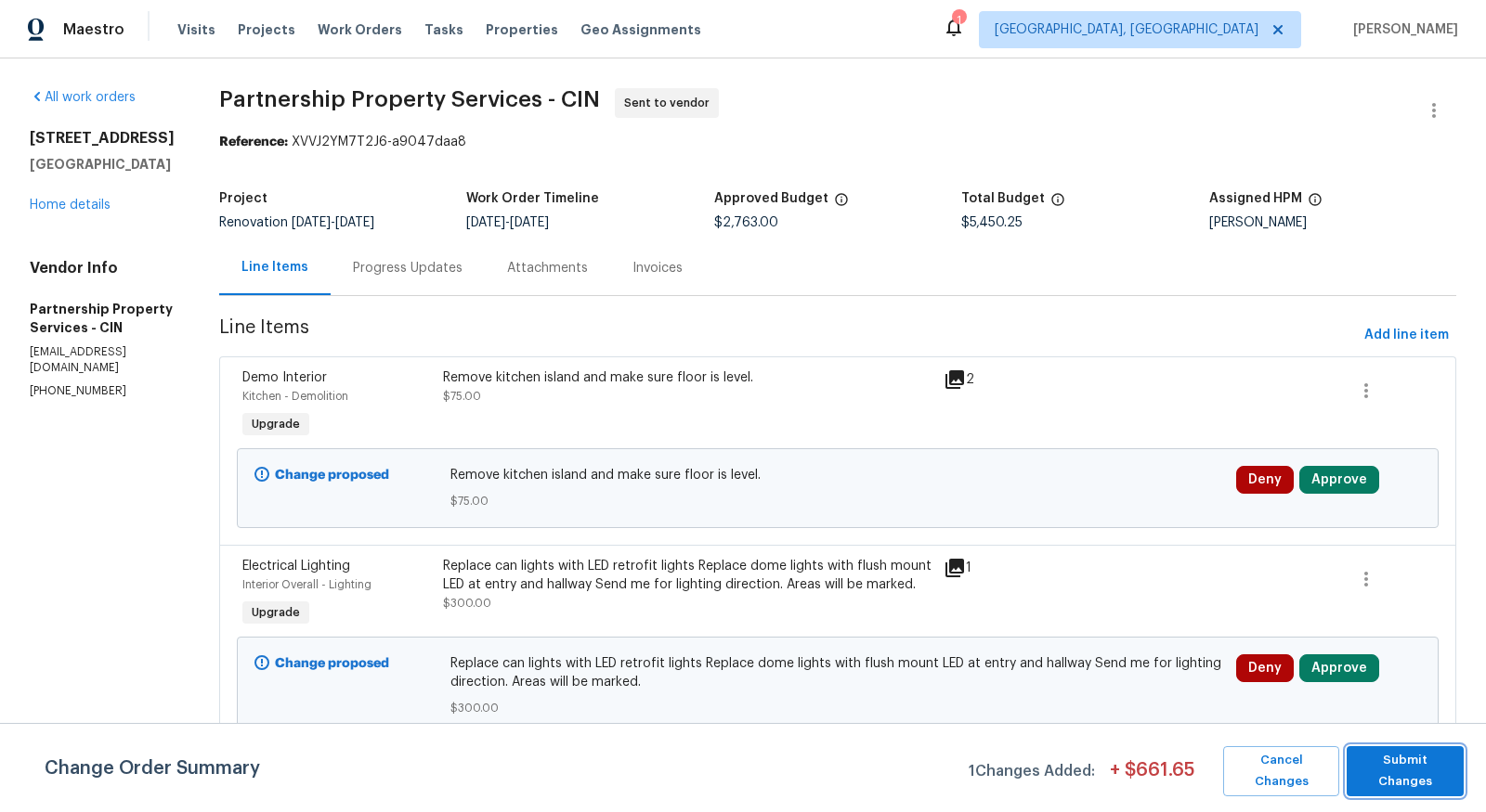
click at [1383, 779] on button "Submit Changes" at bounding box center [1406, 771] width 117 height 50
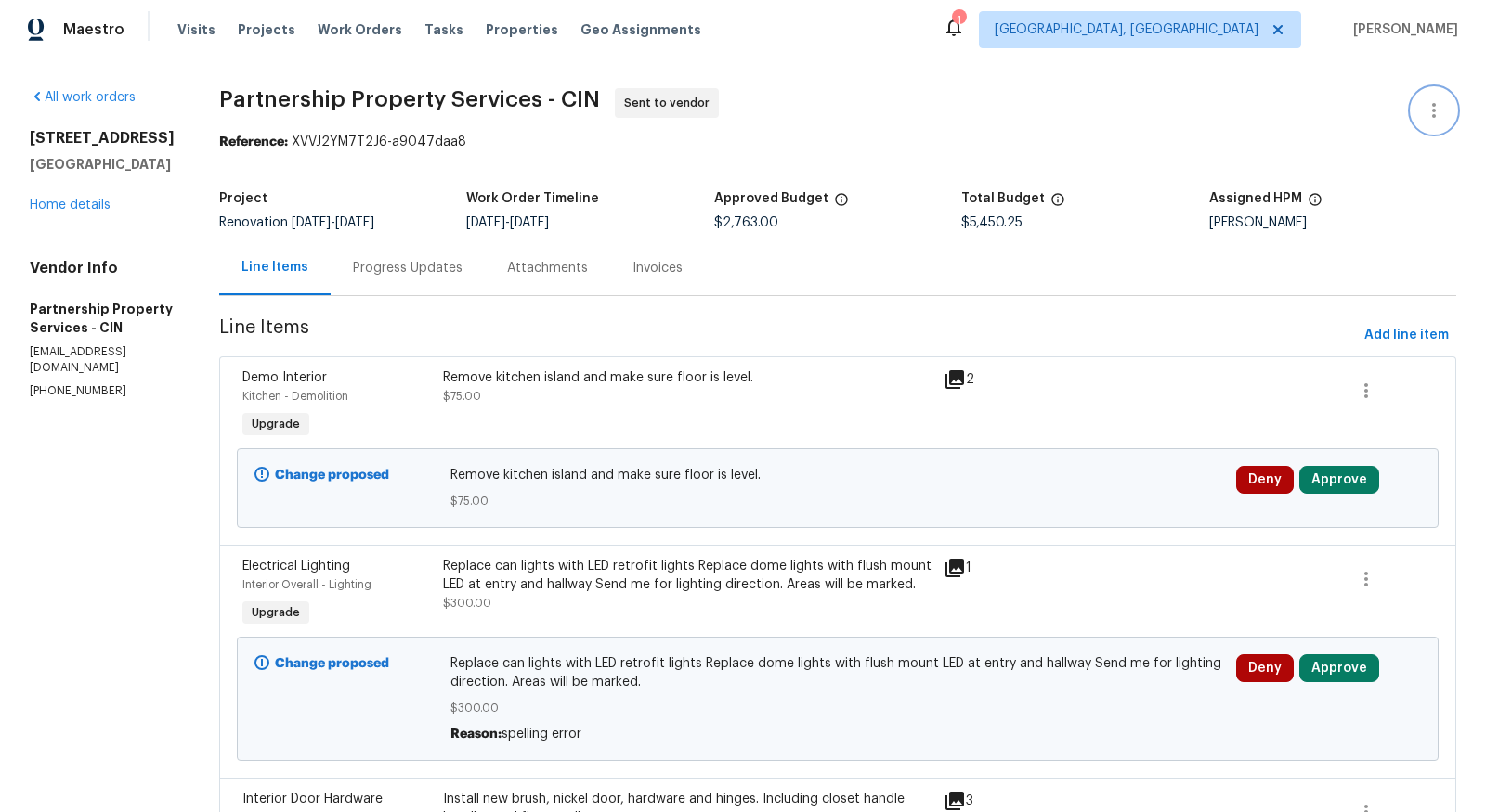
click at [1440, 110] on icon "button" at bounding box center [1433, 110] width 22 height 22
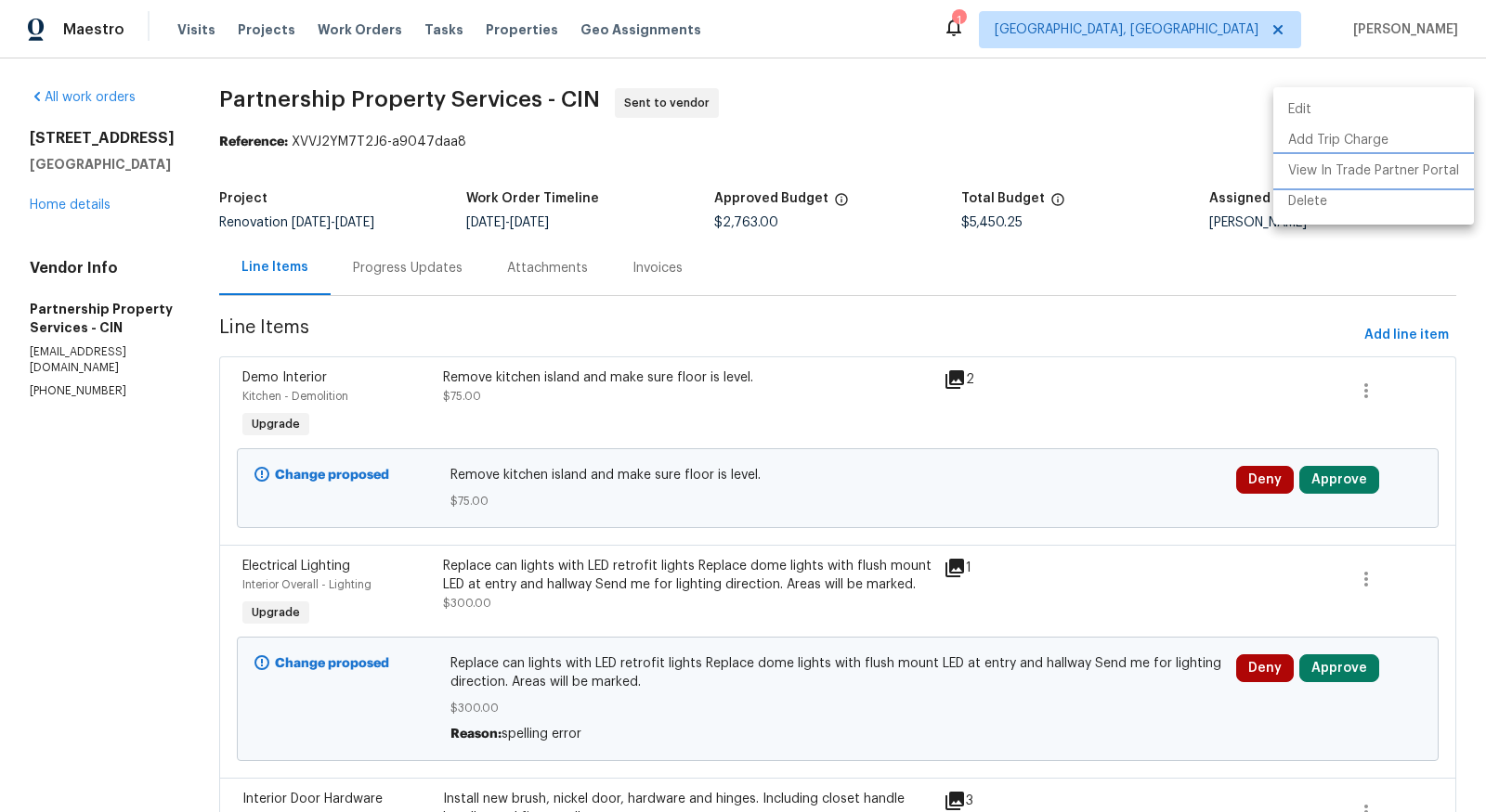
click at [1361, 170] on li "View In Trade Partner Portal" at bounding box center [1373, 171] width 200 height 31
click at [1021, 106] on div at bounding box center [743, 406] width 1486 height 812
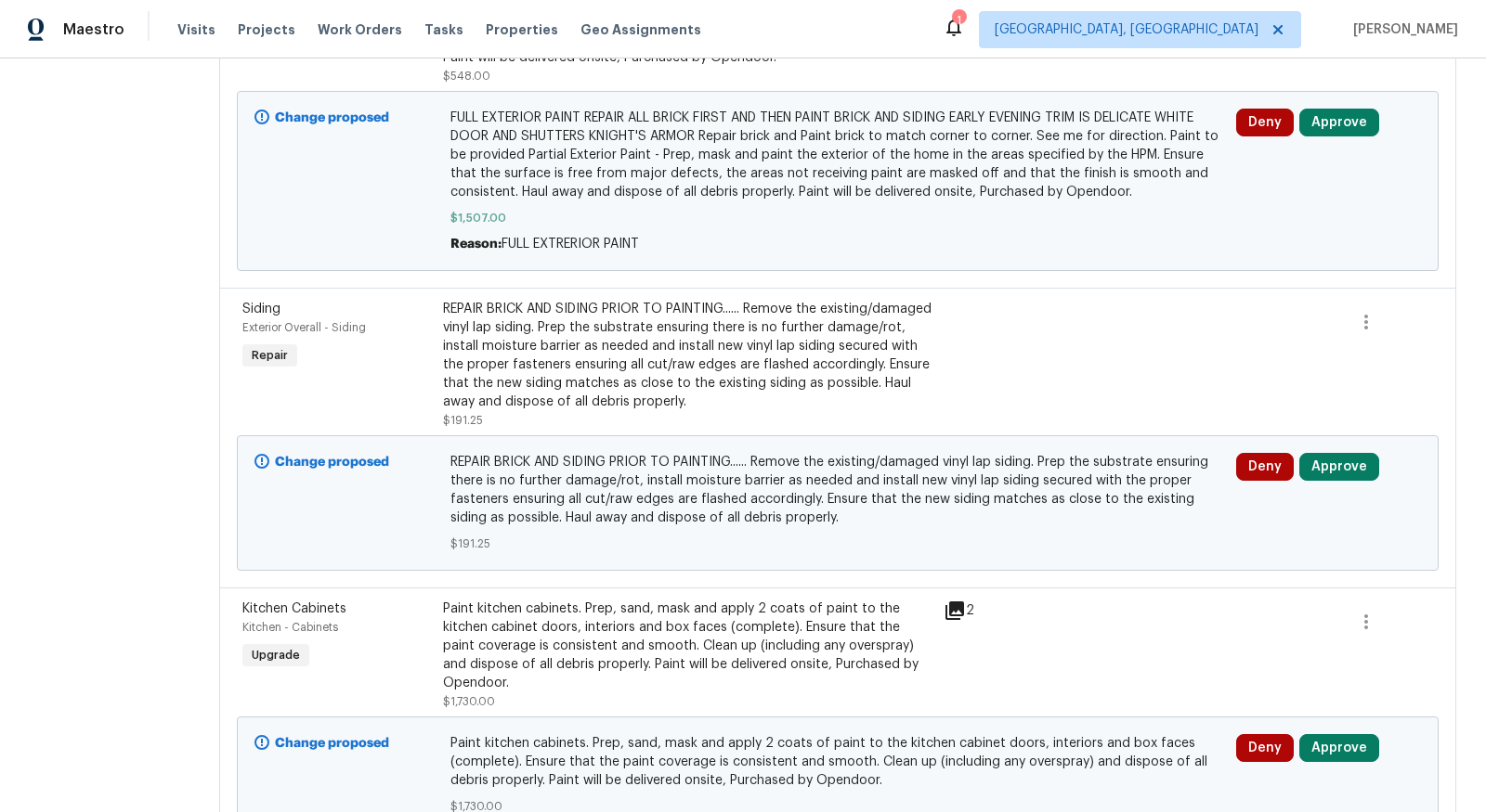
scroll to position [551, 0]
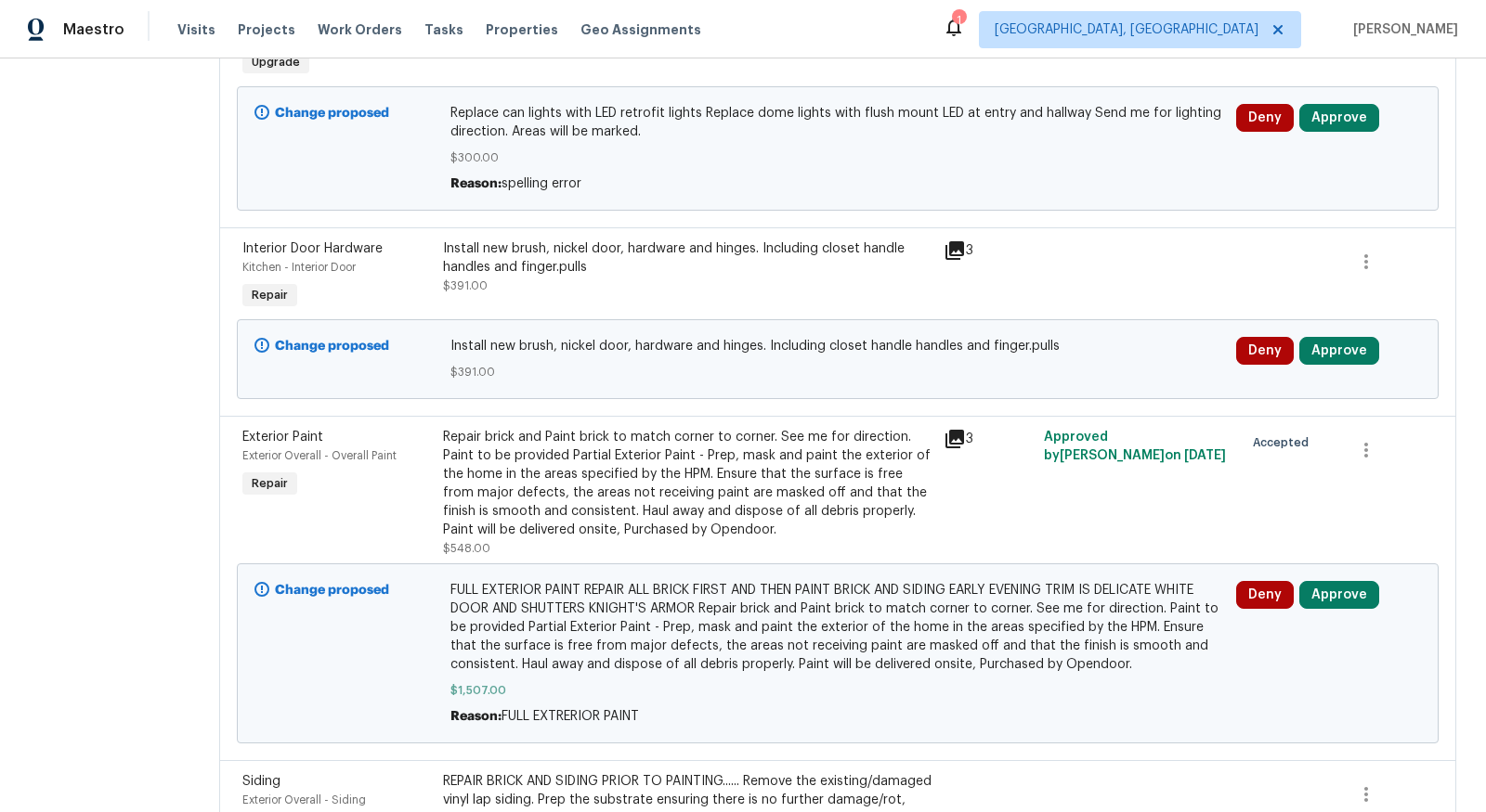
click at [832, 644] on span "FULL EXTERIOR PAINT REPAIR ALL BRICK FIRST AND THEN PAINT BRICK AND SIDING EARL…" at bounding box center [837, 627] width 774 height 93
click at [662, 492] on div "Repair brick and Paint brick to match corner to corner. See me for direction. P…" at bounding box center [687, 484] width 490 height 111
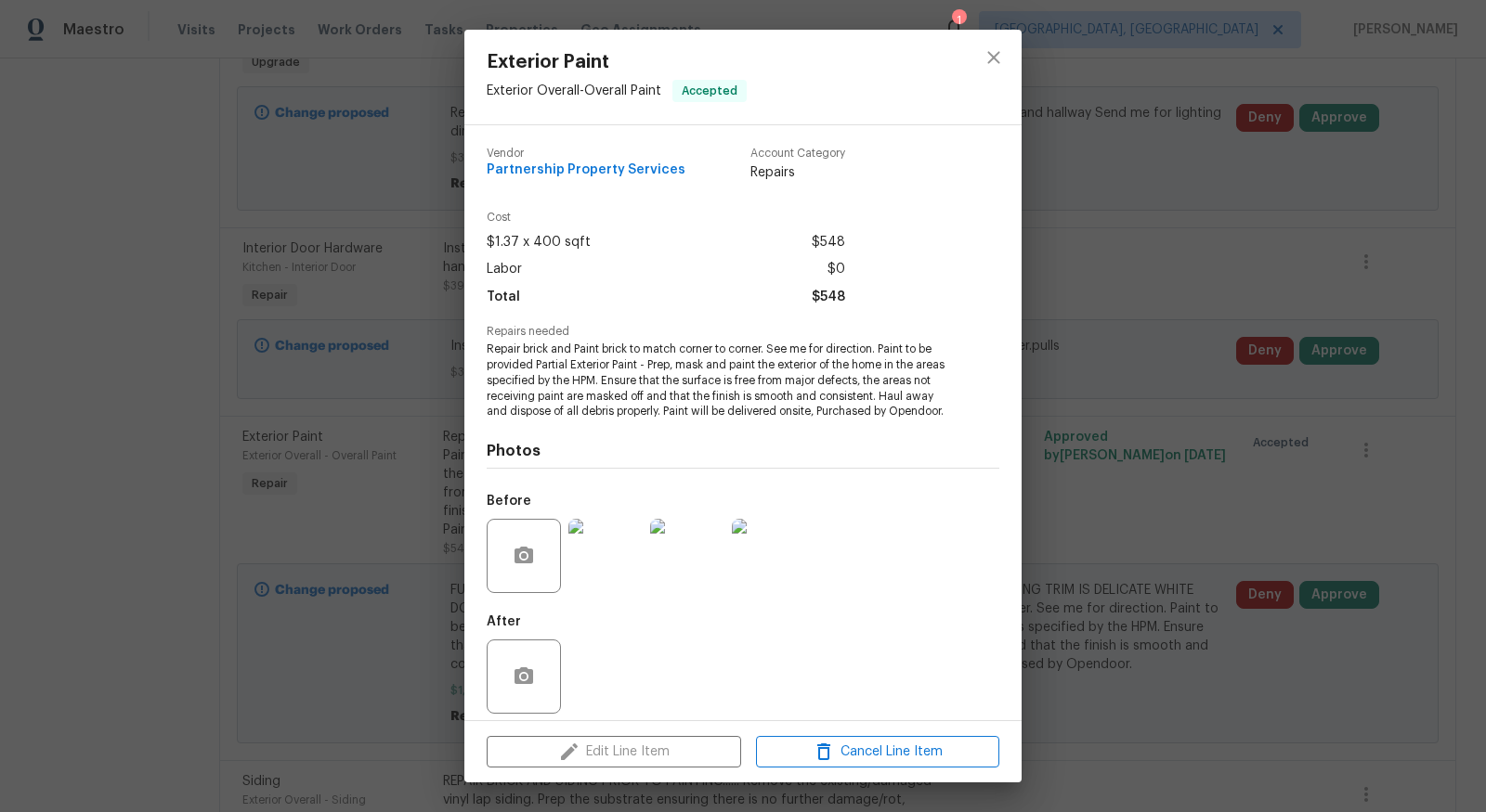
click at [614, 753] on div "Edit Line Item Cancel Line Item" at bounding box center [743, 752] width 558 height 62
click at [616, 756] on div "Edit Line Item Cancel Line Item" at bounding box center [743, 752] width 558 height 62
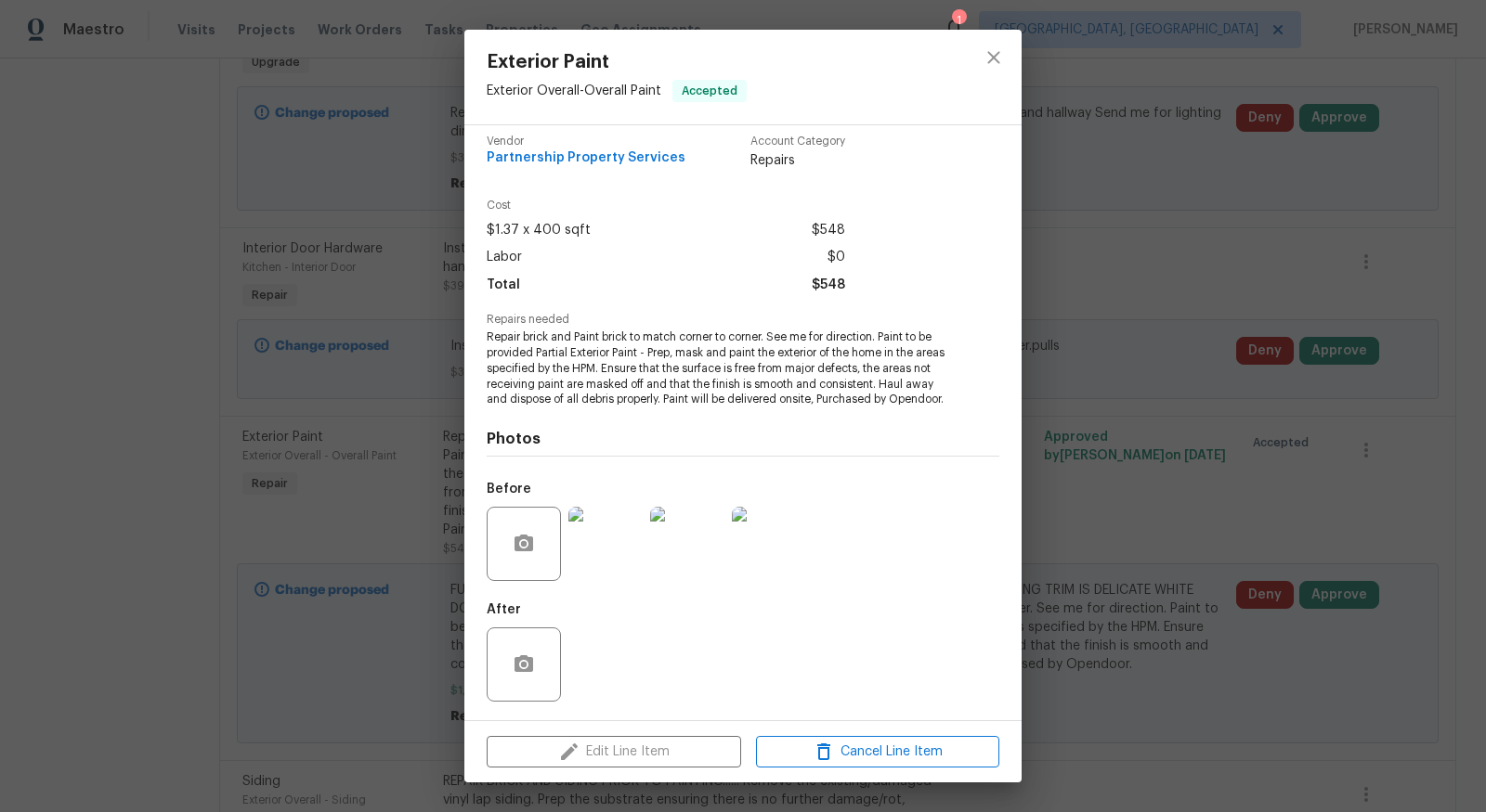
click at [634, 764] on div "Edit Line Item Cancel Line Item" at bounding box center [743, 752] width 558 height 62
click at [997, 58] on icon "close" at bounding box center [994, 56] width 22 height 22
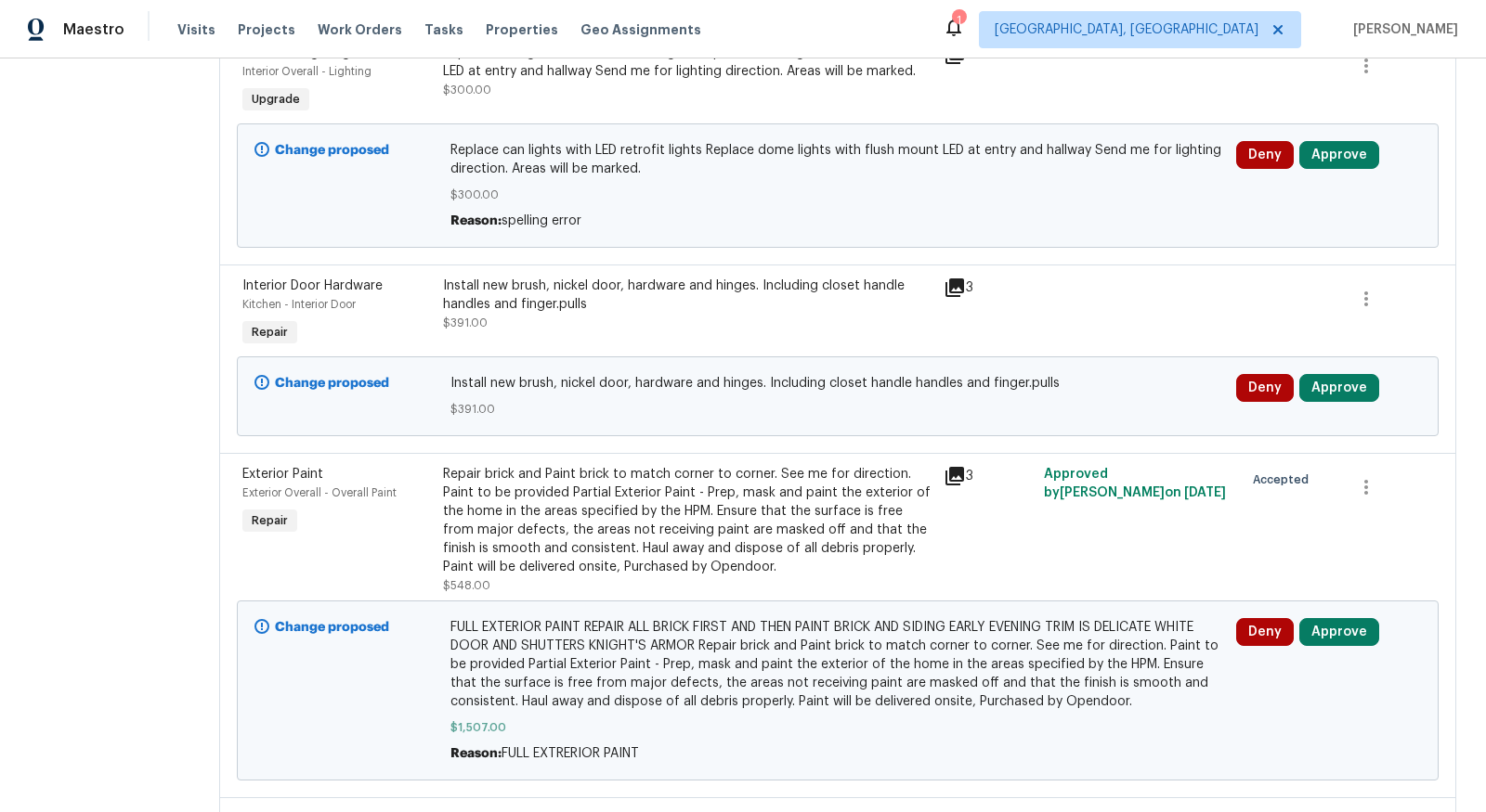
scroll to position [514, 0]
click at [670, 660] on span "FULL EXTERIOR PAINT REPAIR ALL BRICK FIRST AND THEN PAINT BRICK AND SIDING EARL…" at bounding box center [837, 664] width 774 height 93
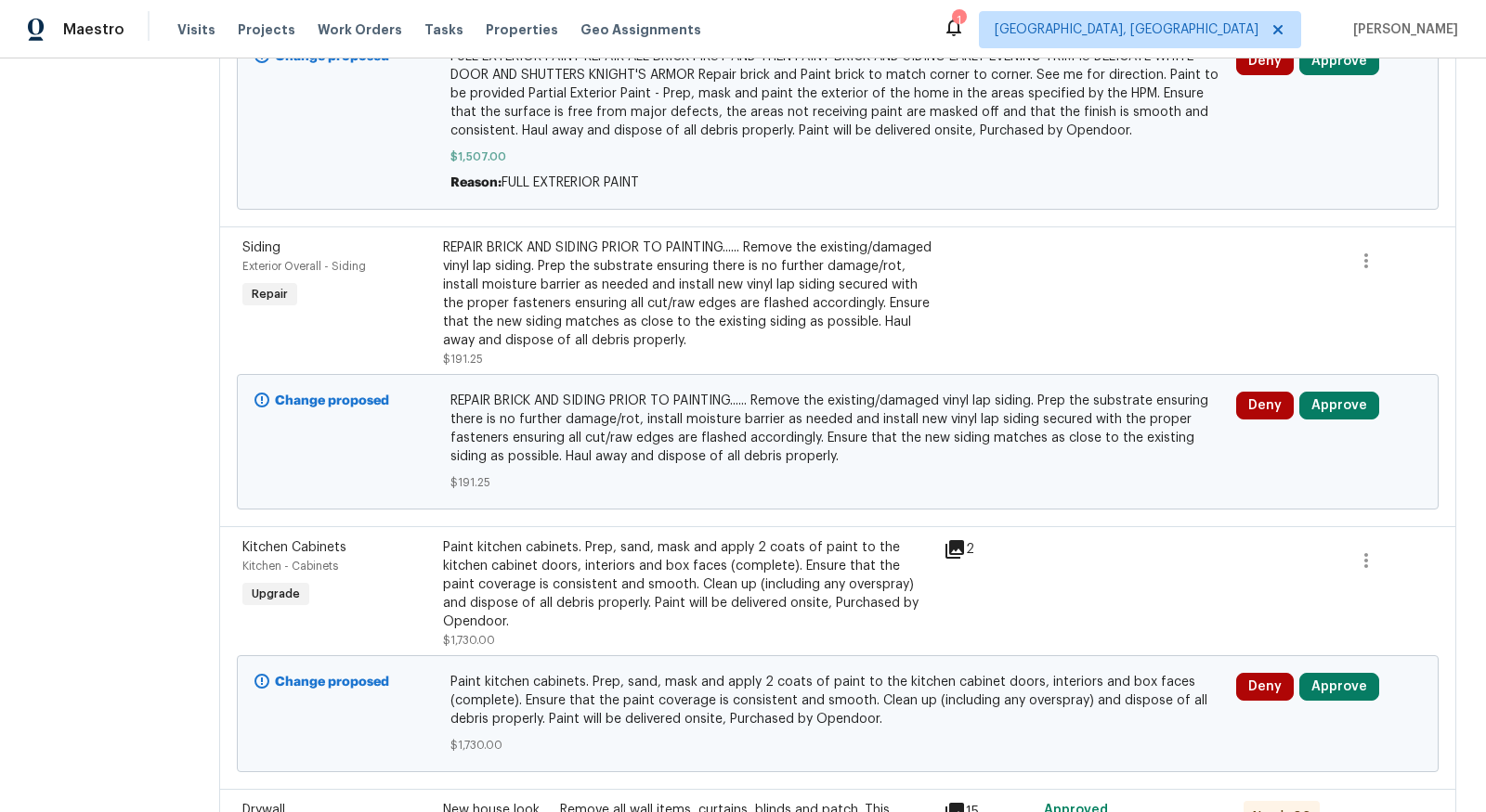
scroll to position [1096, 0]
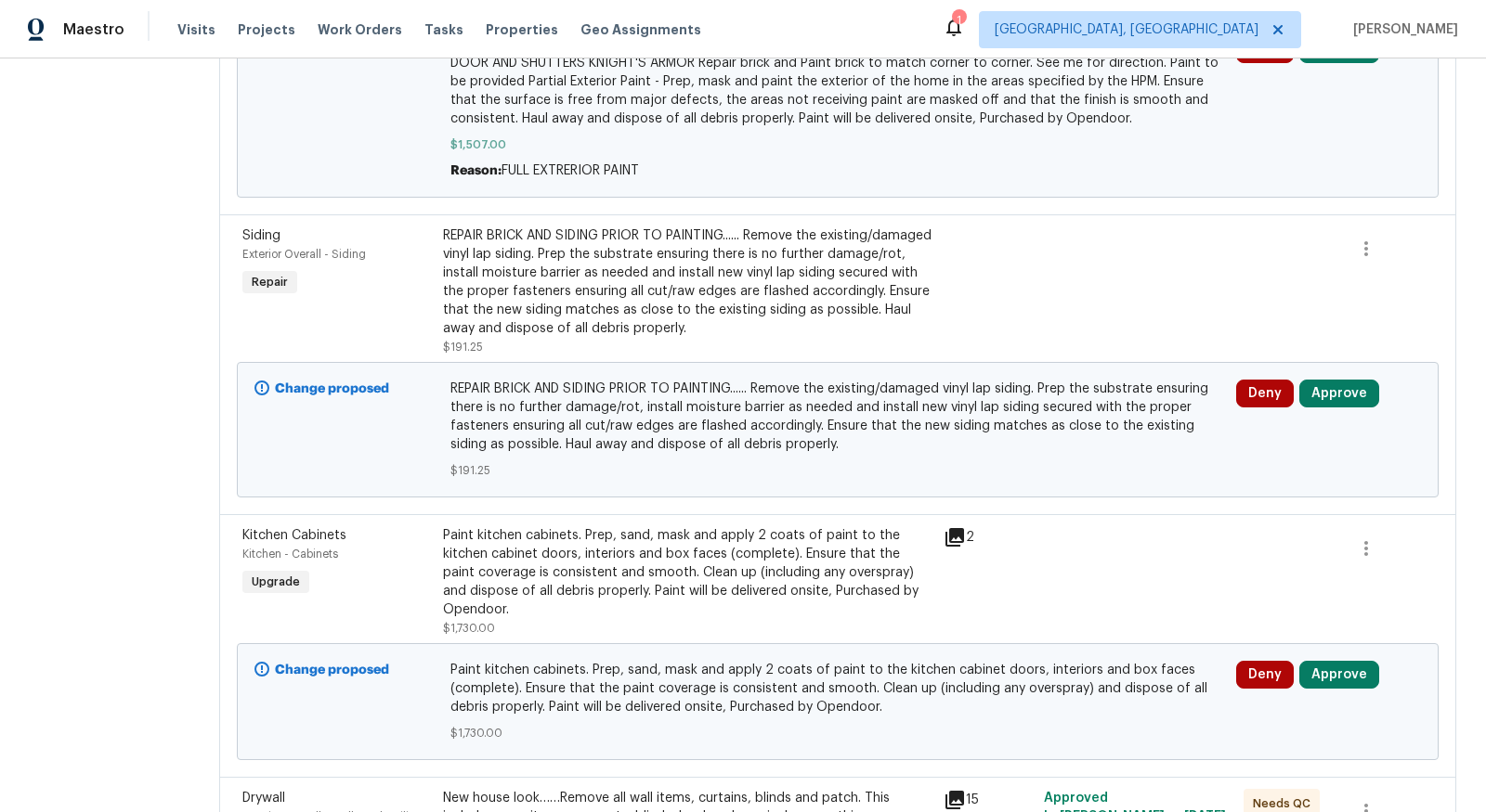
click at [770, 338] on div "REPAIR BRICK AND SIDING PRIOR TO PAINTING...... Remove the existing/damaged vin…" at bounding box center [687, 282] width 490 height 111
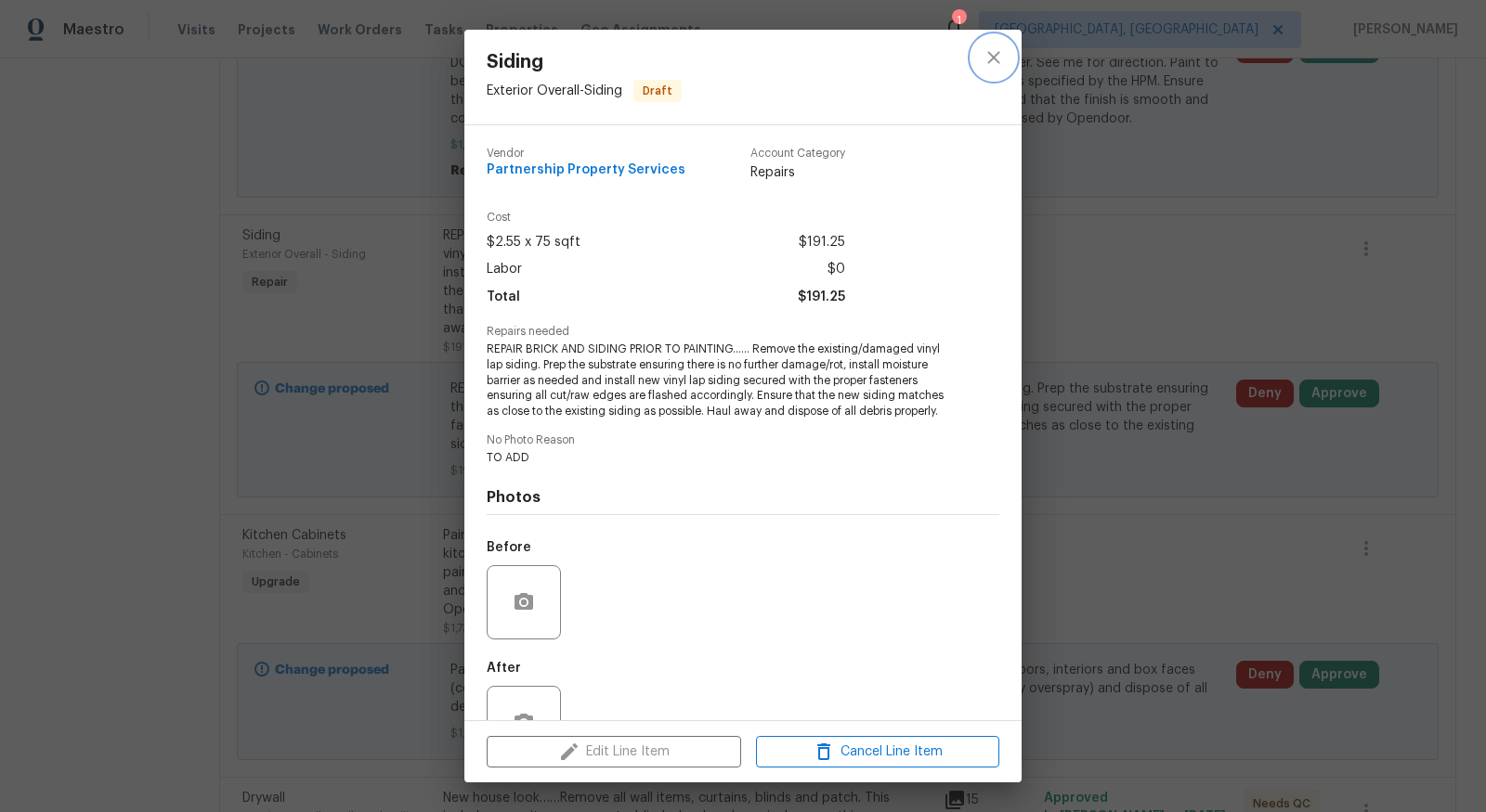
click at [992, 71] on button "close" at bounding box center [994, 57] width 45 height 45
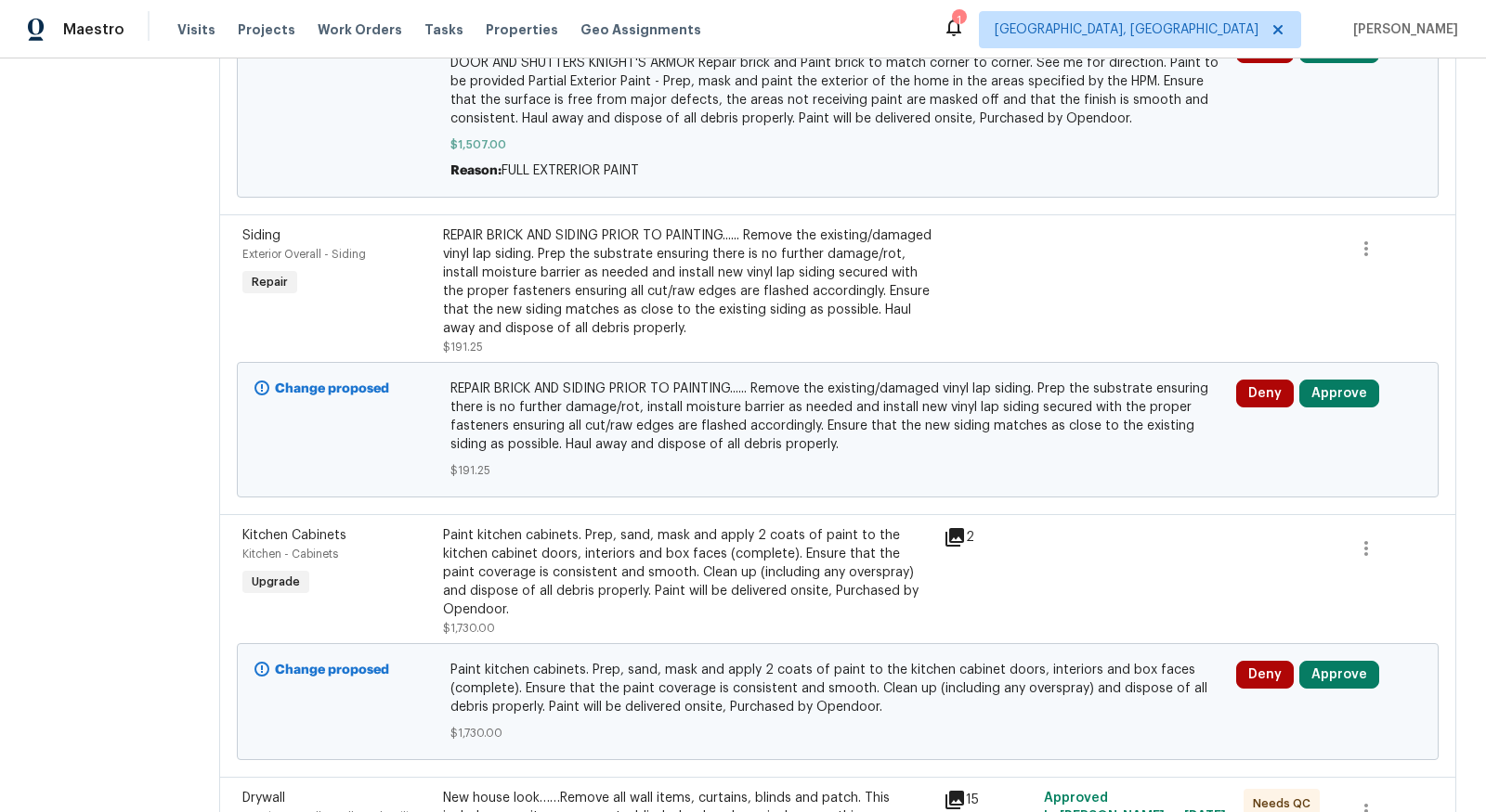
click at [121, 469] on section "All work orders [STREET_ADDRESS] Home details Vendor Info Partnership Property …" at bounding box center [102, 405] width 145 height 2828
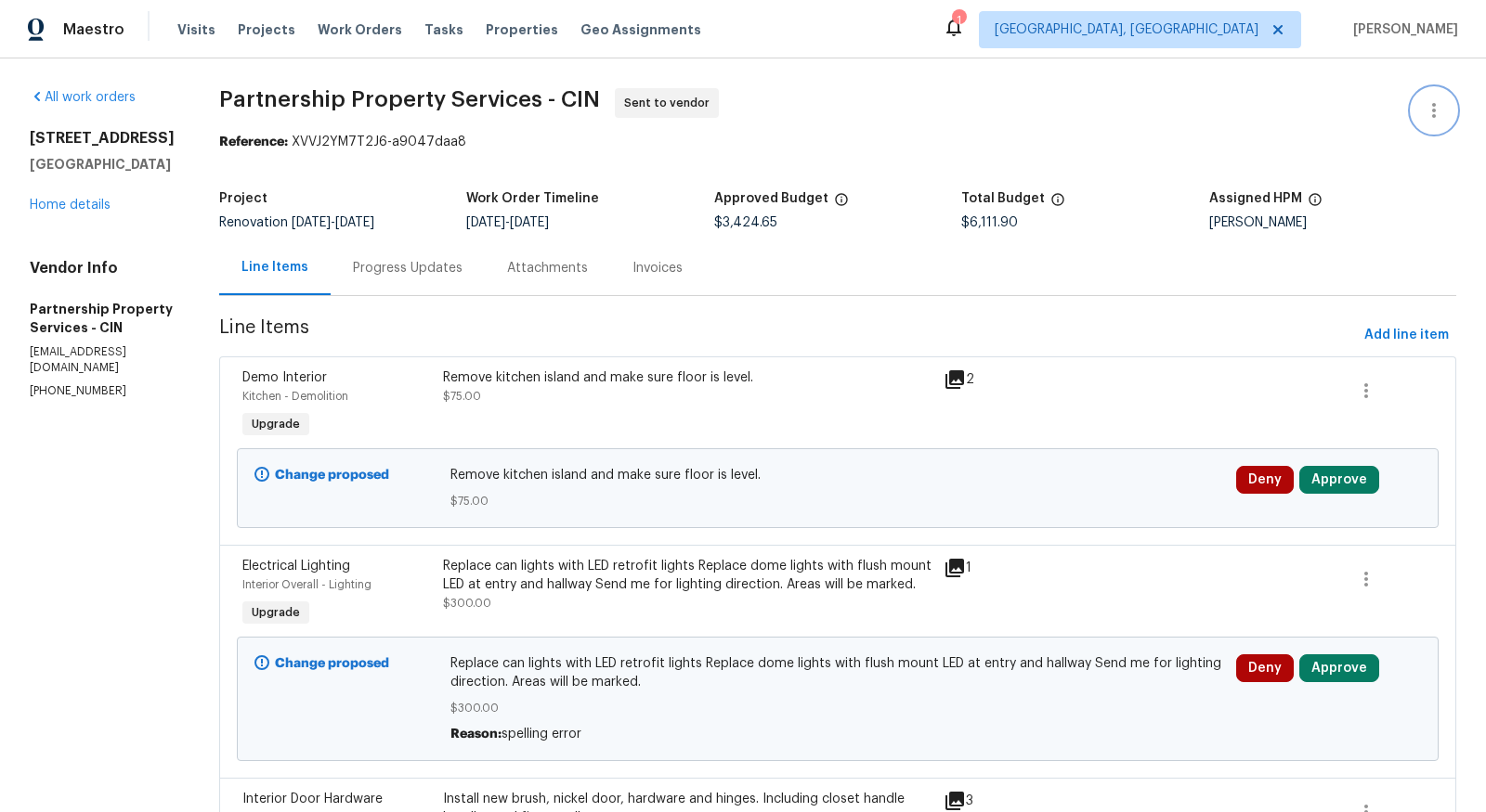
click at [1430, 102] on icon "button" at bounding box center [1433, 110] width 22 height 22
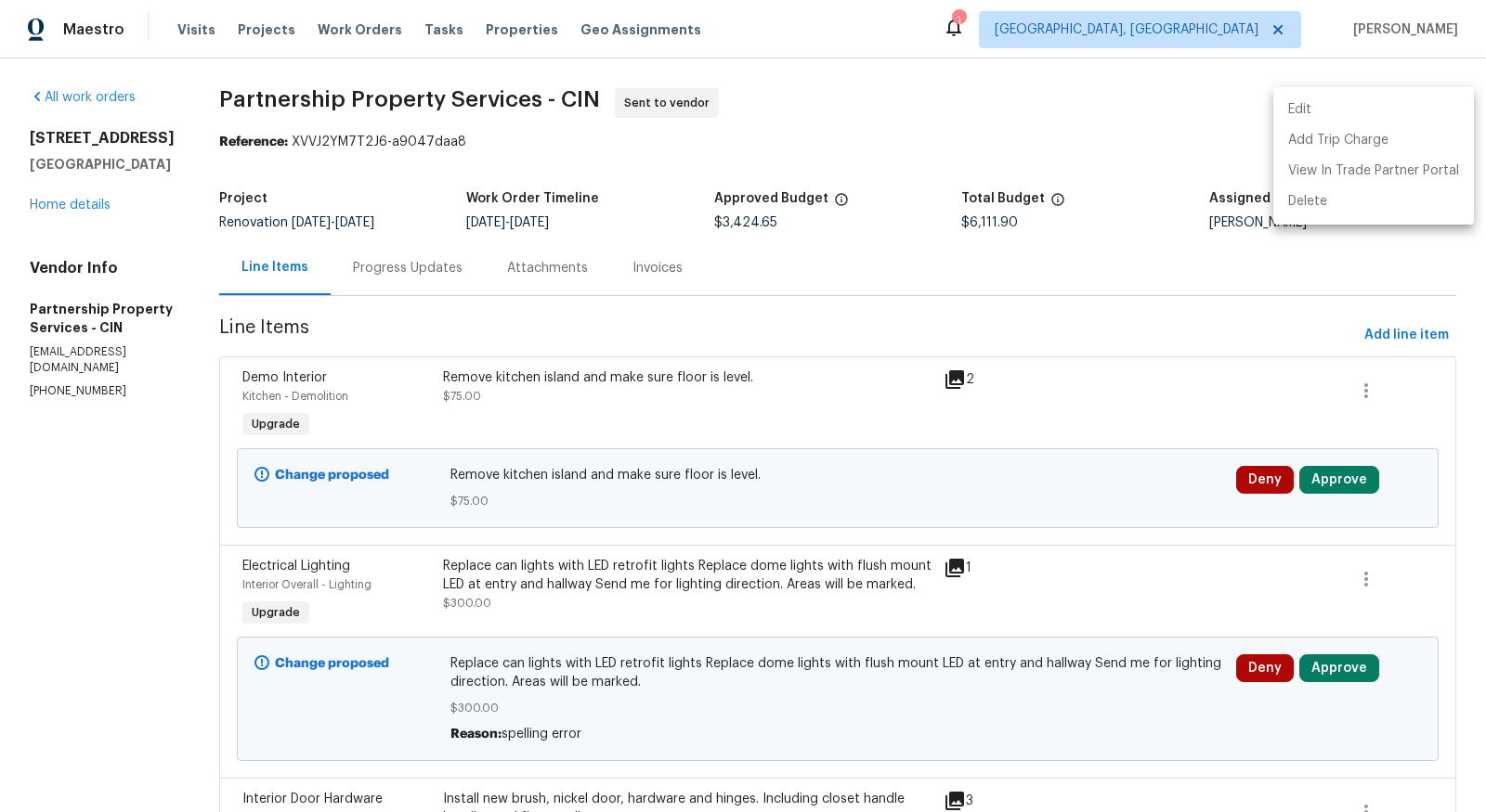
click at [101, 204] on div at bounding box center [743, 406] width 1486 height 812
click at [610, 279] on div "Attachments" at bounding box center [547, 267] width 126 height 55
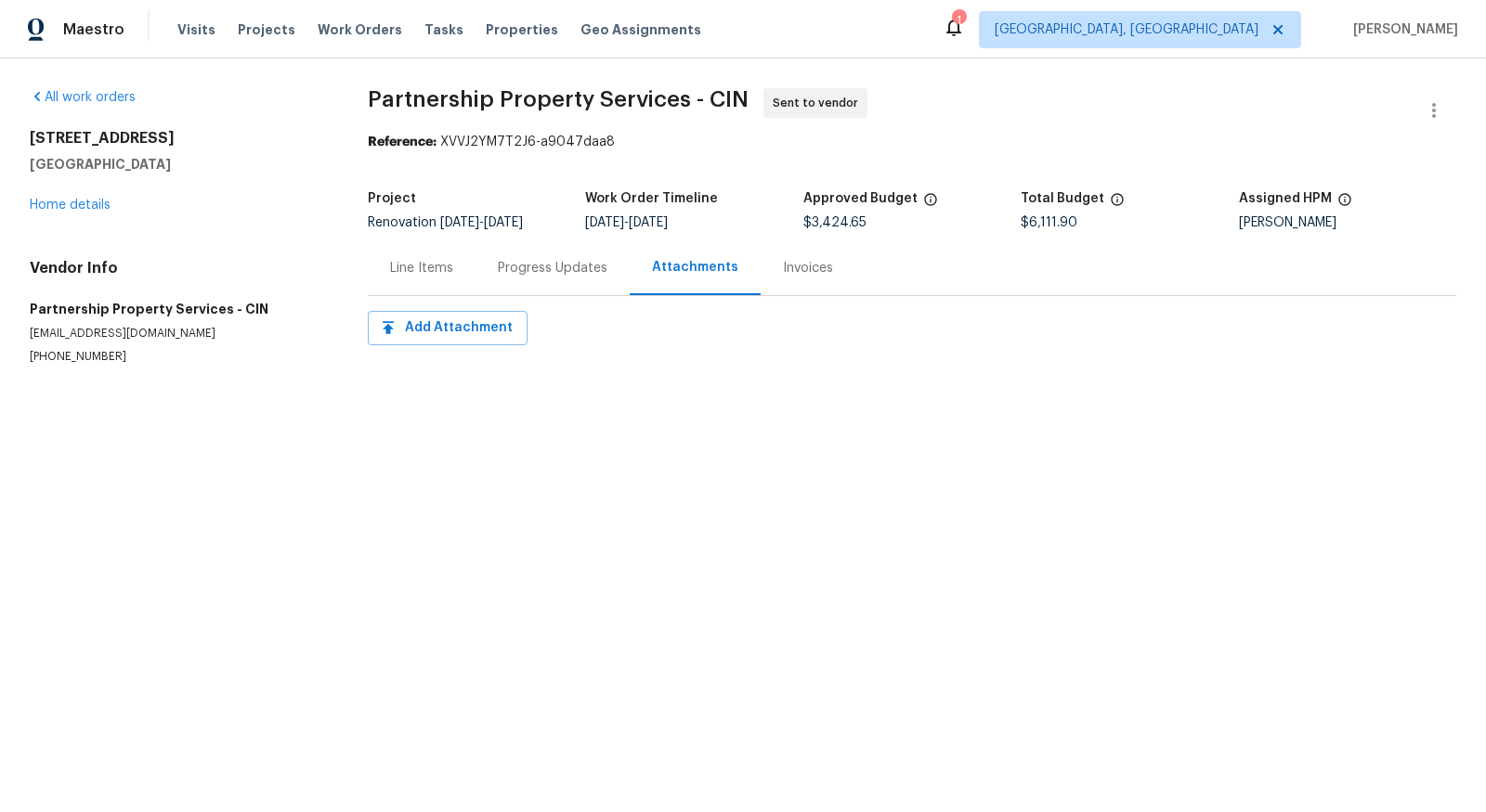
click at [578, 263] on div "Progress Updates" at bounding box center [553, 267] width 109 height 18
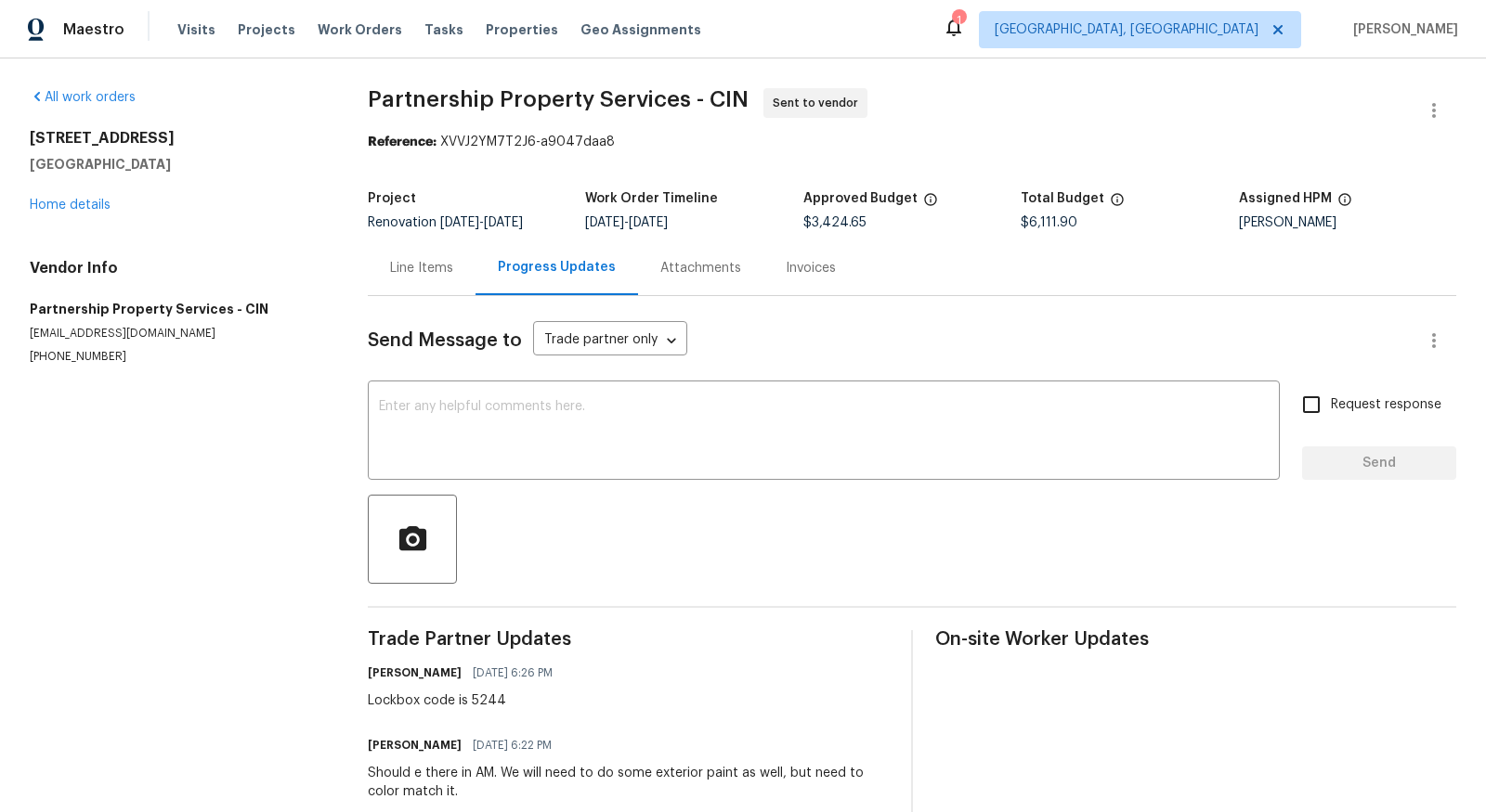
click at [407, 259] on div "Line Items" at bounding box center [422, 267] width 63 height 18
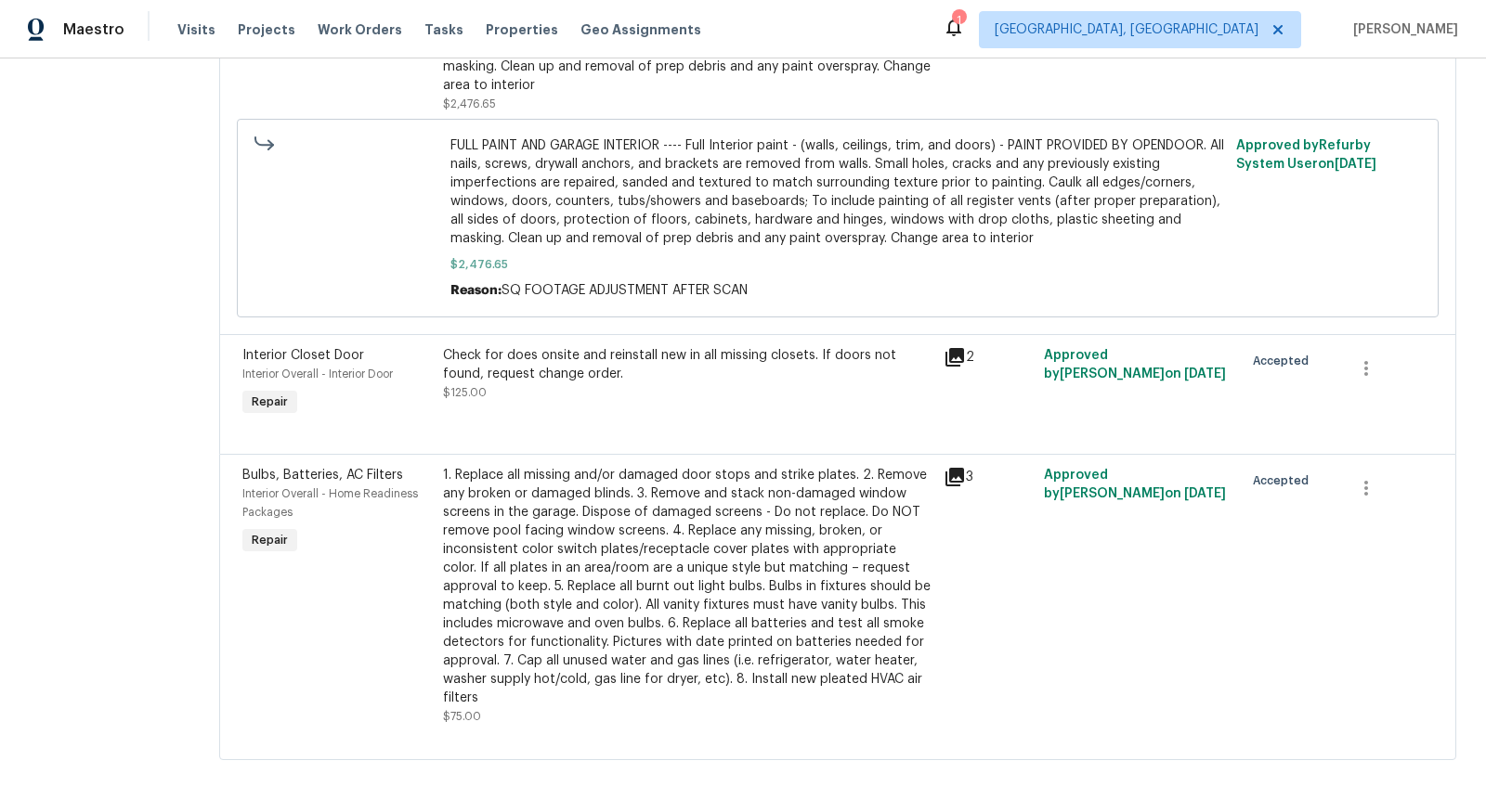
scroll to position [2208, 0]
click at [641, 376] on div "Check for does onsite and reinstall new in all missing closets. If doors not fo…" at bounding box center [687, 365] width 490 height 37
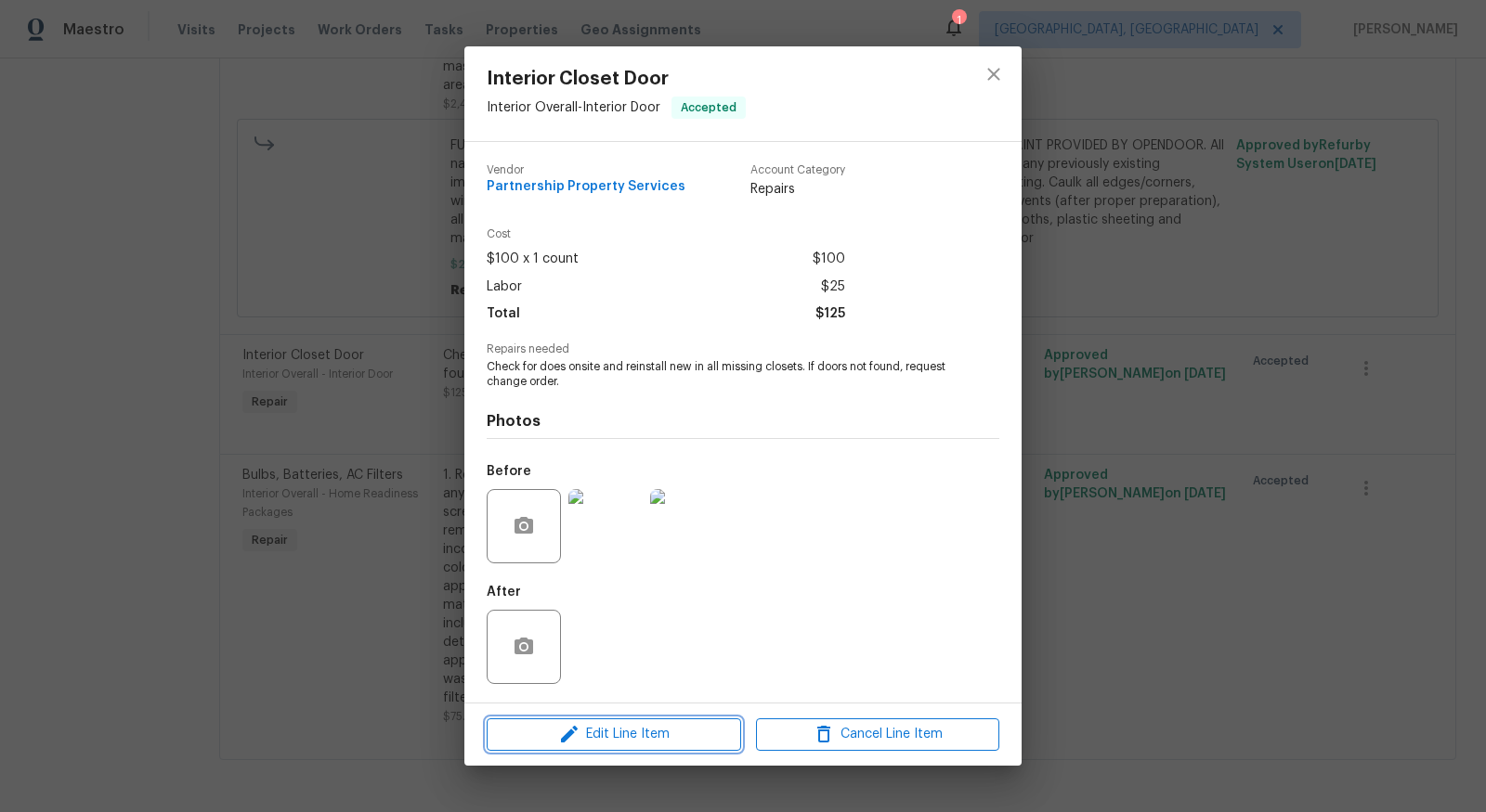
click at [637, 732] on span "Edit Line Item" at bounding box center [614, 734] width 243 height 23
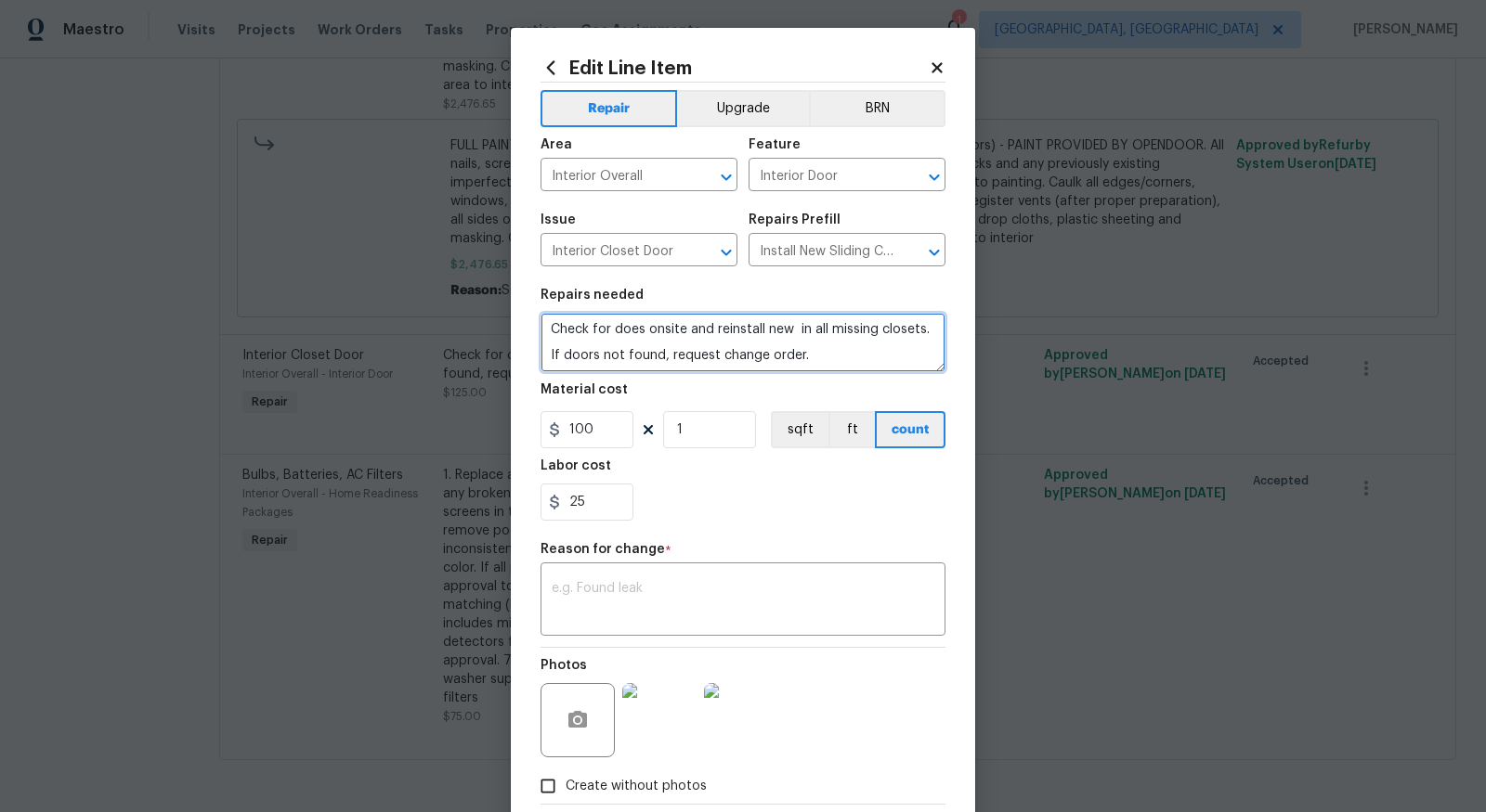
click at [639, 334] on textarea "Check for does onsite and reinstall new in all missing closets. If doors not fo…" at bounding box center [743, 343] width 405 height 59
click at [862, 356] on textarea "Check for doors onsite and reinstall new in all missing closets. If doors not f…" at bounding box center [743, 343] width 405 height 59
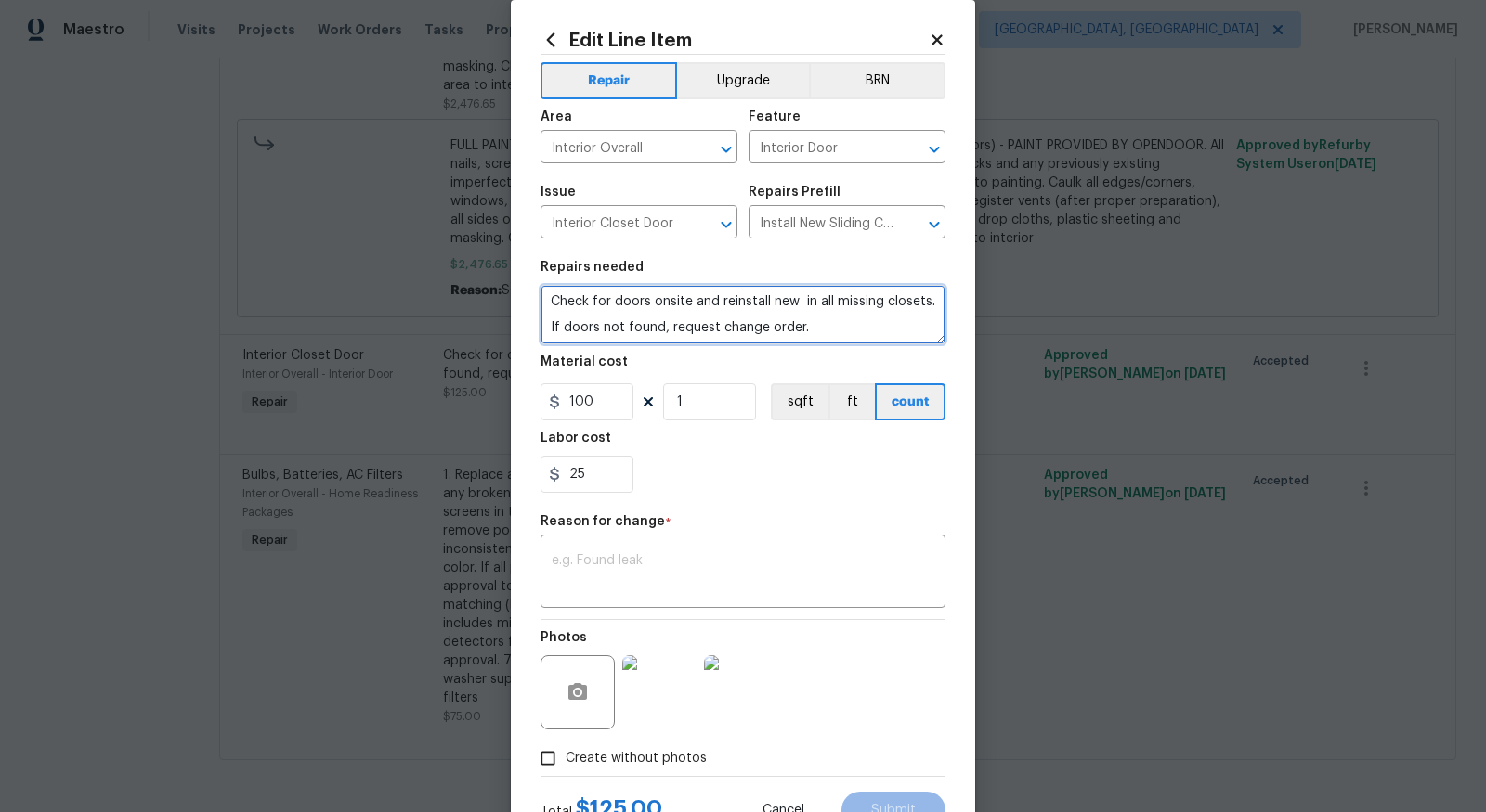
scroll to position [32, 0]
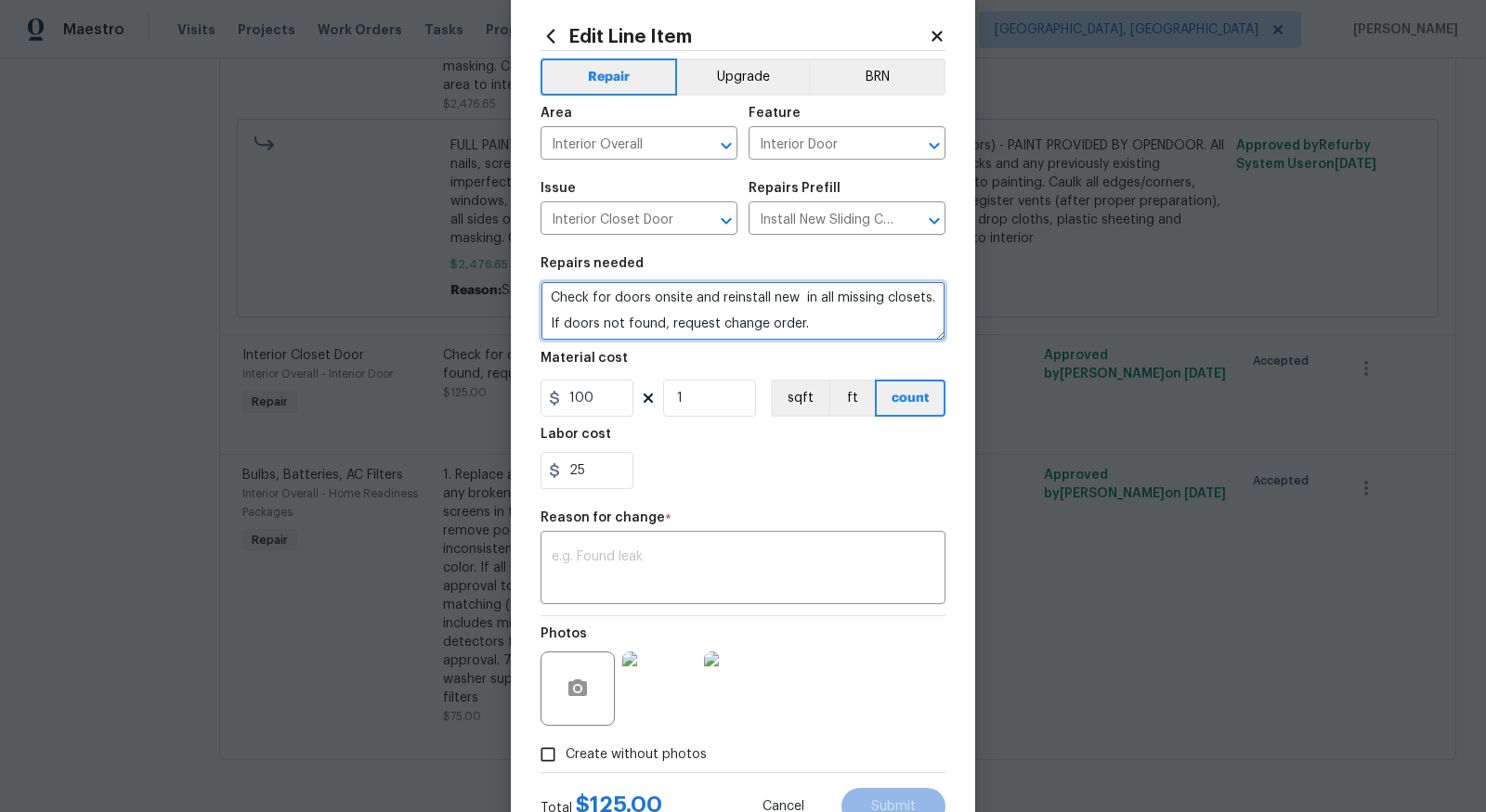
click at [798, 330] on textarea "Check for doors onsite and reinstall new in all missing closets. If doors not f…" at bounding box center [743, 311] width 405 height 59
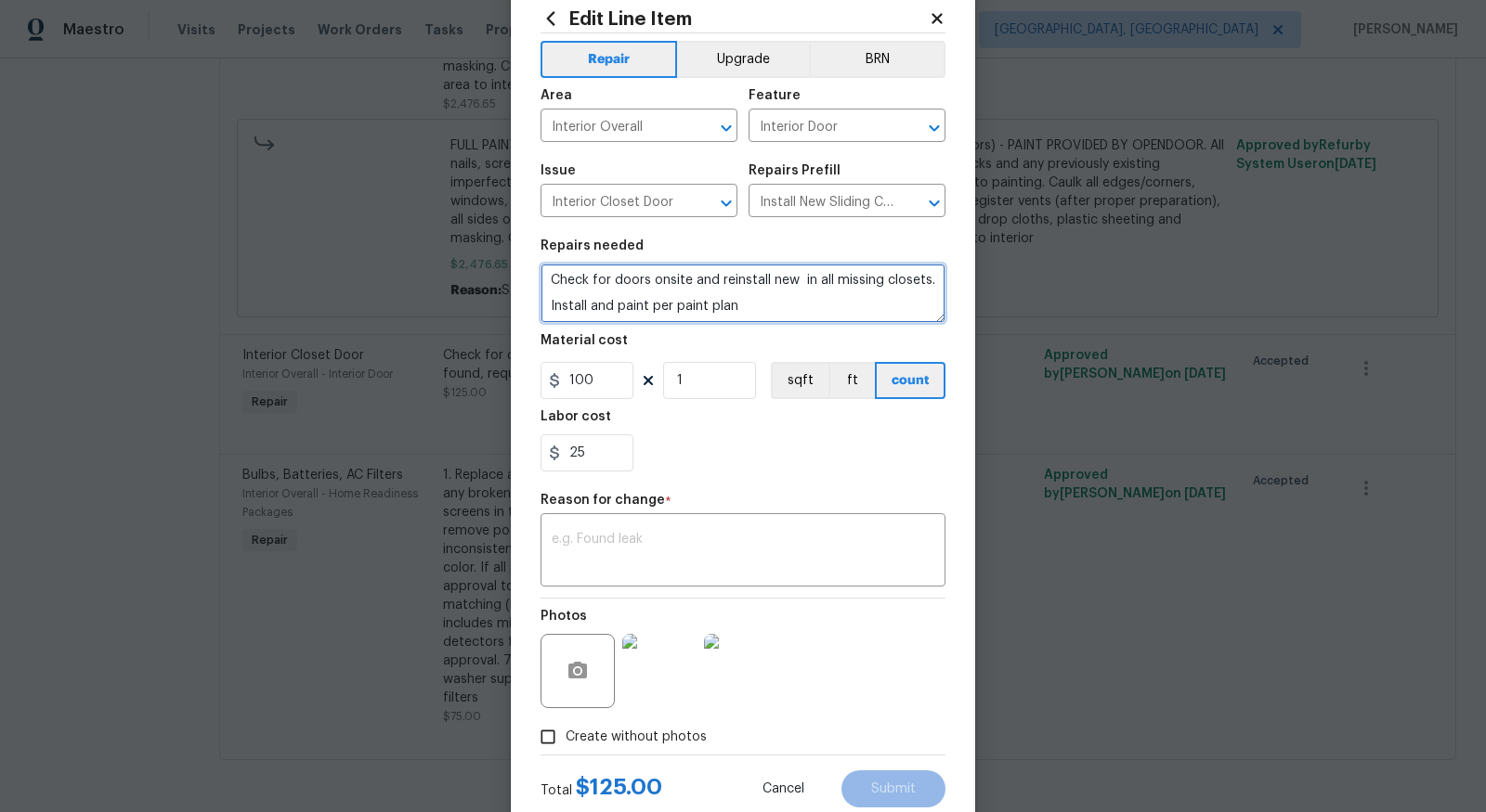
scroll to position [51, 0]
type textarea "Check for doors onsite and reinstall new in all missing closets. Install and pa…"
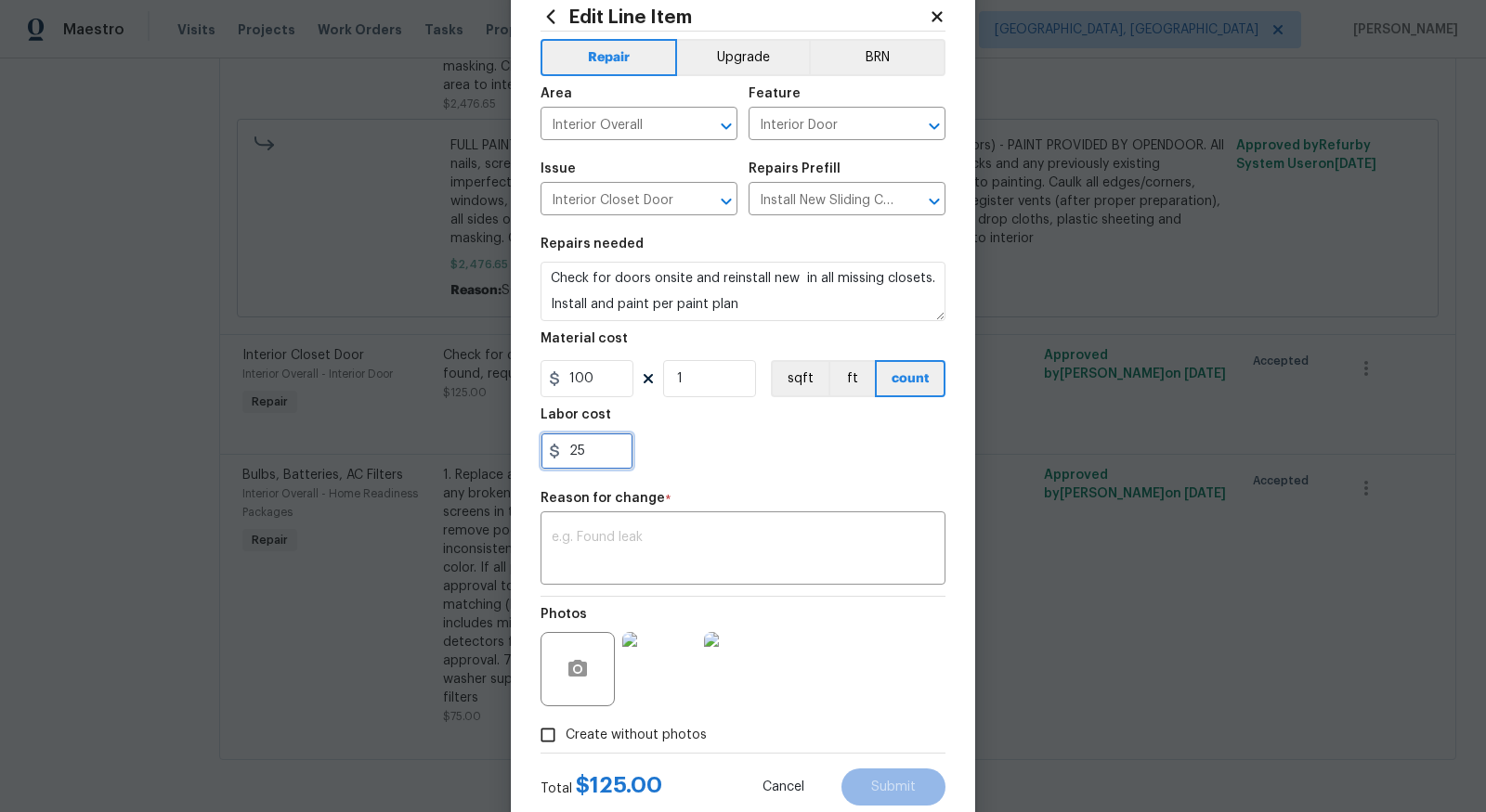
click at [597, 452] on input "25" at bounding box center [586, 451] width 93 height 37
type input "2"
type input "75"
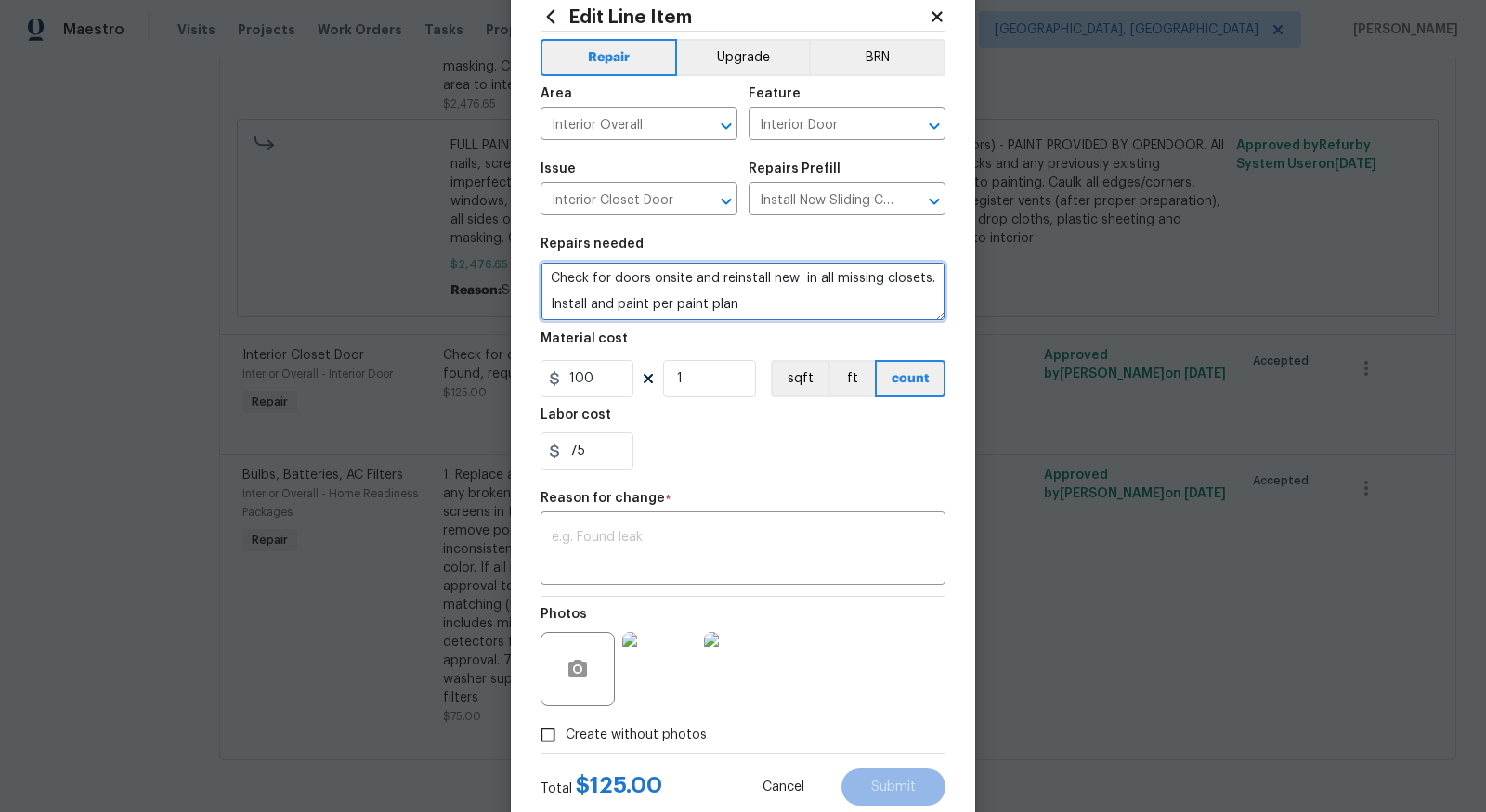
click at [824, 309] on textarea "Check for doors onsite and reinstall new in all missing closets. Install and pa…" at bounding box center [743, 291] width 405 height 59
type textarea "Check for doors onsite and reinstall new in all missing closets. Install and pa…"
click at [837, 530] on textarea at bounding box center [743, 550] width 382 height 39
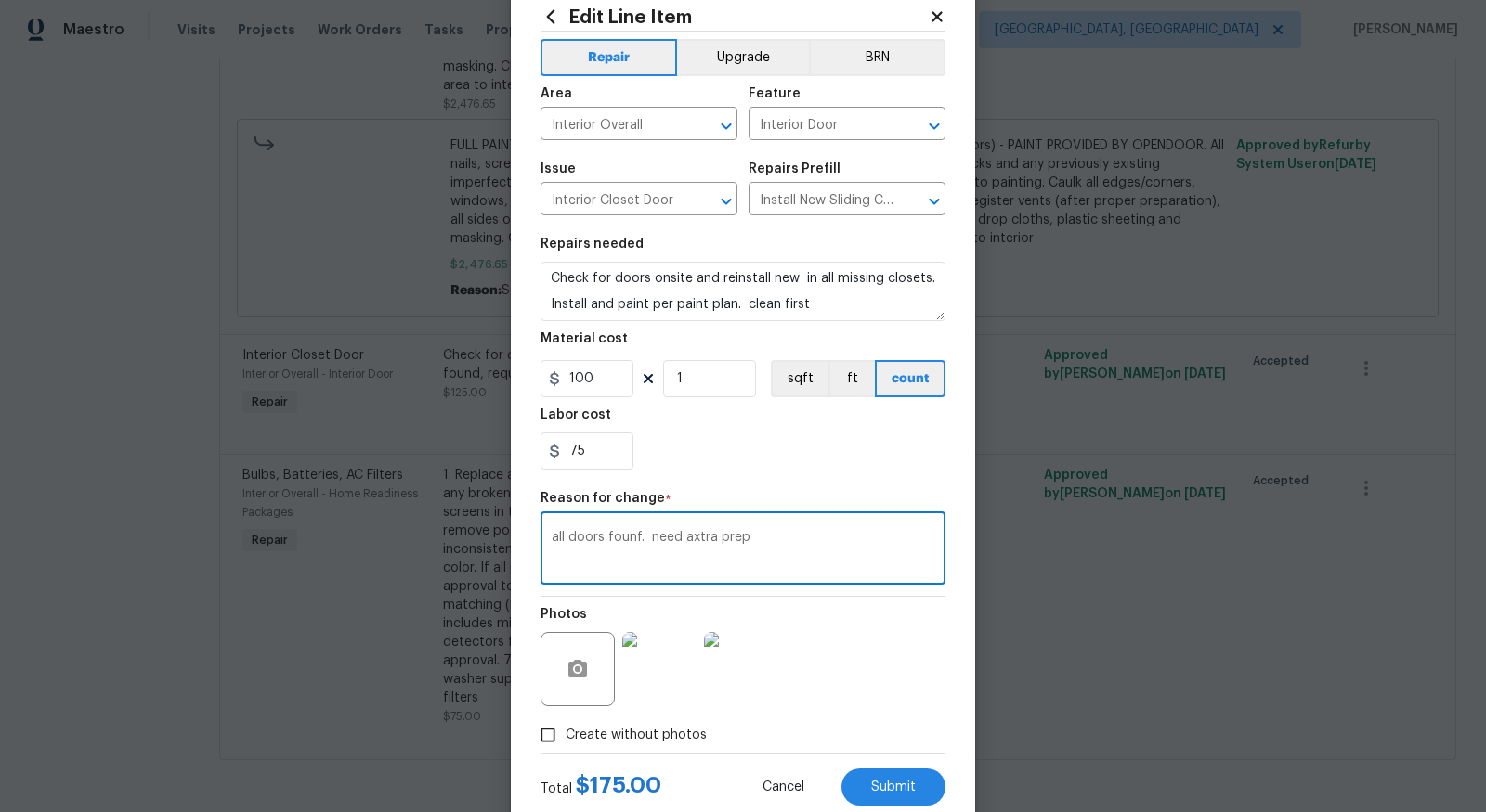
type textarea "all doors founf. need axtra prep"
click at [927, 731] on div "Create without photos" at bounding box center [743, 734] width 405 height 35
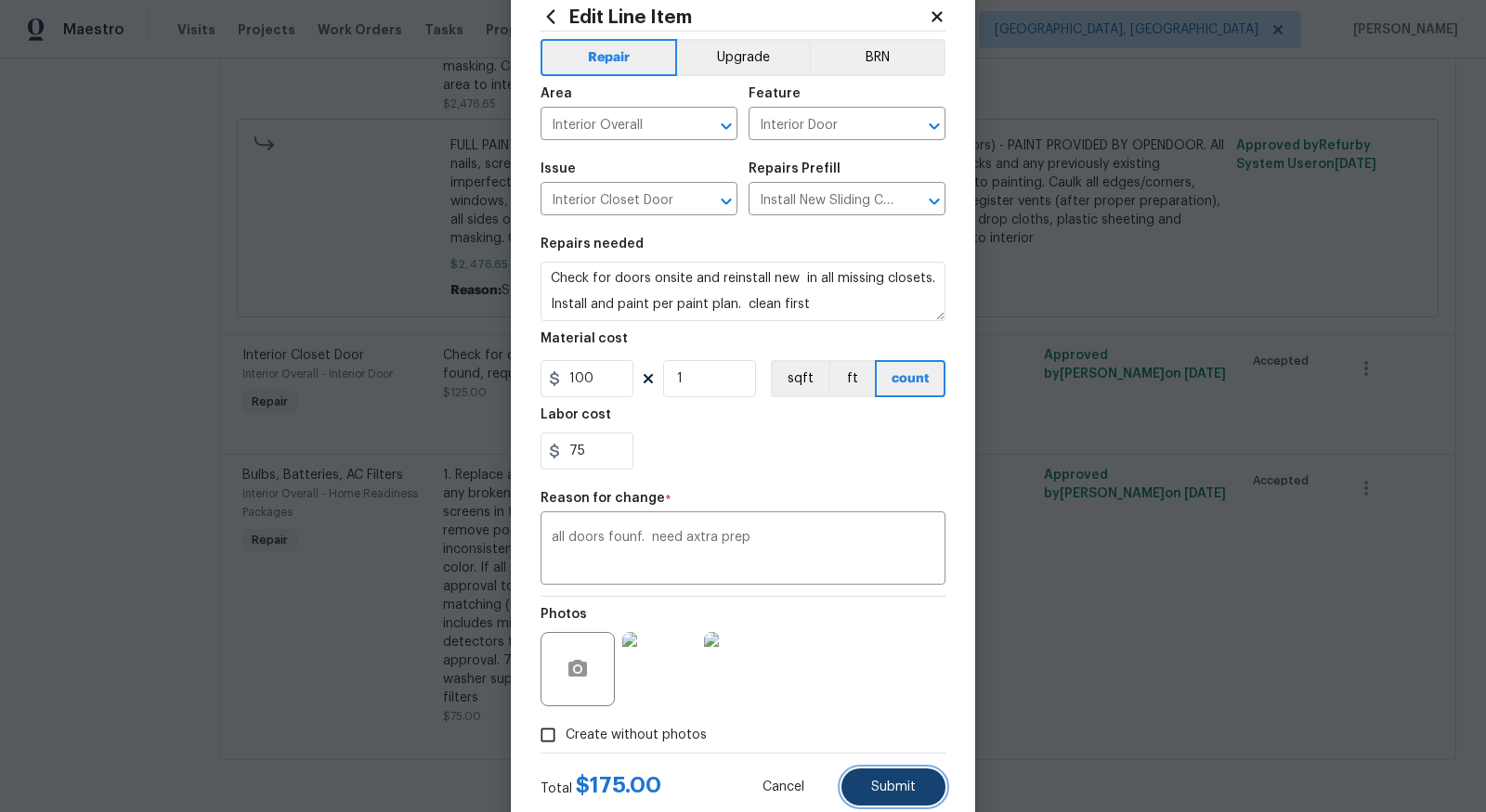
click at [905, 800] on button "Submit" at bounding box center [893, 787] width 104 height 37
type textarea "Check for does onsite and reinstall new in all missing closets. If doors not fo…"
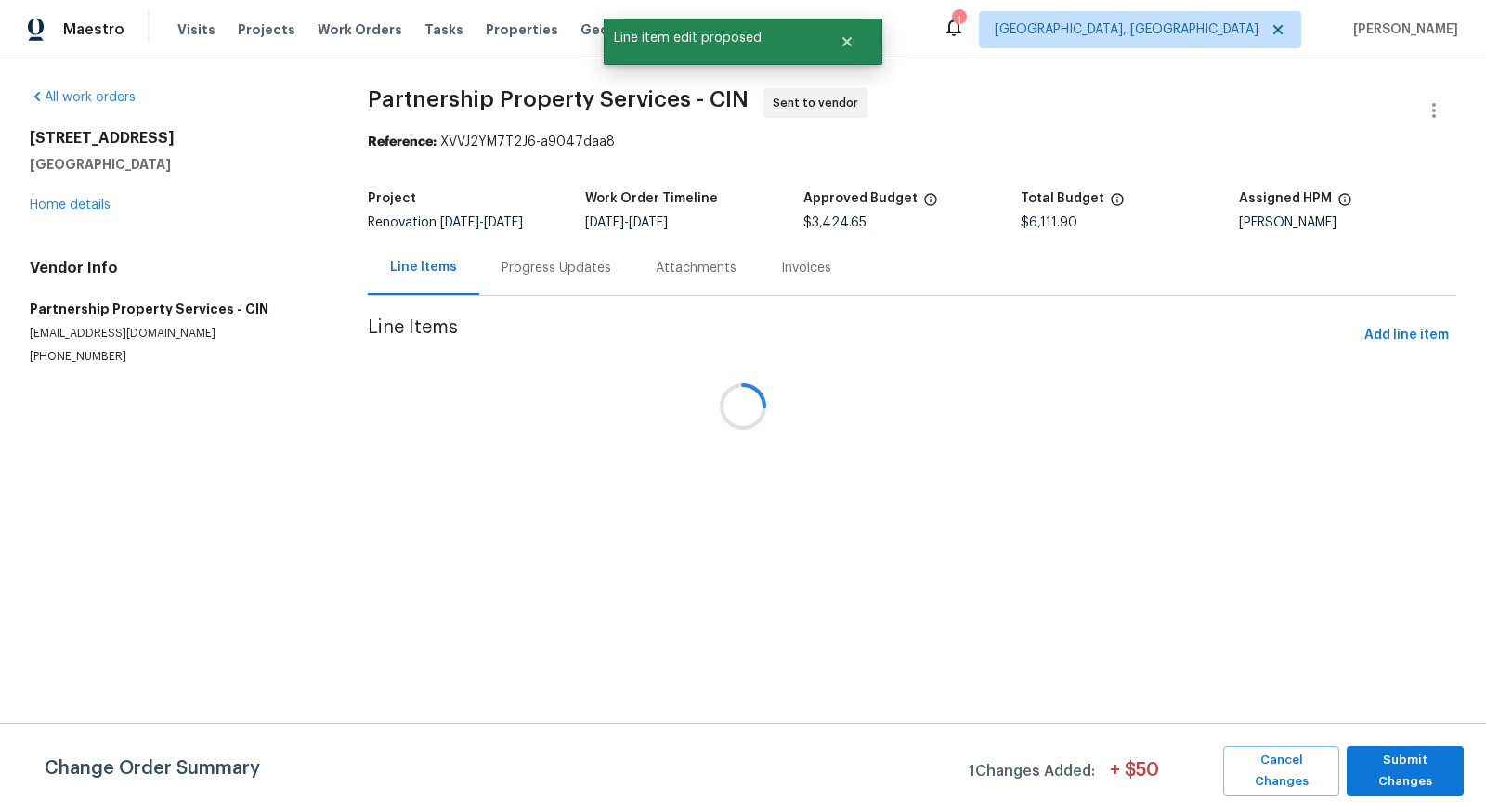
scroll to position [0, 0]
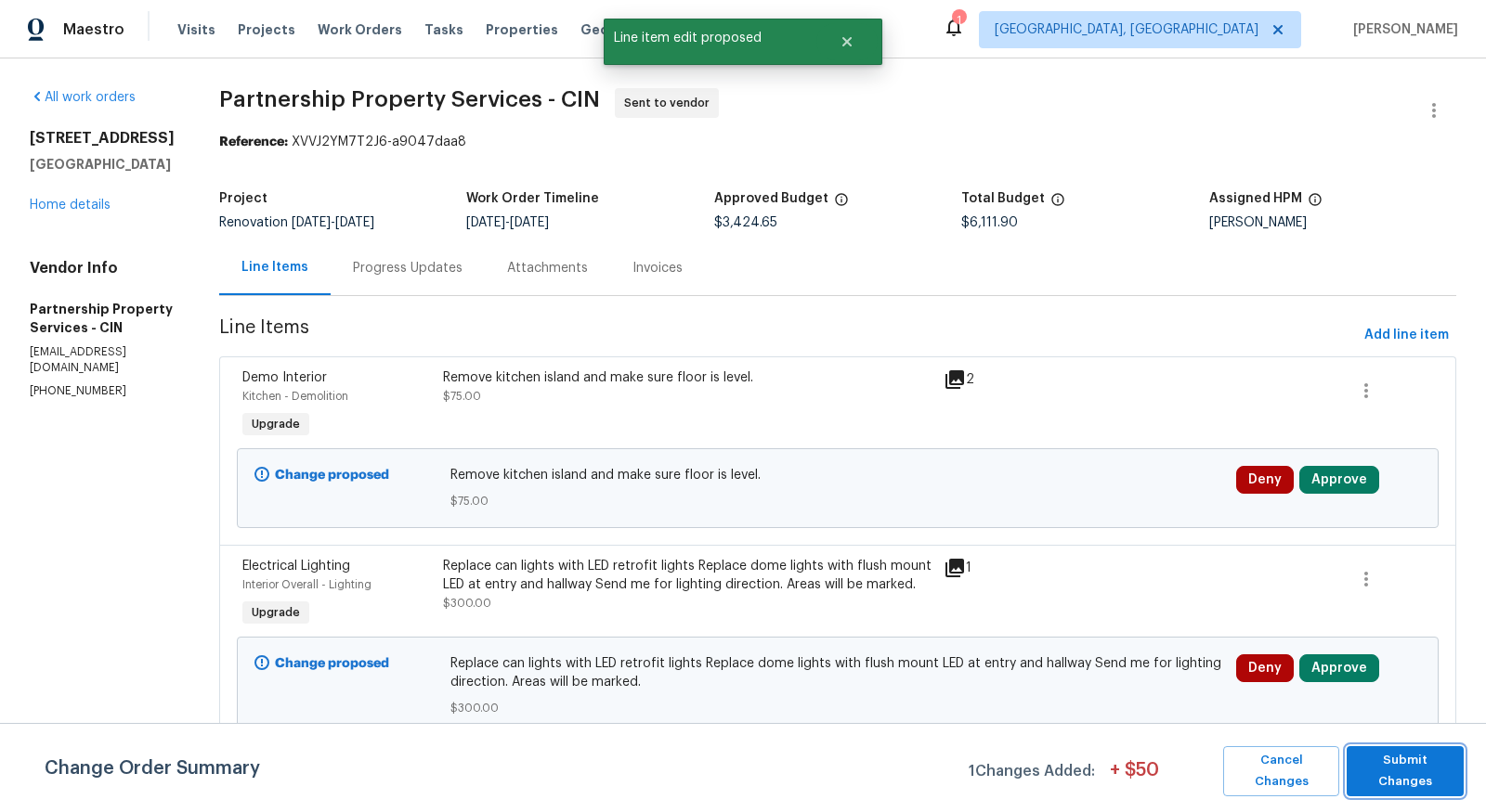
click at [1390, 767] on span "Submit Changes" at bounding box center [1405, 771] width 99 height 43
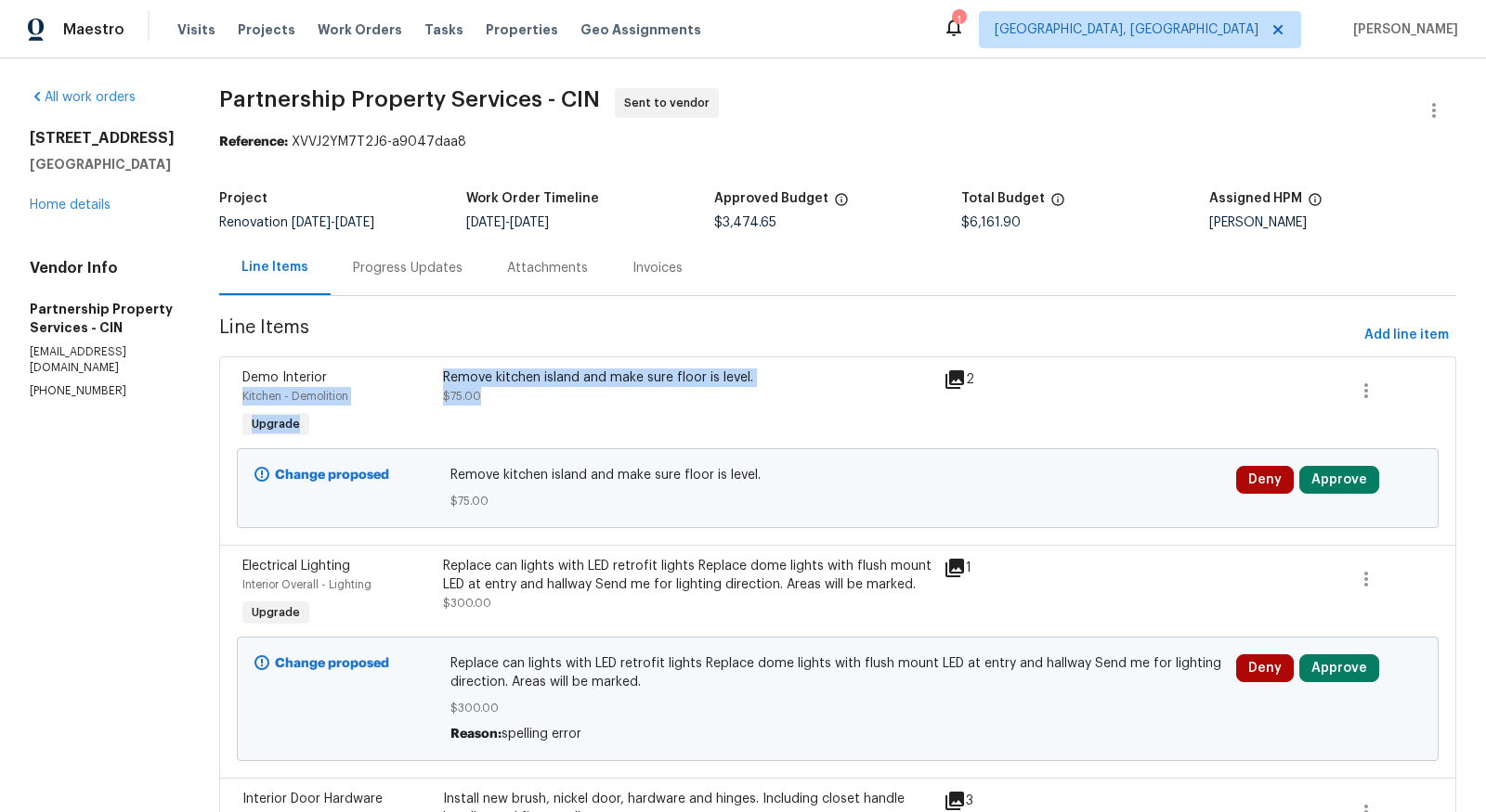
drag, startPoint x: 497, startPoint y: 377, endPoint x: 842, endPoint y: 391, distance: 345.3
click at [842, 391] on div "Demo Interior Kitchen - Demolition Upgrade Remove kitchen island and make sure …" at bounding box center [837, 405] width 1201 height 85
copy div "Kitchen - Demolition Upgrade Remove kitchen island and make sure floor is level…"
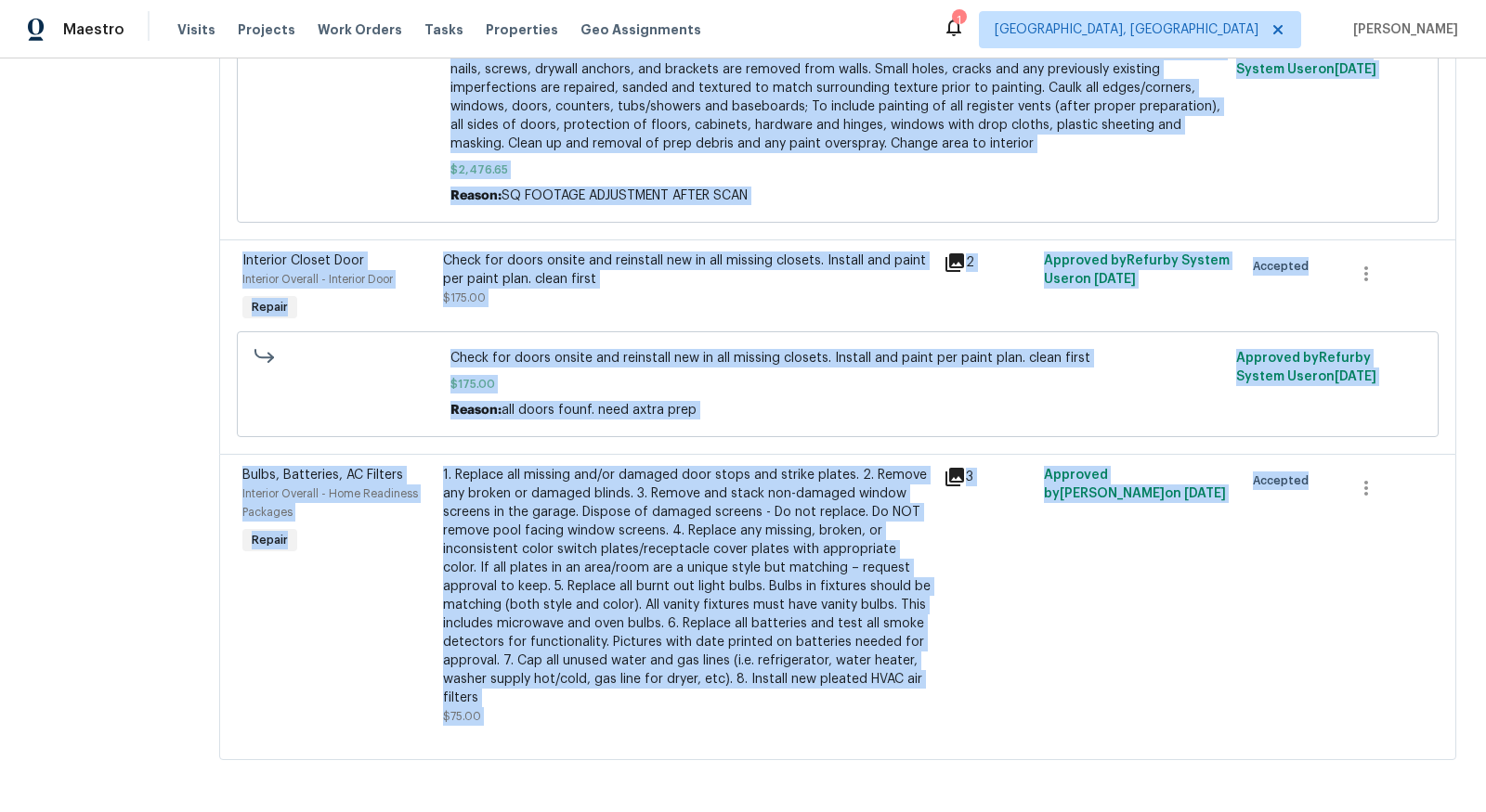
scroll to position [2334, 0]
drag, startPoint x: 516, startPoint y: 370, endPoint x: 659, endPoint y: 731, distance: 388.3
copy div "Remove kitchen island and make sure floor is level. $75.00 2 Change proposed Re…"
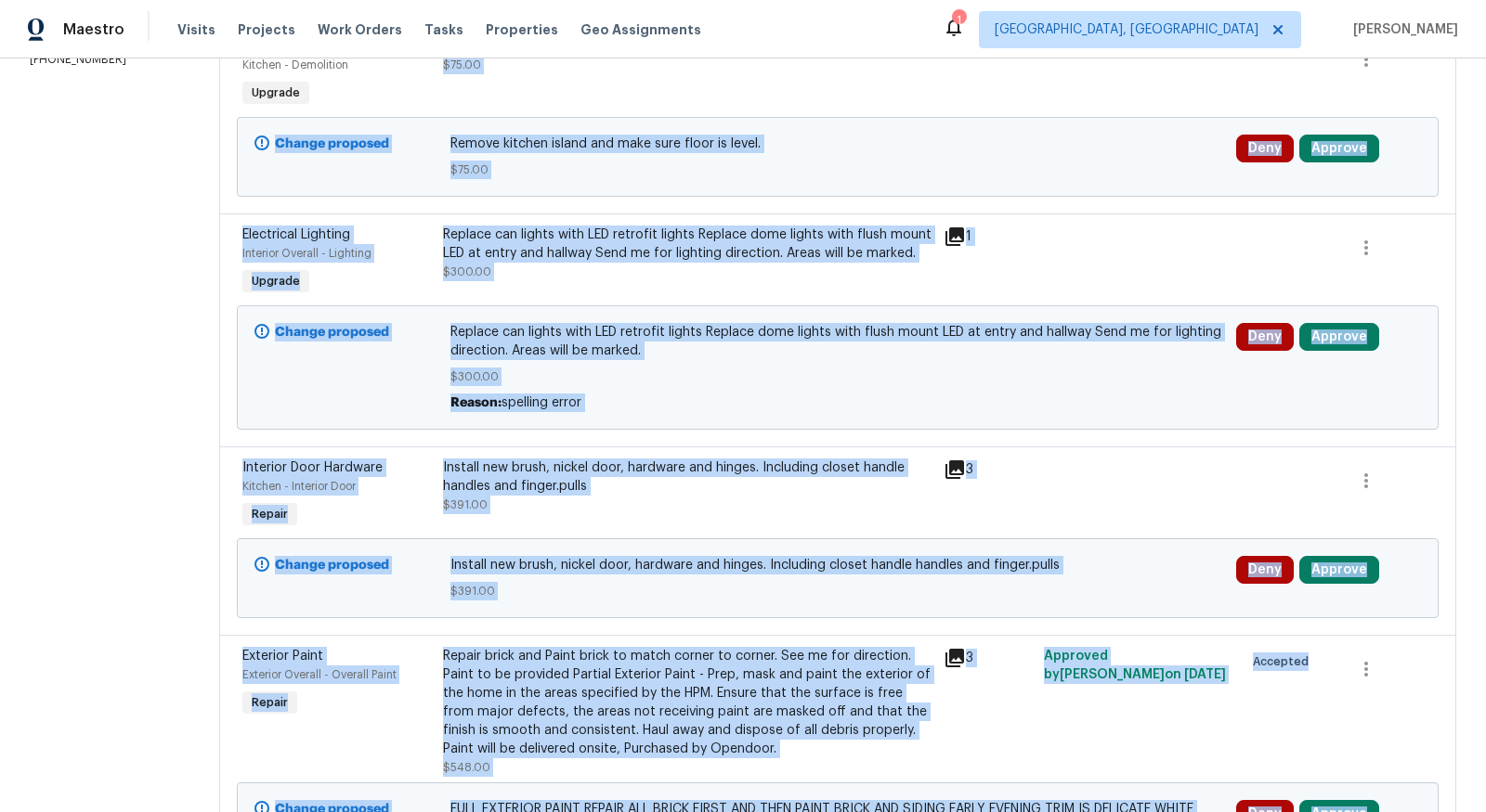
scroll to position [0, 0]
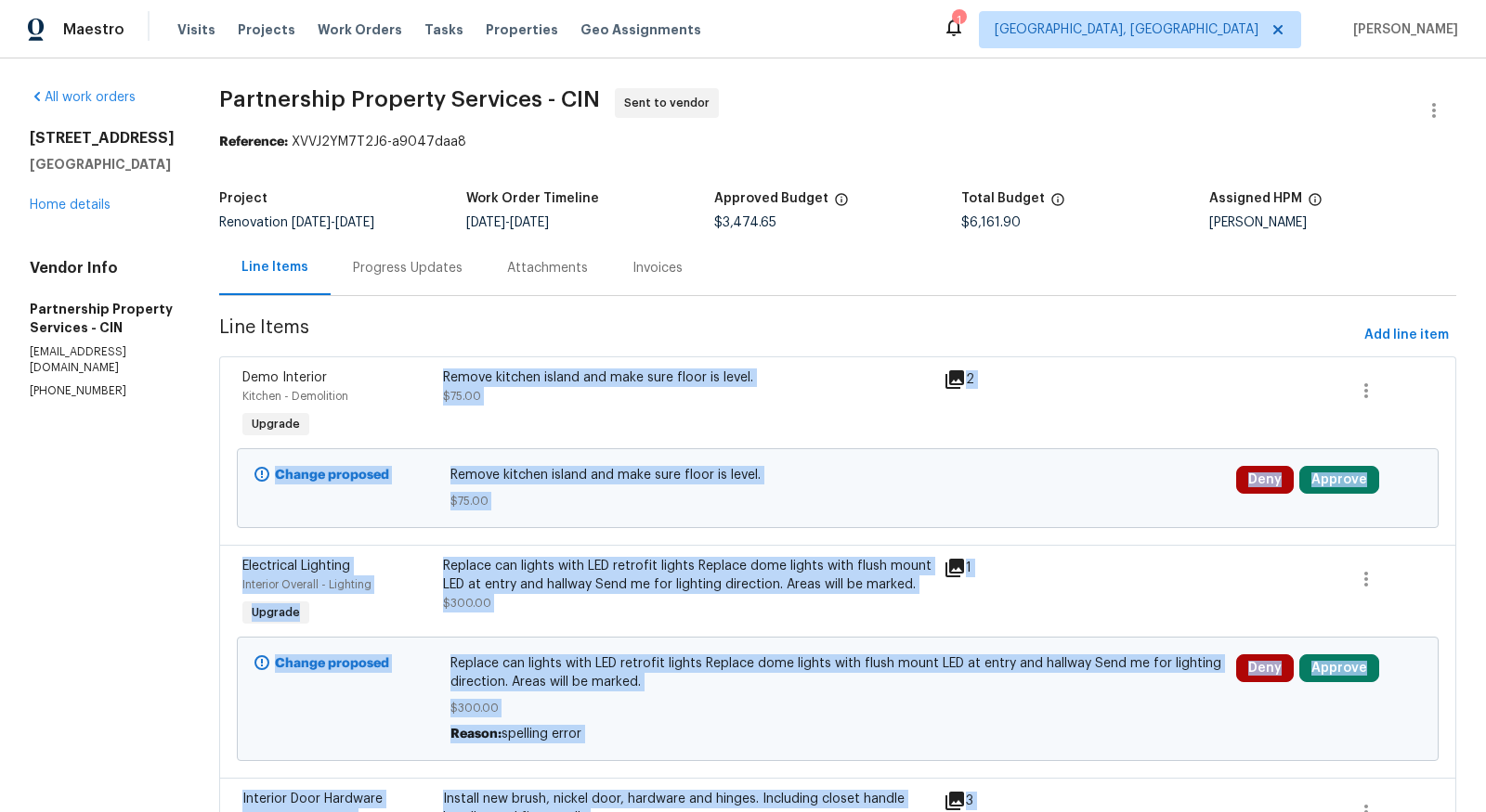
drag, startPoint x: 22, startPoint y: 130, endPoint x: 193, endPoint y: 168, distance: 175.2
copy div "[STREET_ADDRESS]"
